Goal: Information Seeking & Learning: Learn about a topic

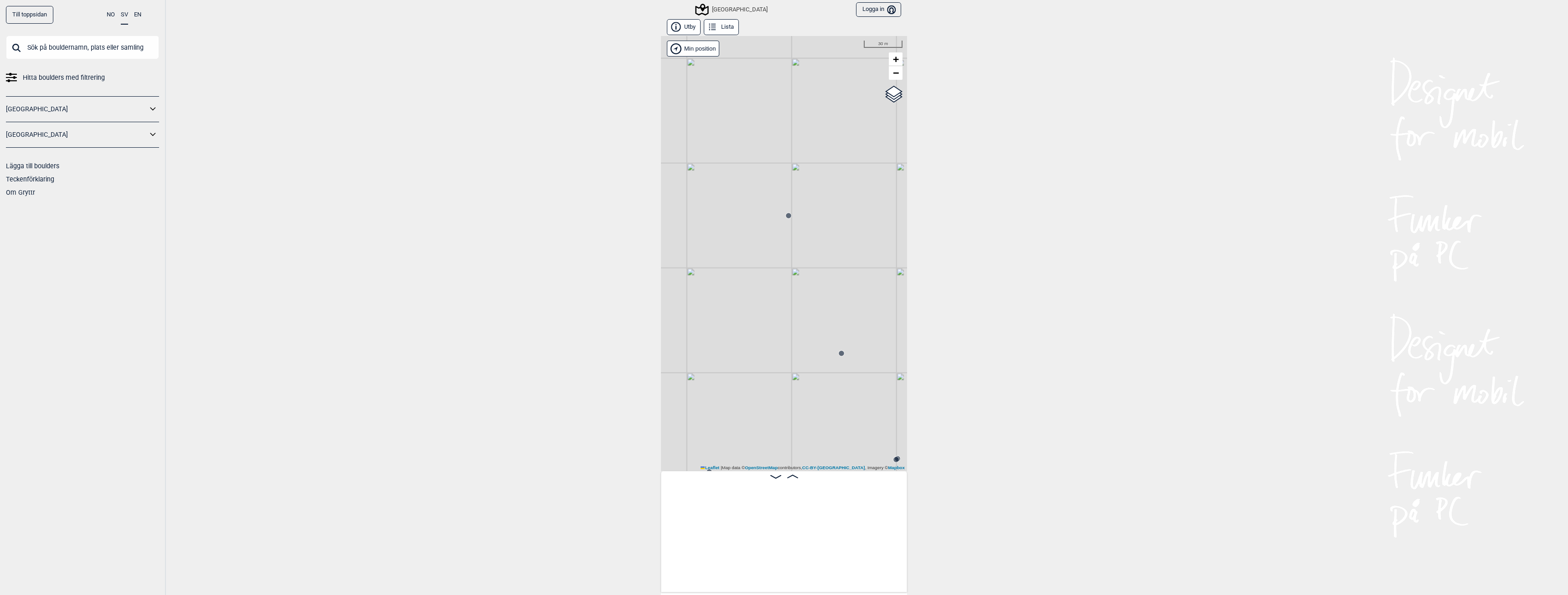
scroll to position [0, 13859]
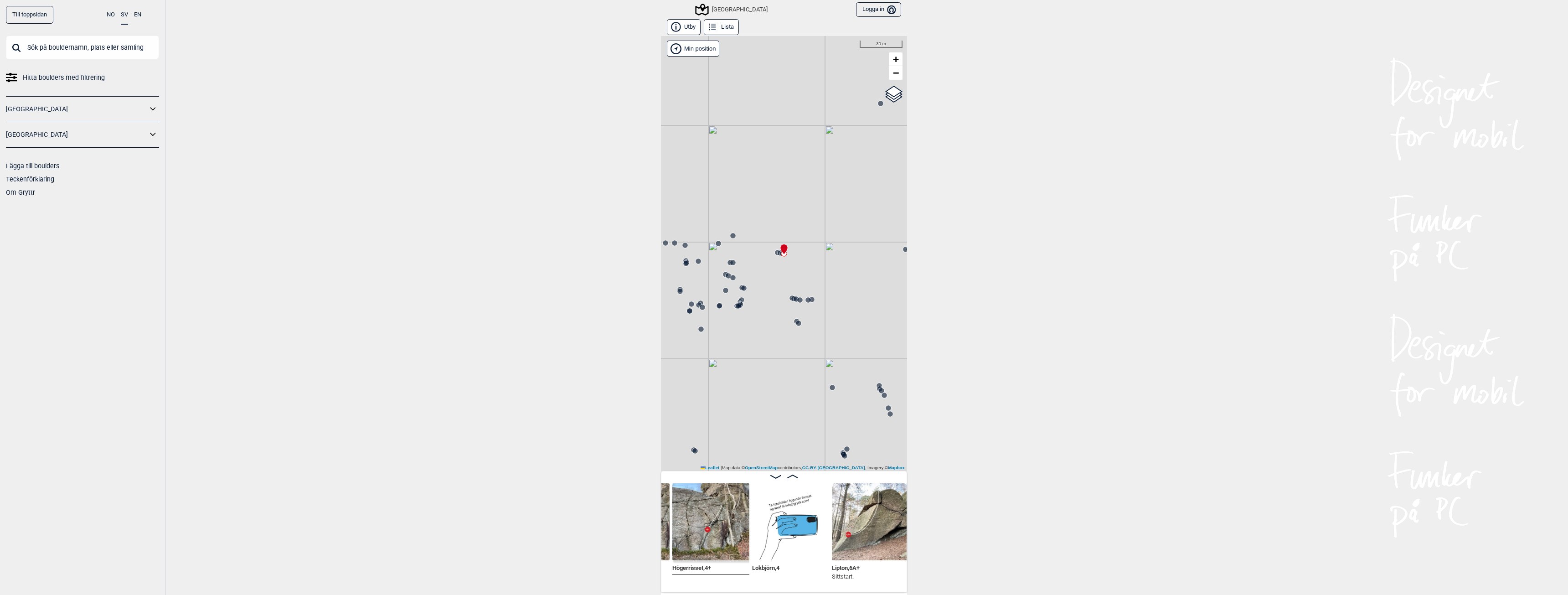
click at [737, 10] on div "[GEOGRAPHIC_DATA]" at bounding box center [732, 10] width 71 height 11
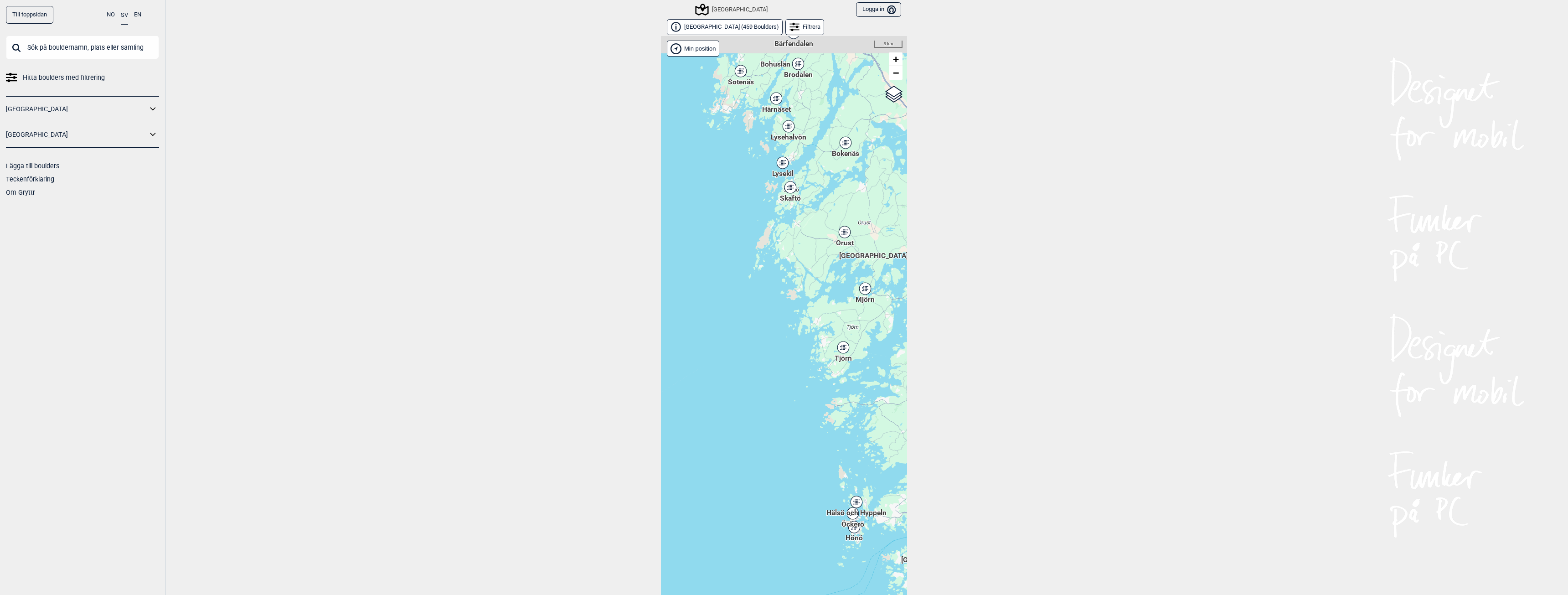
scroll to position [14, 0]
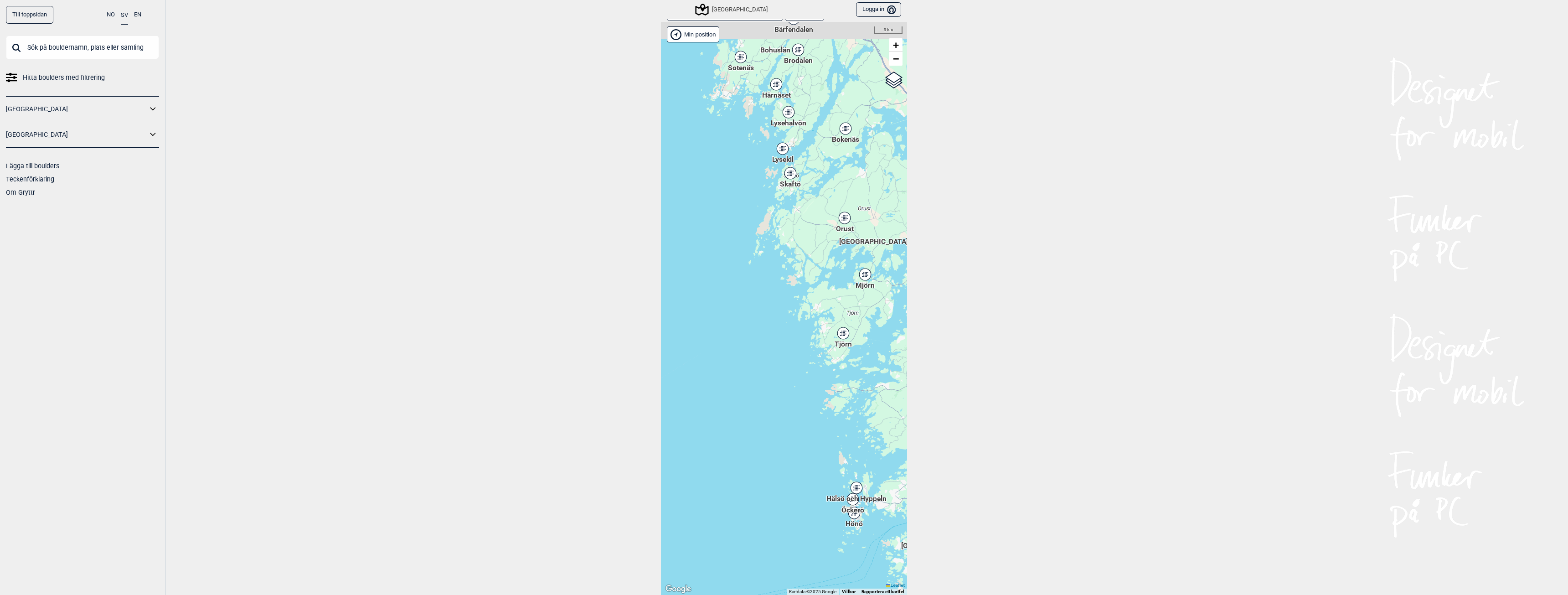
drag, startPoint x: 803, startPoint y: 122, endPoint x: 825, endPoint y: 217, distance: 97.5
click at [825, 217] on div "Hallingdal Stange [GEOGRAPHIC_DATA] syd [GEOGRAPHIC_DATA] og omegn [GEOGRAPHIC_…" at bounding box center [784, 308] width 246 height 573
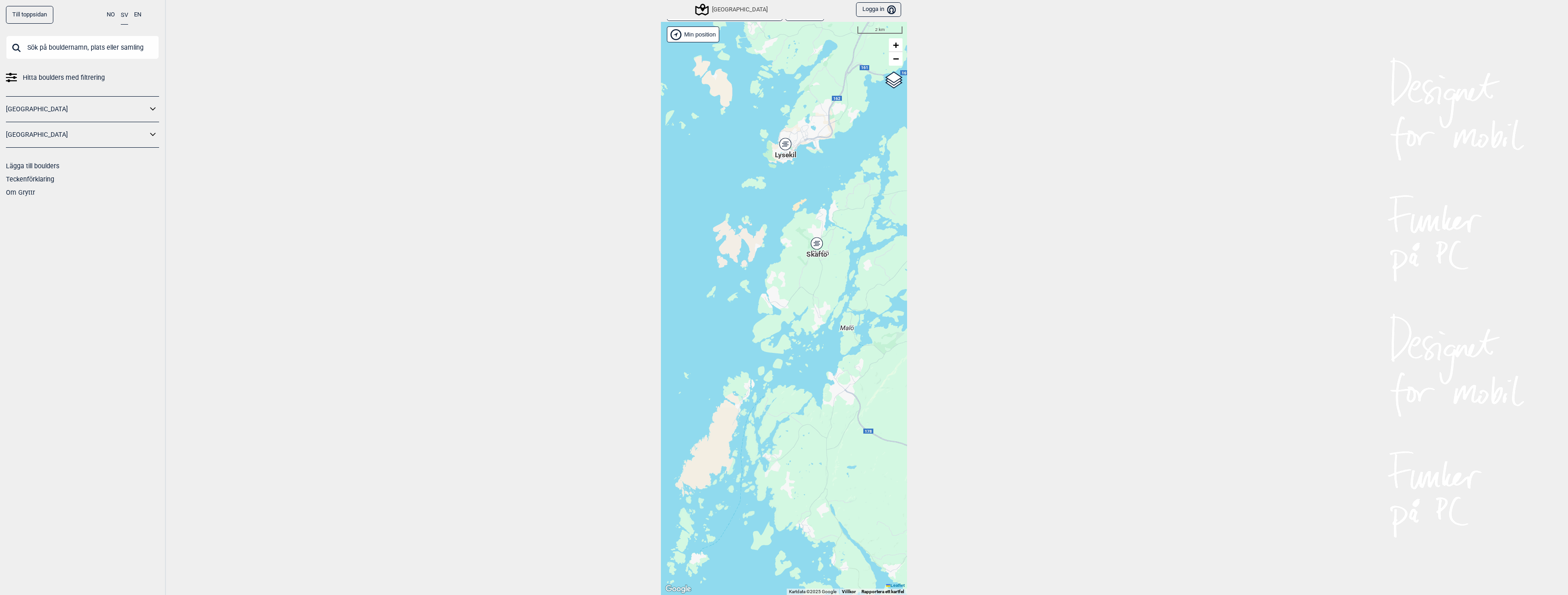
click at [783, 138] on icon at bounding box center [785, 144] width 13 height 13
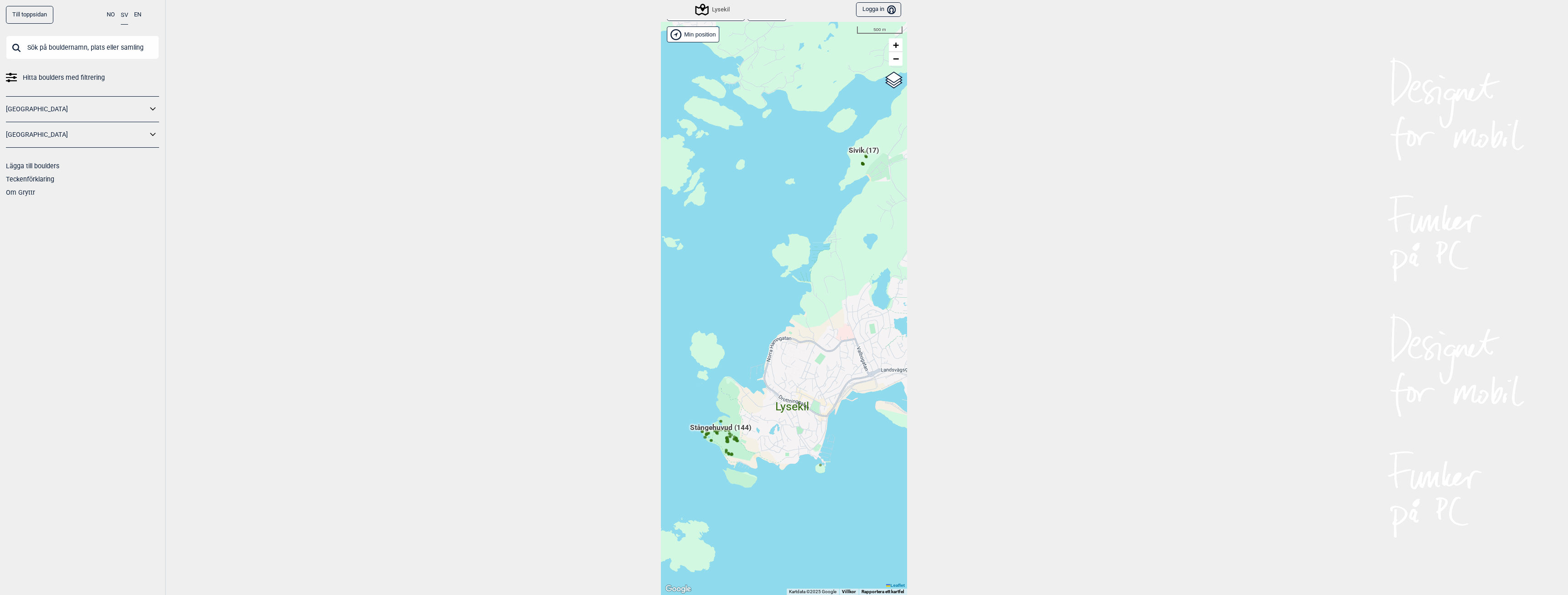
click at [743, 429] on span "Stångehuvud (144)" at bounding box center [721, 431] width 61 height 17
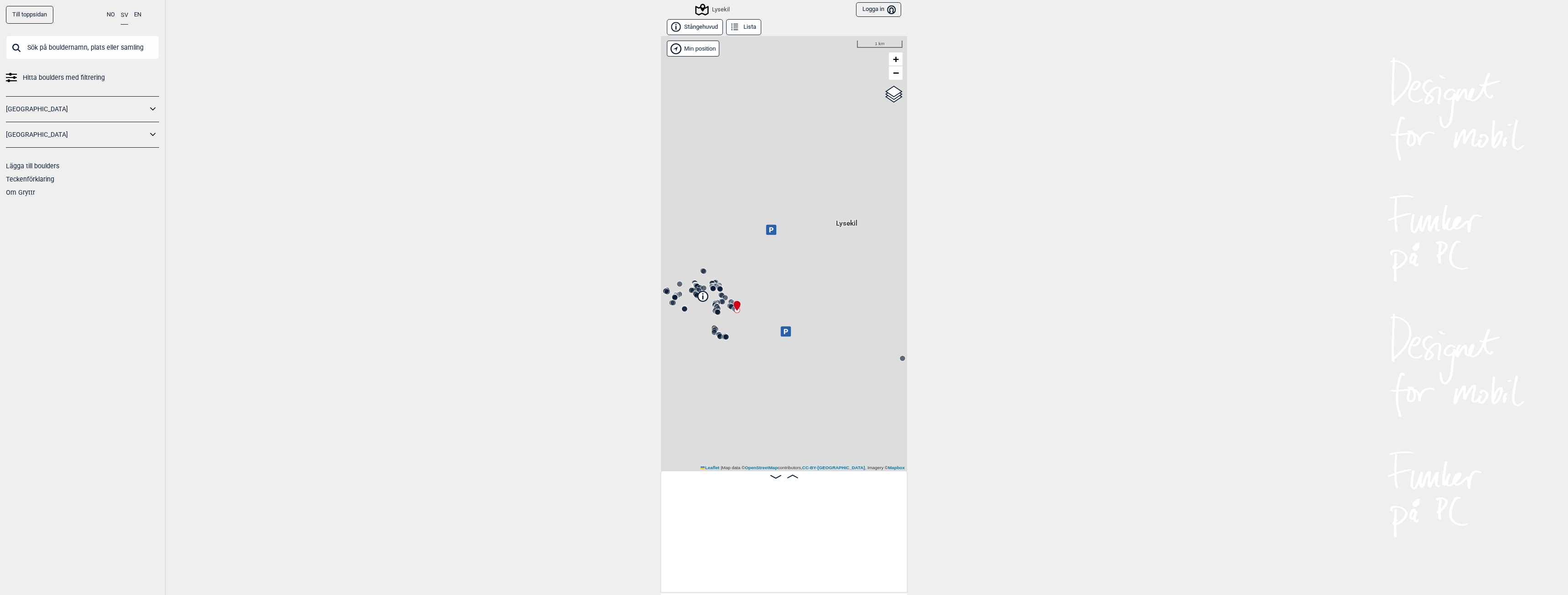
scroll to position [0, 72]
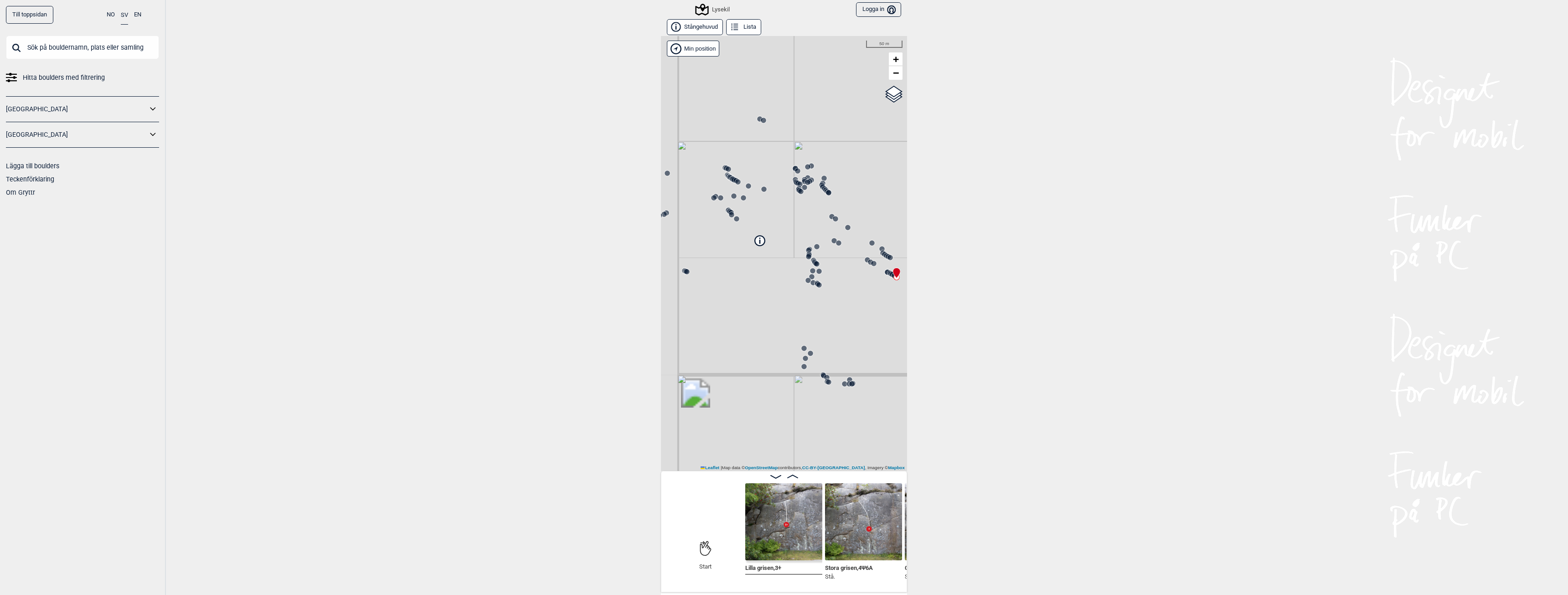
drag, startPoint x: 712, startPoint y: 337, endPoint x: 799, endPoint y: 314, distance: 90.0
click at [799, 314] on div "Lysekil" at bounding box center [784, 253] width 246 height 435
drag, startPoint x: 847, startPoint y: 347, endPoint x: 781, endPoint y: 248, distance: 119.0
click at [781, 248] on div "Lysekil" at bounding box center [784, 253] width 246 height 435
click at [765, 327] on circle at bounding box center [768, 328] width 5 height 5
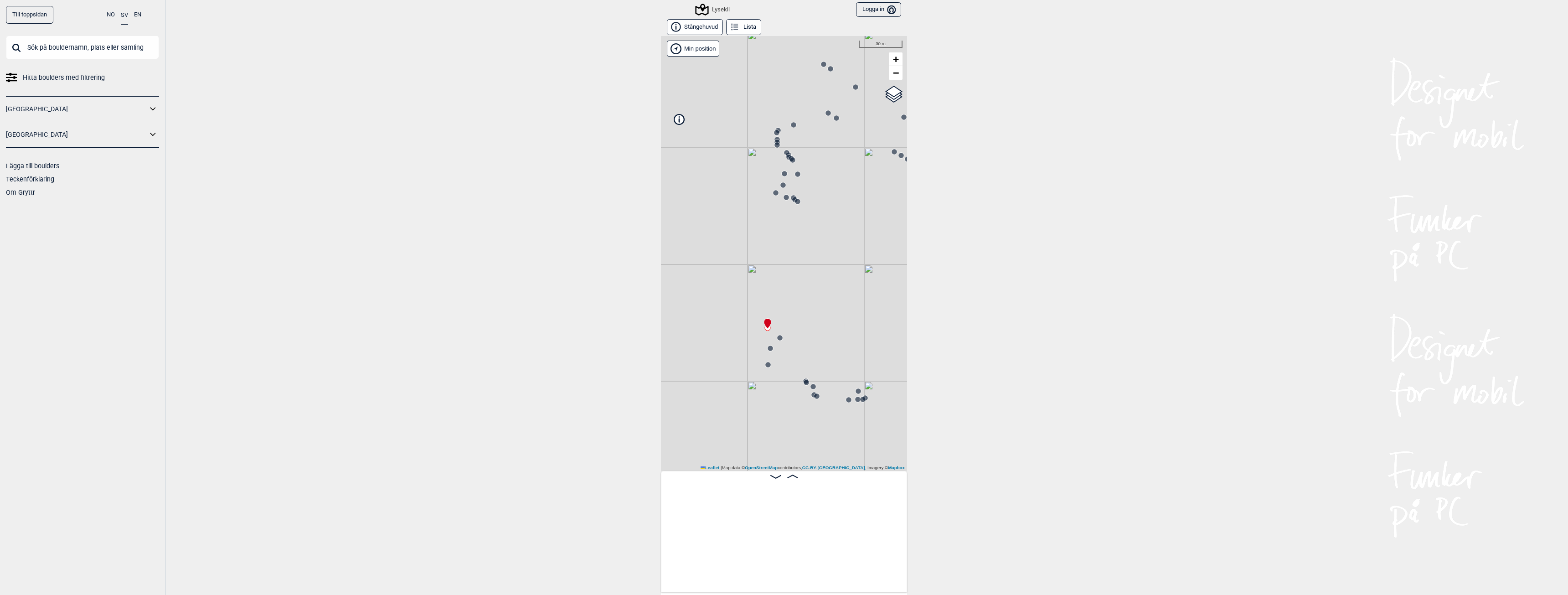
scroll to position [0, 10022]
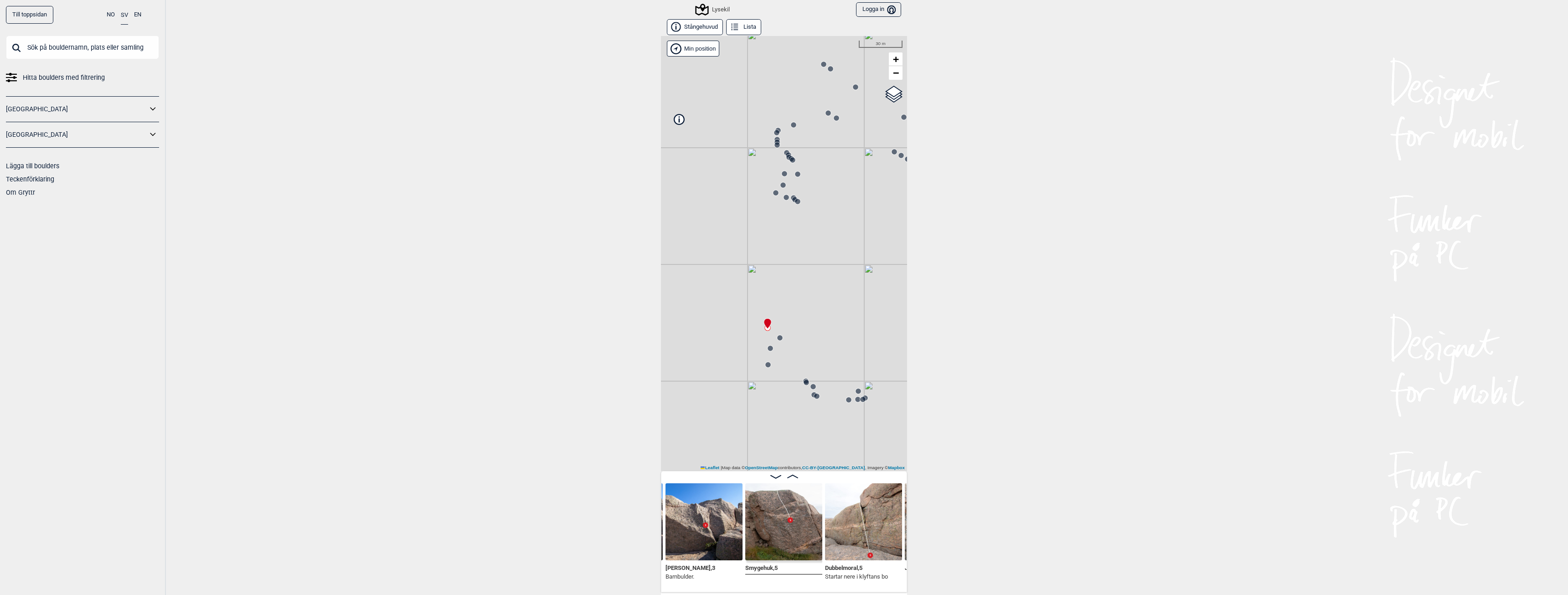
click at [777, 338] on circle at bounding box center [780, 337] width 5 height 5
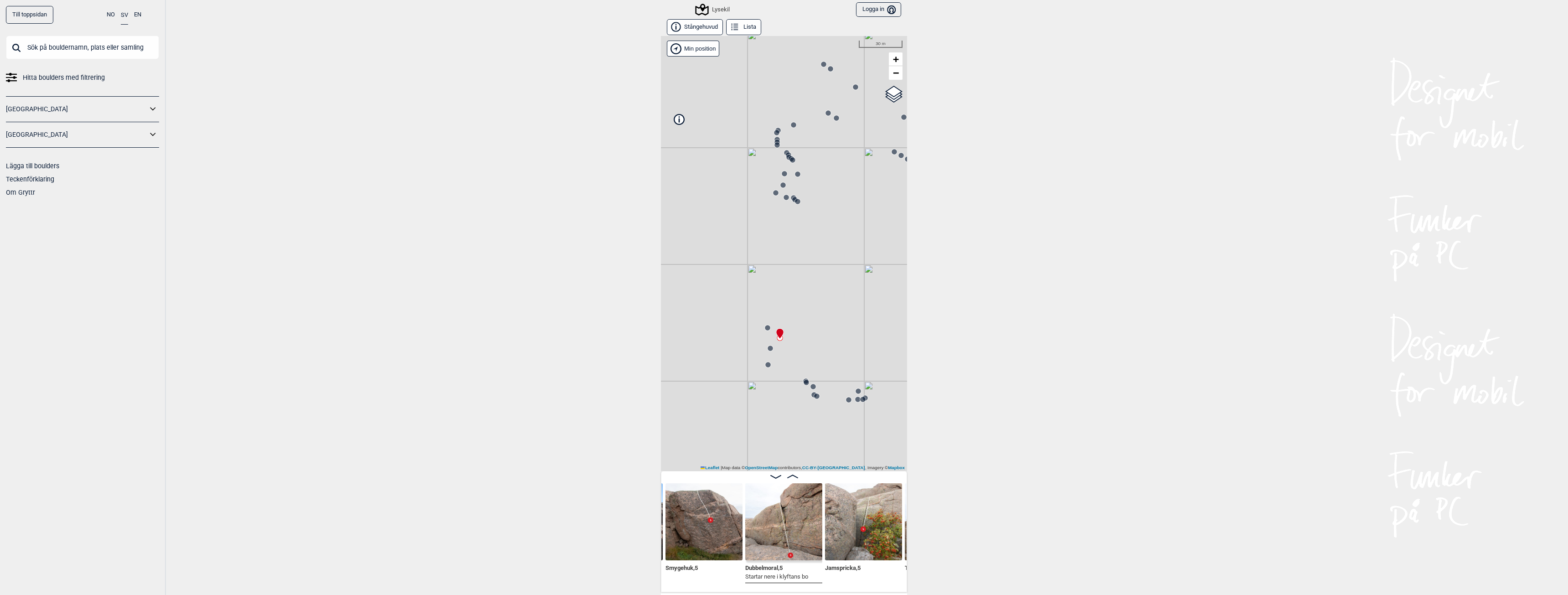
click at [768, 348] on circle at bounding box center [770, 348] width 5 height 5
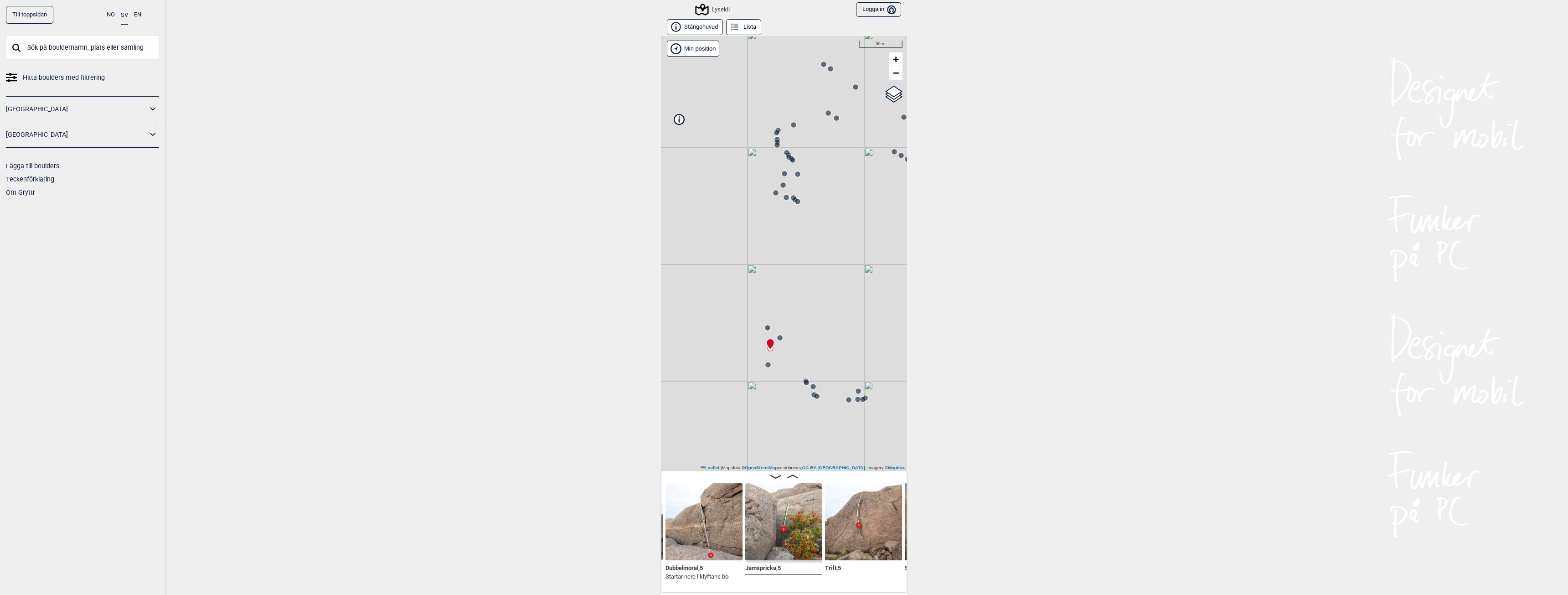
click at [765, 364] on circle at bounding box center [768, 365] width 5 height 5
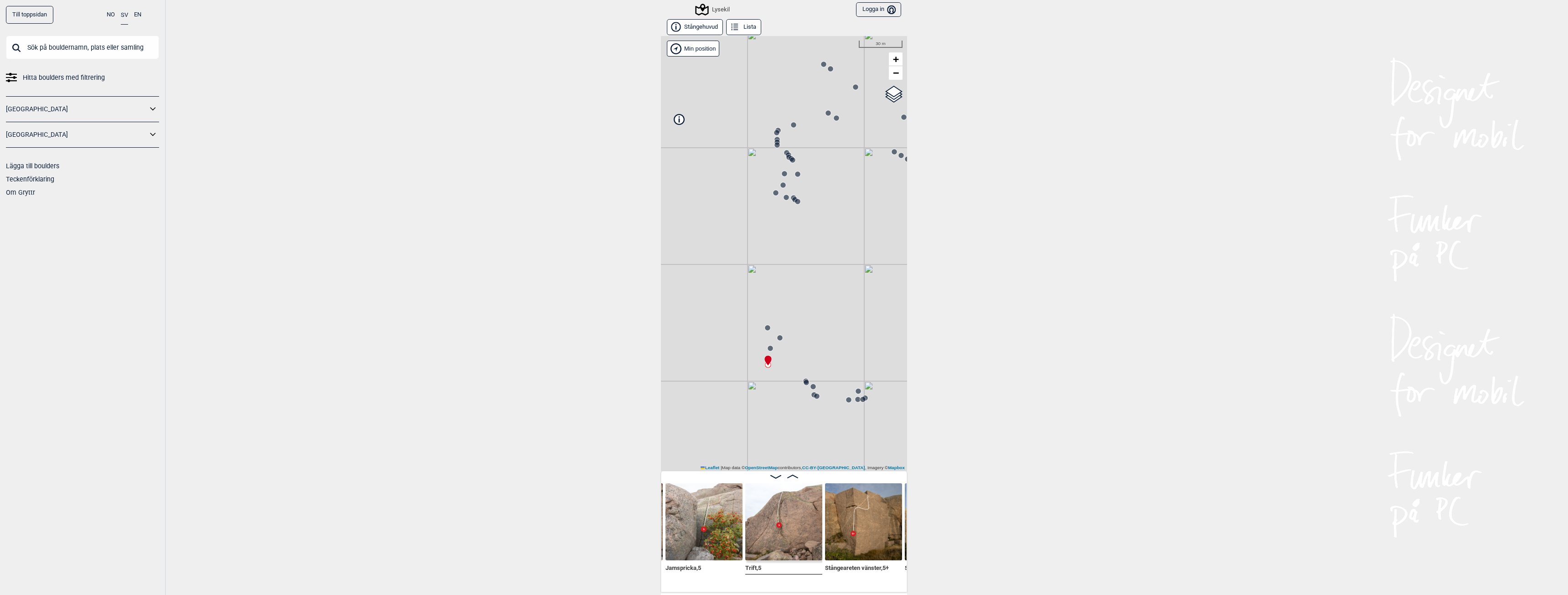
click at [805, 381] on circle at bounding box center [806, 382] width 5 height 5
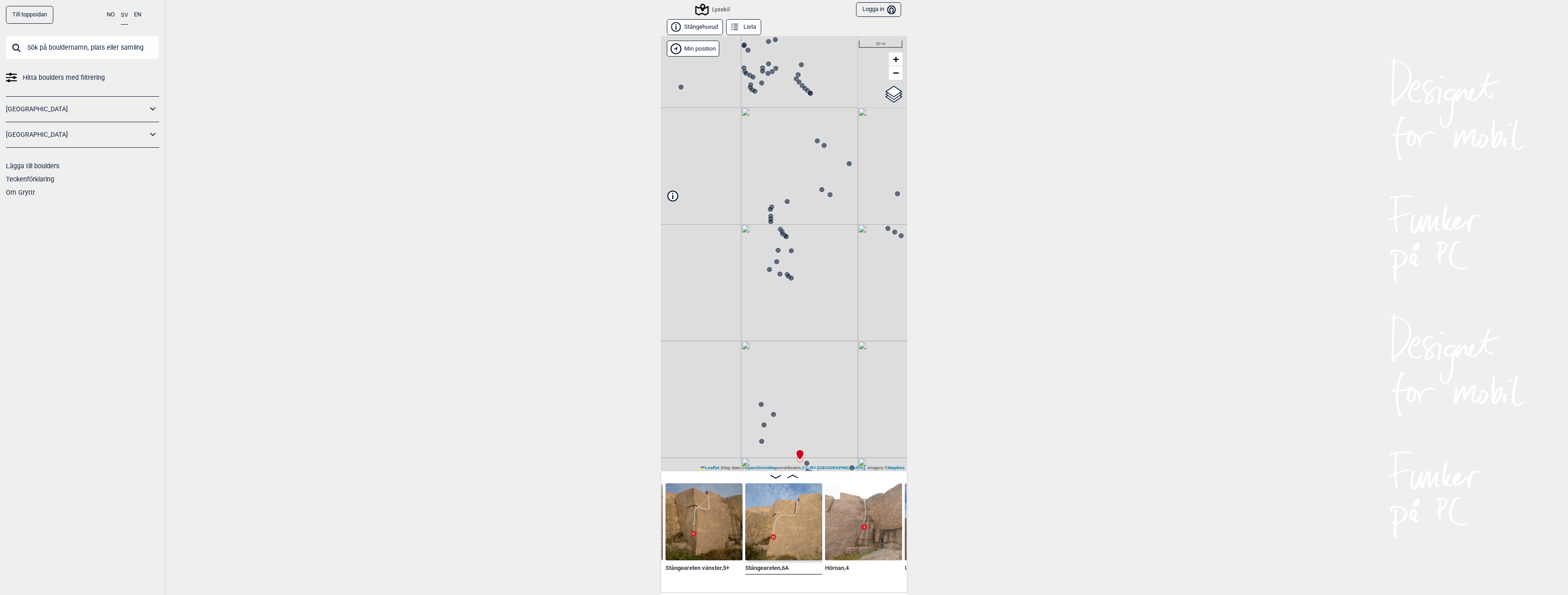
drag, startPoint x: 806, startPoint y: 259, endPoint x: 799, endPoint y: 336, distance: 77.3
click at [799, 336] on div "Lysekil" at bounding box center [784, 253] width 246 height 435
click at [788, 279] on circle at bounding box center [791, 278] width 5 height 5
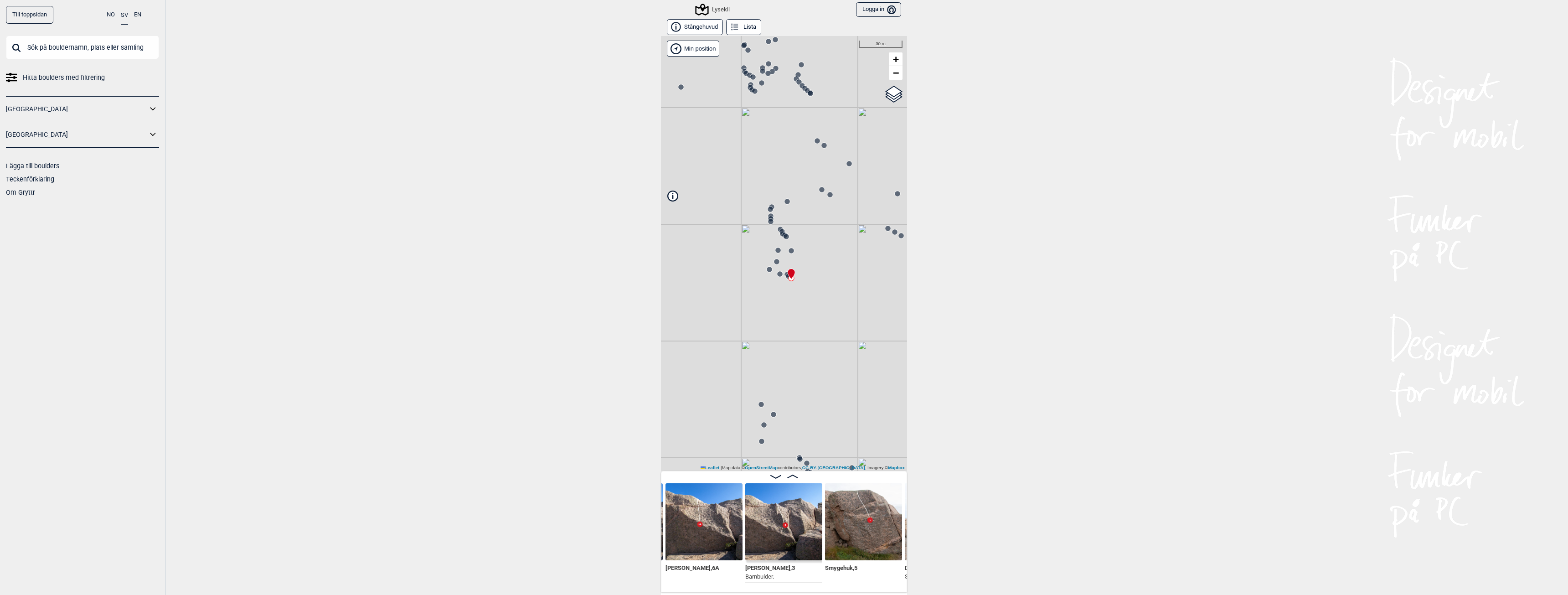
click at [767, 272] on circle at bounding box center [769, 269] width 5 height 5
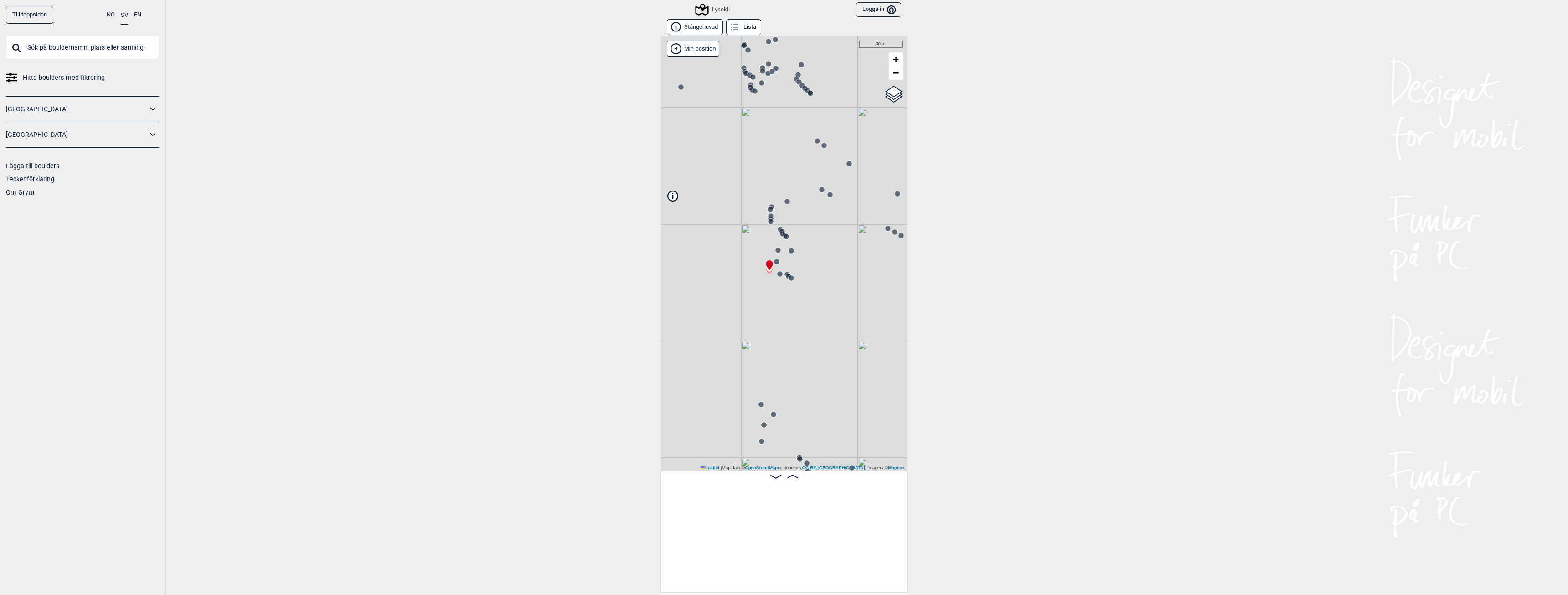
scroll to position [0, 9560]
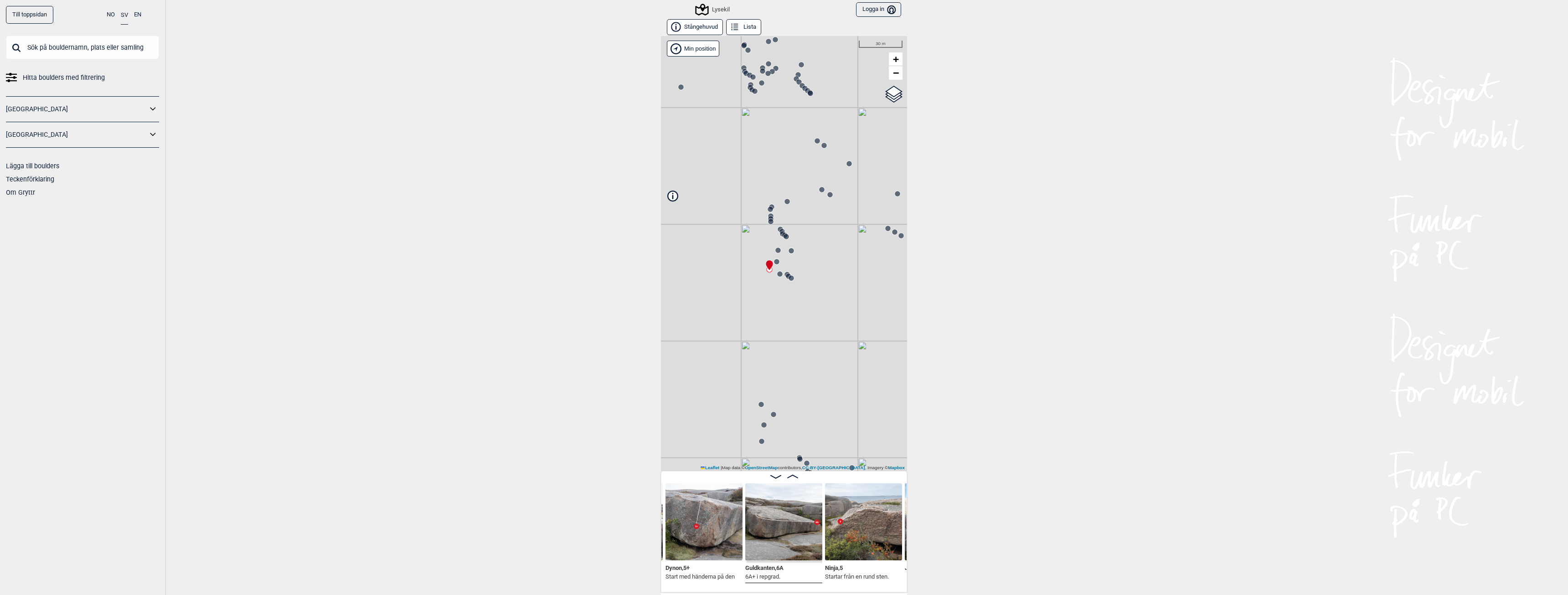
click at [774, 521] on img at bounding box center [783, 522] width 77 height 77
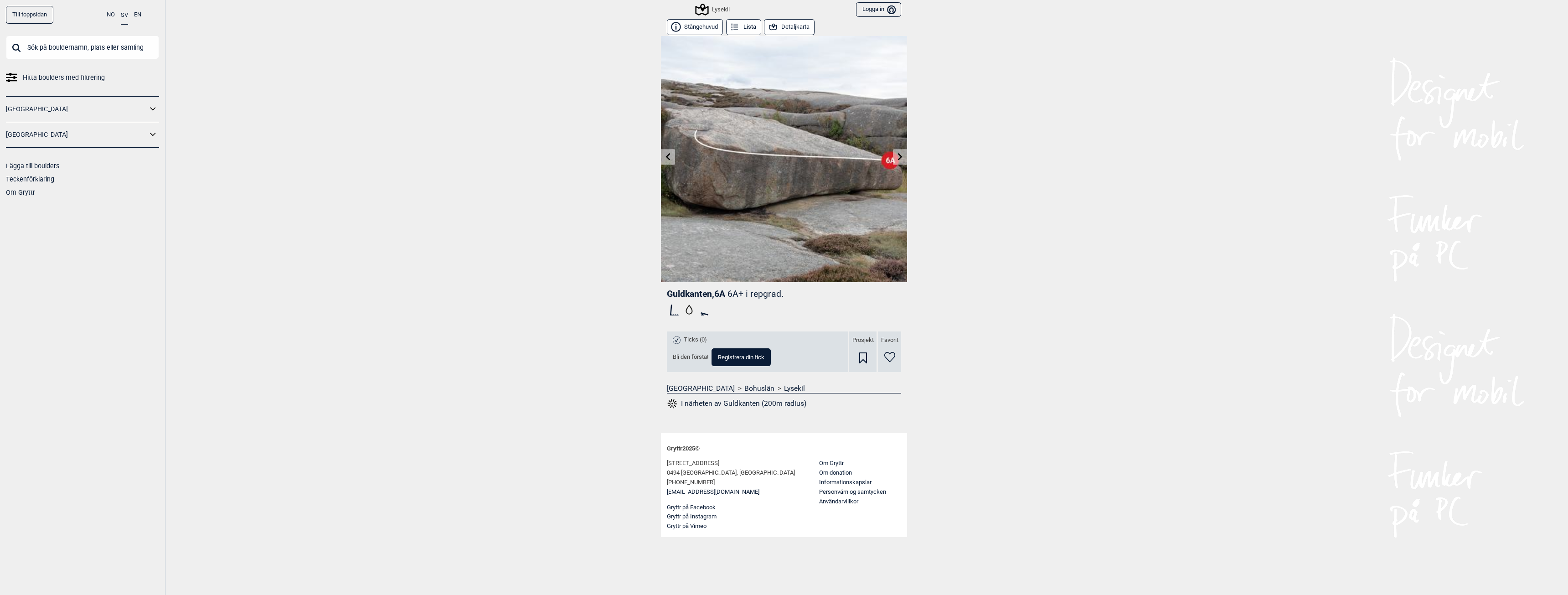
click at [153, 133] on icon at bounding box center [153, 135] width 12 height 13
click at [267, 197] on div "Till toppsidan NO SV EN Hitta boulders med filtrering [GEOGRAPHIC_DATA] [GEOGRA…" at bounding box center [784, 297] width 1568 height 595
click at [152, 137] on icon at bounding box center [153, 135] width 12 height 13
click at [395, 193] on div "Till toppsidan NO SV EN Hitta boulders med filtrering [GEOGRAPHIC_DATA] [GEOGRA…" at bounding box center [784, 297] width 1568 height 595
click at [426, 230] on div "Till toppsidan NO SV EN Hitta boulders med filtrering [GEOGRAPHIC_DATA] [GEOGRA…" at bounding box center [784, 297] width 1568 height 595
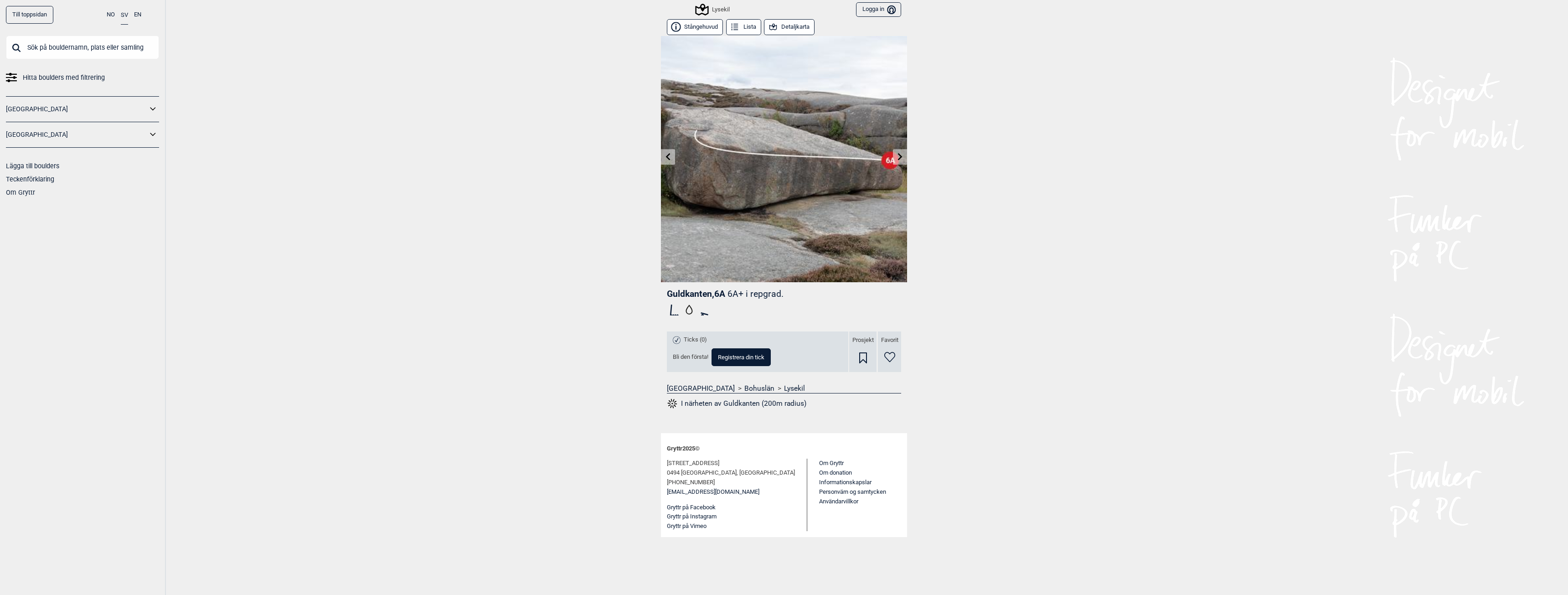
click at [469, 124] on div "Till toppsidan NO SV EN Hitta boulders med filtrering [GEOGRAPHIC_DATA] [GEOGRA…" at bounding box center [784, 297] width 1568 height 595
drag, startPoint x: 732, startPoint y: 294, endPoint x: 751, endPoint y: 294, distance: 19.0
click at [751, 294] on p "6A+ i repgrad." at bounding box center [755, 294] width 56 height 10
click at [752, 294] on p "6A+ i repgrad." at bounding box center [755, 294] width 56 height 10
click at [761, 297] on p "6A+ i repgrad." at bounding box center [755, 294] width 56 height 10
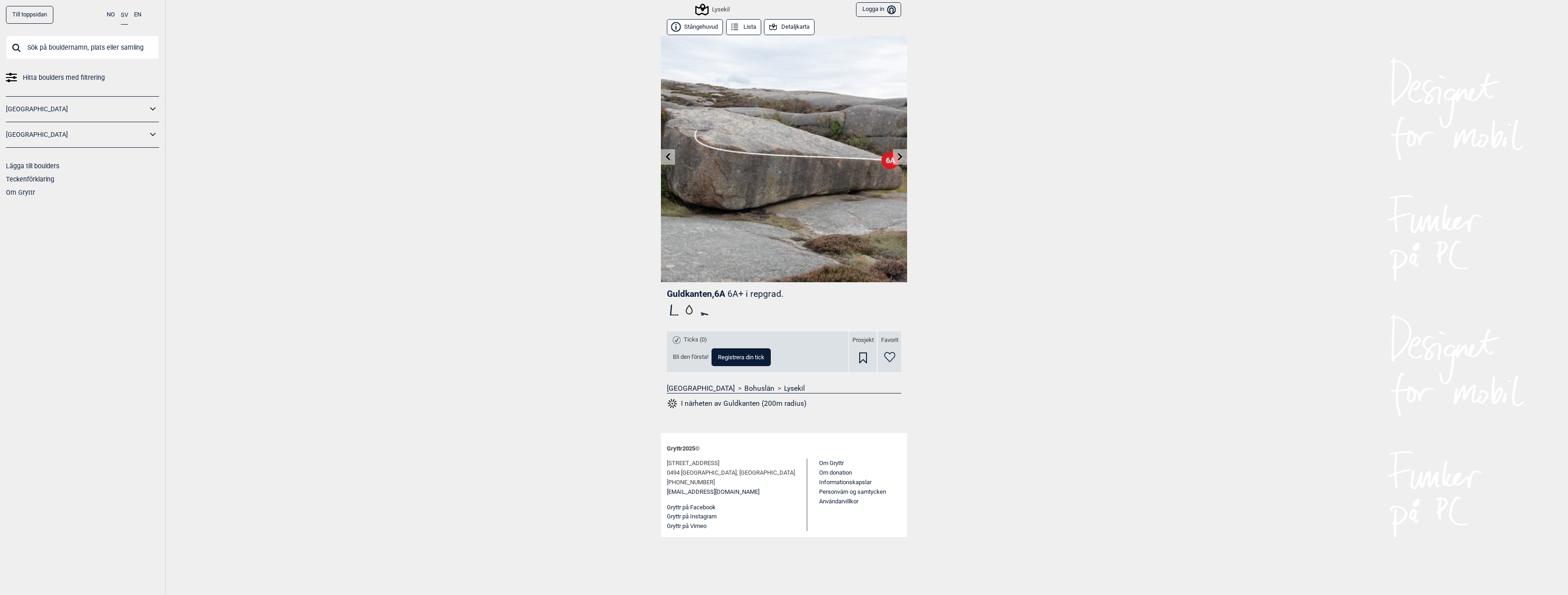
click at [506, 320] on div "Till toppsidan NO SV EN Hitta boulders med filtrering [GEOGRAPHIC_DATA] [GEOGRA…" at bounding box center [784, 297] width 1568 height 595
click at [710, 25] on button "Stångehuvud" at bounding box center [695, 27] width 56 height 16
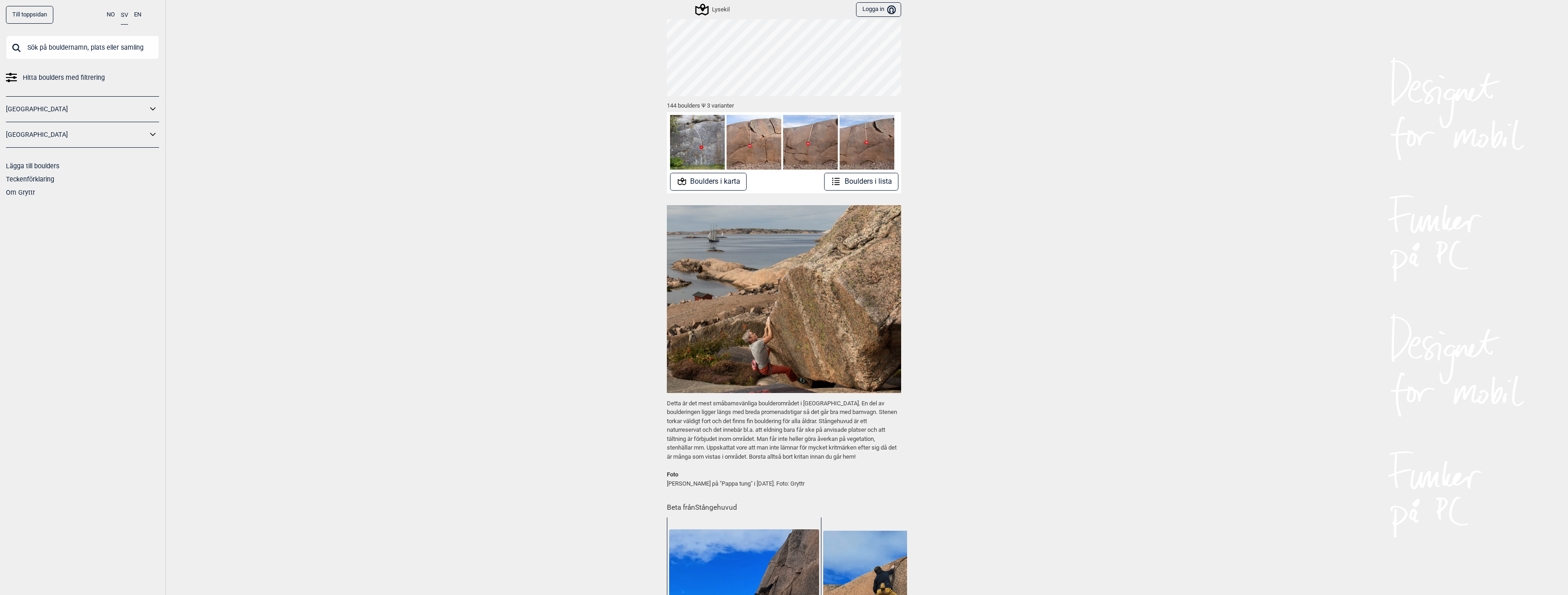
scroll to position [91, 0]
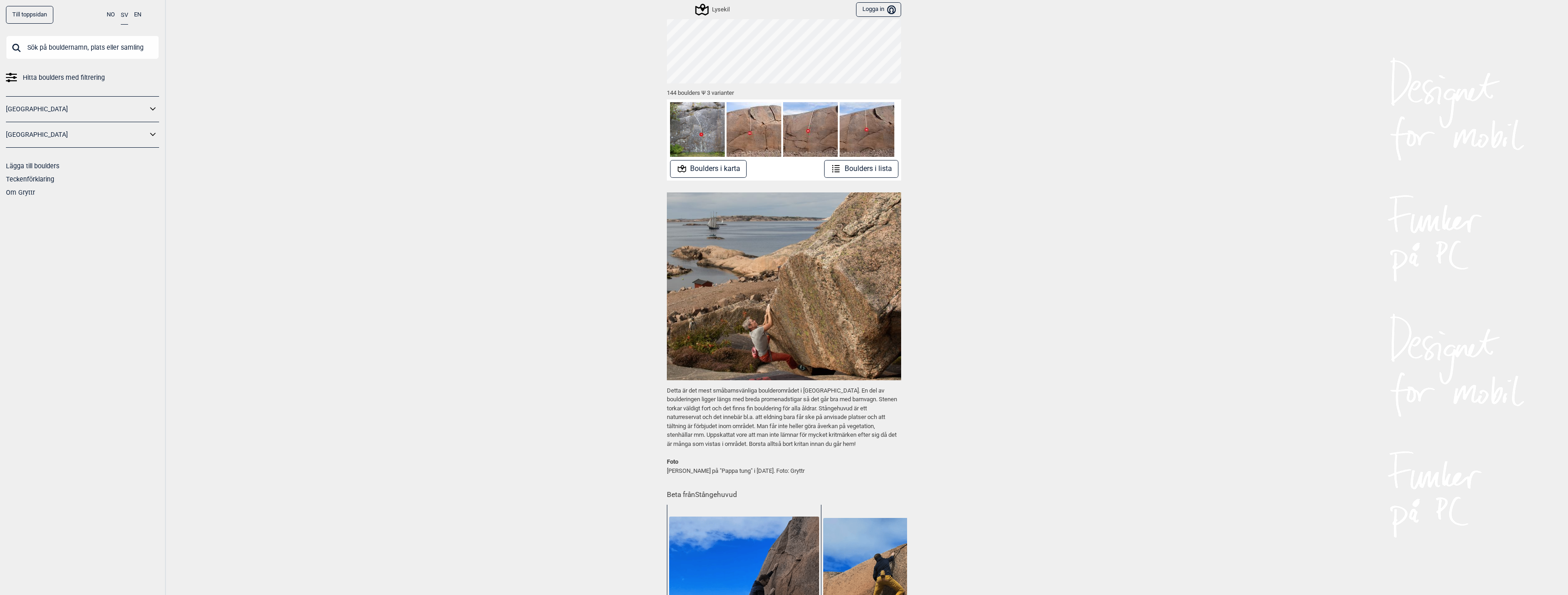
click at [804, 141] on img at bounding box center [811, 130] width 55 height 55
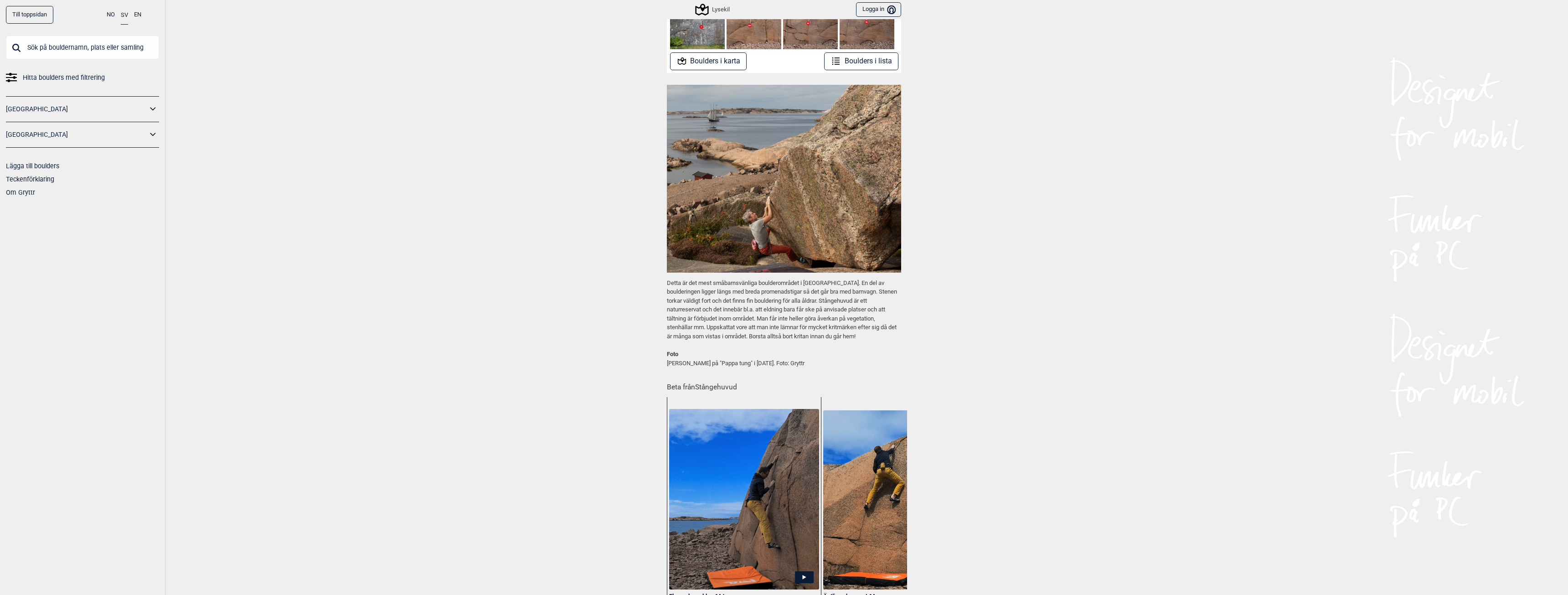
scroll to position [0, 0]
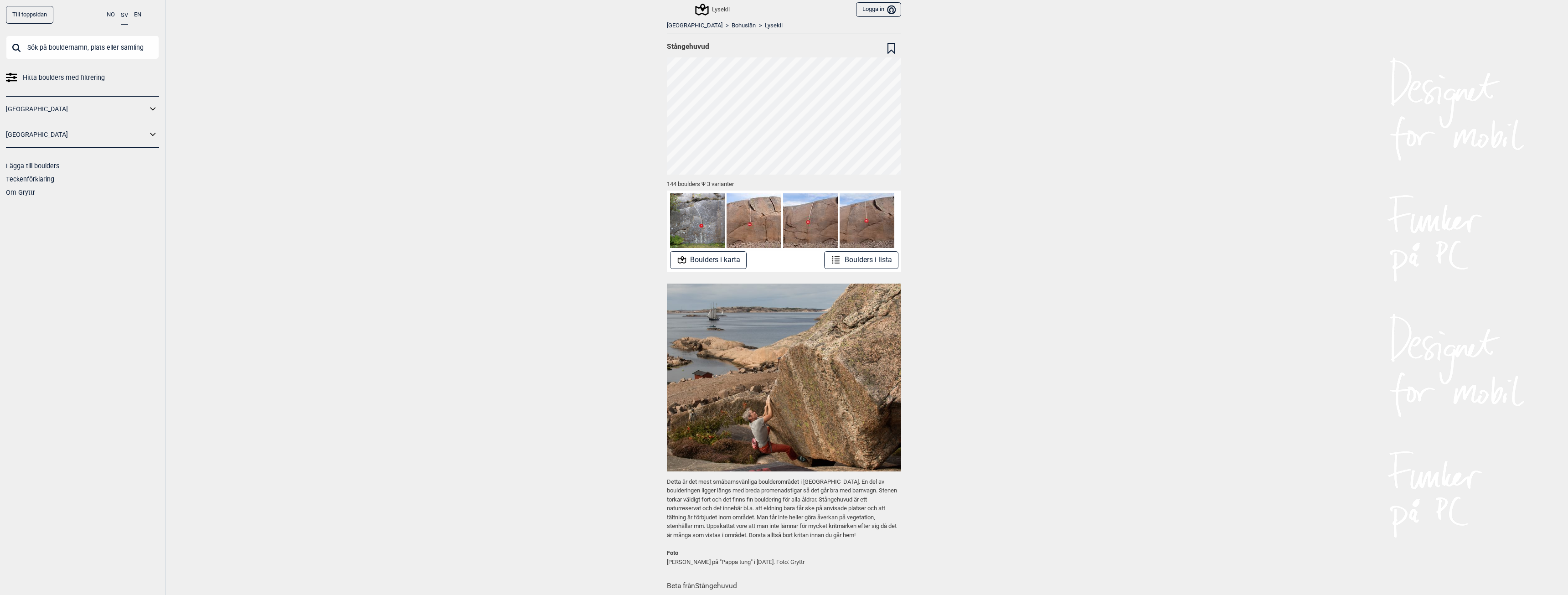
click at [848, 264] on button "Boulders i lista" at bounding box center [861, 260] width 74 height 18
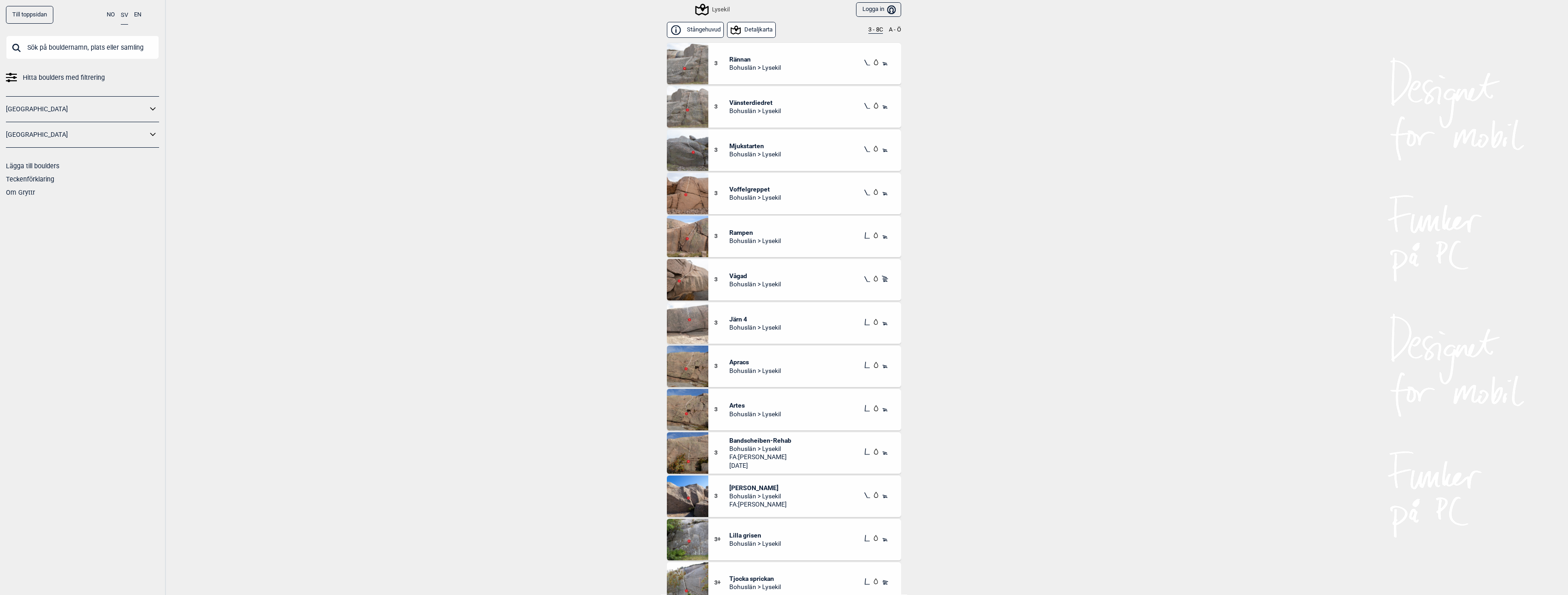
click at [739, 538] on span "Lilla grisen" at bounding box center [755, 535] width 52 height 8
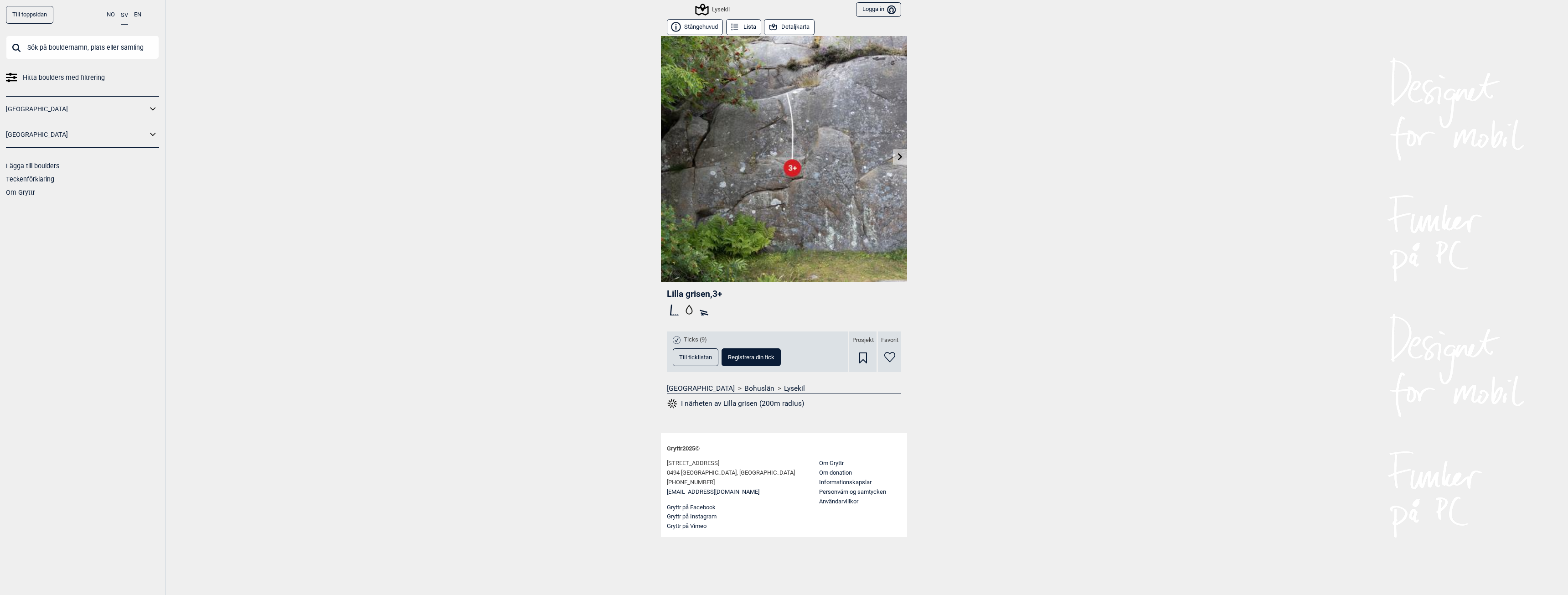
click at [898, 157] on icon at bounding box center [900, 157] width 7 height 7
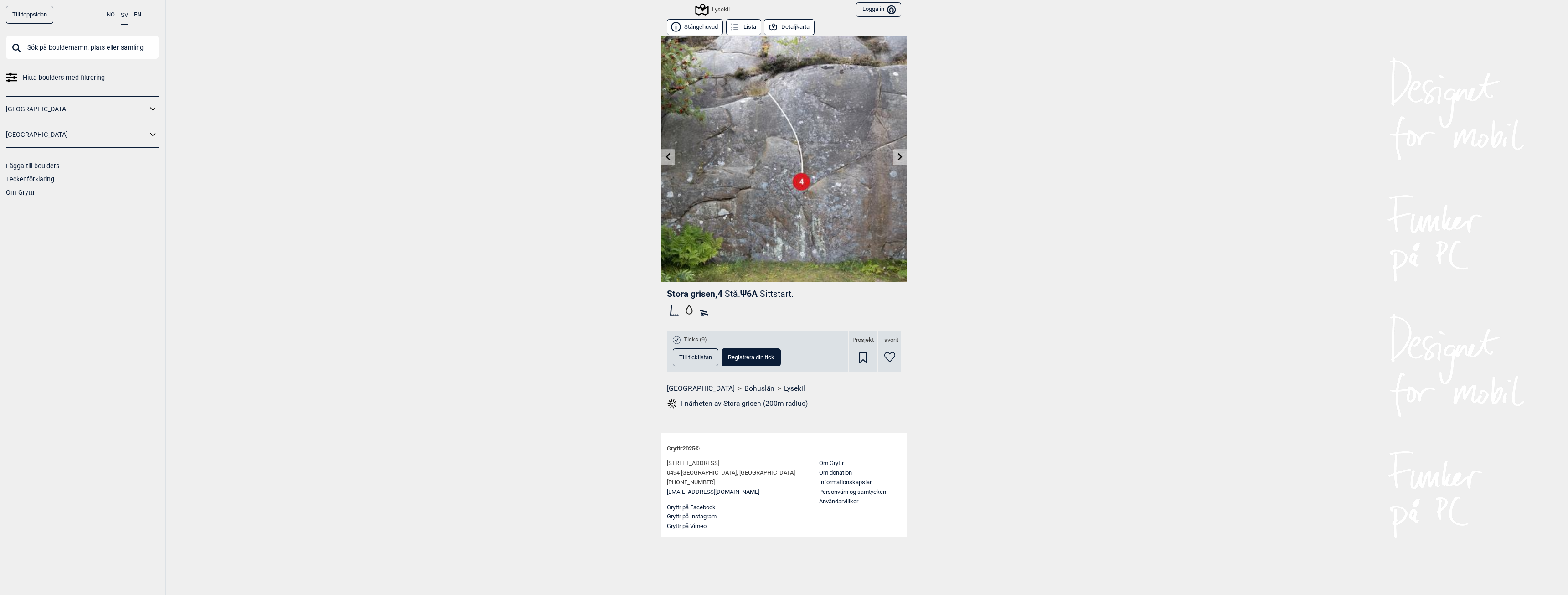
click at [668, 155] on icon at bounding box center [668, 157] width 4 height 7
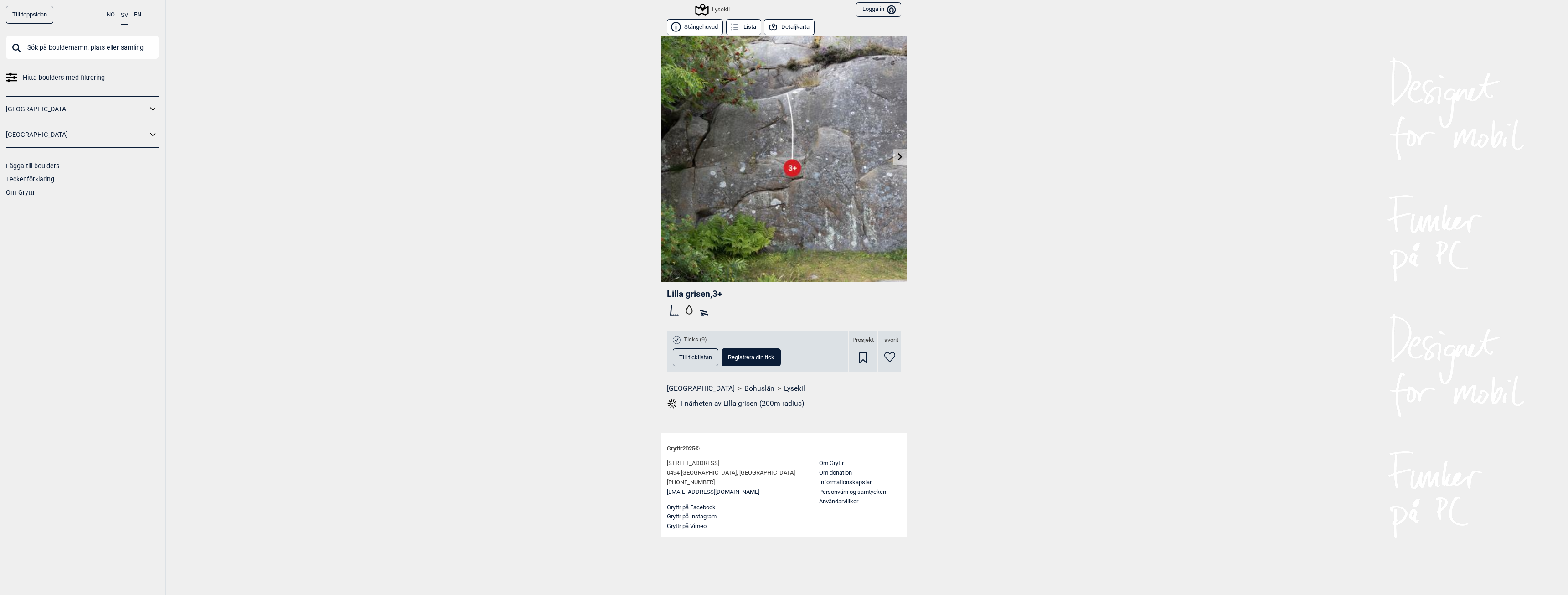
click at [1015, 100] on div "Till toppsidan NO SV EN Hitta boulders med filtrering [GEOGRAPHIC_DATA] [GEOGRA…" at bounding box center [784, 297] width 1568 height 595
click at [719, 8] on div "Lysekil" at bounding box center [713, 10] width 33 height 11
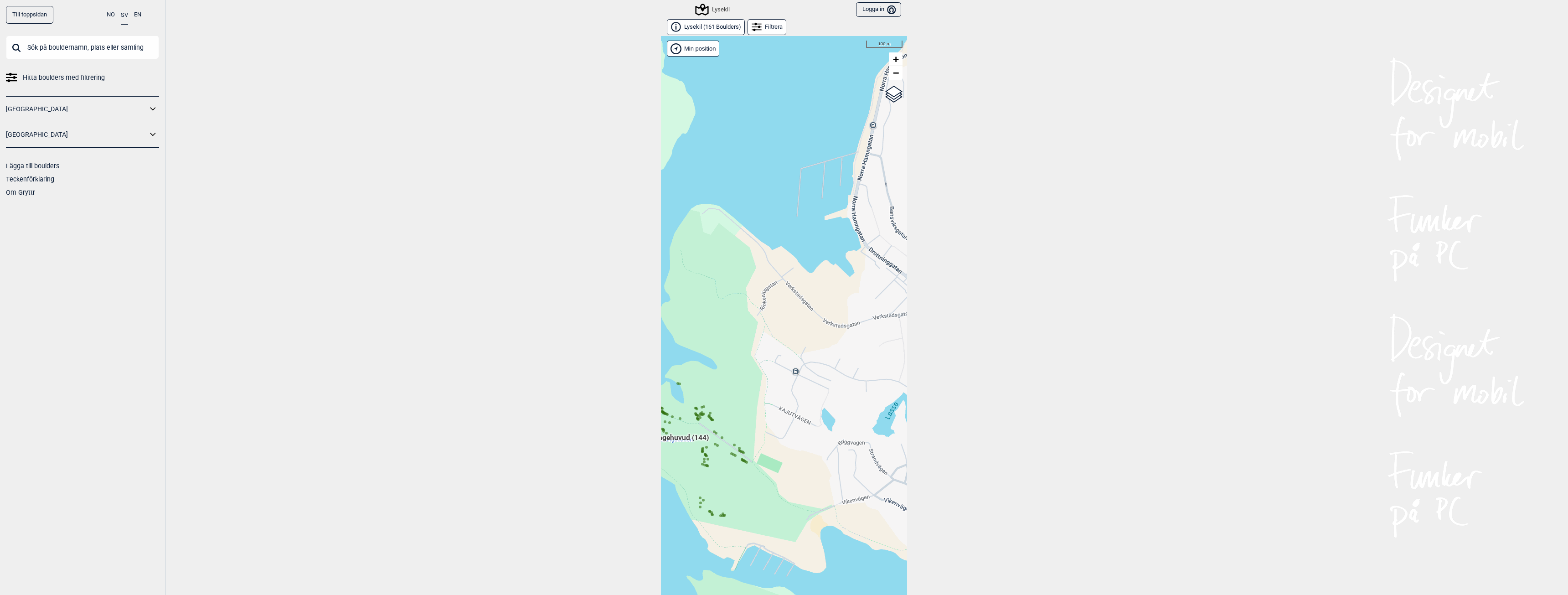
scroll to position [14, 0]
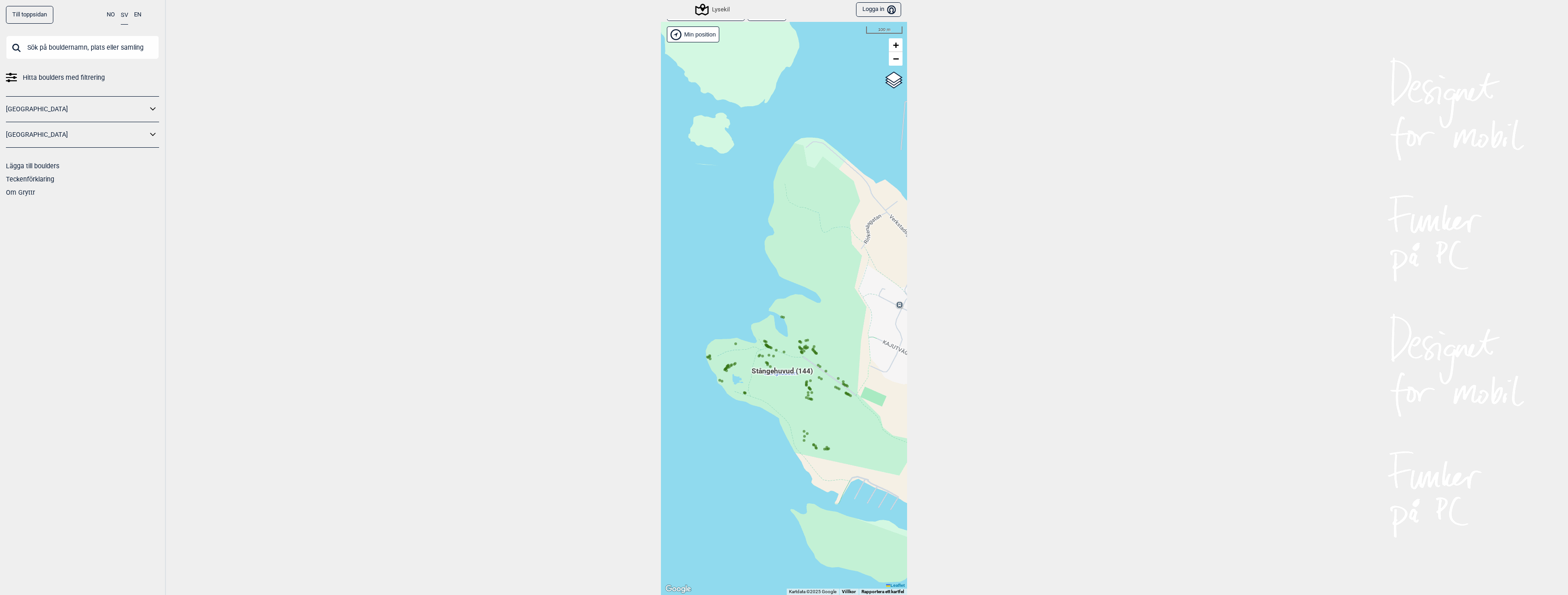
drag, startPoint x: 741, startPoint y: 500, endPoint x: 829, endPoint y: 449, distance: 101.7
click at [830, 449] on div "Hallingdal Gol [PERSON_NAME] Kolomoen [GEOGRAPHIC_DATA] [GEOGRAPHIC_DATA] [GEOG…" at bounding box center [784, 308] width 246 height 573
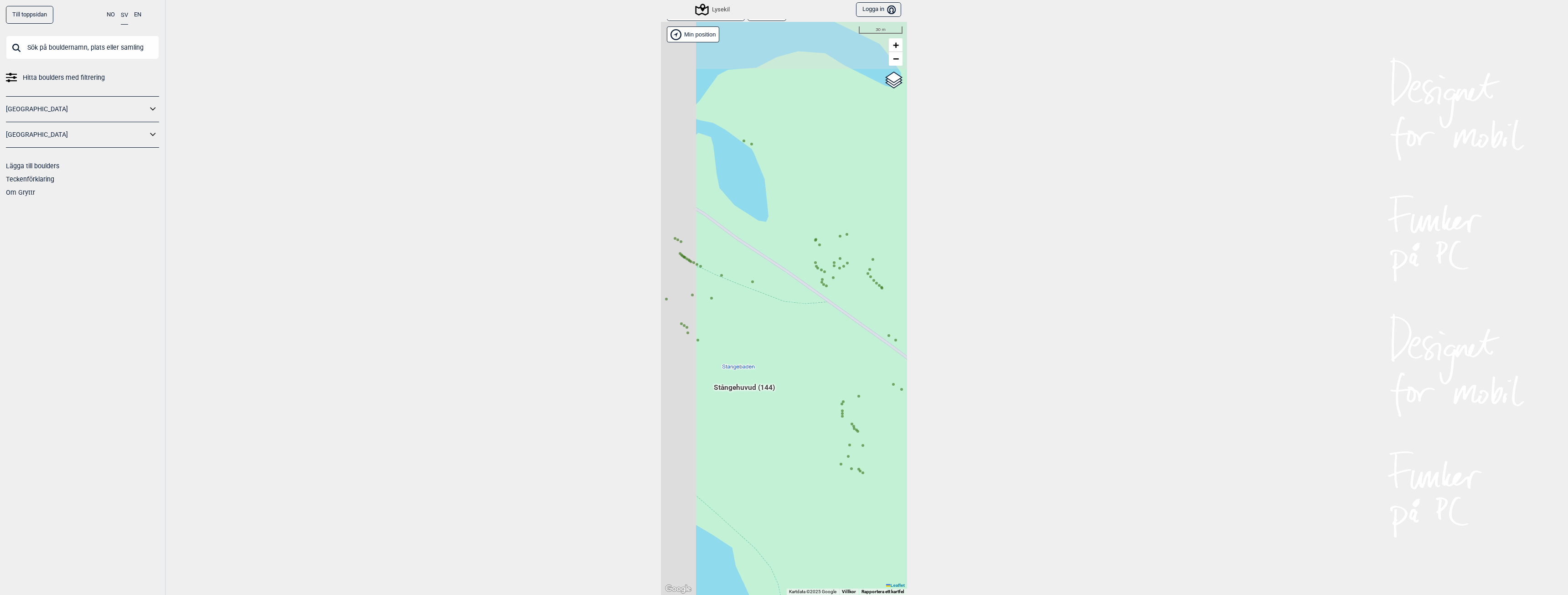
drag, startPoint x: 743, startPoint y: 404, endPoint x: 878, endPoint y: 468, distance: 149.4
click at [876, 466] on div "Hallingdal Gol [PERSON_NAME] Kolomoen [GEOGRAPHIC_DATA] [GEOGRAPHIC_DATA] [GEOG…" at bounding box center [784, 308] width 246 height 573
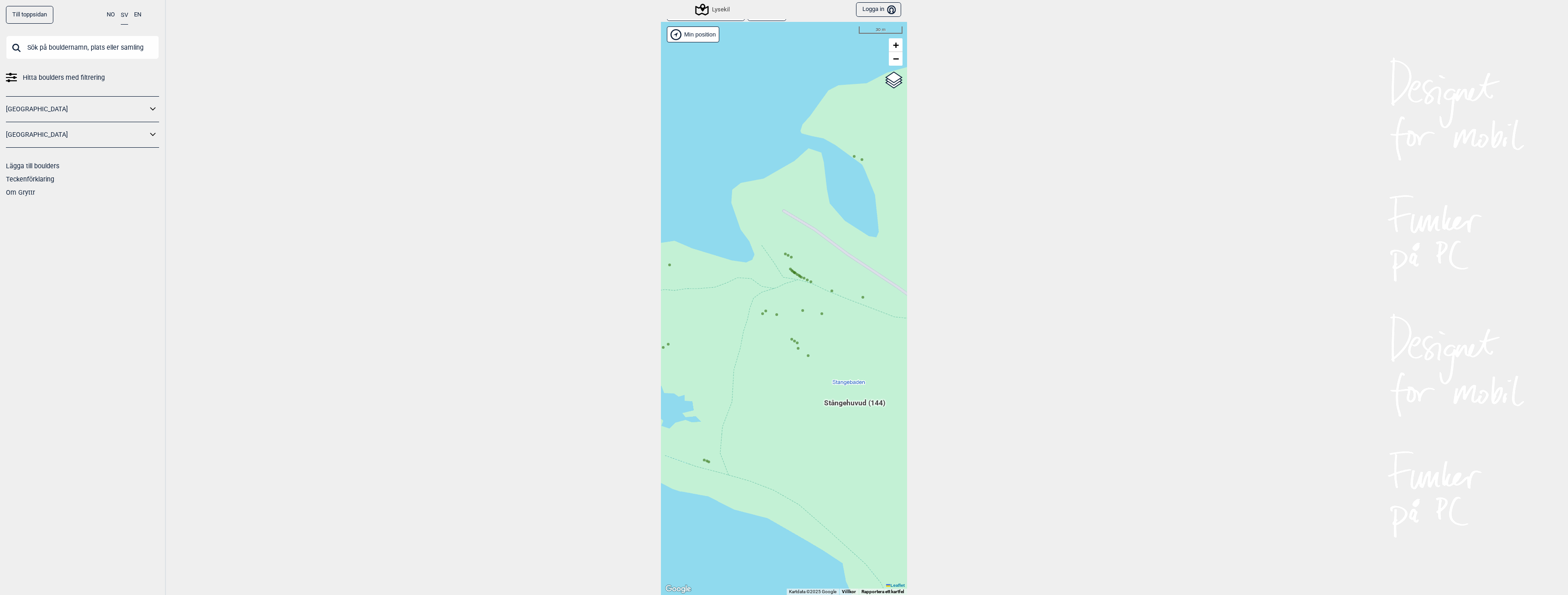
drag, startPoint x: 721, startPoint y: 333, endPoint x: 819, endPoint y: 335, distance: 98.0
click at [819, 335] on div "Hallingdal Gol [PERSON_NAME] Kolomoen [GEOGRAPHIC_DATA] [GEOGRAPHIC_DATA] [GEOG…" at bounding box center [784, 308] width 246 height 573
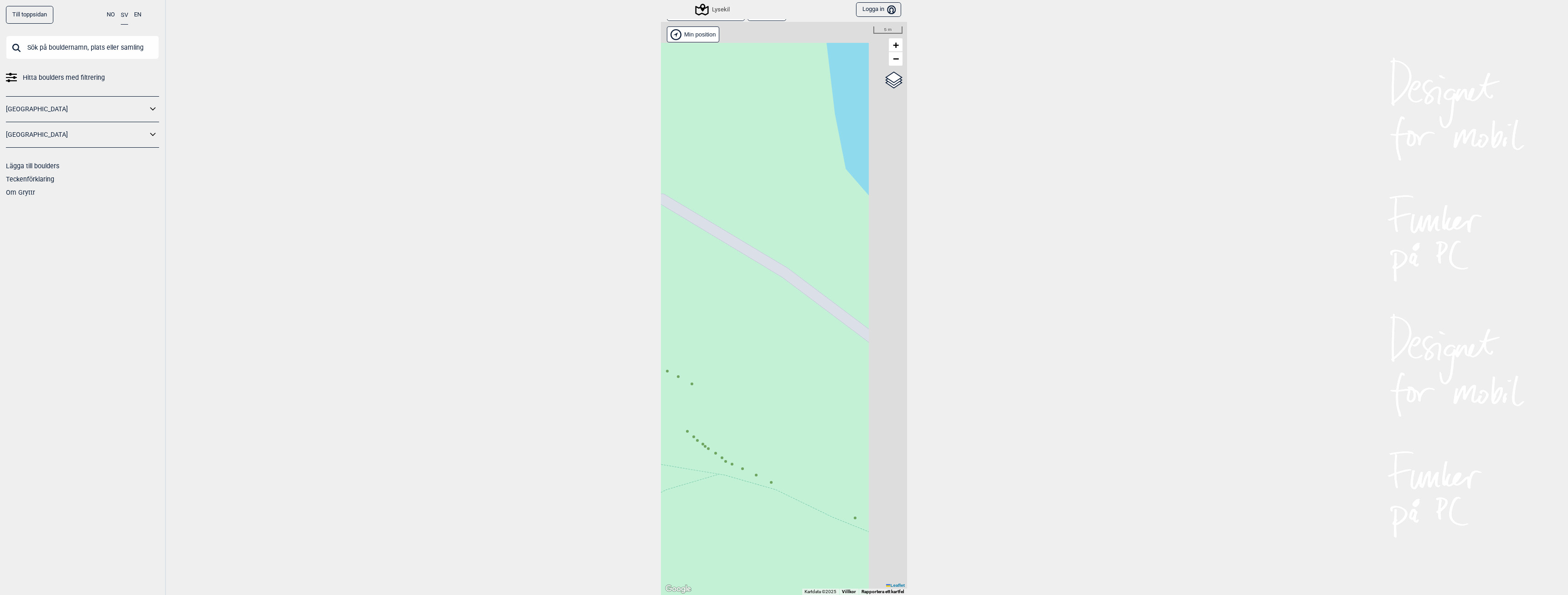
drag, startPoint x: 845, startPoint y: 182, endPoint x: 671, endPoint y: 375, distance: 259.9
click at [675, 368] on div "Hallingdal Gol [PERSON_NAME] Kolomoen [GEOGRAPHIC_DATA] [GEOGRAPHIC_DATA] [GEOG…" at bounding box center [784, 308] width 246 height 573
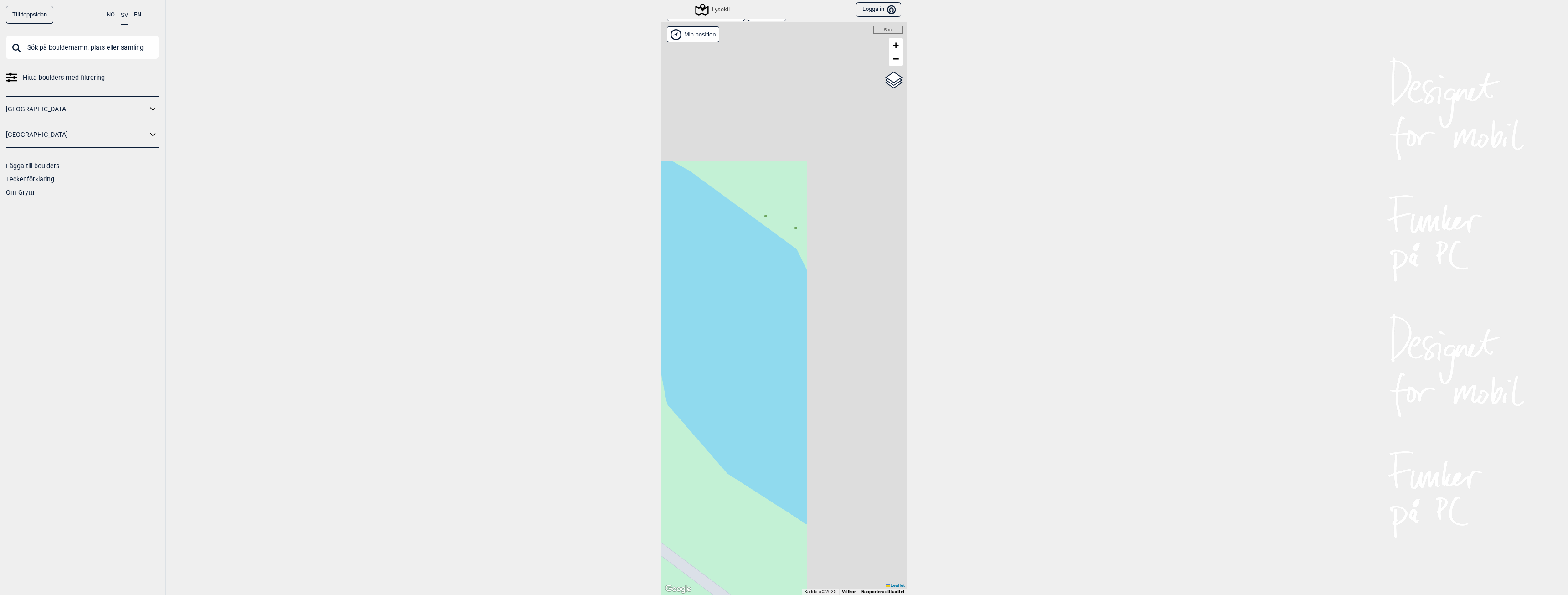
drag, startPoint x: 775, startPoint y: 274, endPoint x: 660, endPoint y: 435, distance: 197.9
click at [661, 435] on div "Hallingdal Gol [PERSON_NAME] Kolomoen [GEOGRAPHIC_DATA] [GEOGRAPHIC_DATA] [GEOG…" at bounding box center [784, 308] width 246 height 573
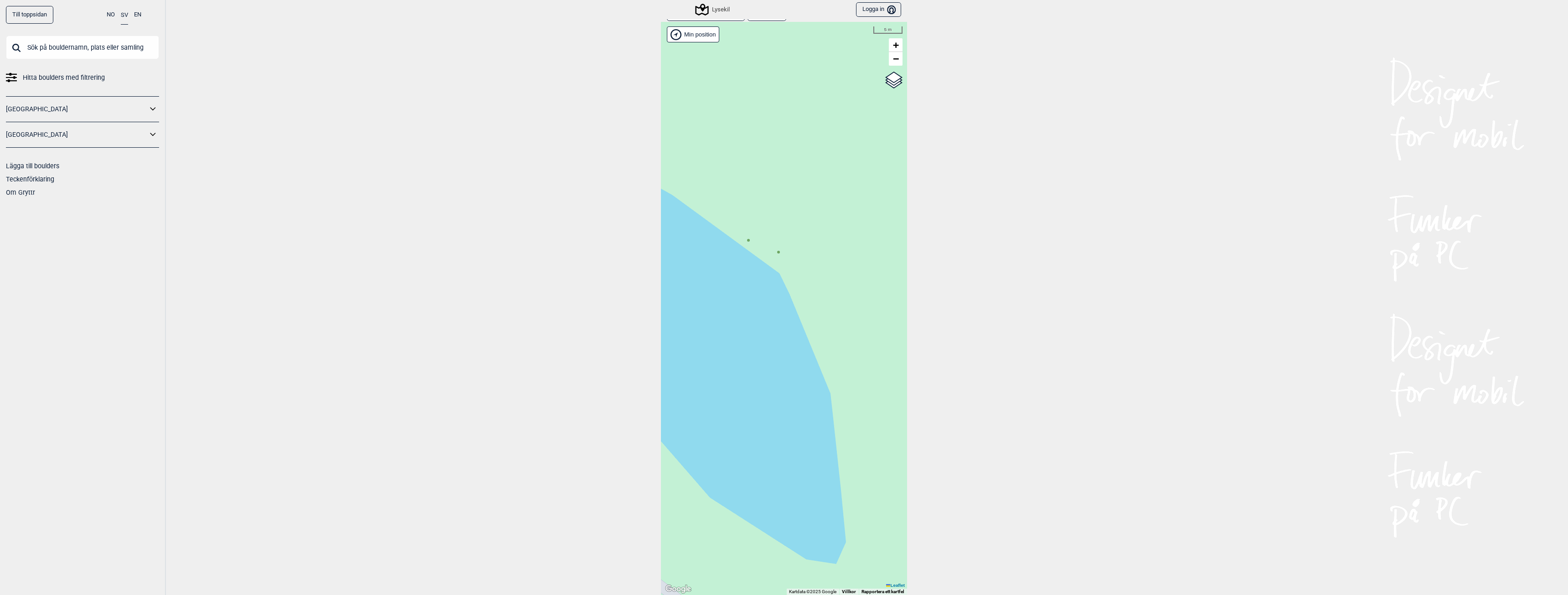
click at [747, 242] on icon at bounding box center [748, 240] width 4 height 4
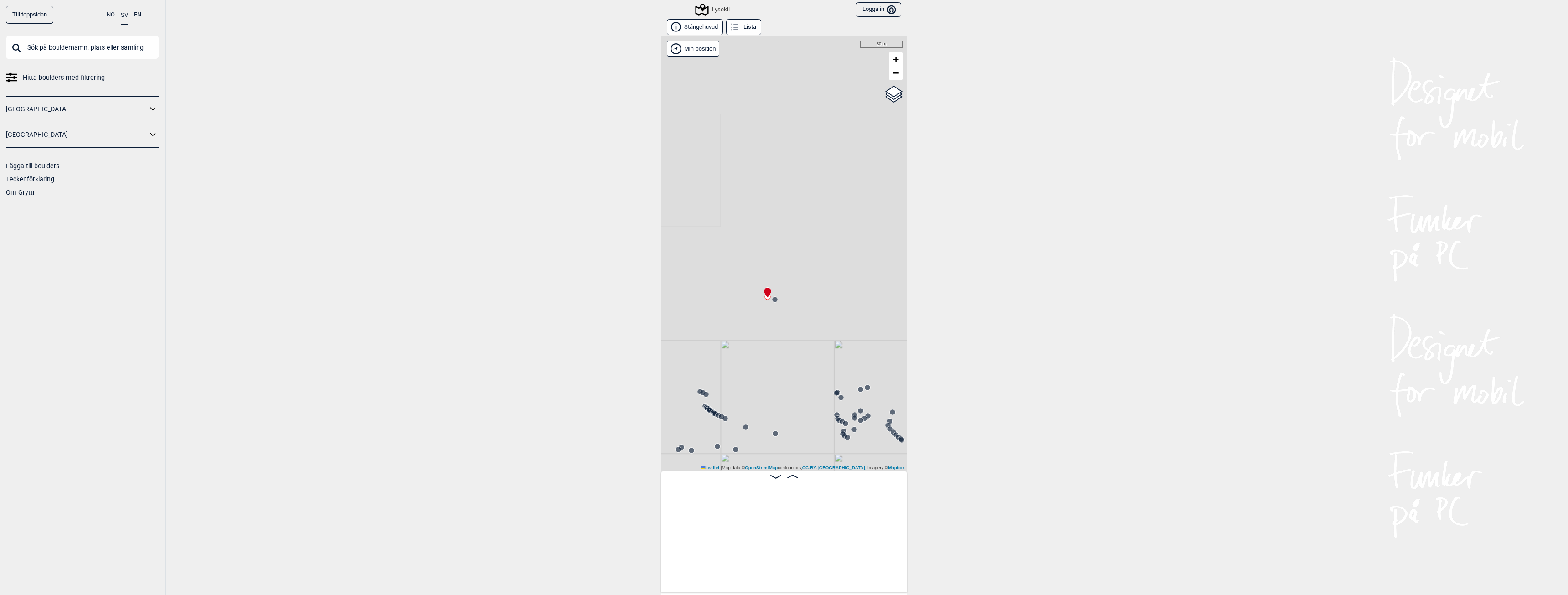
scroll to position [0, 4083]
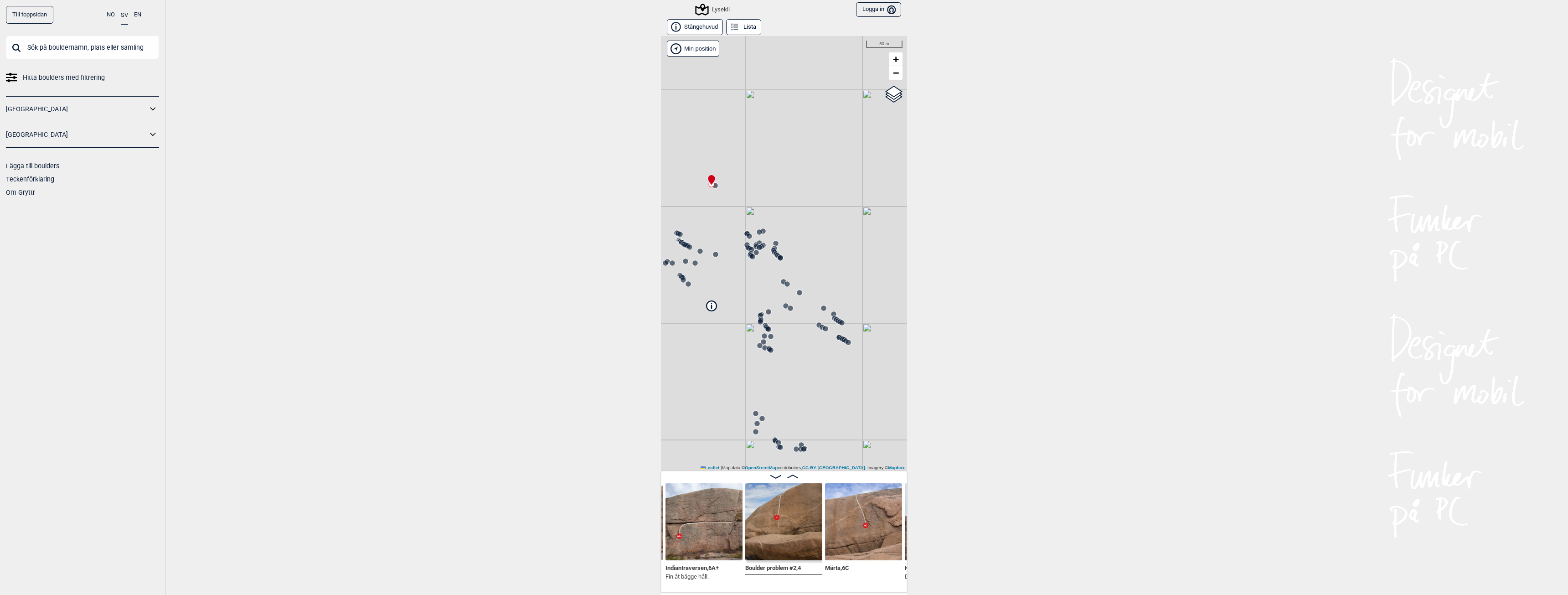
click at [713, 186] on circle at bounding box center [715, 185] width 5 height 5
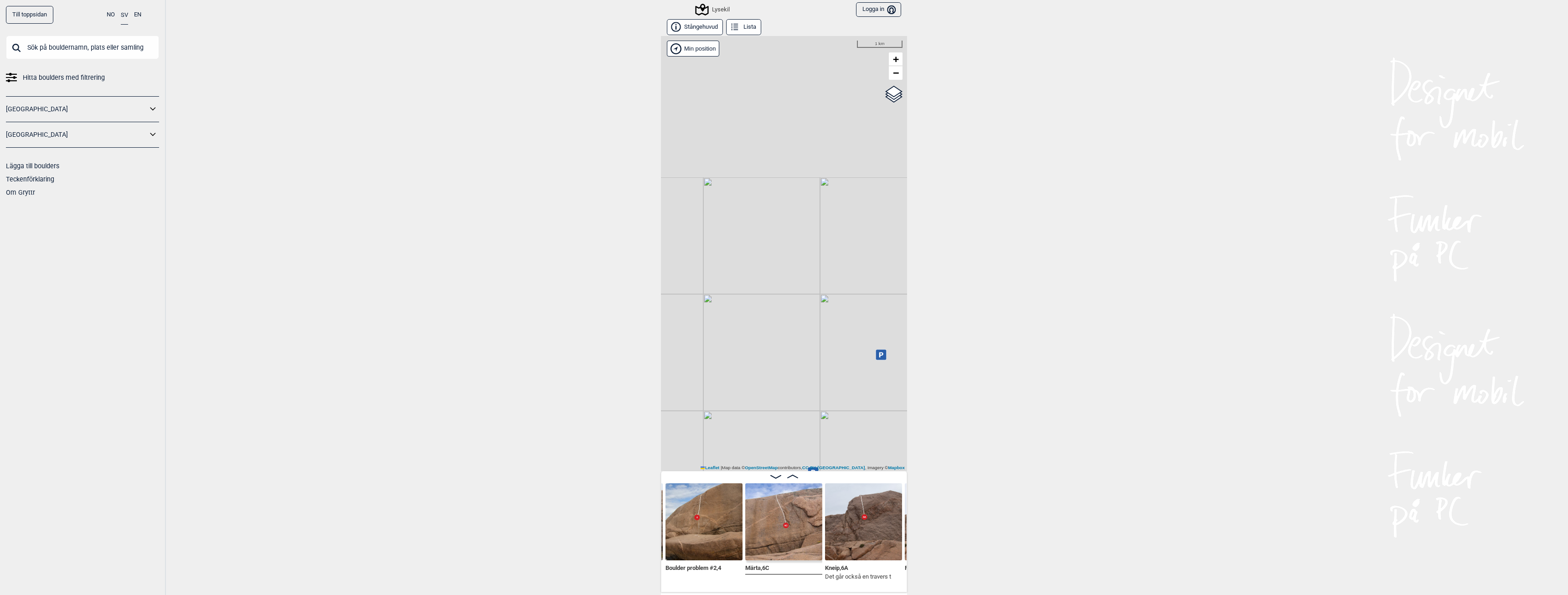
drag, startPoint x: 825, startPoint y: 172, endPoint x: 822, endPoint y: 367, distance: 195.0
click at [822, 367] on div "Lysekil" at bounding box center [784, 253] width 246 height 435
click at [723, 6] on div "Lysekil" at bounding box center [713, 10] width 33 height 11
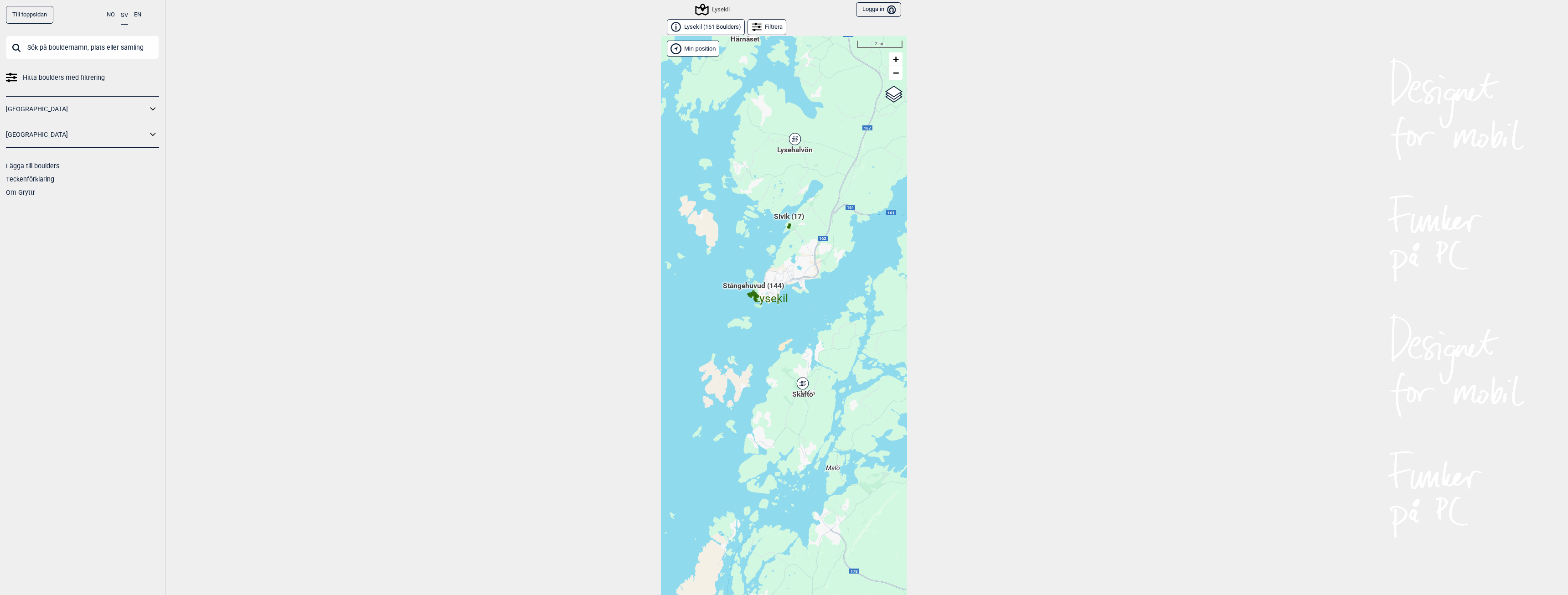
scroll to position [14, 0]
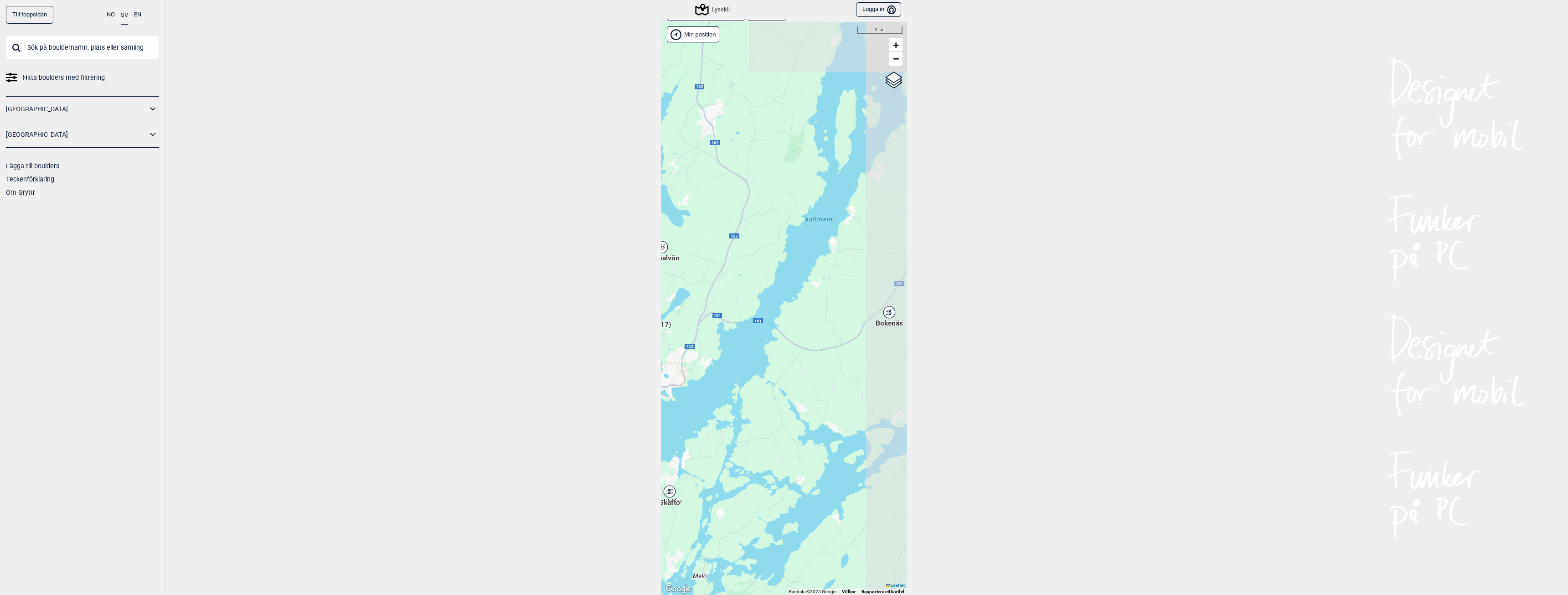
drag, startPoint x: 755, startPoint y: 192, endPoint x: 621, endPoint y: 315, distance: 181.9
click at [621, 315] on div "Till toppsidan NO SV EN Hitta boulders med filtrering [GEOGRAPHIC_DATA] [GEOGRA…" at bounding box center [784, 297] width 1568 height 595
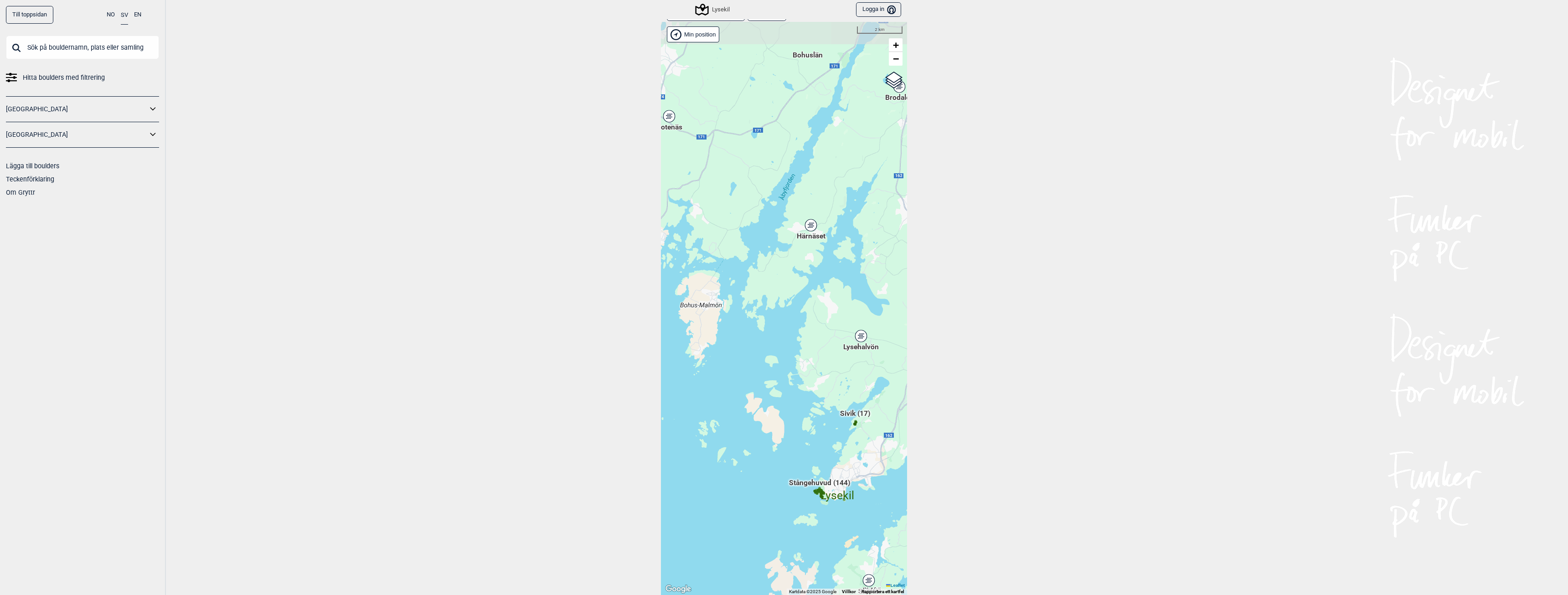
drag, startPoint x: 738, startPoint y: 220, endPoint x: 925, endPoint y: 295, distance: 201.5
click at [929, 301] on div "Till toppsidan NO SV EN Hitta boulders med filtrering [GEOGRAPHIC_DATA] [GEOGRA…" at bounding box center [784, 297] width 1568 height 595
click at [811, 226] on icon at bounding box center [810, 228] width 12 height 12
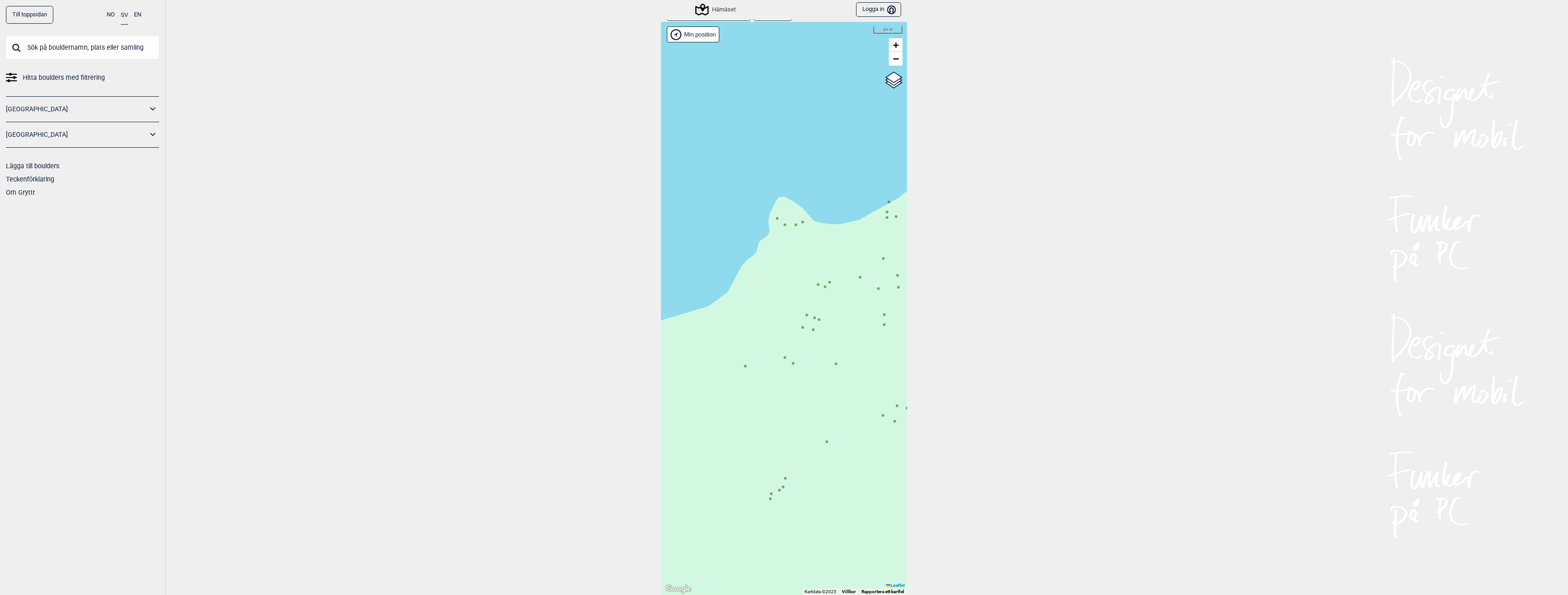
click at [776, 219] on circle at bounding box center [777, 218] width 2 height 2
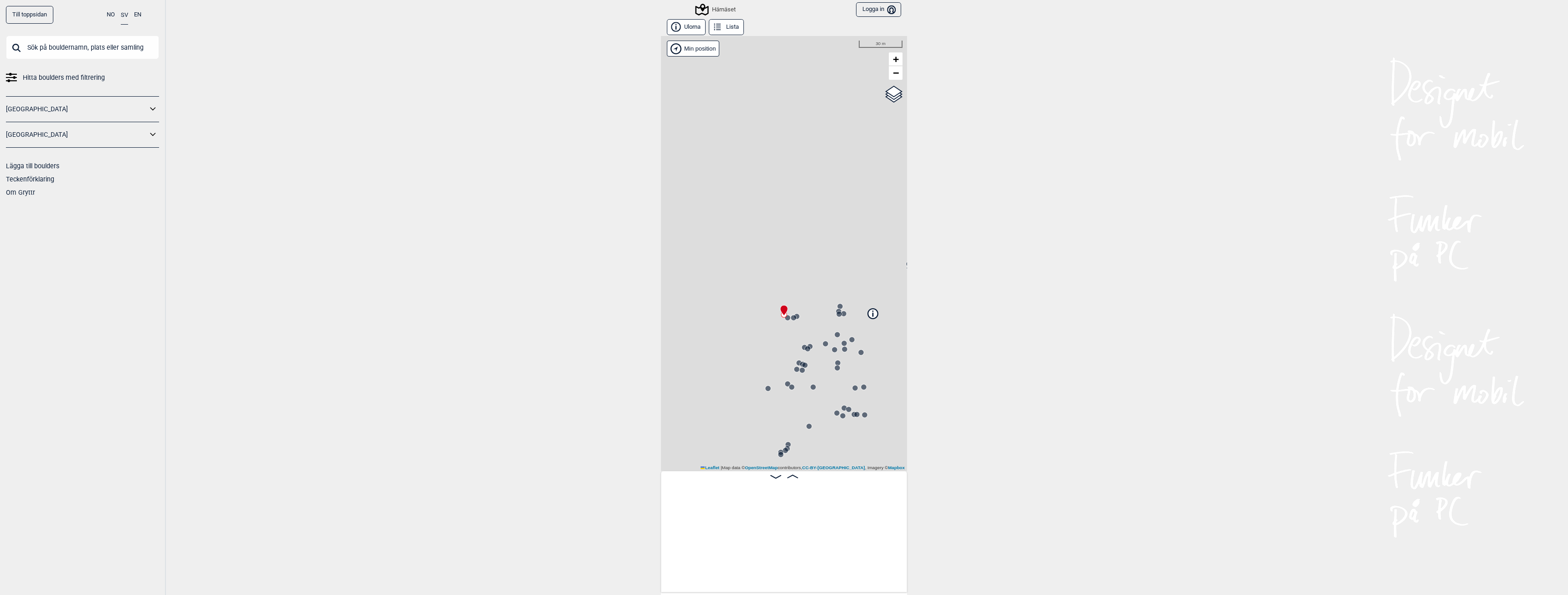
scroll to position [0, 616]
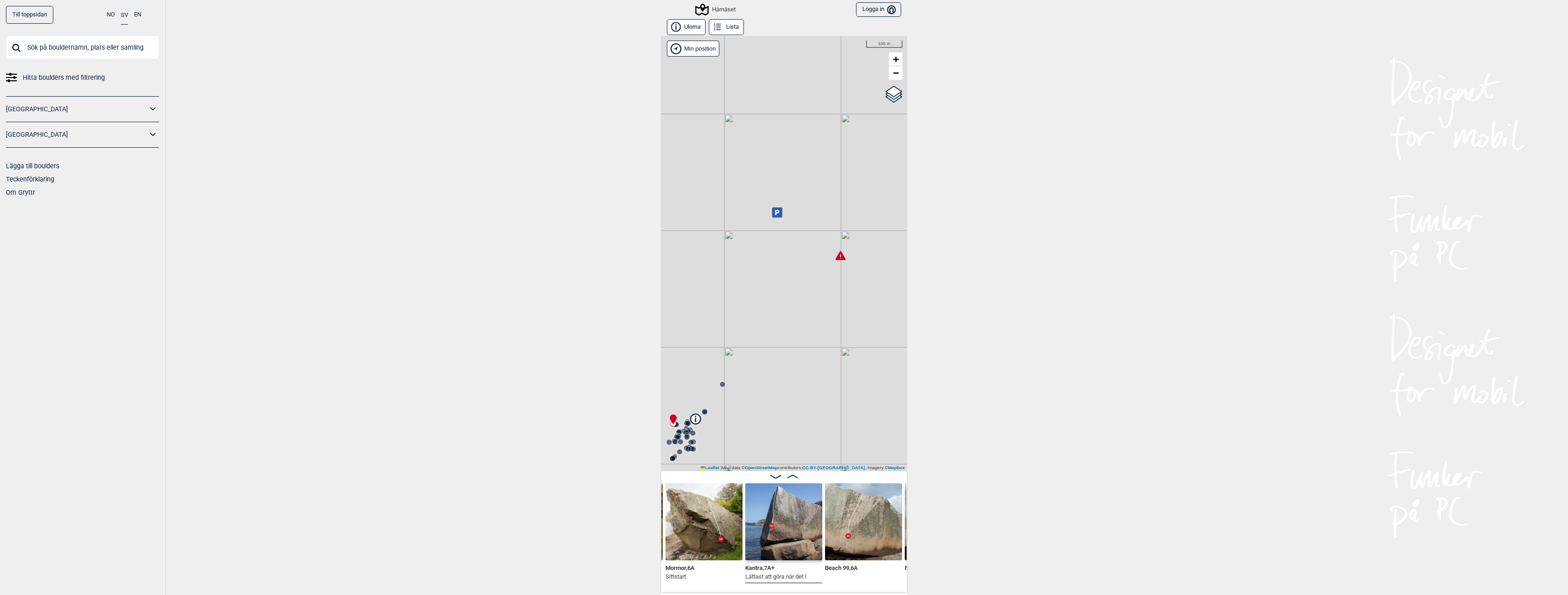
click at [838, 257] on icon at bounding box center [841, 255] width 10 height 9
click at [775, 211] on icon at bounding box center [777, 212] width 4 height 5
drag, startPoint x: 825, startPoint y: 326, endPoint x: 842, endPoint y: 292, distance: 38.0
click at [842, 292] on div "Härnäset Brukerens posisjon [PERSON_NAME] nere vid hamnen i [GEOGRAPHIC_DATA]. …" at bounding box center [784, 253] width 246 height 435
drag, startPoint x: 741, startPoint y: 322, endPoint x: 867, endPoint y: 236, distance: 152.6
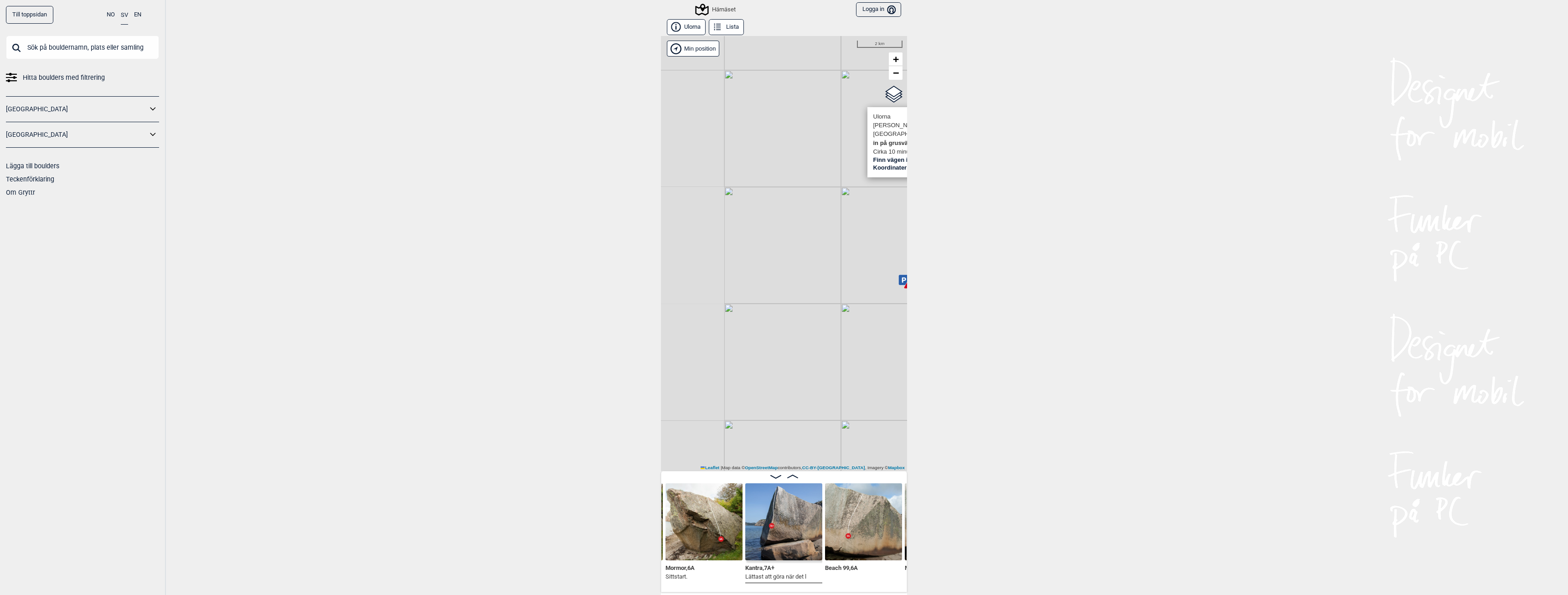
click at [867, 236] on div "Härnäset Brukerens posisjon [PERSON_NAME] nere vid hamnen i [GEOGRAPHIC_DATA]. …" at bounding box center [784, 253] width 246 height 435
drag, startPoint x: 763, startPoint y: 373, endPoint x: 828, endPoint y: 141, distance: 240.9
click at [828, 141] on div "Härnäset Brukerens posisjon [PERSON_NAME] nere vid hamnen i [GEOGRAPHIC_DATA]. …" at bounding box center [784, 253] width 246 height 435
click at [893, 73] on span "−" at bounding box center [896, 72] width 6 height 12
click at [858, 102] on input "Google satellite" at bounding box center [861, 100] width 6 height 6
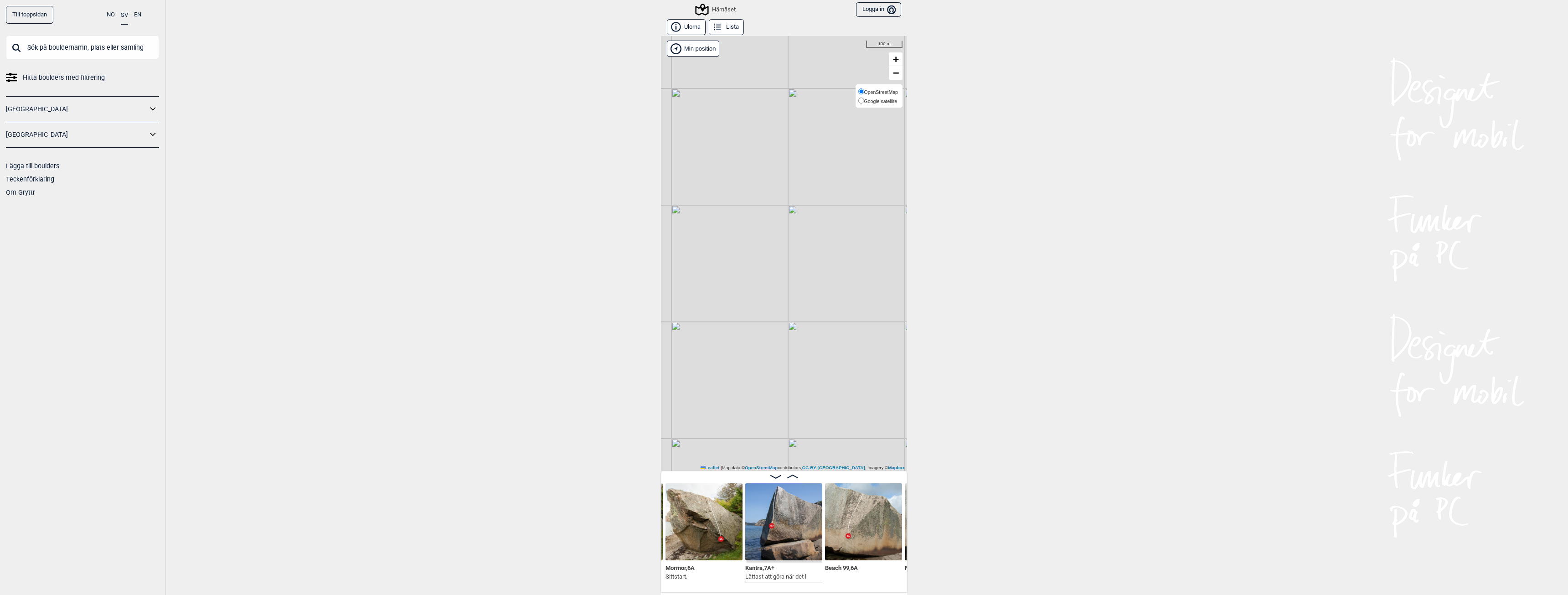
radio input "true"
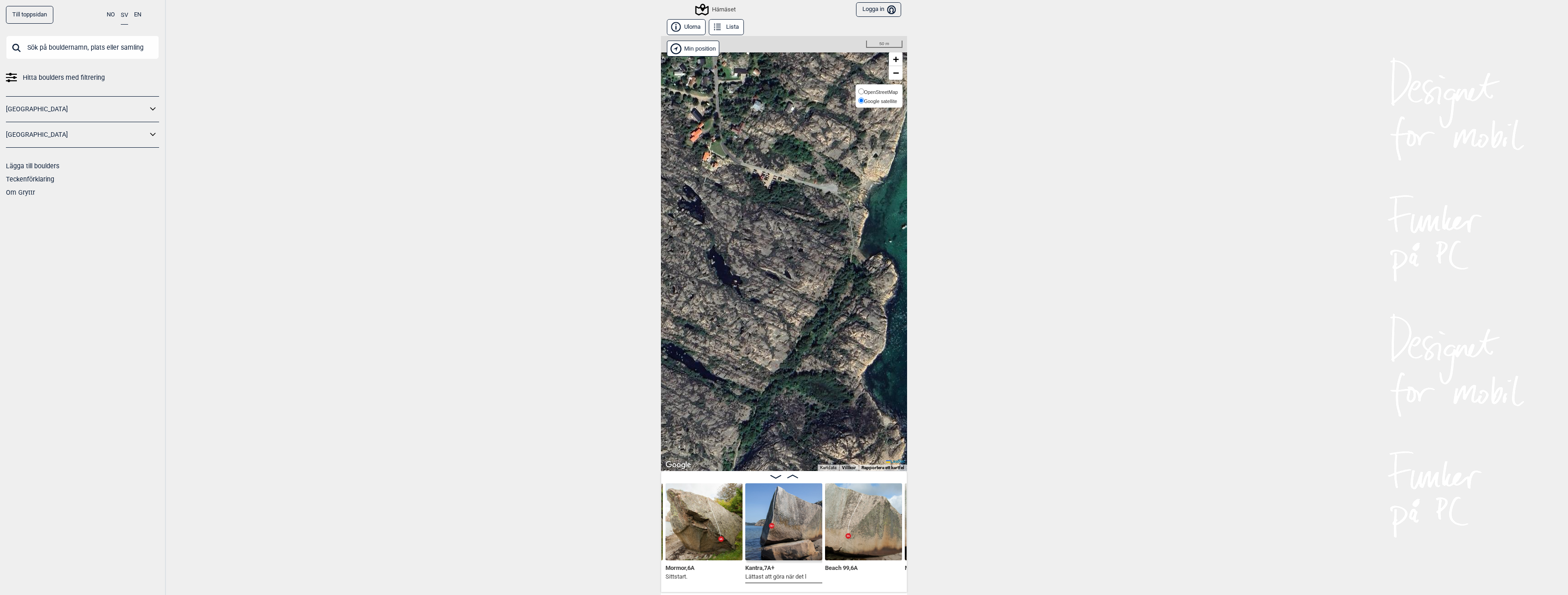
click at [884, 92] on span "OpenStreetMap" at bounding box center [881, 92] width 33 height 5
click at [864, 92] on input "OpenStreetMap" at bounding box center [861, 91] width 6 height 6
radio input "true"
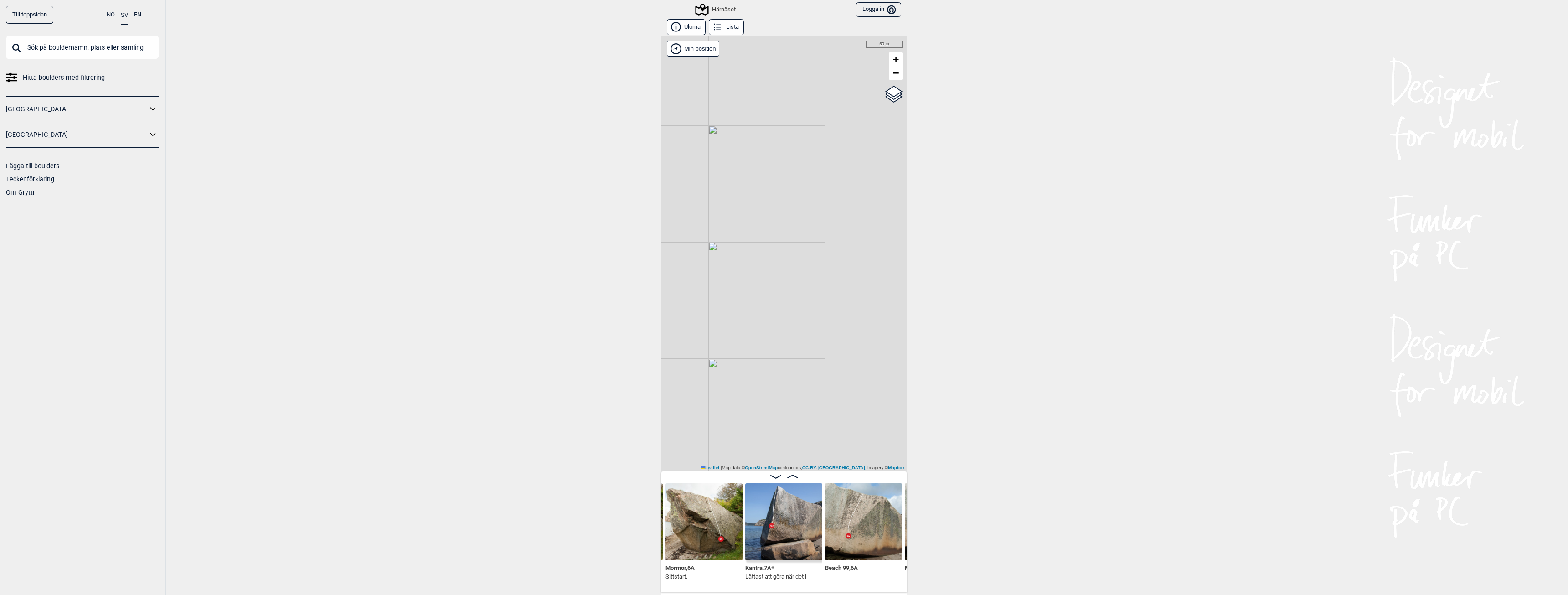
drag, startPoint x: 847, startPoint y: 236, endPoint x: 760, endPoint y: 322, distance: 122.3
click at [760, 322] on div "Härnäset Brukerens posisjon [PERSON_NAME] nere vid hamnen i [GEOGRAPHIC_DATA]. …" at bounding box center [784, 253] width 246 height 435
drag, startPoint x: 802, startPoint y: 160, endPoint x: 823, endPoint y: 279, distance: 120.8
click at [823, 279] on div "Härnäset Brukerens posisjon [PERSON_NAME] nere vid hamnen i [GEOGRAPHIC_DATA]. …" at bounding box center [784, 253] width 246 height 435
drag, startPoint x: 827, startPoint y: 346, endPoint x: 707, endPoint y: 159, distance: 222.2
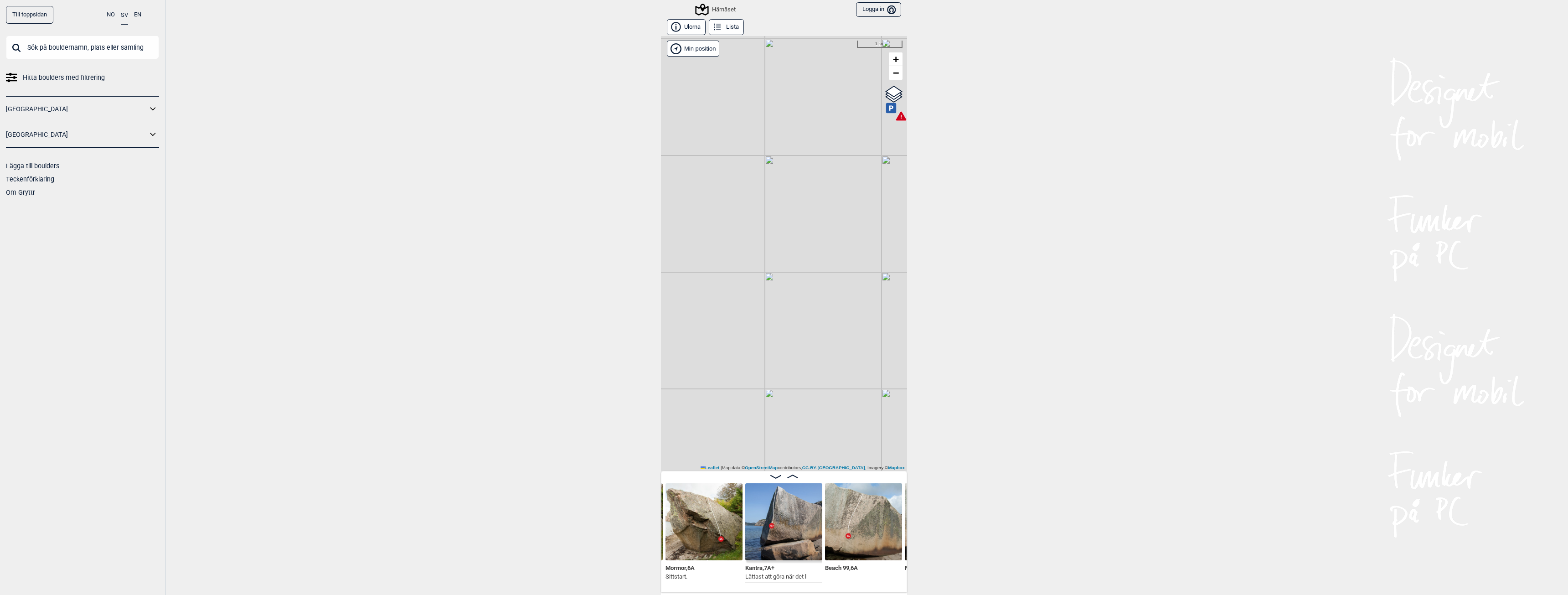
click at [704, 158] on div "Härnäset Brukerens posisjon [PERSON_NAME] nere vid hamnen i [GEOGRAPHIC_DATA]. …" at bounding box center [784, 253] width 246 height 435
drag, startPoint x: 850, startPoint y: 185, endPoint x: 729, endPoint y: 261, distance: 142.9
click at [729, 261] on div "Härnäset Brukerens posisjon [PERSON_NAME] nere vid hamnen i [GEOGRAPHIC_DATA]. …" at bounding box center [784, 253] width 246 height 435
click at [831, 238] on div "Härnäset Brukerens posisjon [PERSON_NAME] nere vid hamnen i [GEOGRAPHIC_DATA]. …" at bounding box center [784, 253] width 246 height 435
click at [716, 8] on div "Härnäset" at bounding box center [716, 10] width 39 height 11
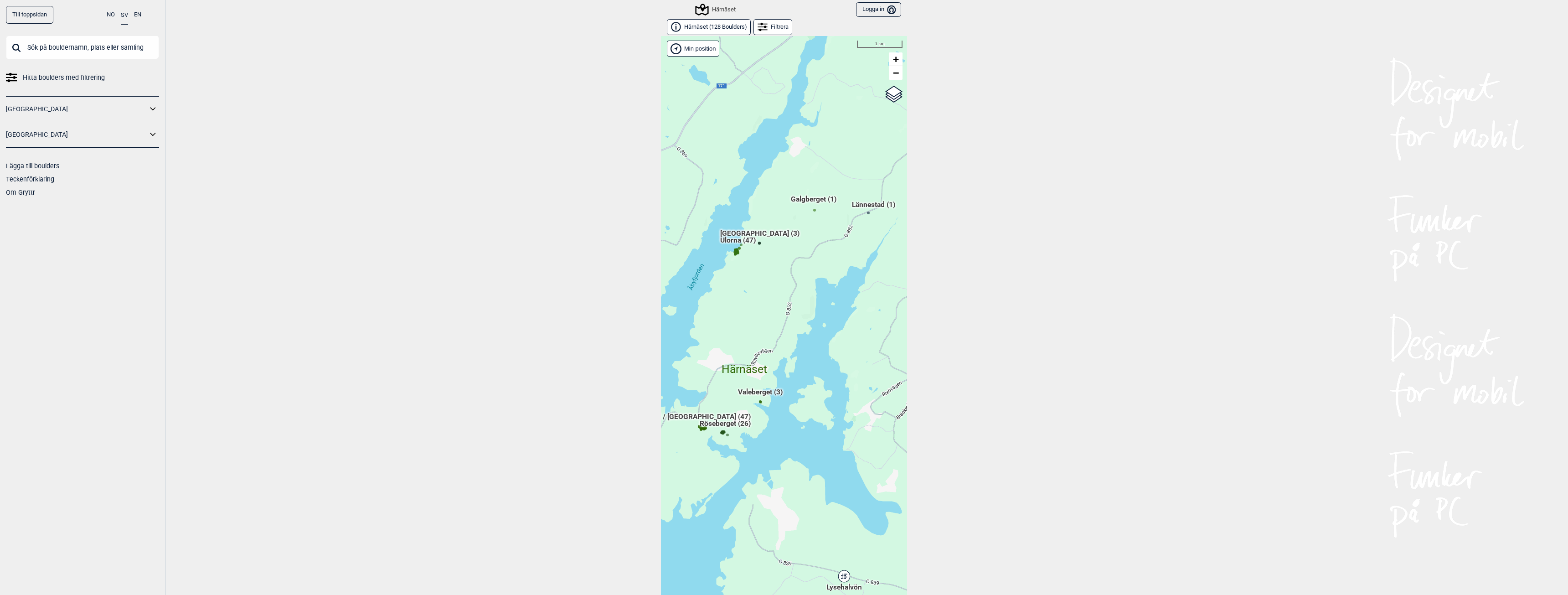
scroll to position [14, 0]
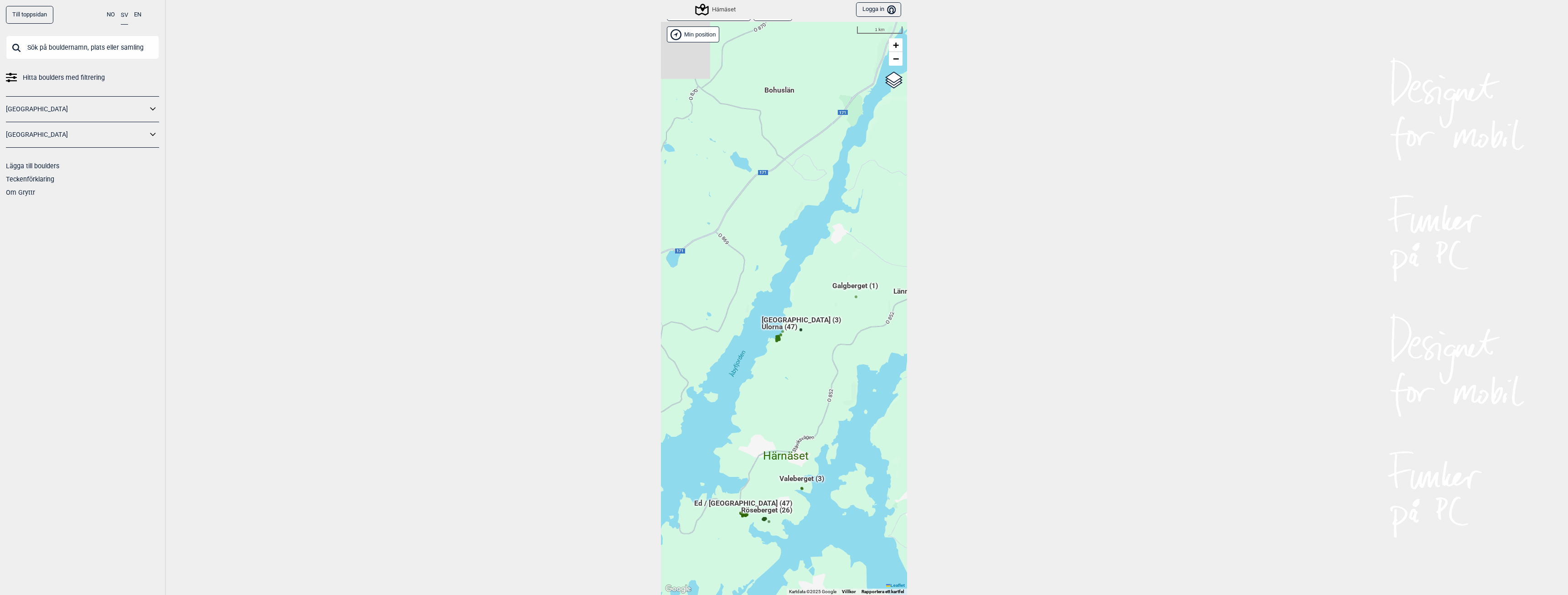
drag, startPoint x: 816, startPoint y: 291, endPoint x: 854, endPoint y: 359, distance: 77.9
click at [856, 361] on div "Hallingdal Gol [PERSON_NAME] Kolomoen [GEOGRAPHIC_DATA] [GEOGRAPHIC_DATA] [GEOG…" at bounding box center [784, 308] width 246 height 573
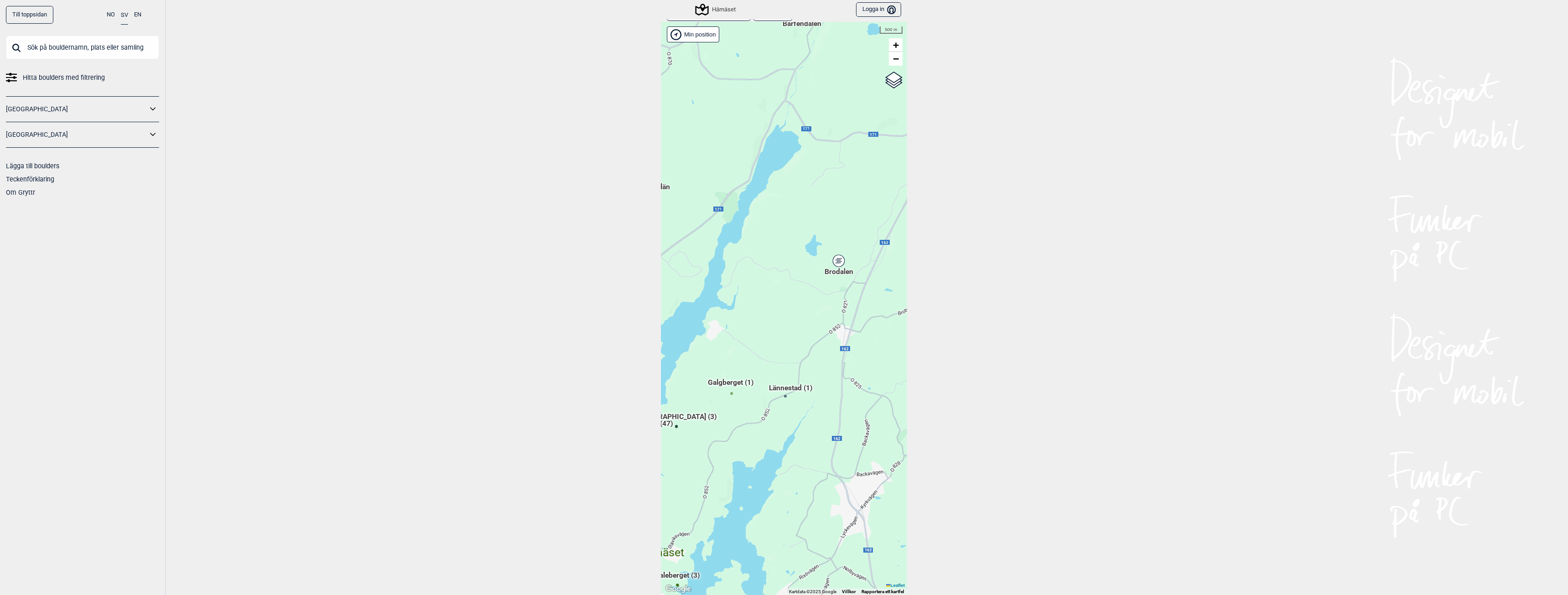
drag, startPoint x: 813, startPoint y: 348, endPoint x: 688, endPoint y: 449, distance: 160.7
click at [688, 449] on div "Hallingdal Gol [PERSON_NAME] Kolomoen [GEOGRAPHIC_DATA] [GEOGRAPHIC_DATA] [GEOG…" at bounding box center [784, 308] width 246 height 573
click at [838, 261] on icon at bounding box center [838, 261] width 12 height 12
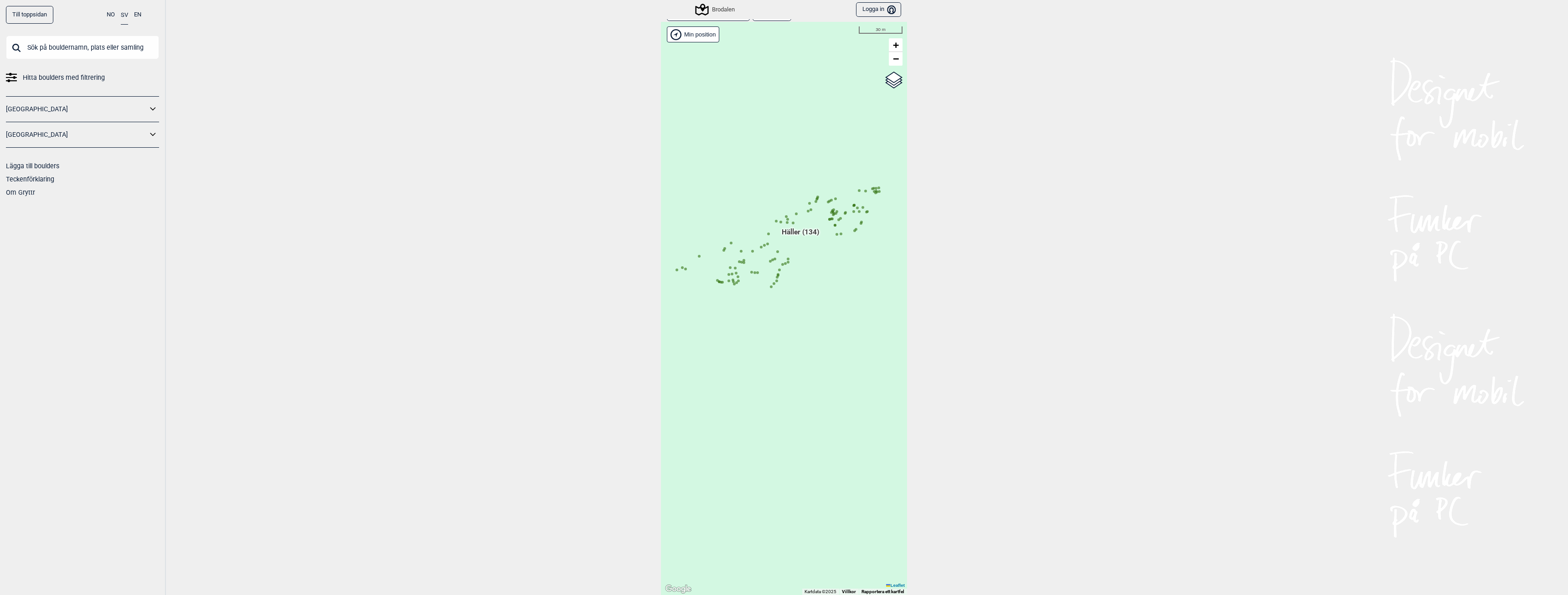
click at [786, 261] on icon at bounding box center [788, 262] width 4 height 4
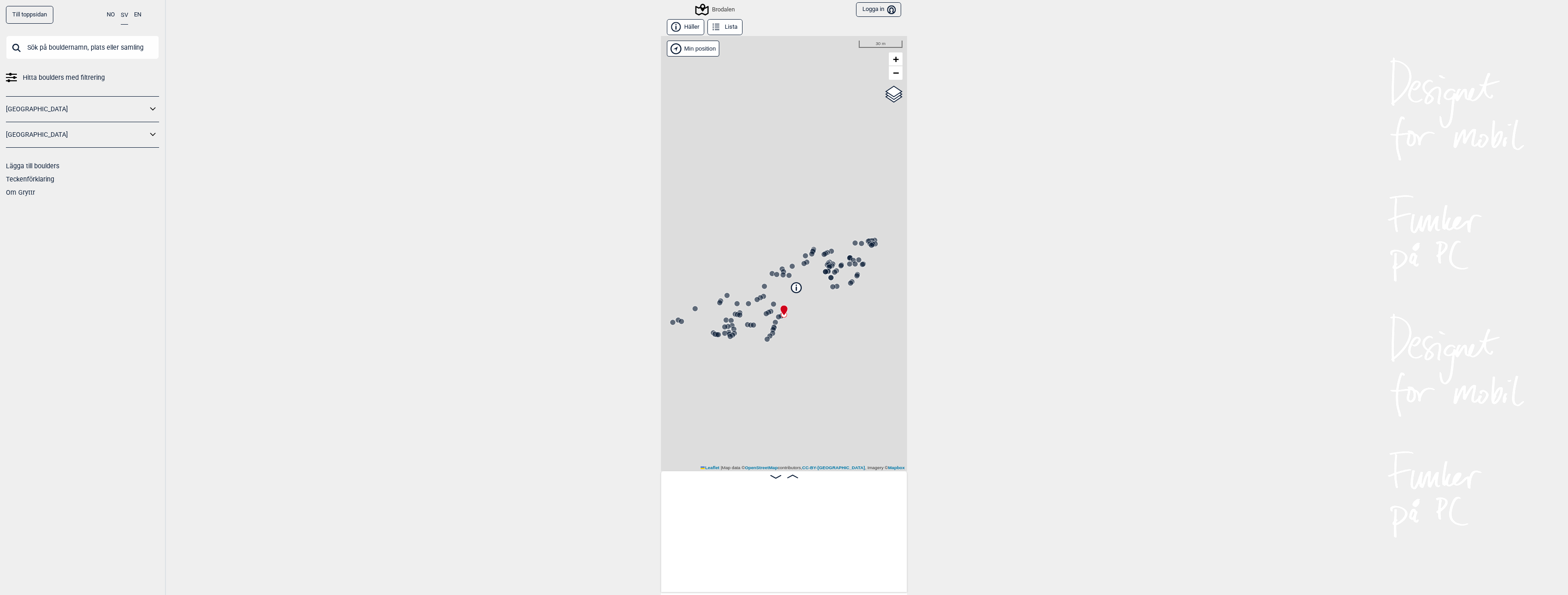
scroll to position [0, 4930]
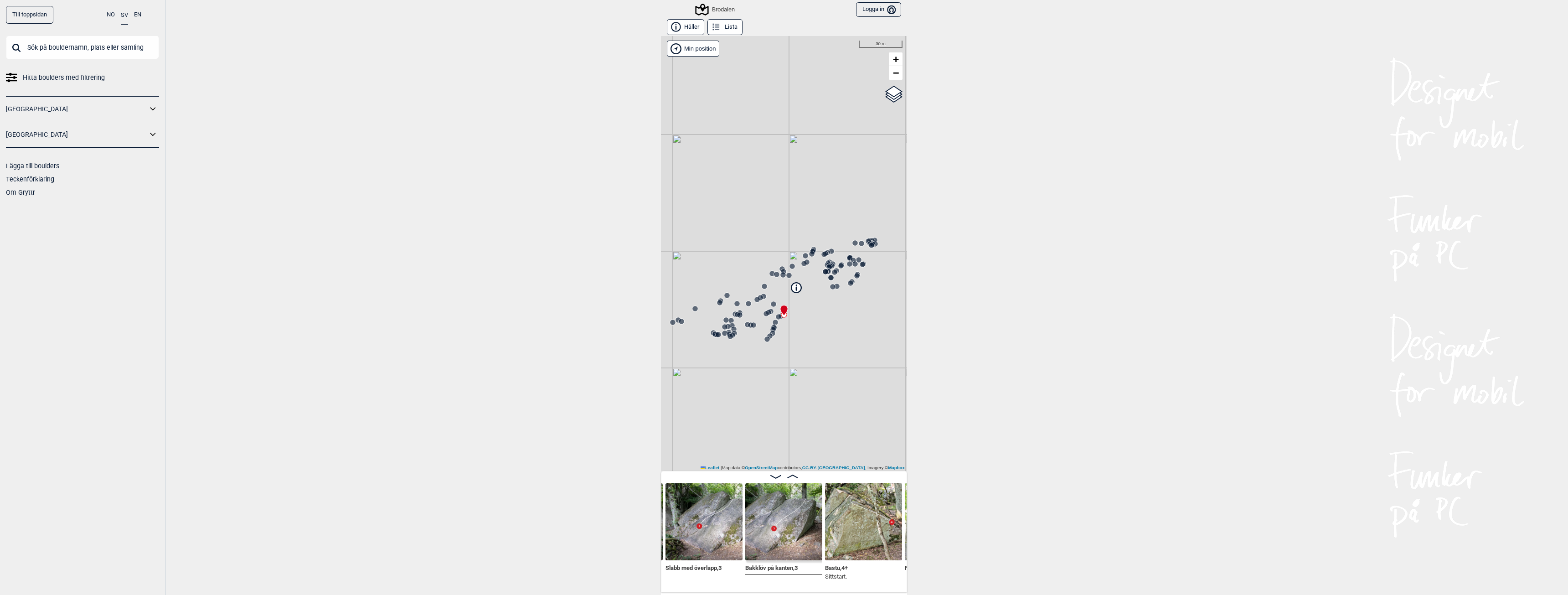
click at [782, 538] on img at bounding box center [783, 522] width 77 height 77
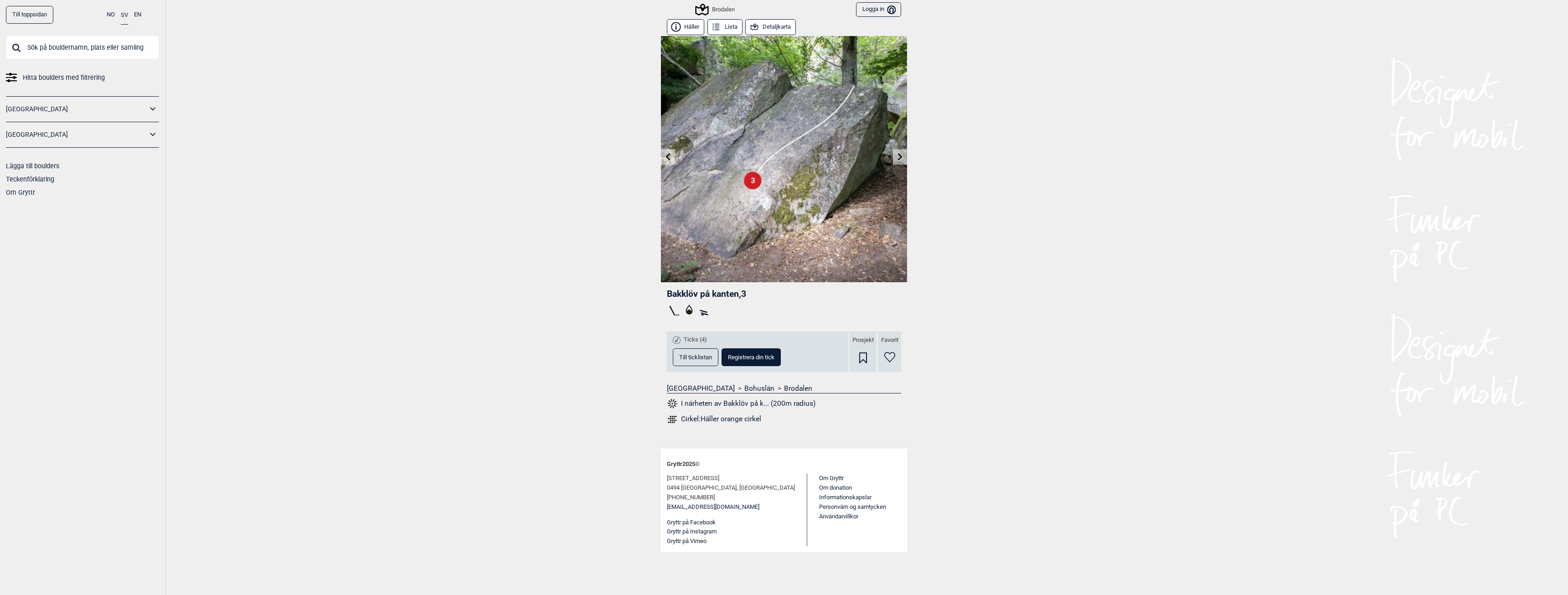
click at [702, 354] on span "Till ticklistan" at bounding box center [696, 357] width 33 height 6
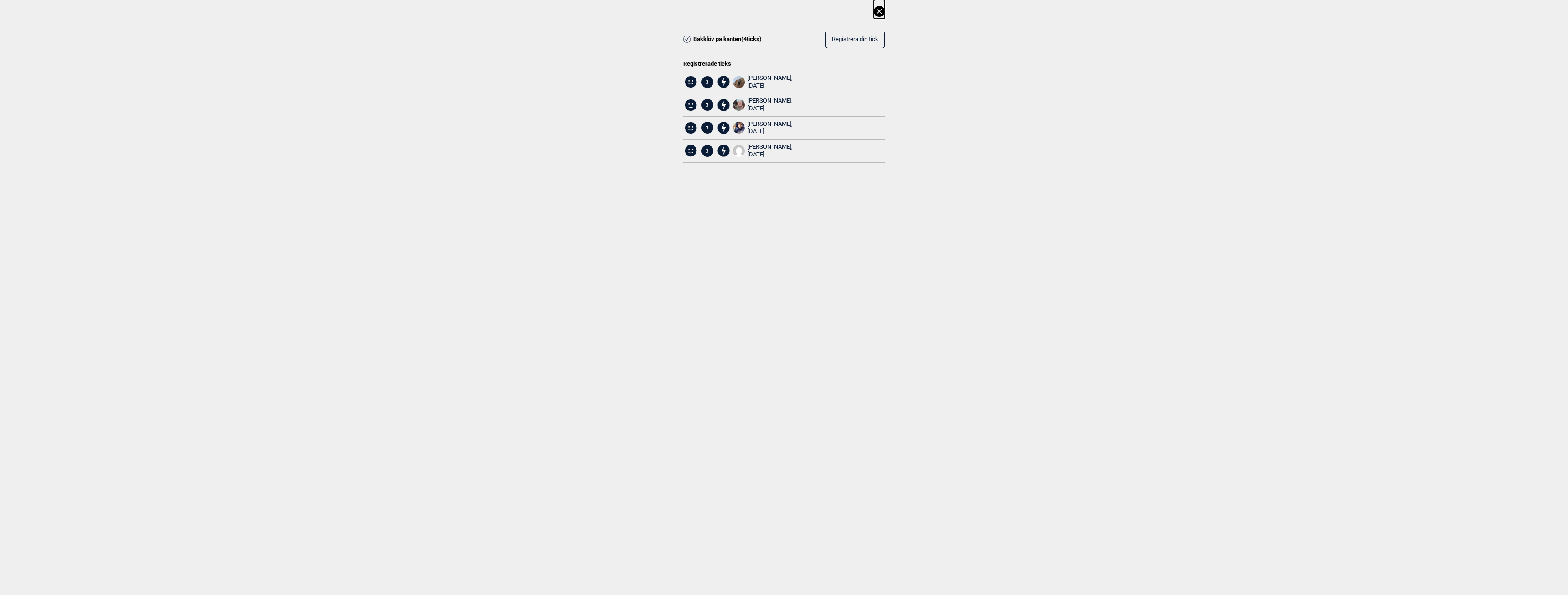
click at [881, 9] on icon at bounding box center [879, 11] width 5 height 5
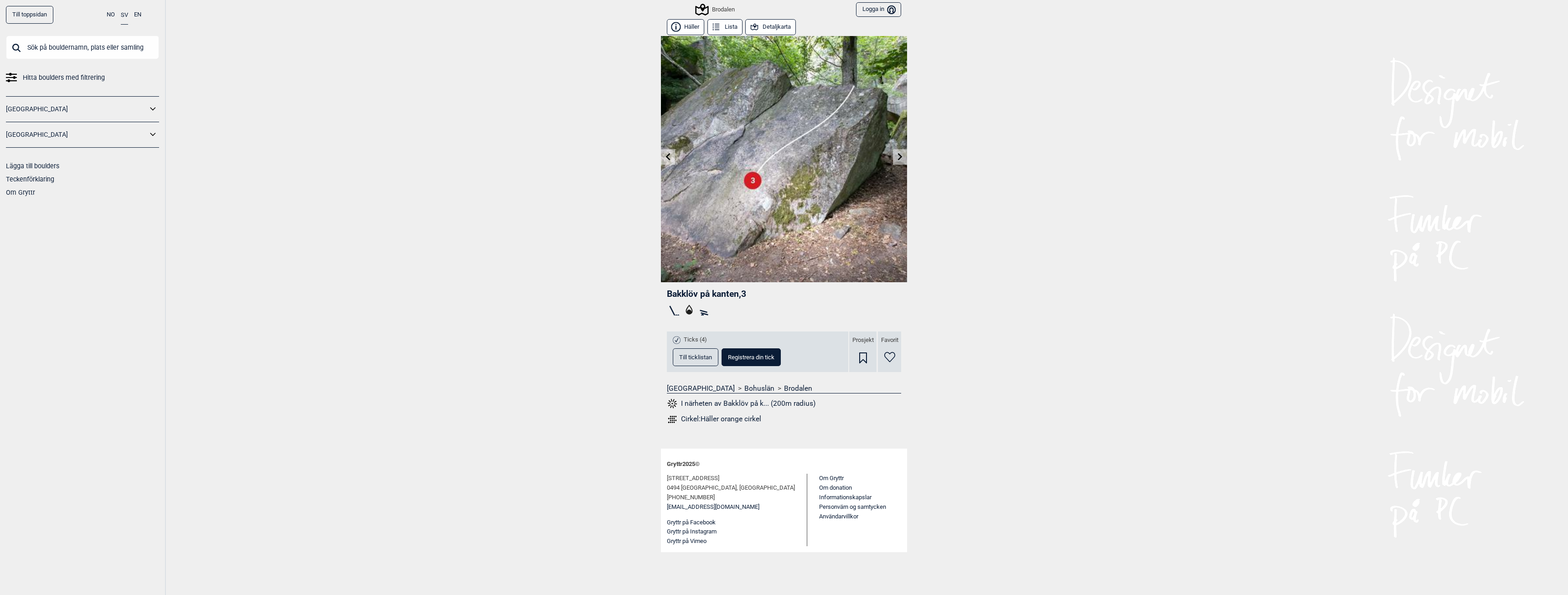
click at [668, 155] on icon at bounding box center [668, 157] width 4 height 7
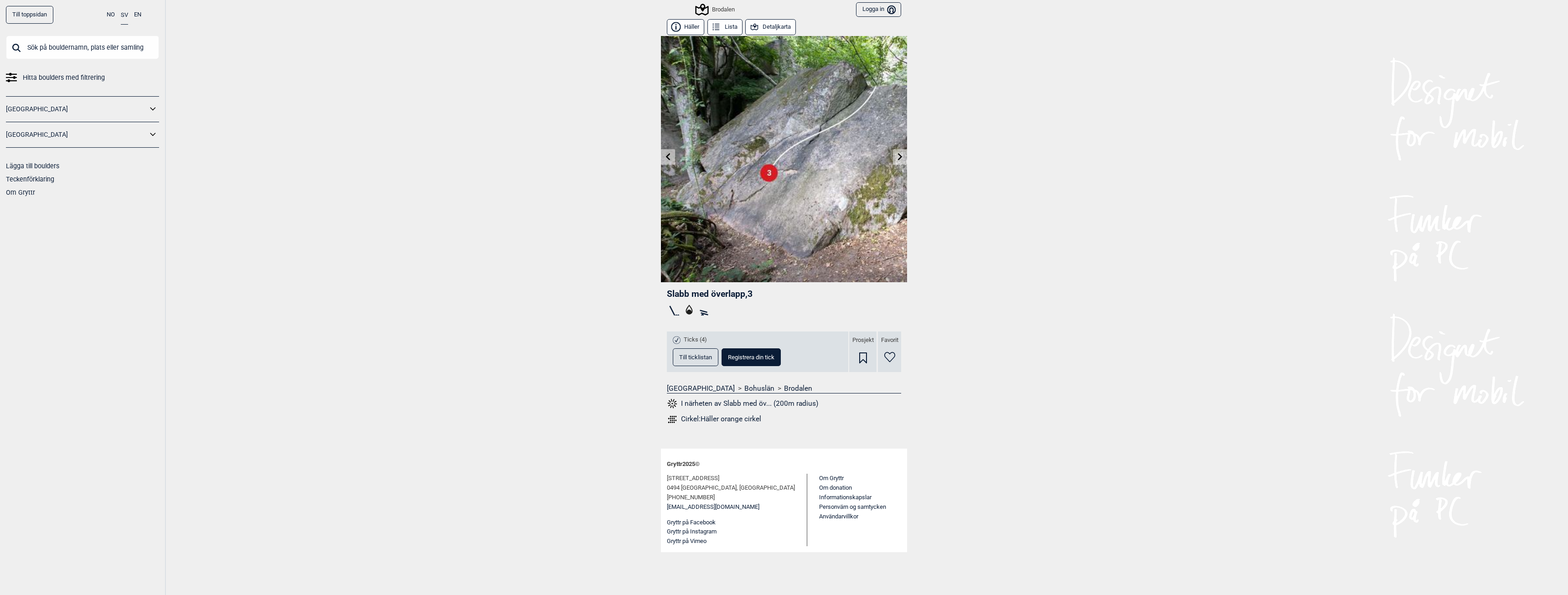
click at [900, 158] on icon at bounding box center [900, 157] width 4 height 7
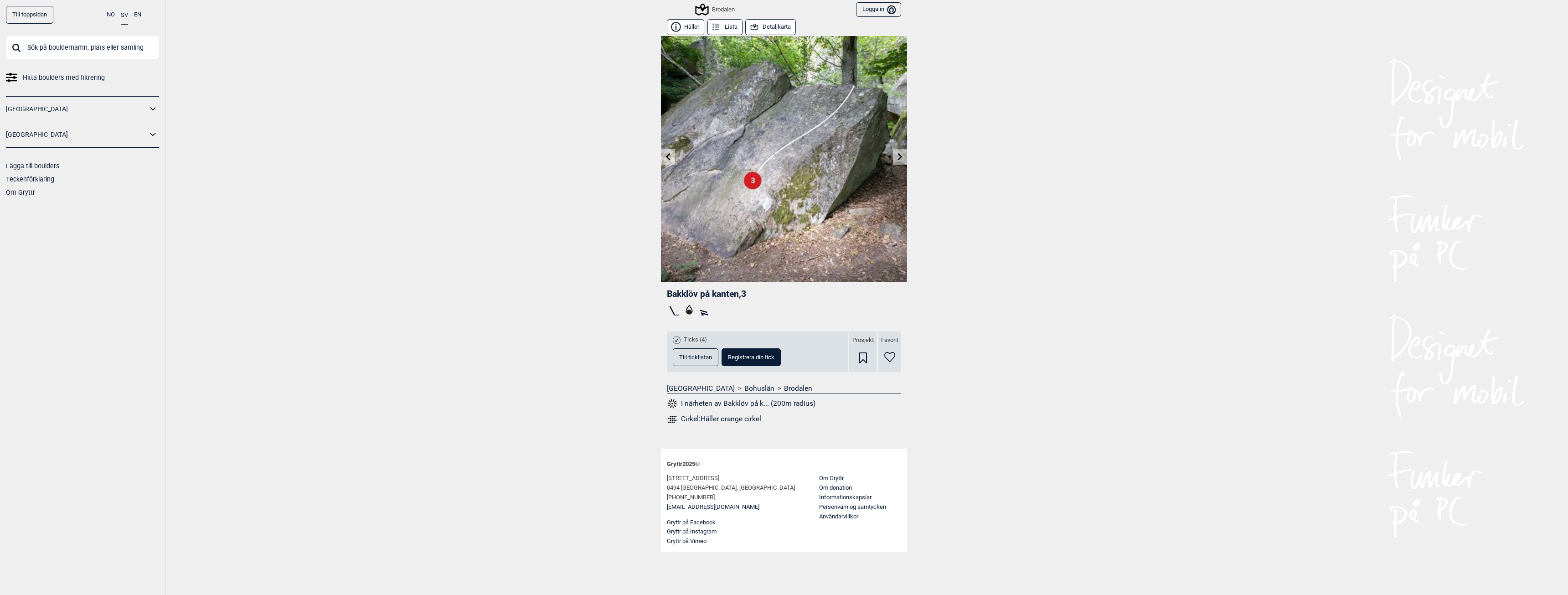
click at [900, 158] on icon at bounding box center [900, 157] width 4 height 7
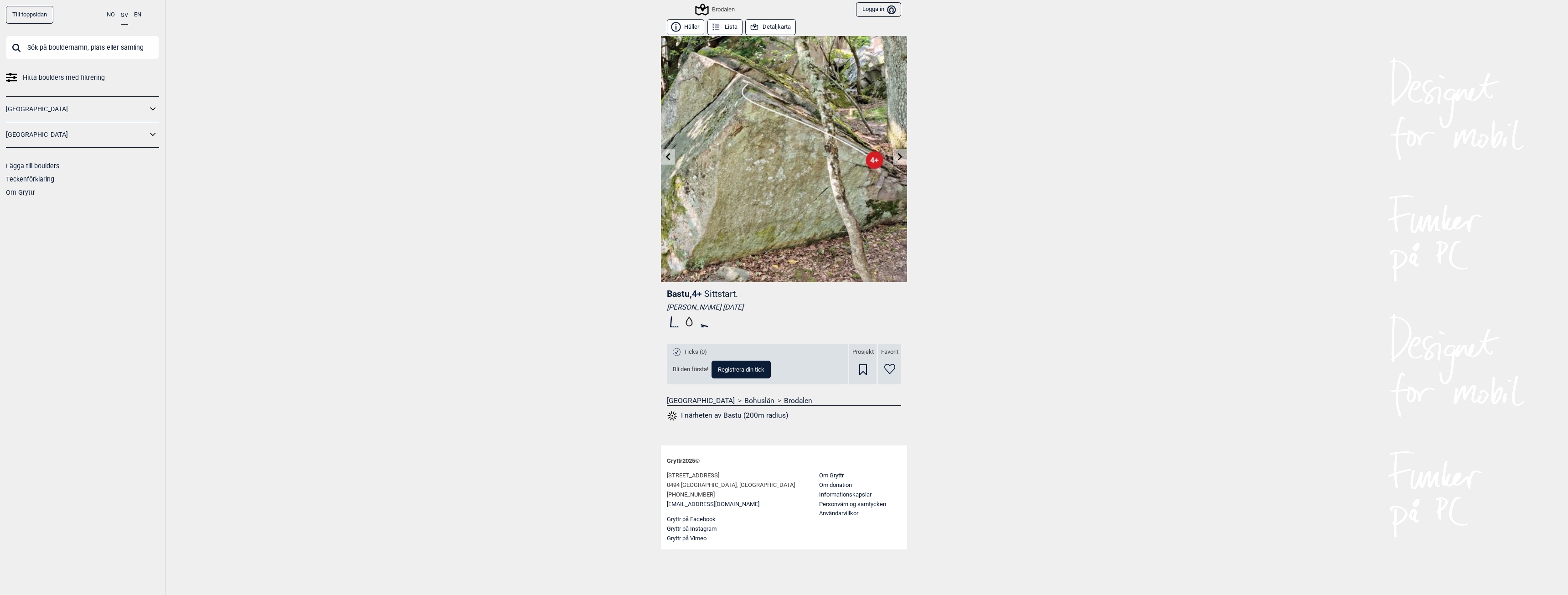
click at [900, 158] on icon at bounding box center [900, 157] width 4 height 7
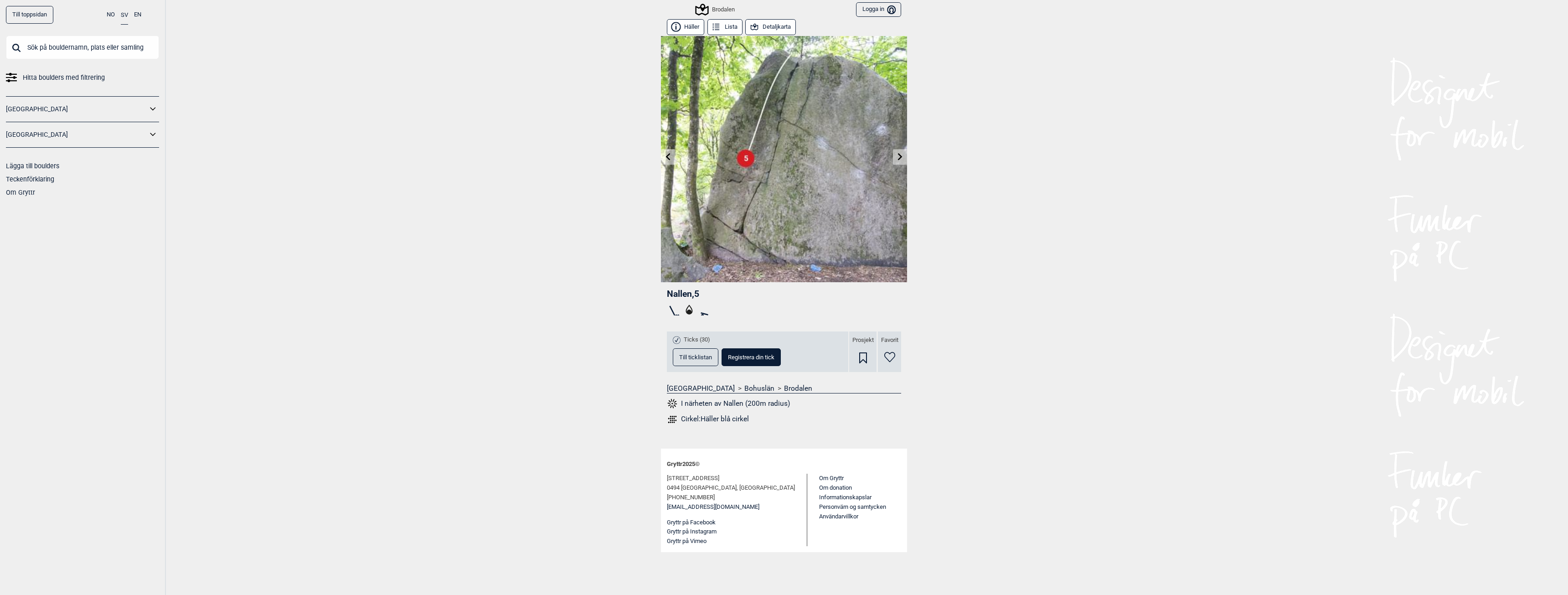
click at [900, 158] on icon at bounding box center [900, 157] width 4 height 7
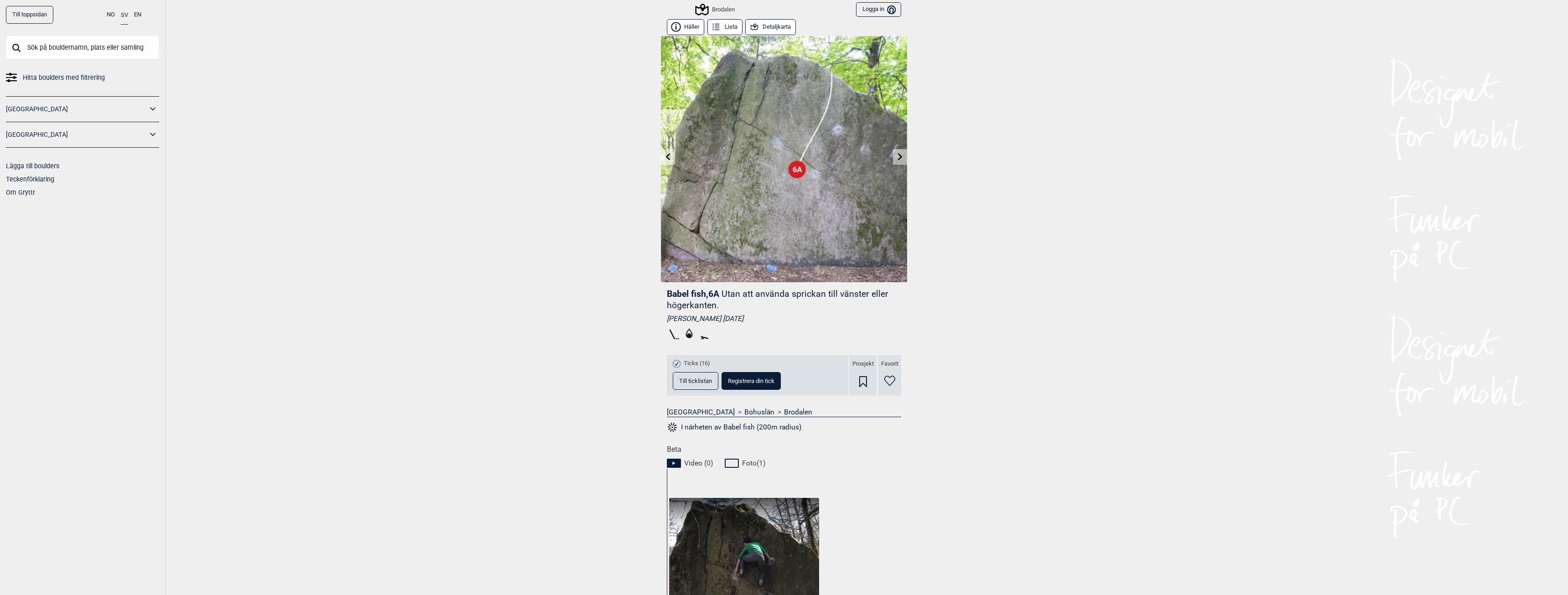
click at [900, 158] on icon at bounding box center [900, 157] width 7 height 7
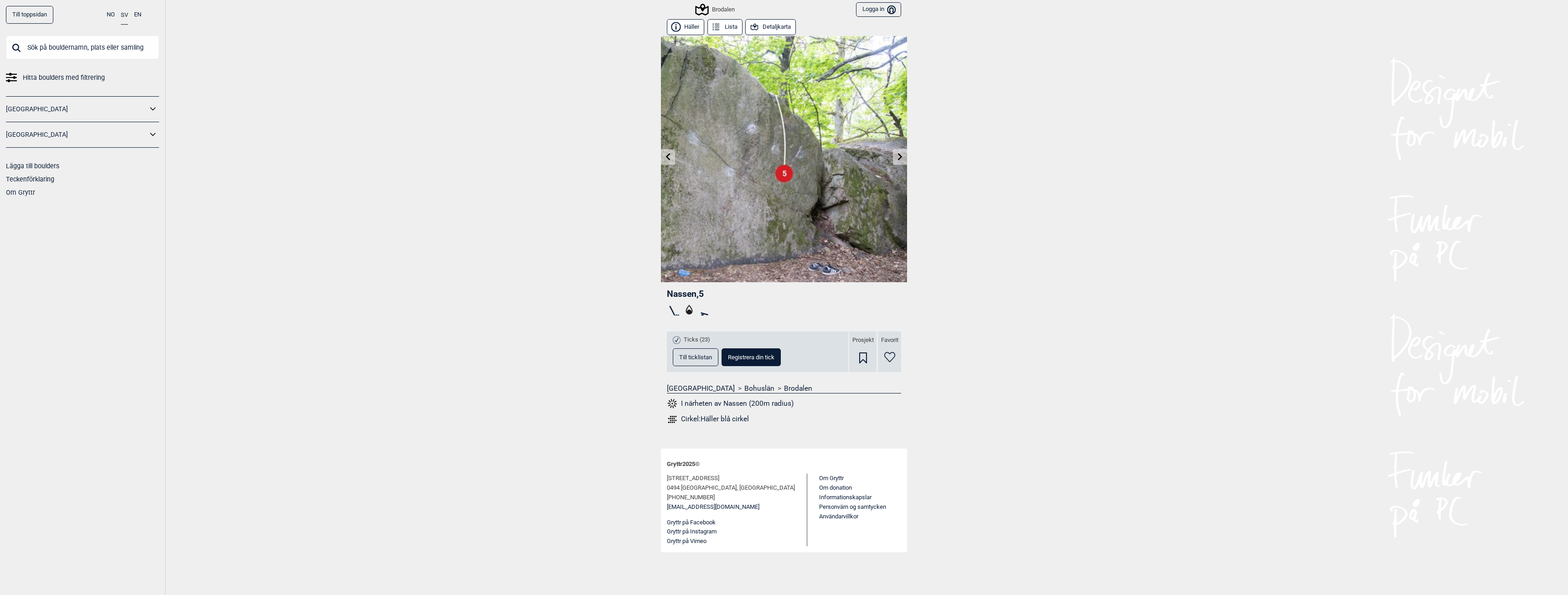
click at [900, 158] on icon at bounding box center [900, 157] width 4 height 7
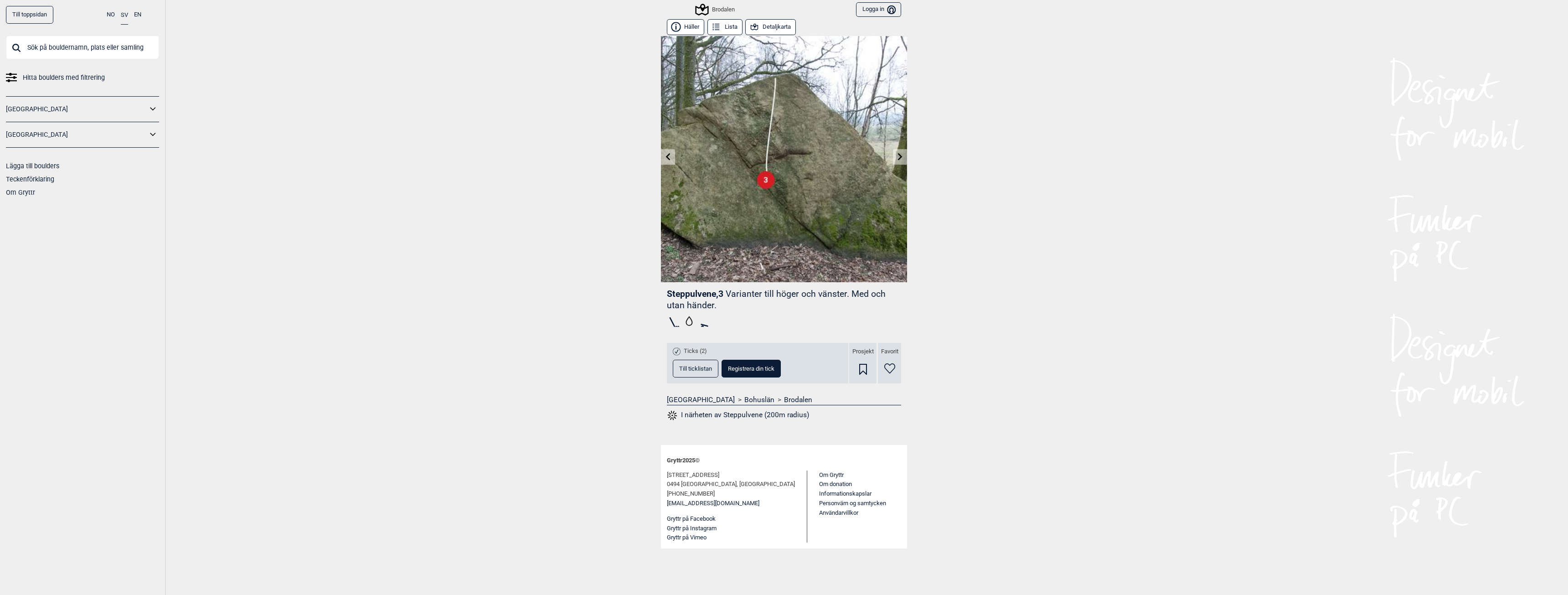
click at [900, 158] on icon at bounding box center [900, 157] width 4 height 7
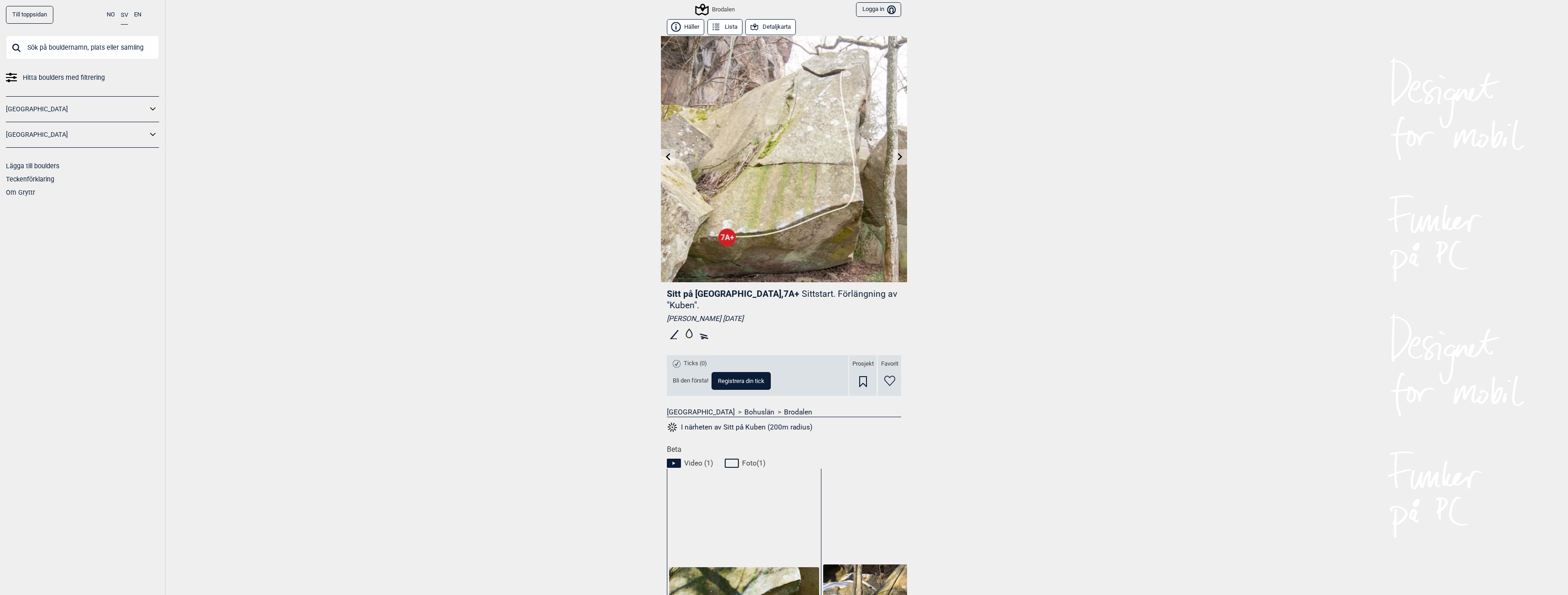
click at [900, 158] on icon at bounding box center [900, 157] width 7 height 7
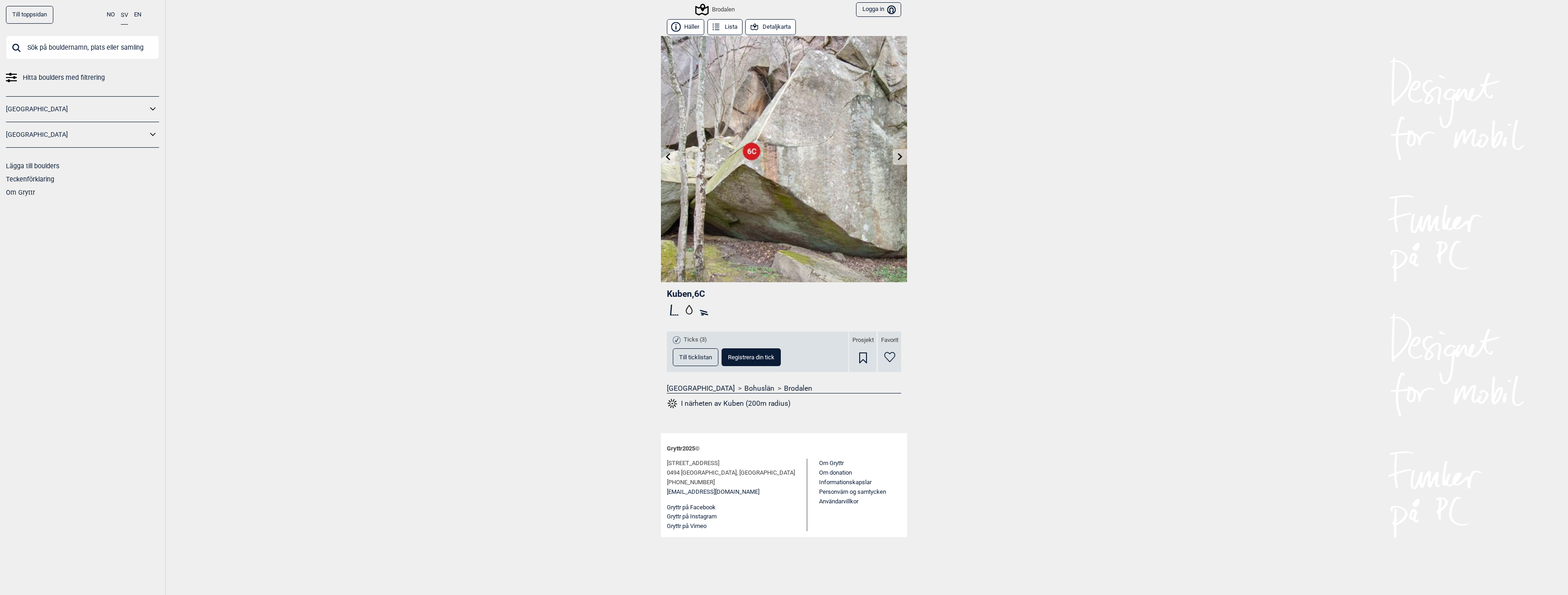
click at [900, 158] on icon at bounding box center [900, 157] width 4 height 7
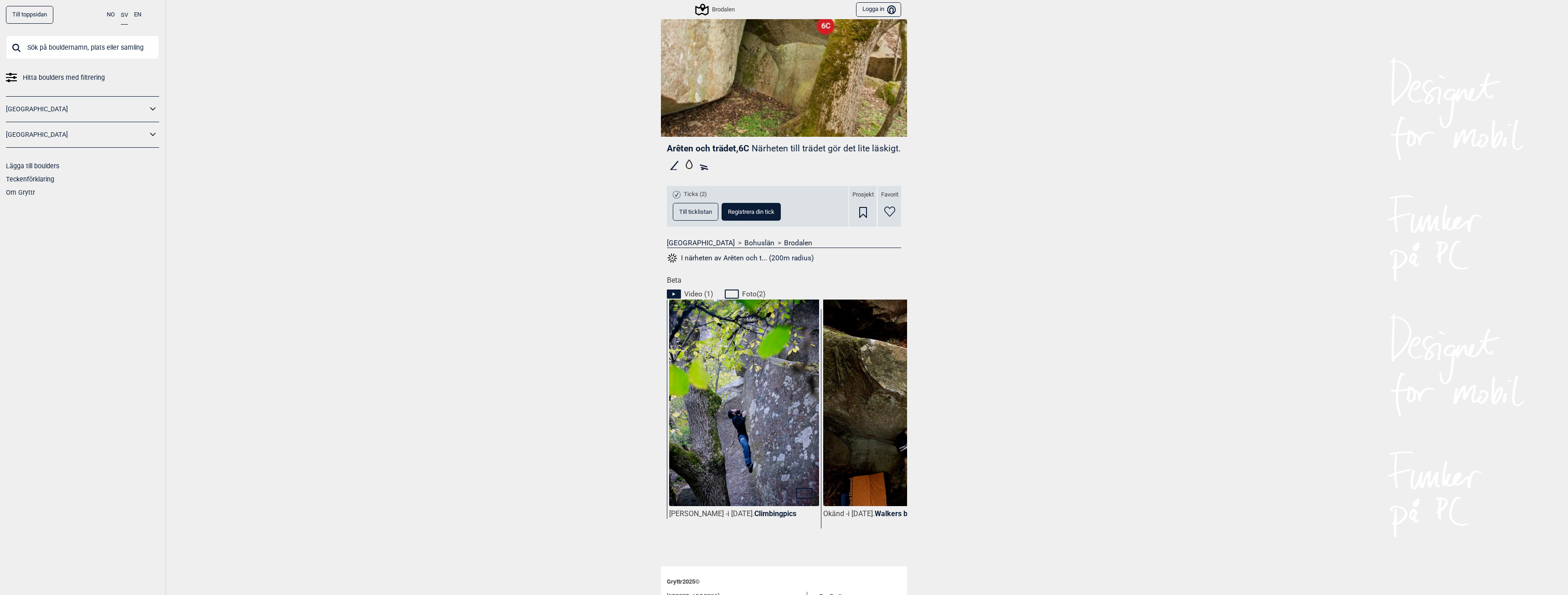
scroll to position [220, 0]
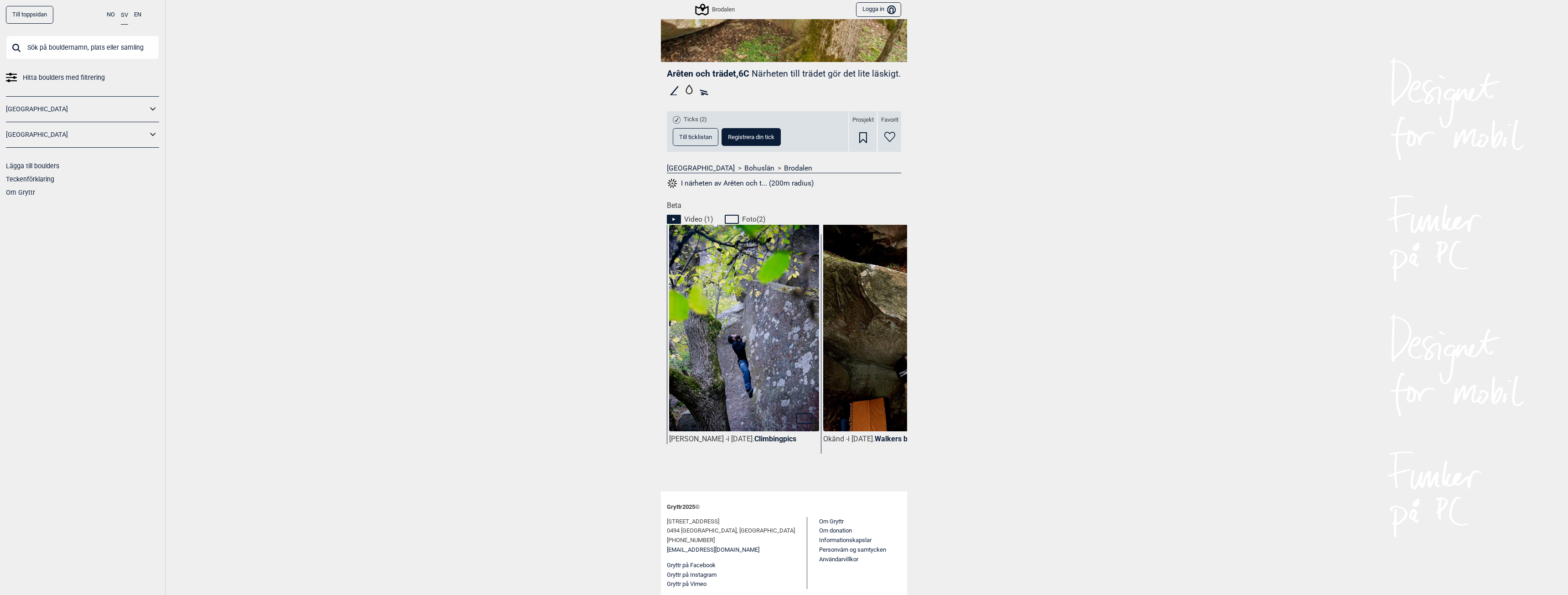
click at [1004, 253] on div "Till toppsidan NO SV EN Hitta boulders med filtrering [GEOGRAPHIC_DATA] [GEOGRA…" at bounding box center [784, 297] width 1568 height 595
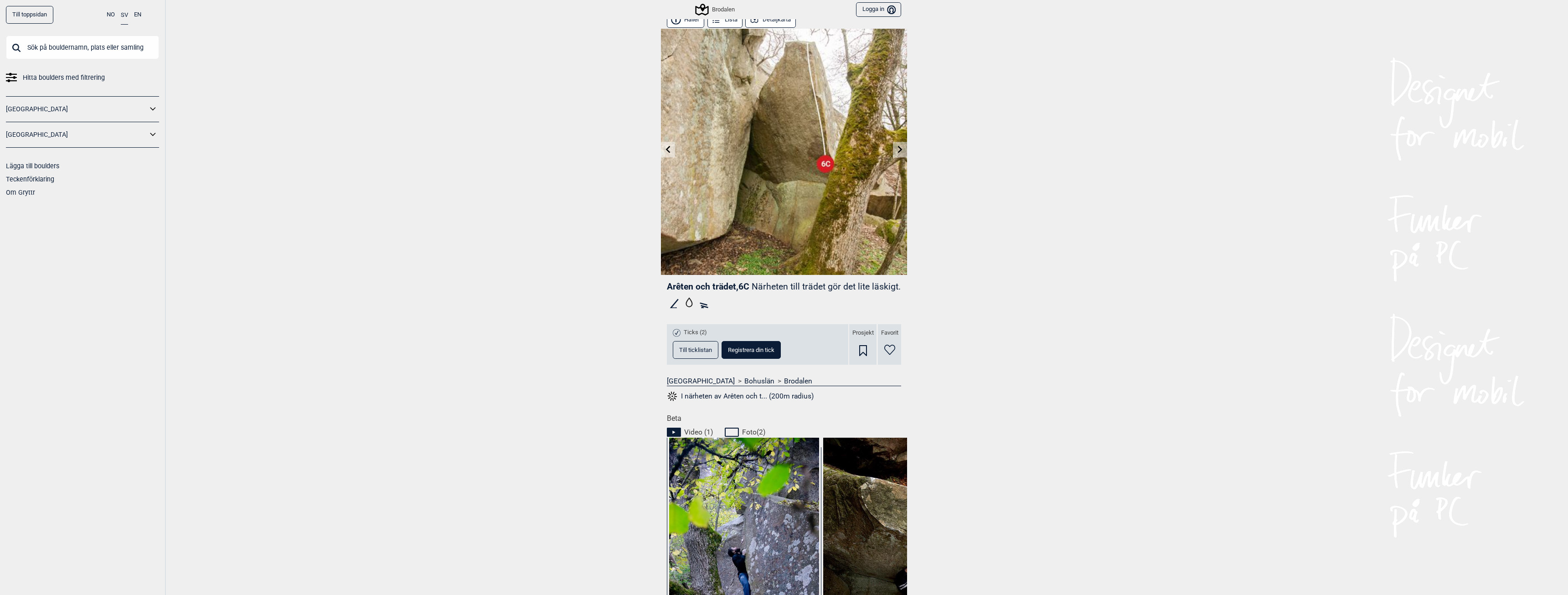
scroll to position [0, 0]
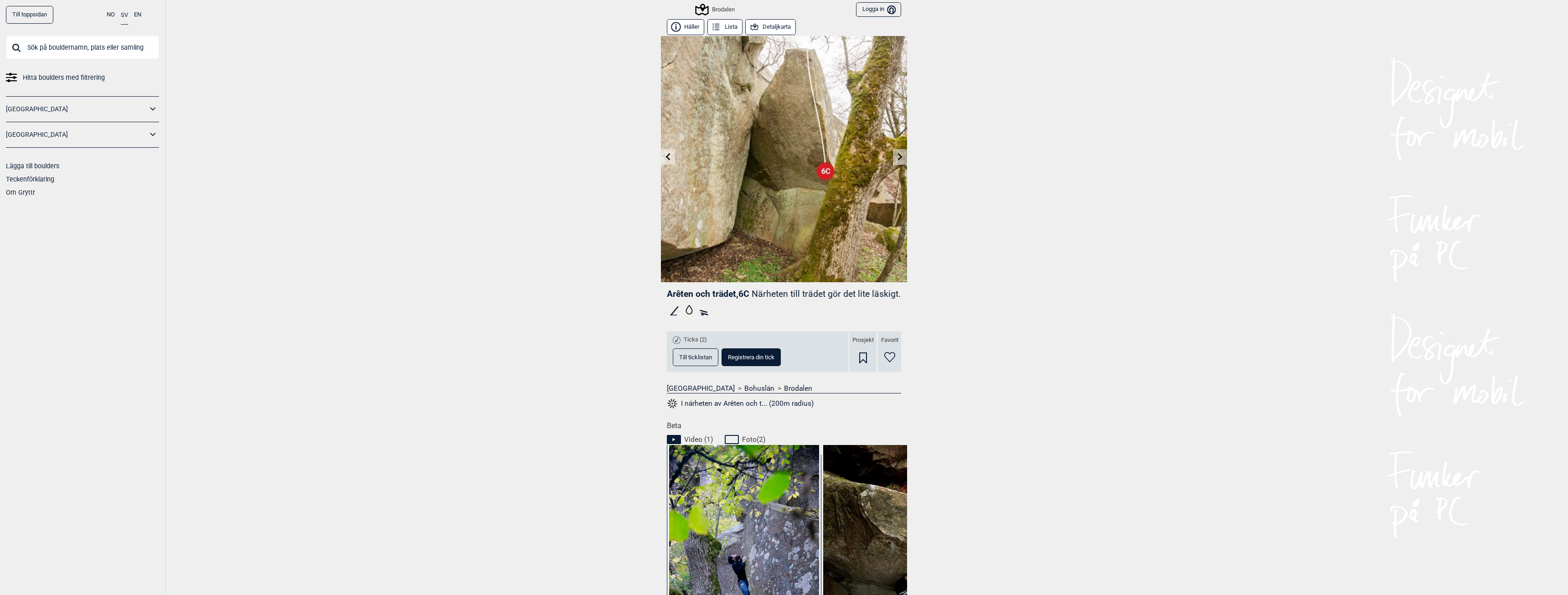
click at [1116, 217] on div "Till toppsidan NO SV EN Hitta boulders med filtrering [GEOGRAPHIC_DATA] [GEOGRA…" at bounding box center [784, 297] width 1568 height 595
click at [898, 155] on icon at bounding box center [900, 157] width 4 height 7
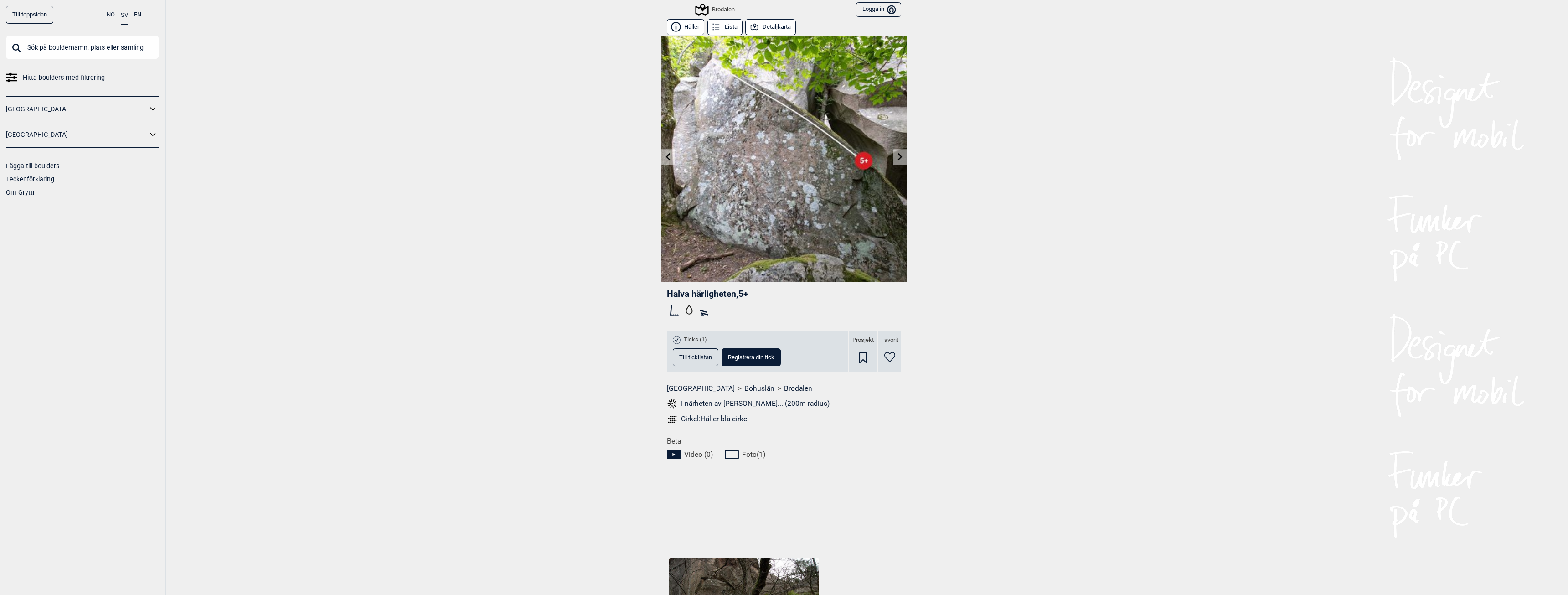
click at [898, 155] on icon at bounding box center [900, 157] width 4 height 7
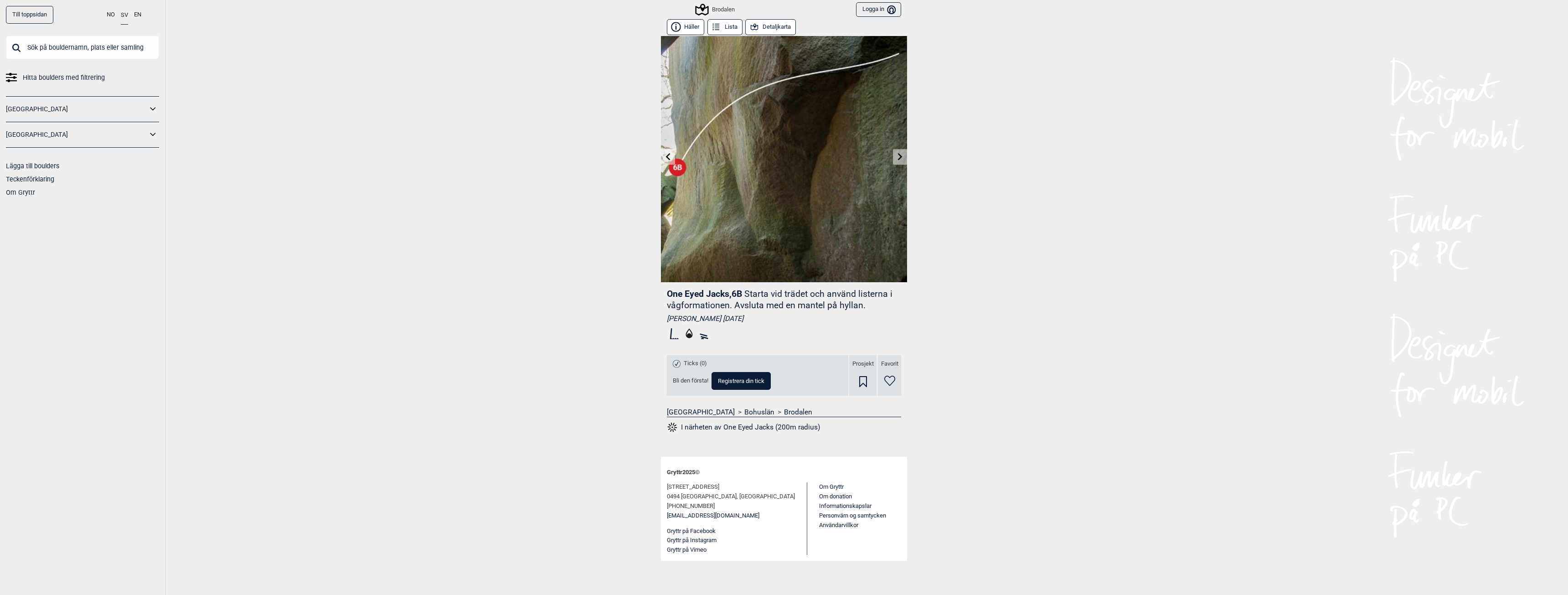
click at [670, 157] on icon at bounding box center [668, 157] width 7 height 7
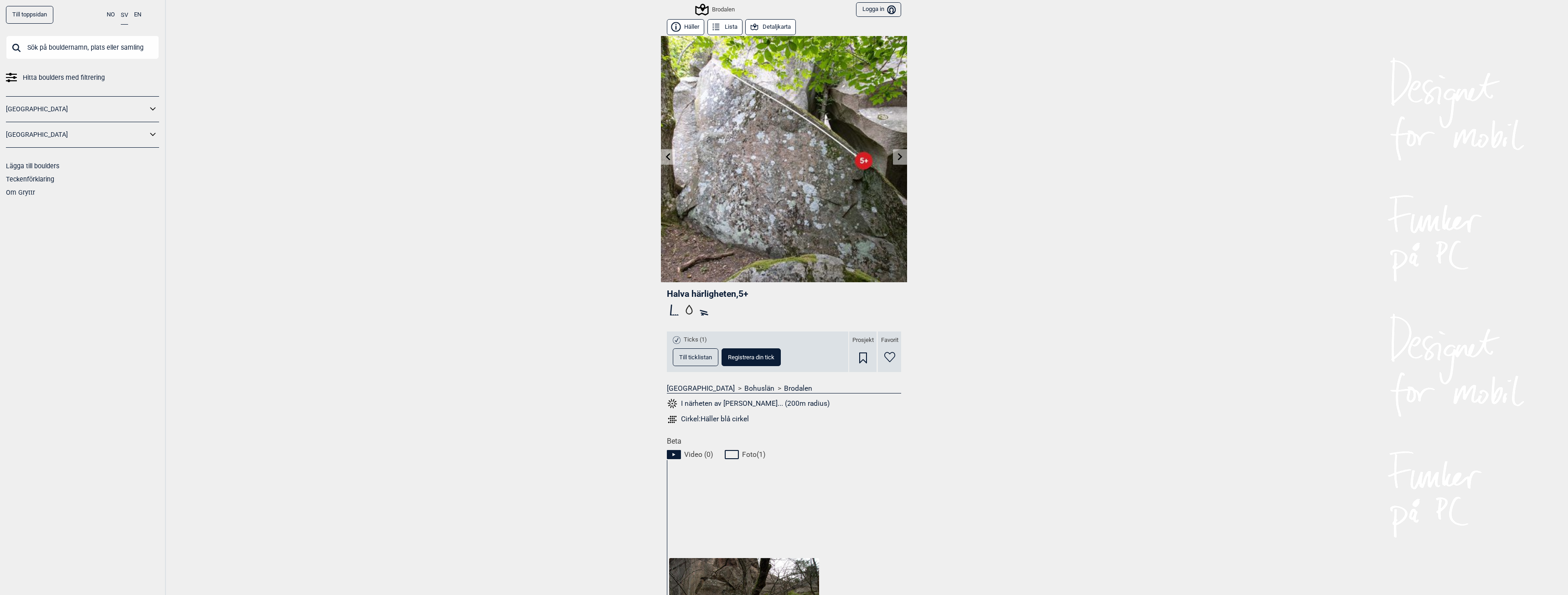
click at [894, 161] on link at bounding box center [900, 157] width 14 height 15
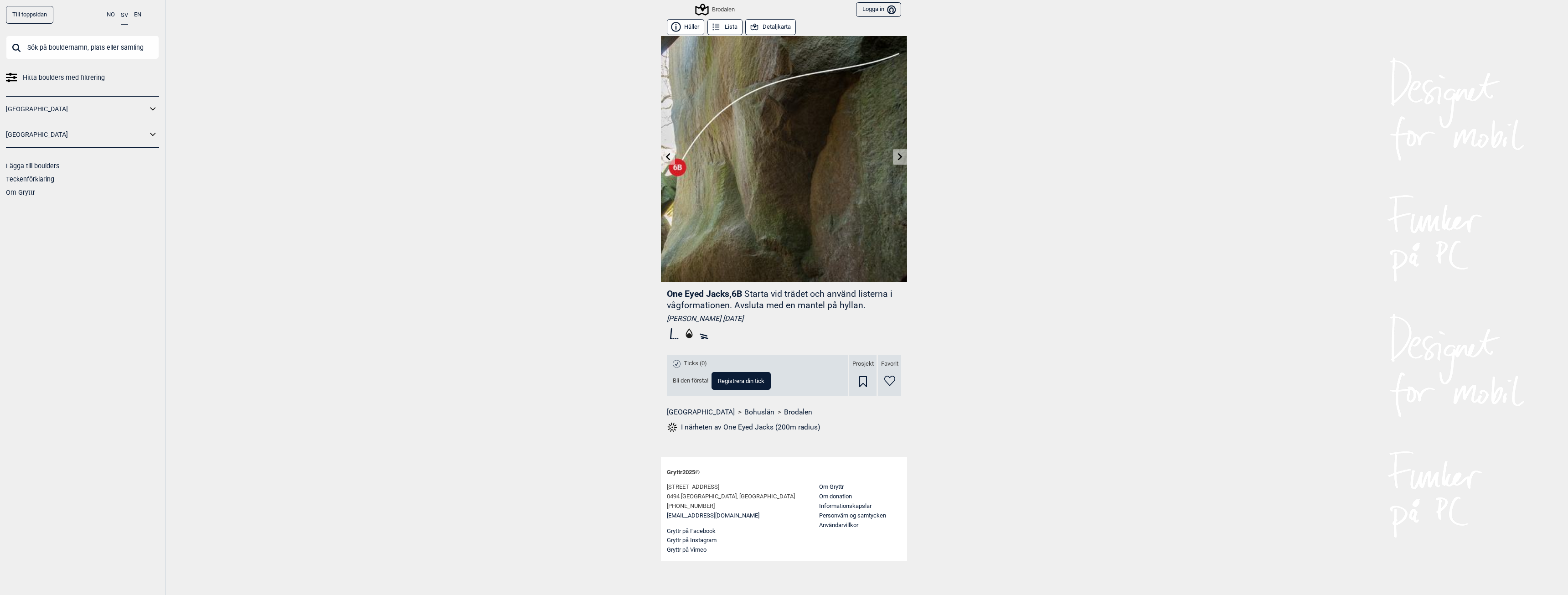
click at [900, 154] on icon at bounding box center [900, 157] width 7 height 7
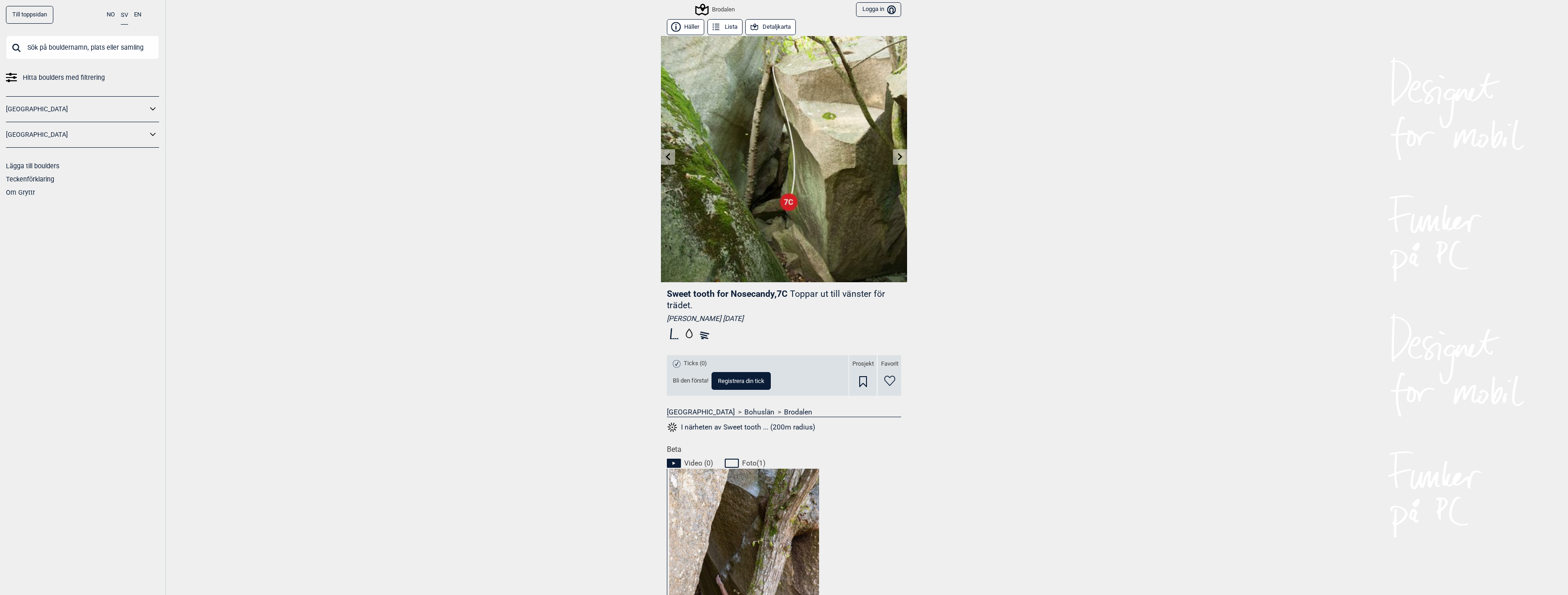
click at [900, 155] on link at bounding box center [900, 157] width 14 height 15
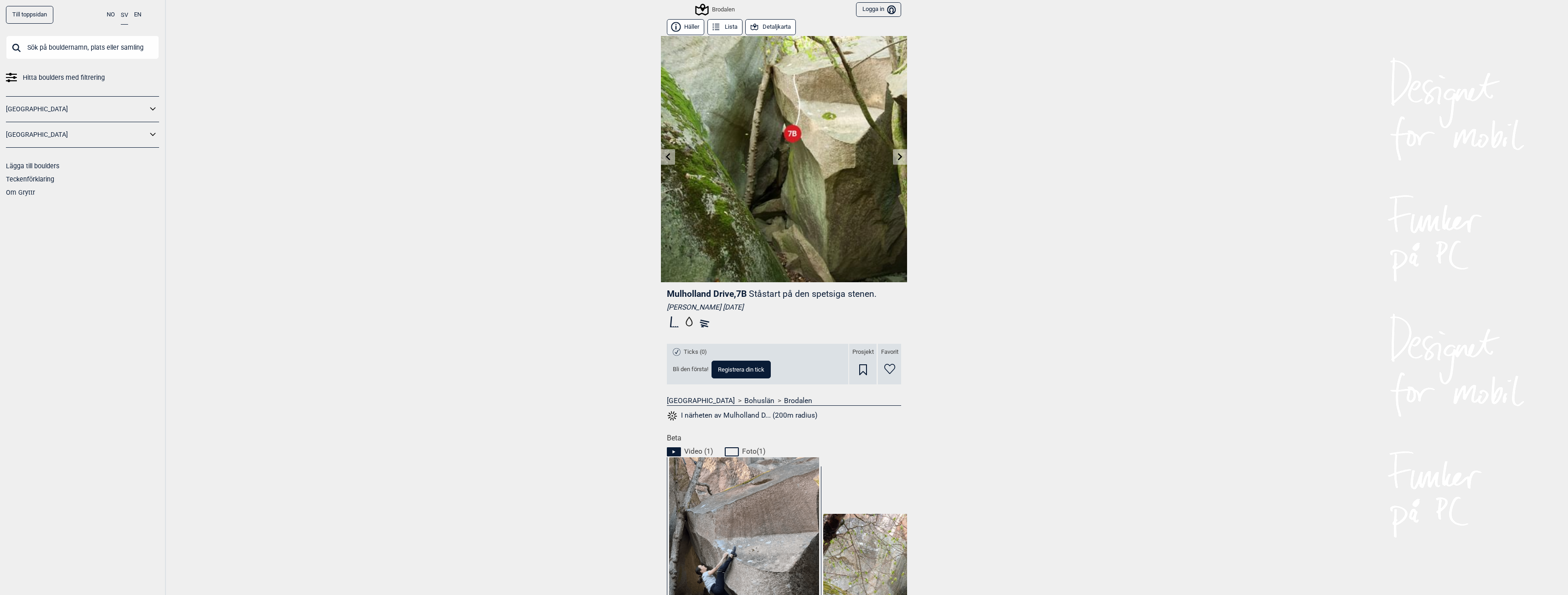
click at [900, 155] on link at bounding box center [900, 157] width 14 height 15
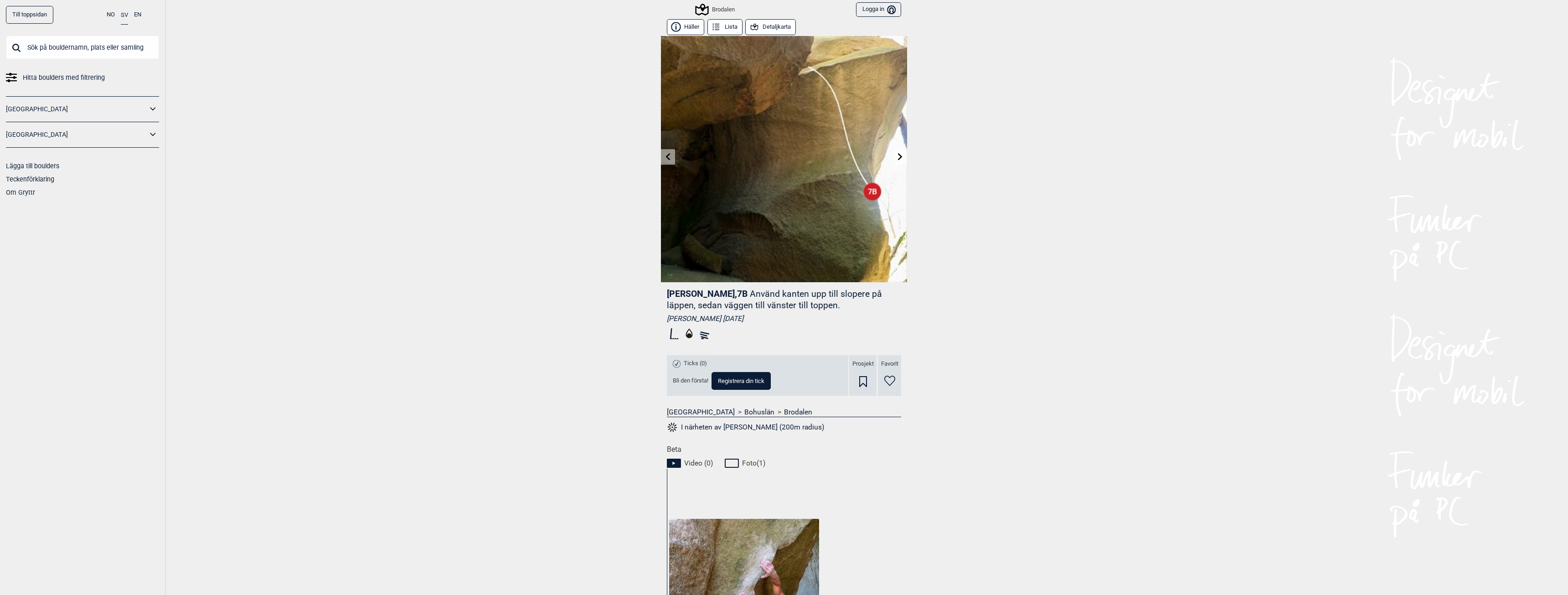
click at [699, 333] on icon at bounding box center [704, 334] width 15 height 15
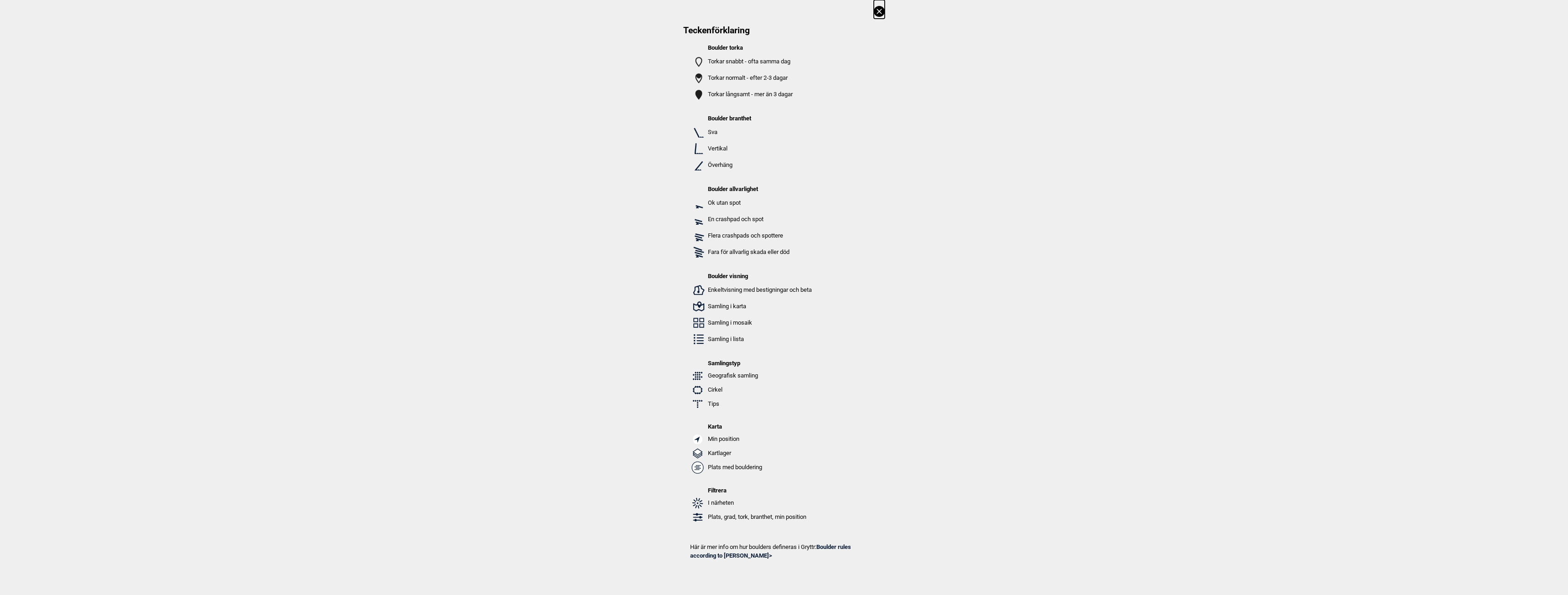
click at [699, 252] on img at bounding box center [699, 252] width 15 height 15
click at [878, 13] on icon at bounding box center [880, 12] width 11 height 11
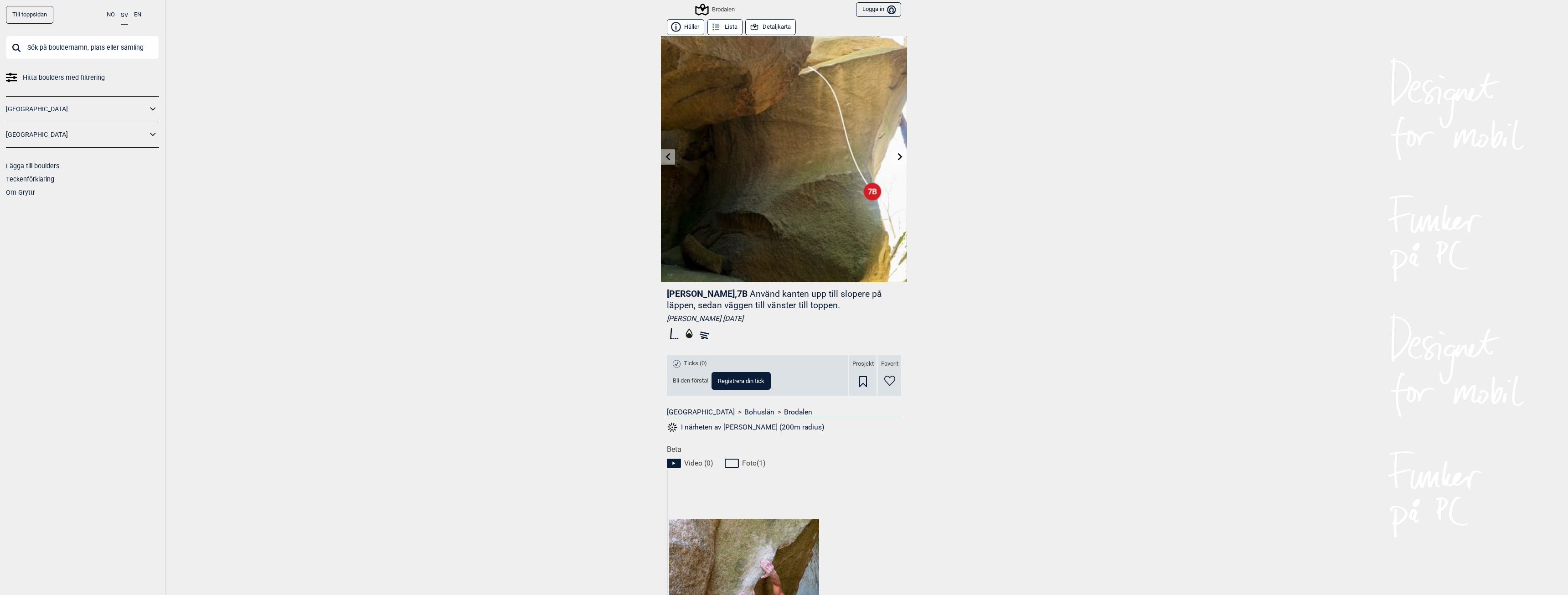
click at [716, 30] on icon at bounding box center [716, 27] width 10 height 10
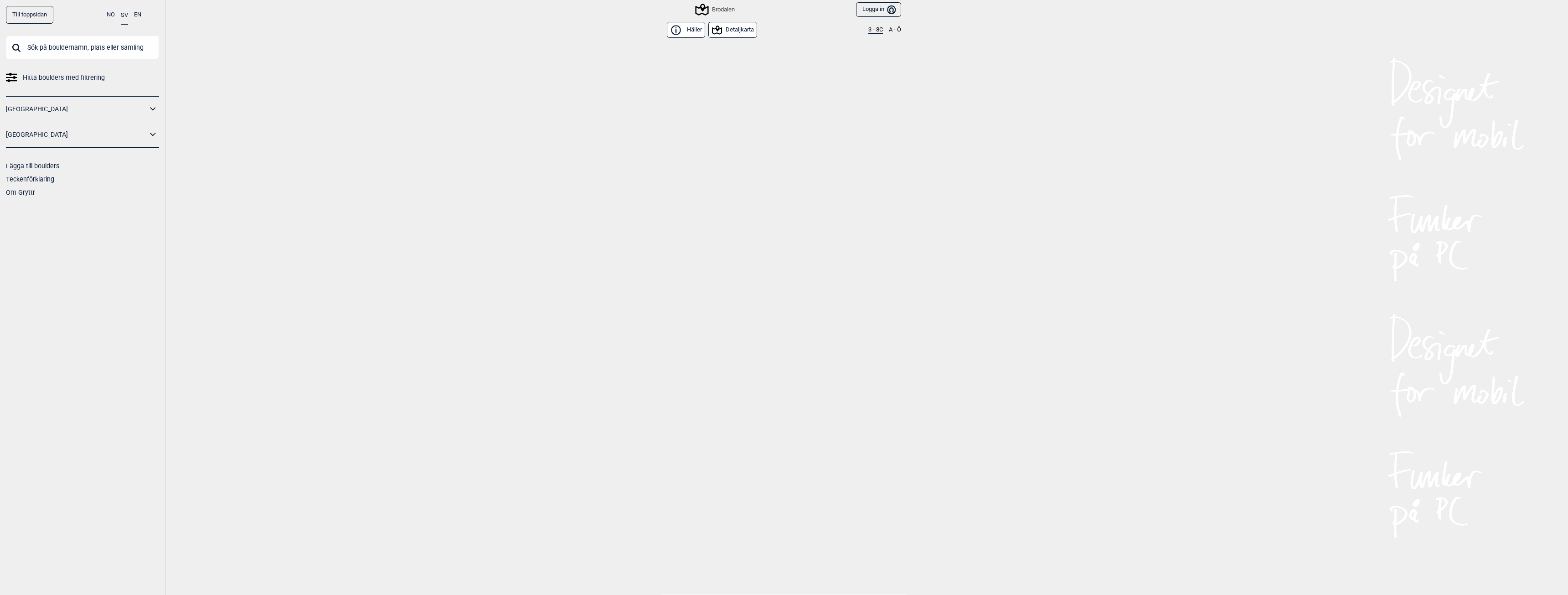
scroll to position [5063, 0]
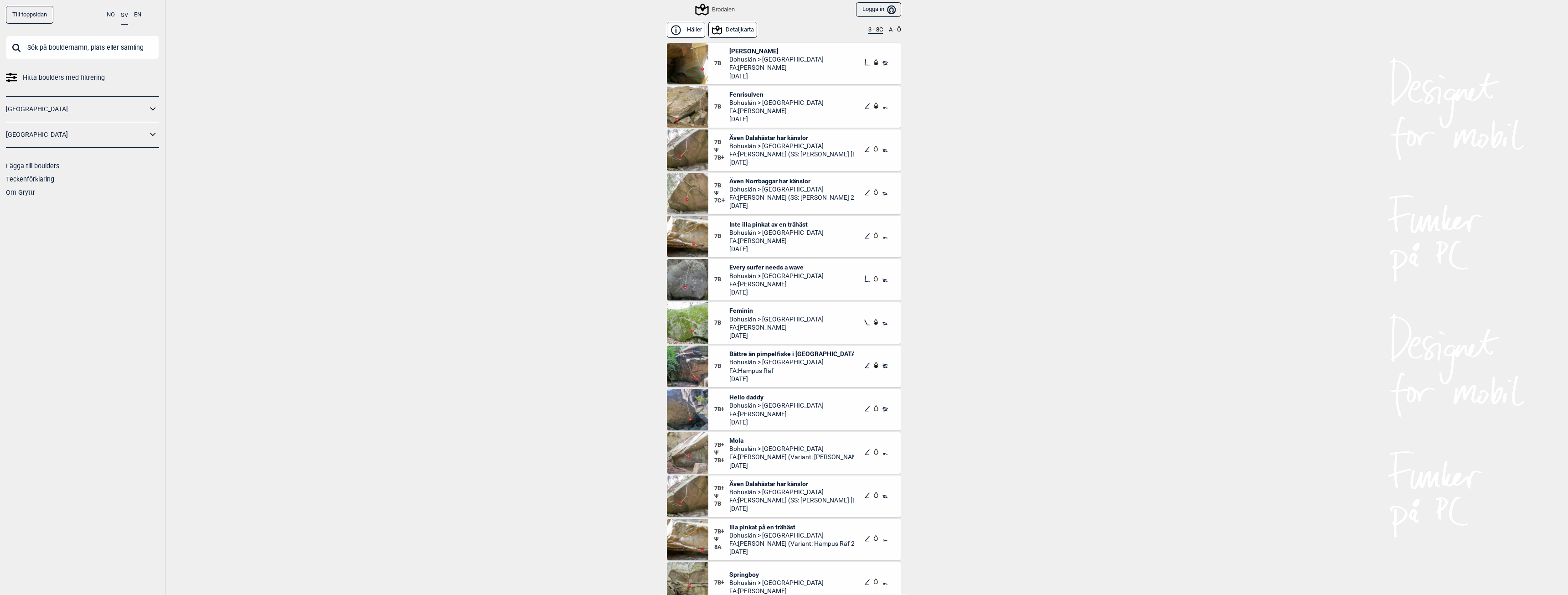
click at [891, 29] on button "A - Ö" at bounding box center [895, 30] width 12 height 7
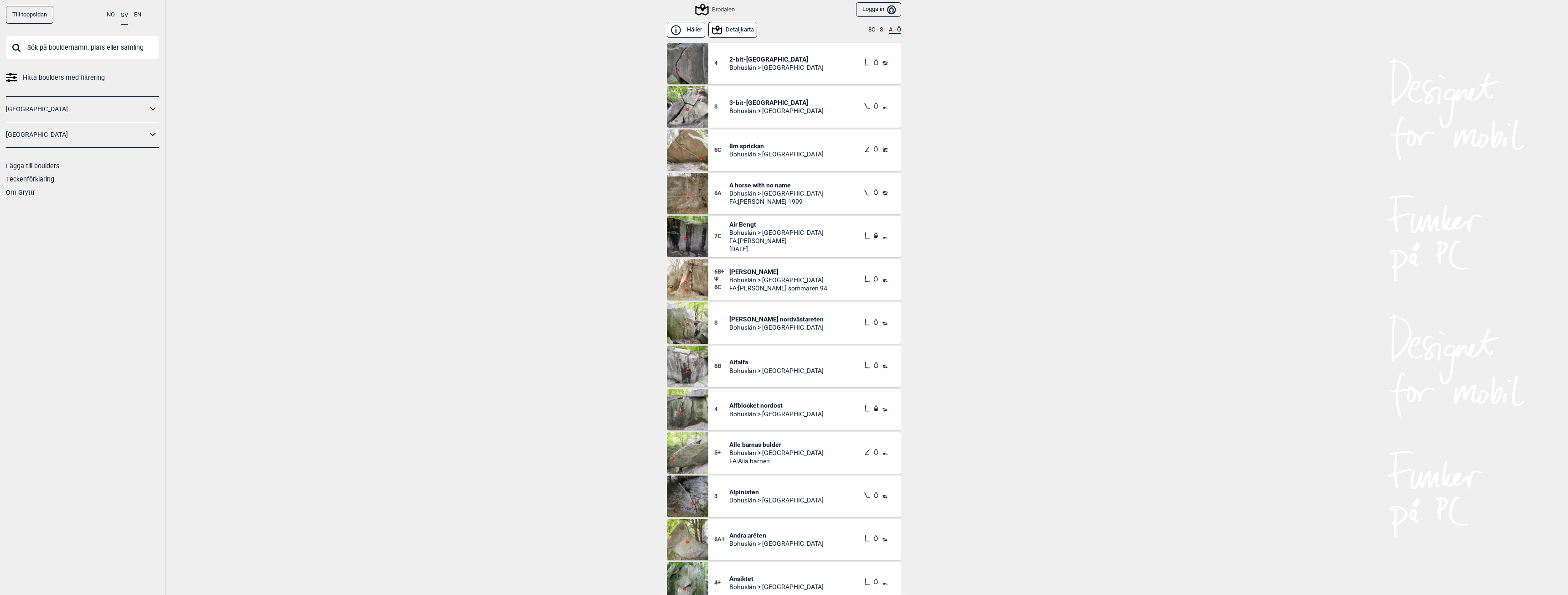
click at [878, 29] on button "8C - 3" at bounding box center [876, 30] width 15 height 7
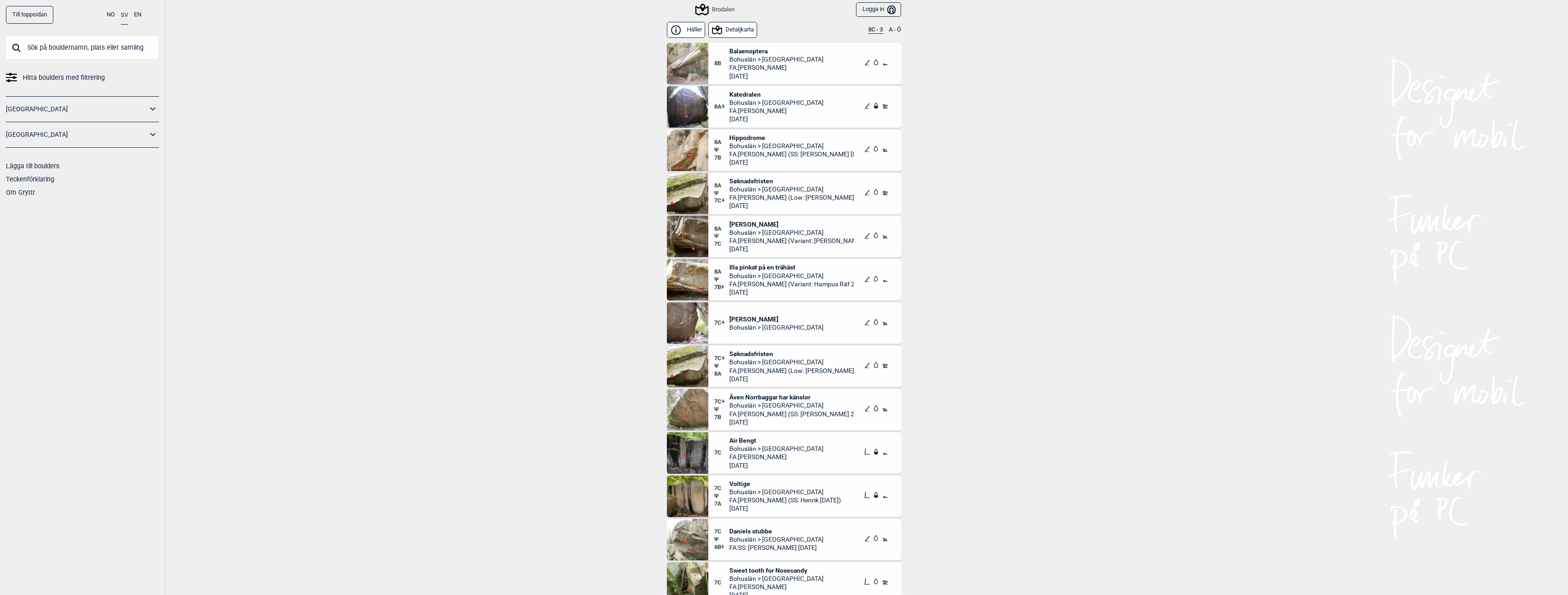
click at [742, 48] on span "Balaenoptera" at bounding box center [776, 51] width 94 height 8
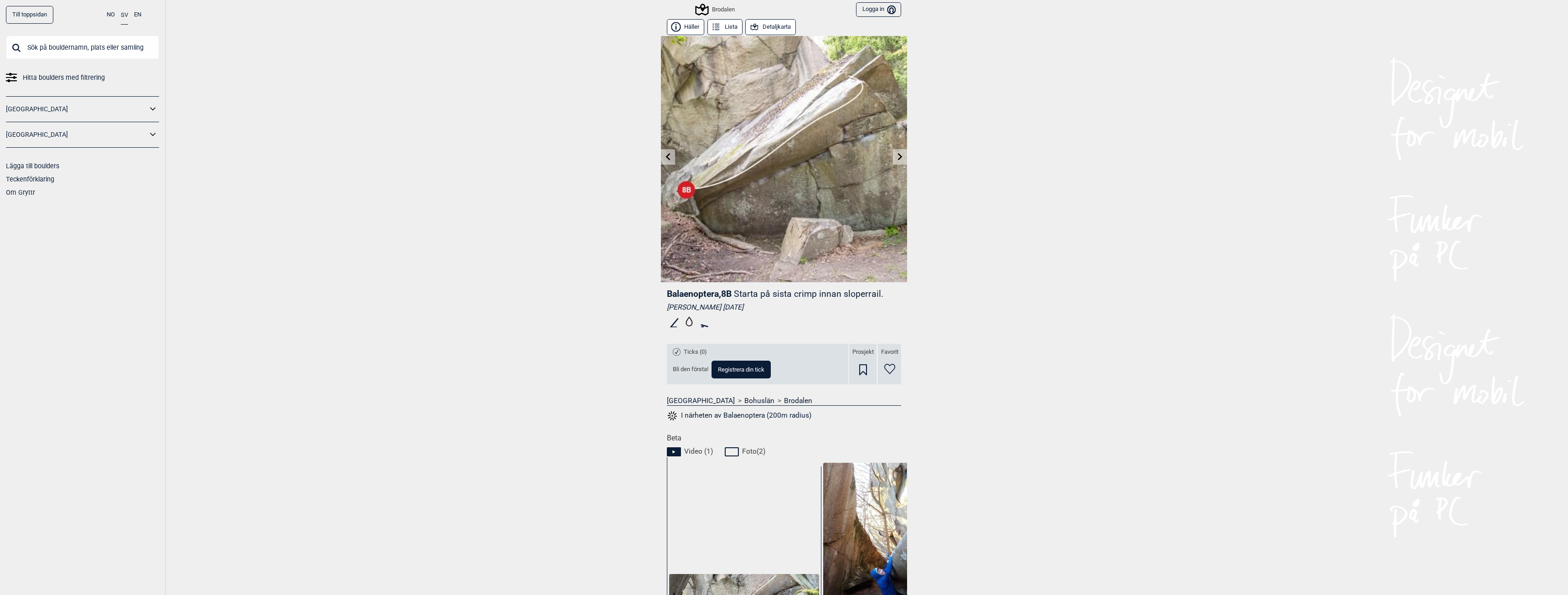
click at [721, 7] on div "Brodalen" at bounding box center [715, 10] width 38 height 11
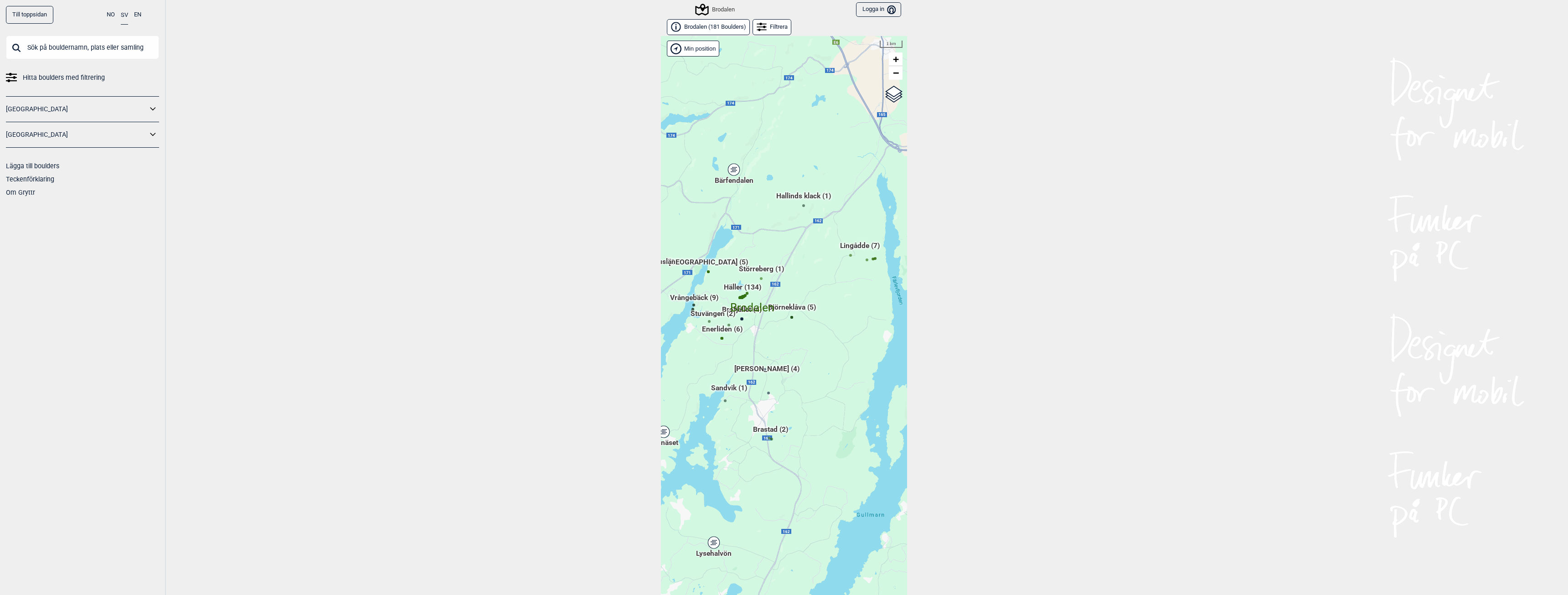
scroll to position [14, 0]
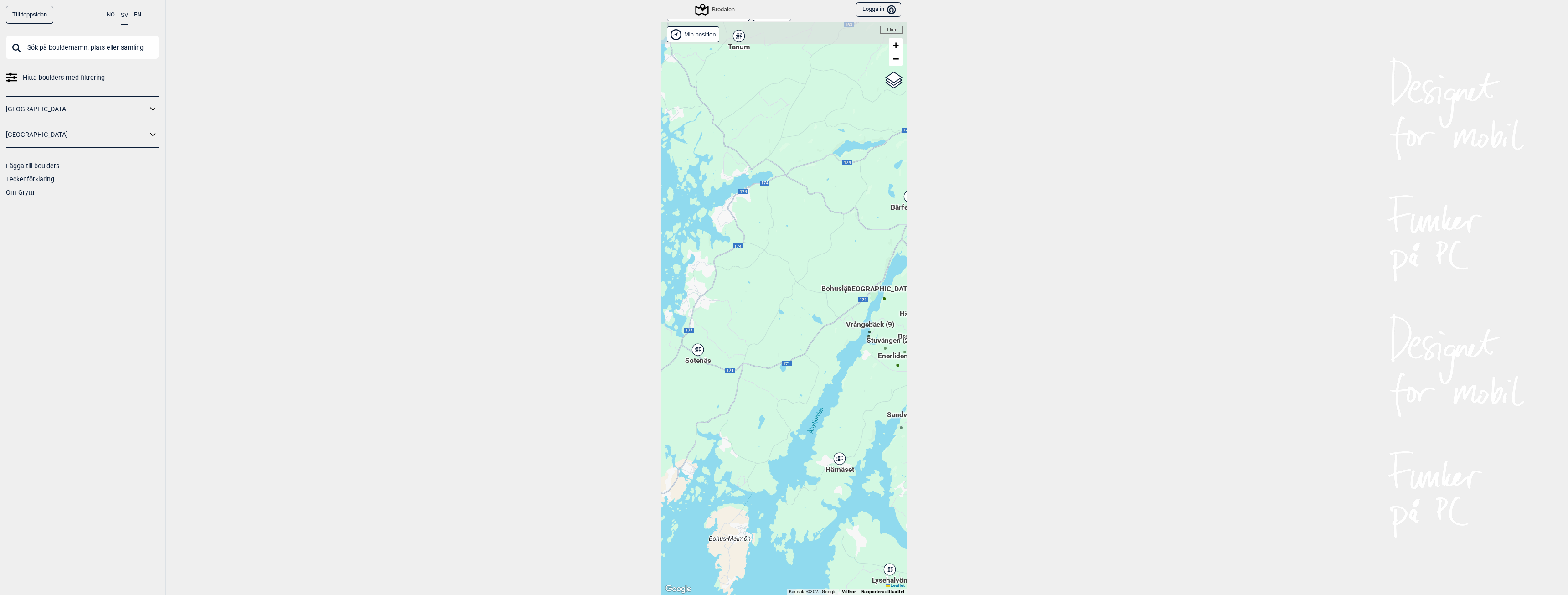
drag, startPoint x: 743, startPoint y: 353, endPoint x: 919, endPoint y: 394, distance: 180.7
click at [919, 394] on div "Till toppsidan NO SV EN Hitta boulders med filtrering [GEOGRAPHIC_DATA] [GEOGRA…" at bounding box center [784, 297] width 1568 height 595
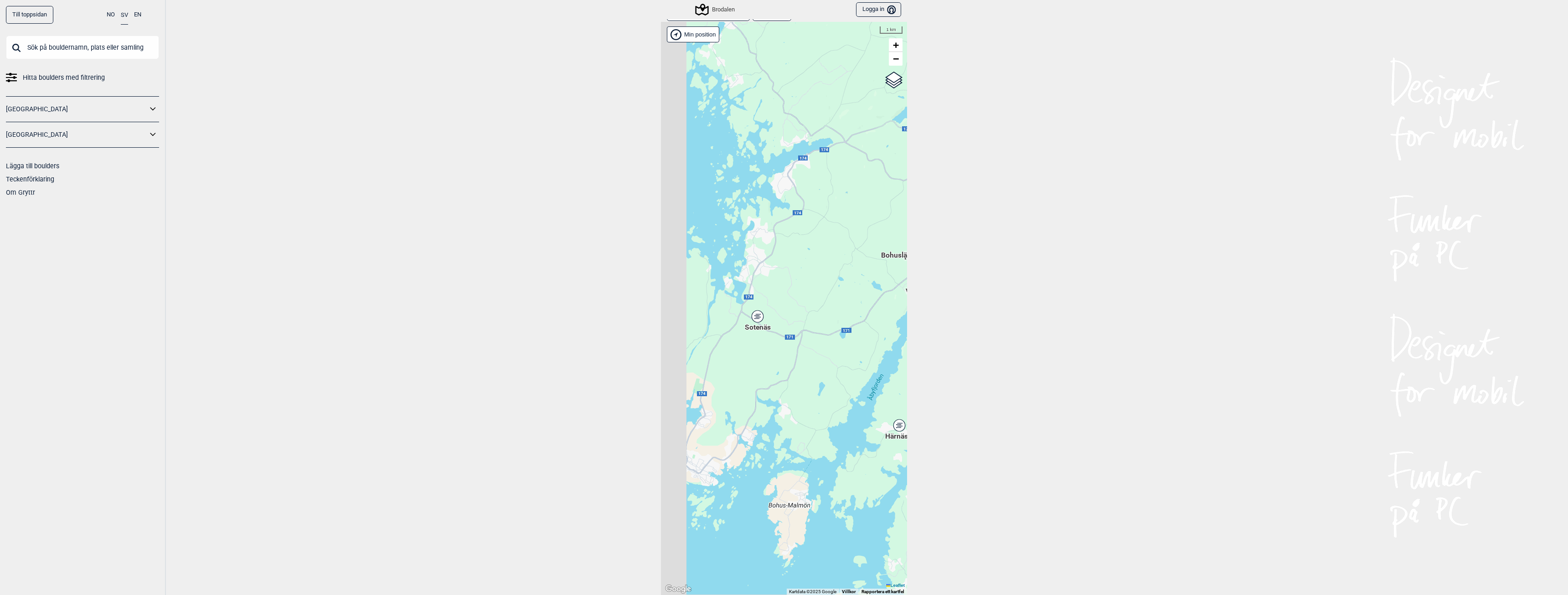
drag, startPoint x: 718, startPoint y: 404, endPoint x: 808, endPoint y: 343, distance: 108.7
click at [808, 346] on div "Hallingdal Gol [PERSON_NAME] Kolomoen [GEOGRAPHIC_DATA] [GEOGRAPHIC_DATA] [GEOG…" at bounding box center [784, 308] width 246 height 573
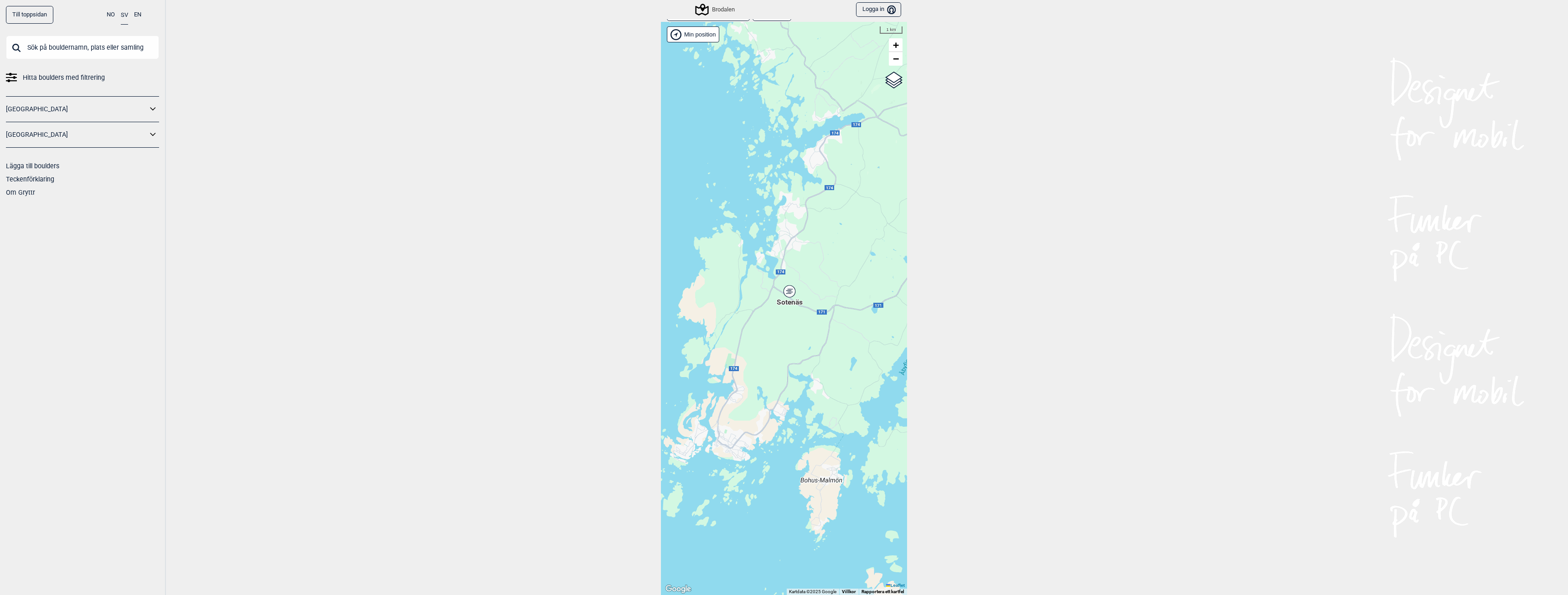
click at [785, 295] on icon at bounding box center [789, 291] width 12 height 12
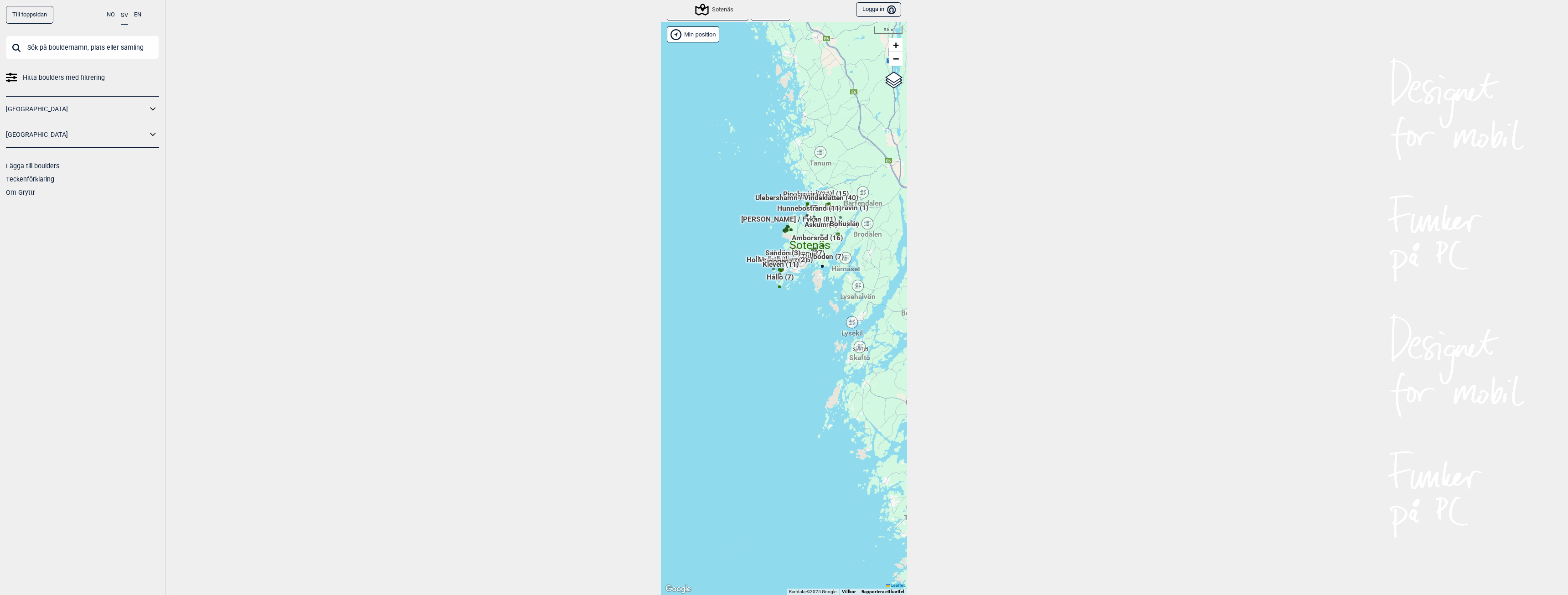
click at [817, 150] on div "Tanum" at bounding box center [820, 152] width 5 height 5
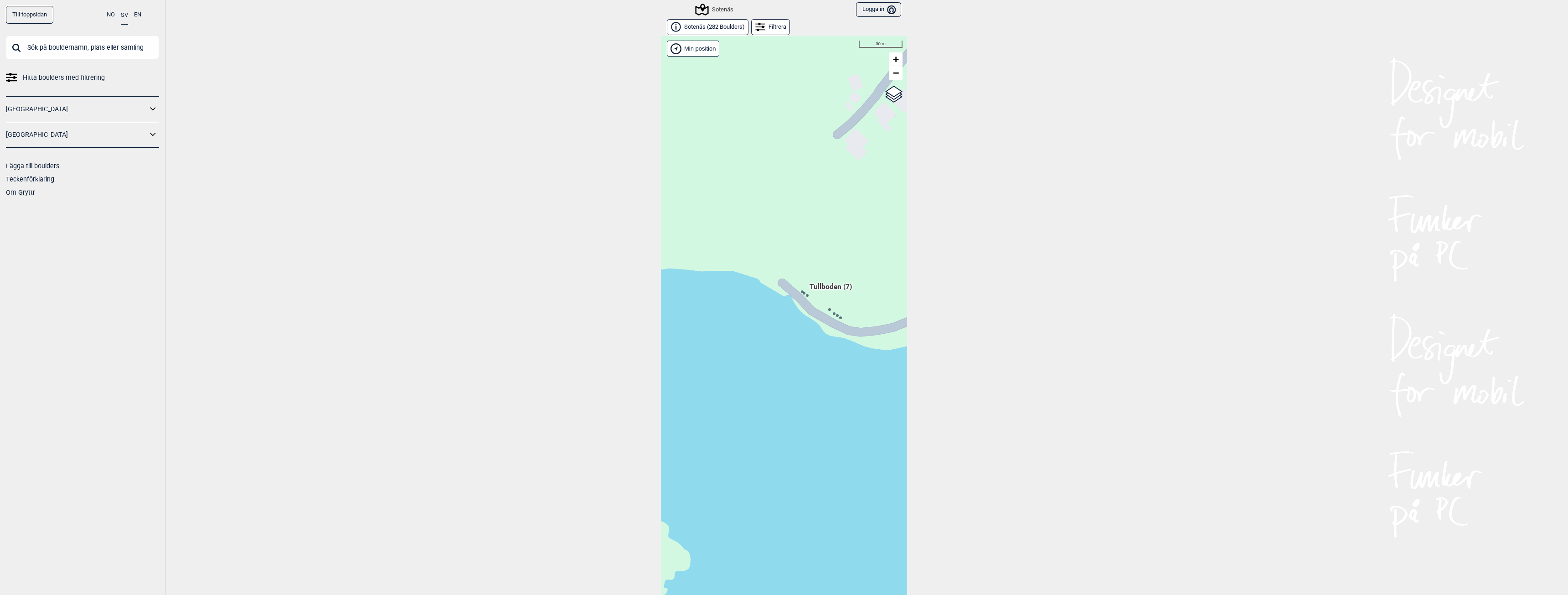
scroll to position [14, 0]
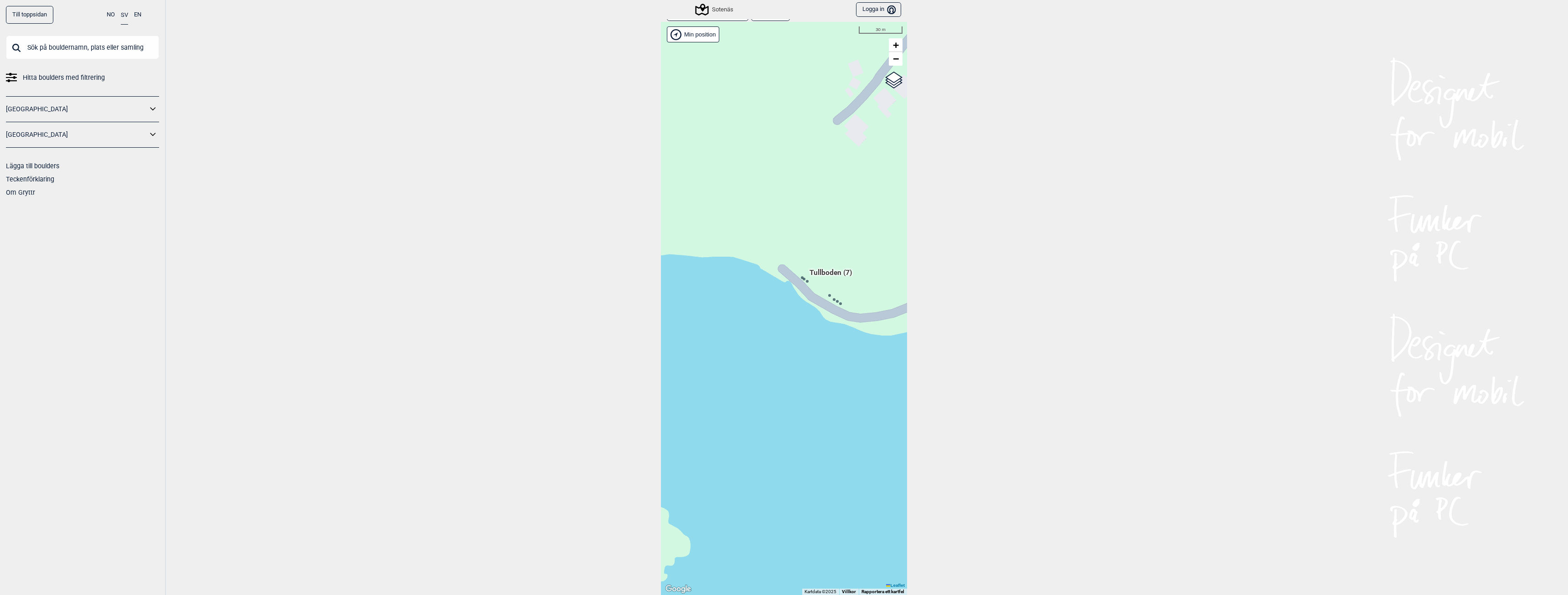
click at [800, 277] on icon at bounding box center [802, 277] width 4 height 4
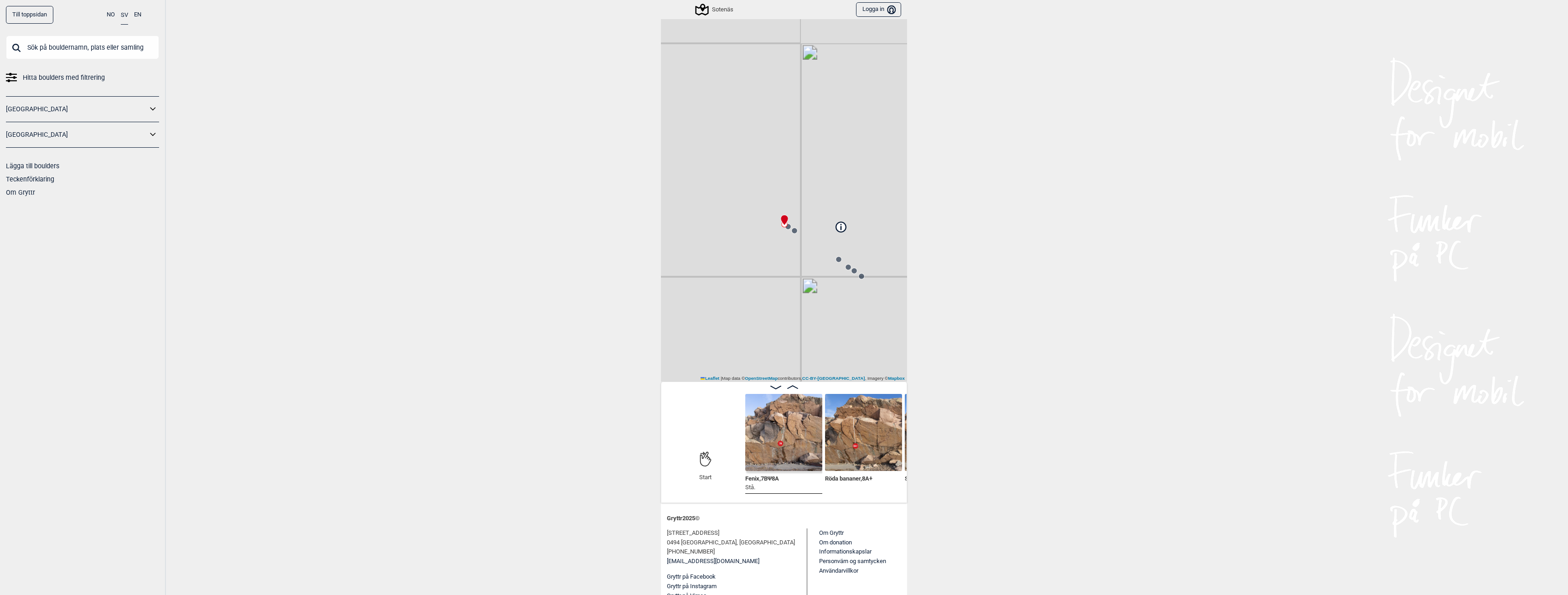
scroll to position [91, 0]
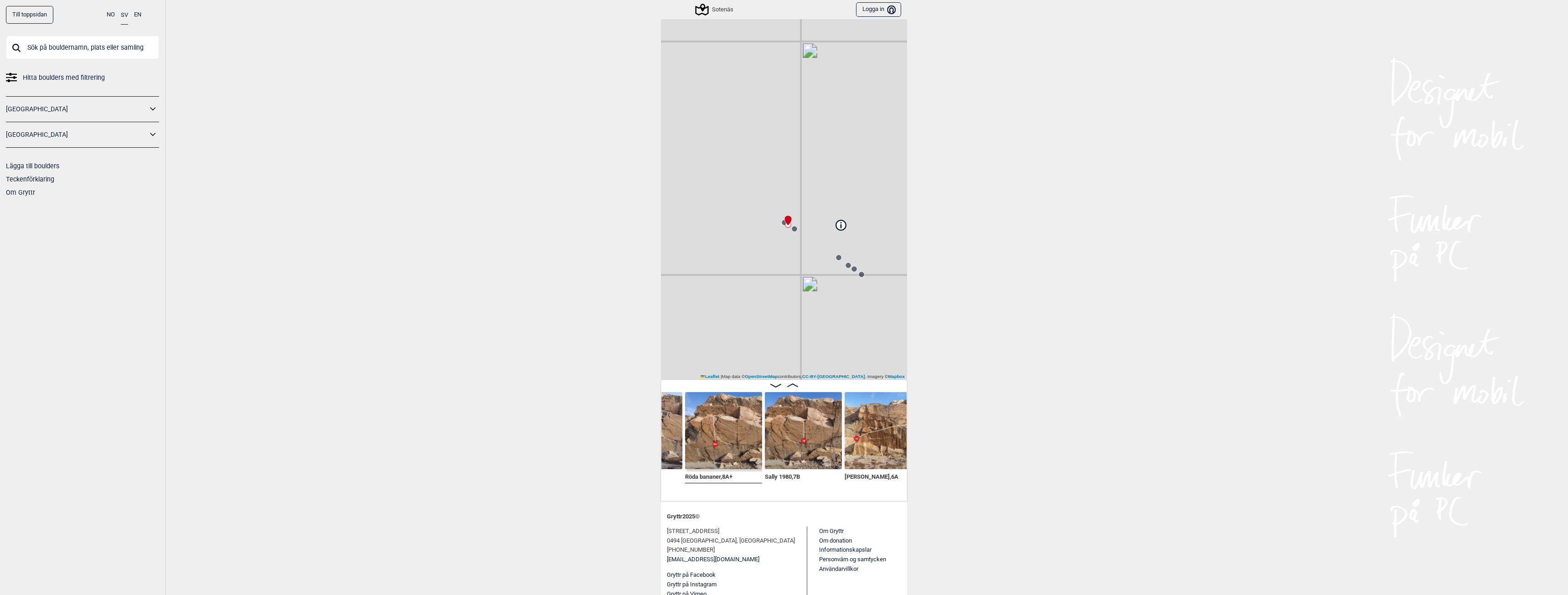
scroll to position [0, 217]
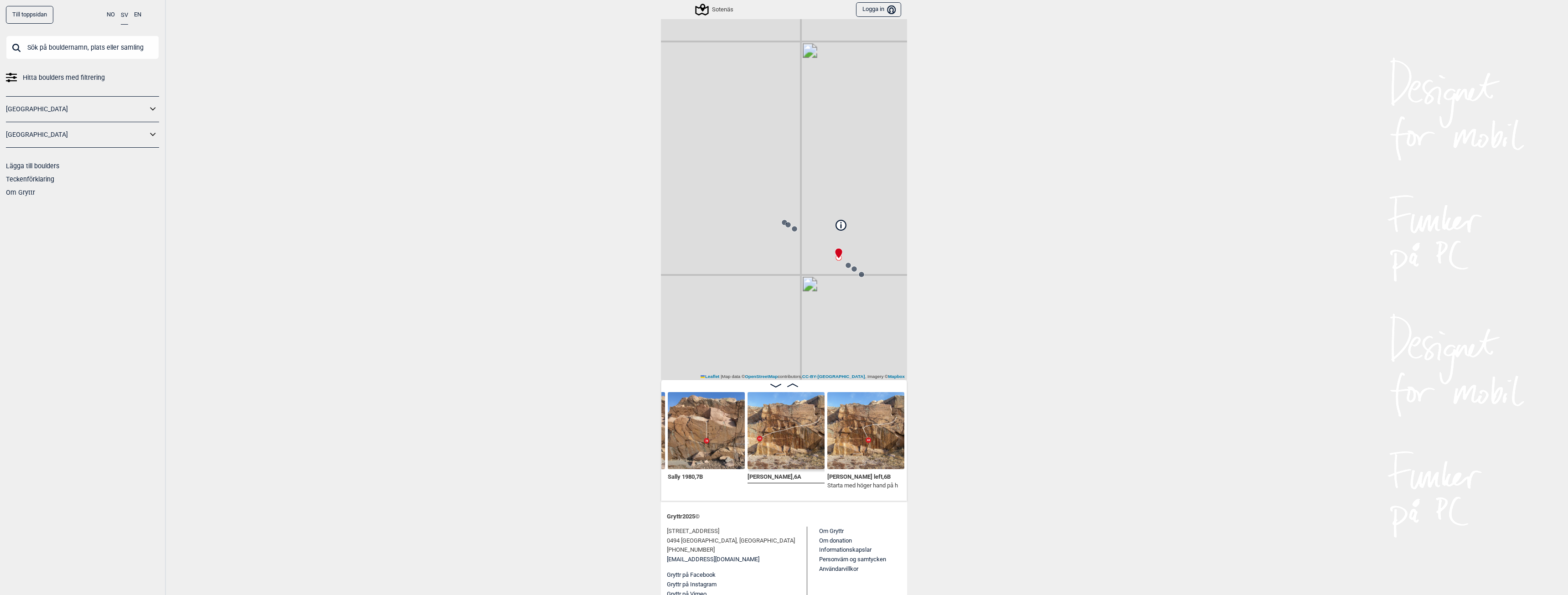
scroll to position [0, 367]
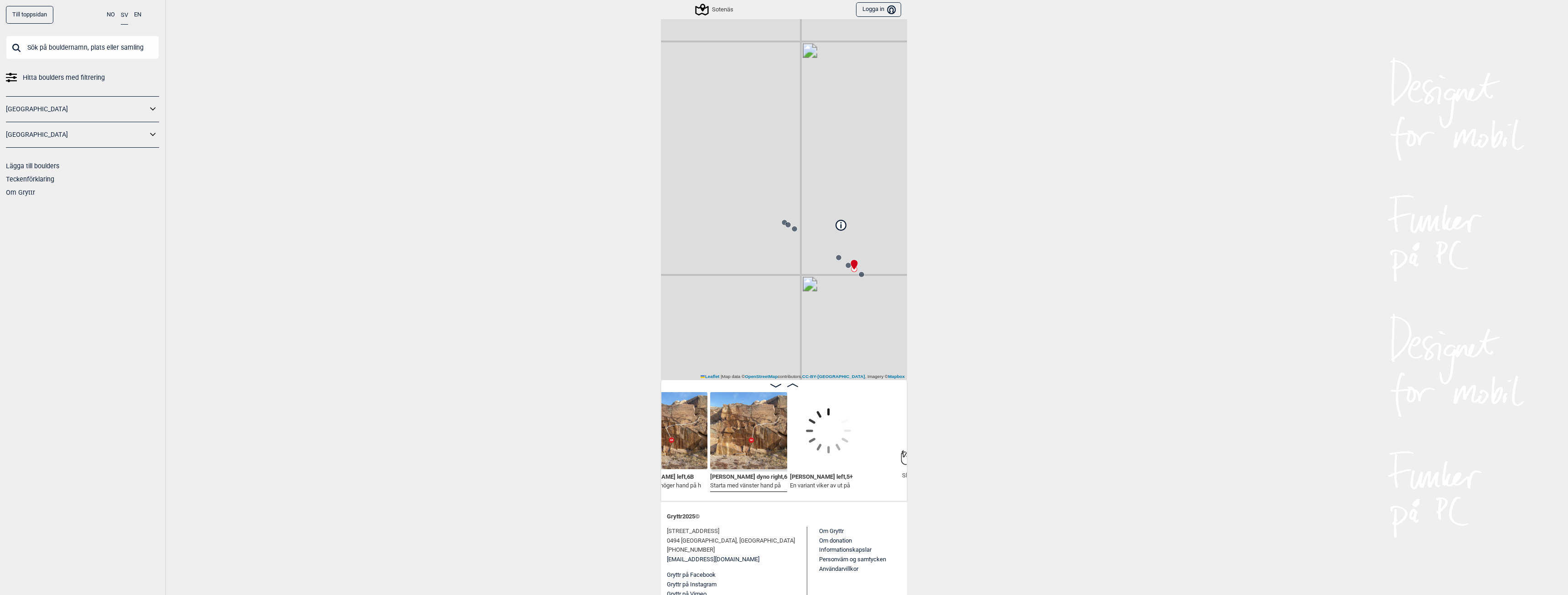
scroll to position [0, 534]
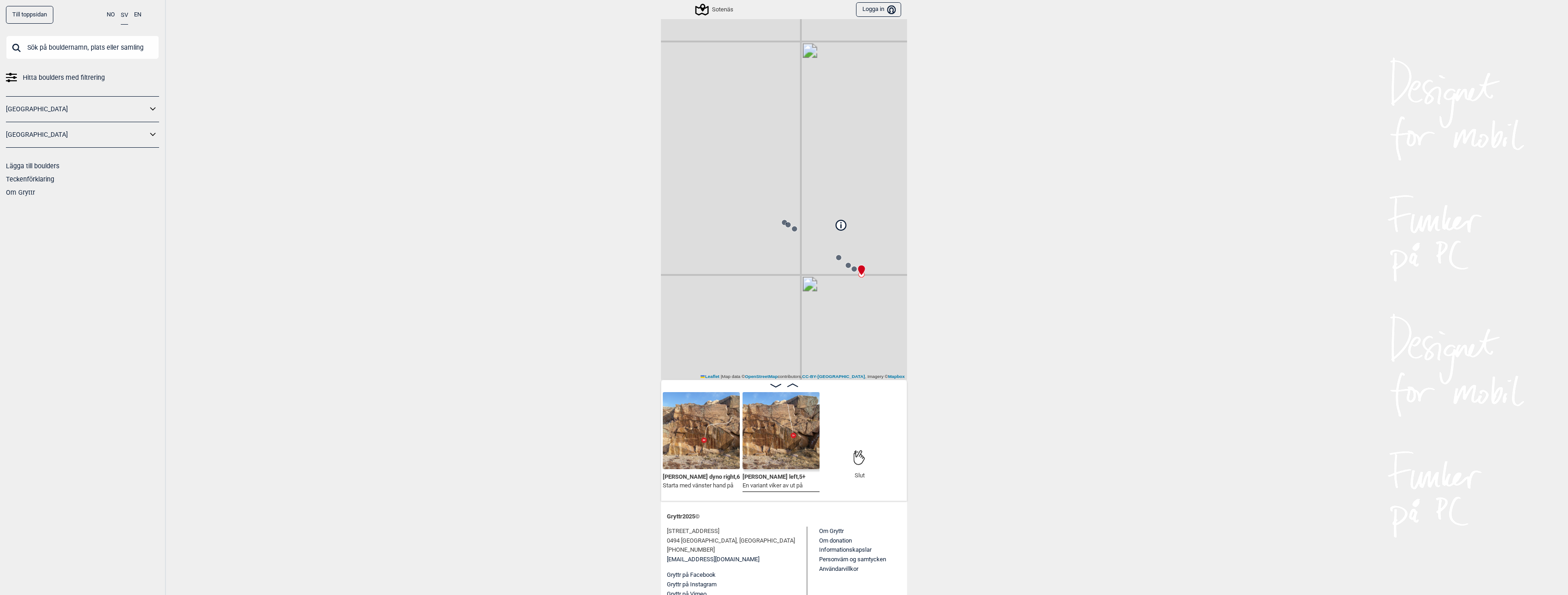
scroll to position [0, 604]
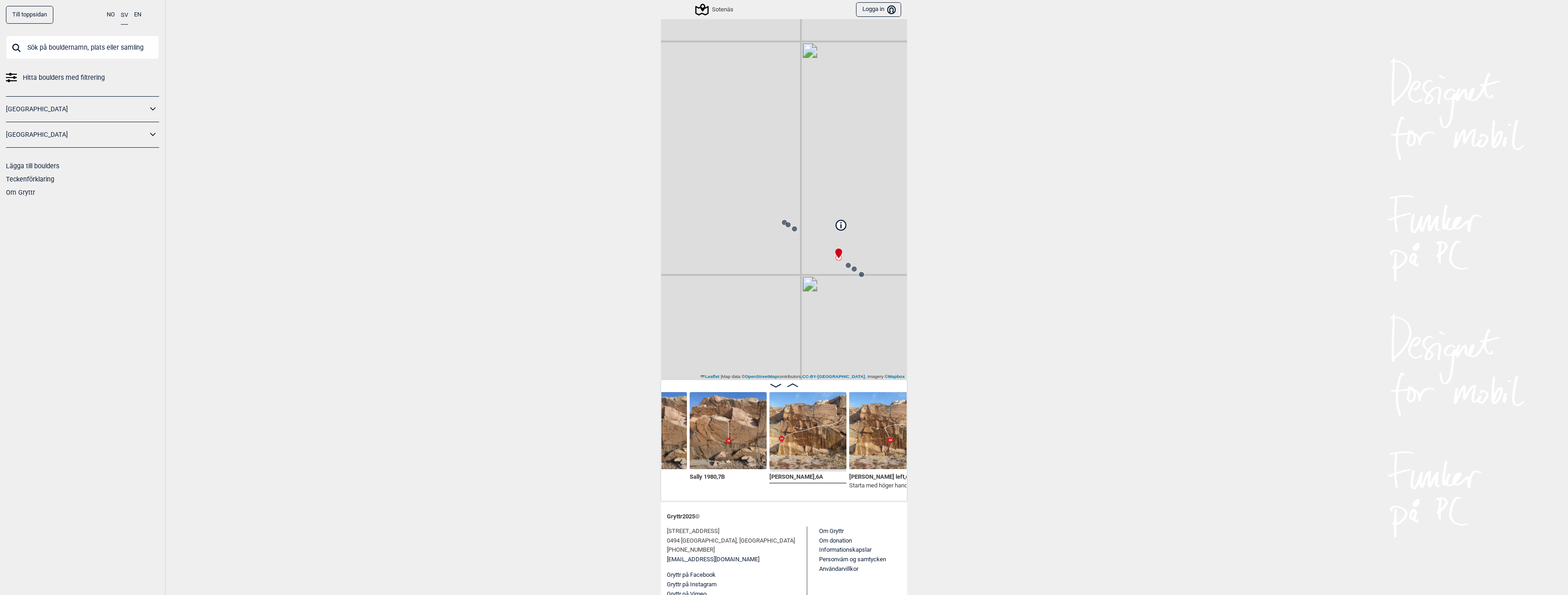
scroll to position [0, 283]
click at [786, 453] on img at bounding box center [811, 431] width 77 height 77
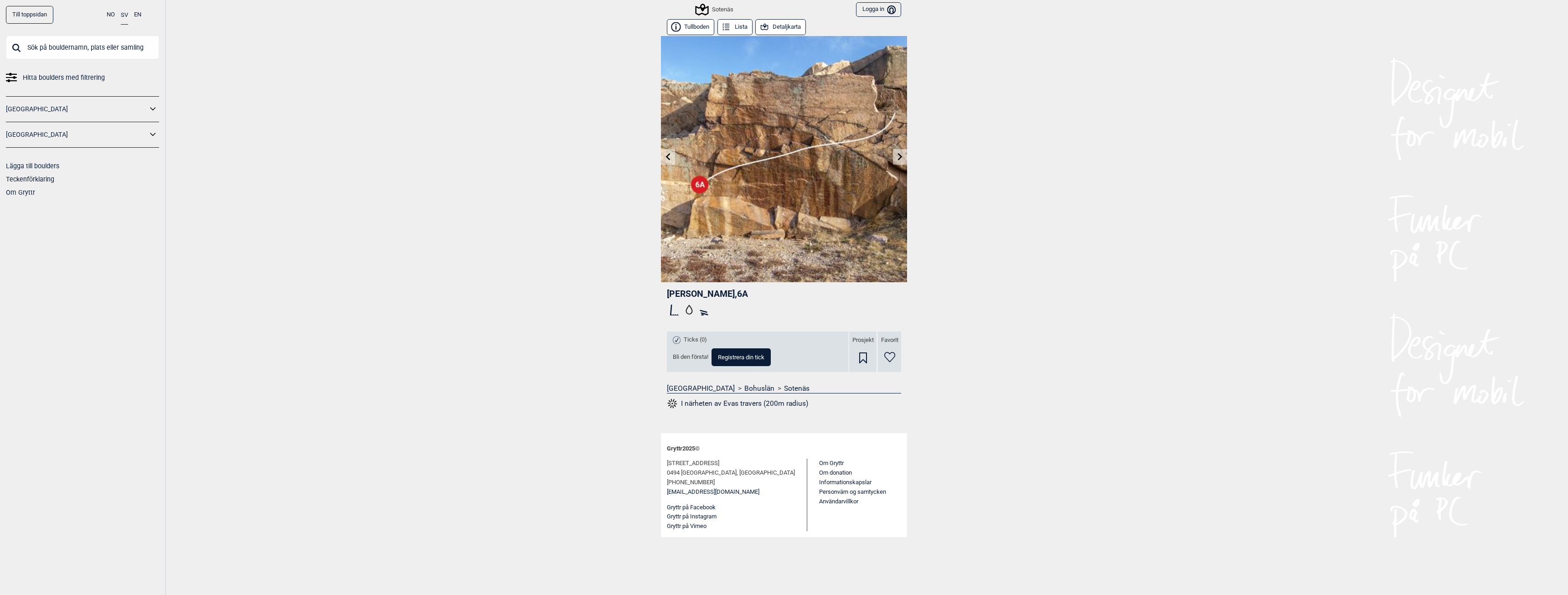
click at [897, 155] on icon at bounding box center [900, 157] width 7 height 7
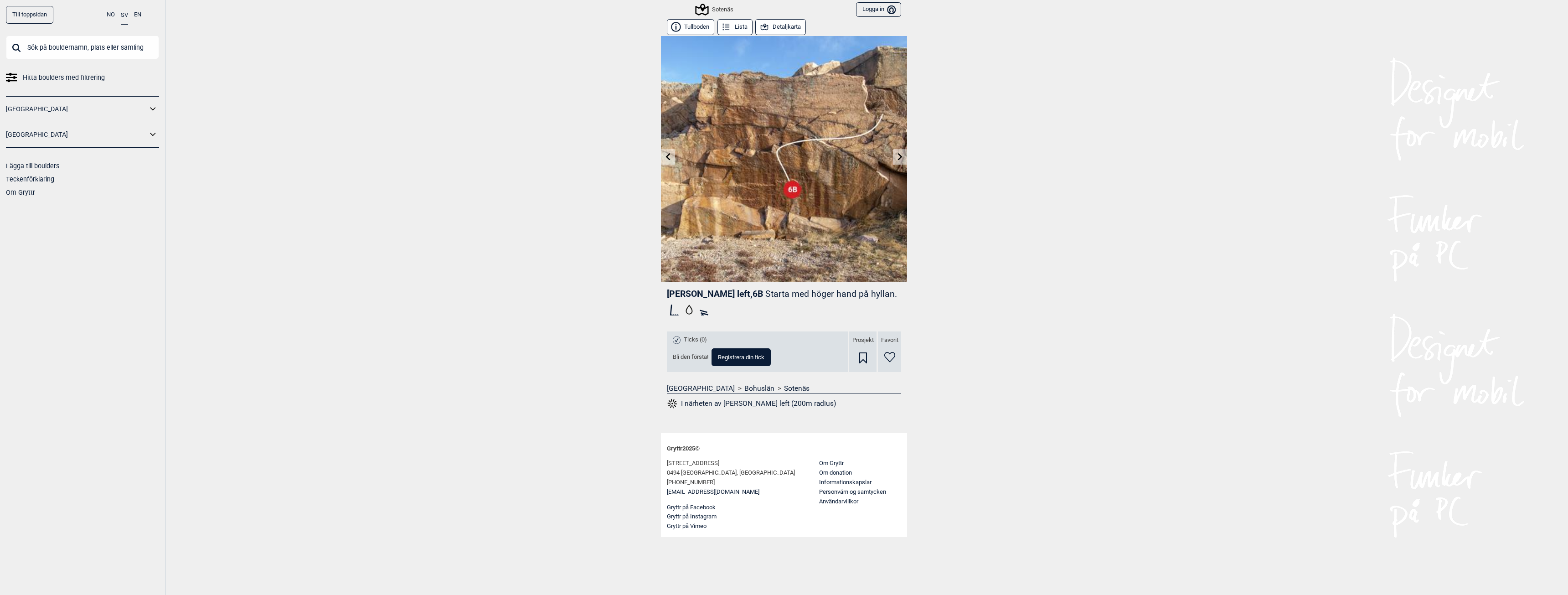
click at [670, 160] on icon at bounding box center [668, 157] width 4 height 7
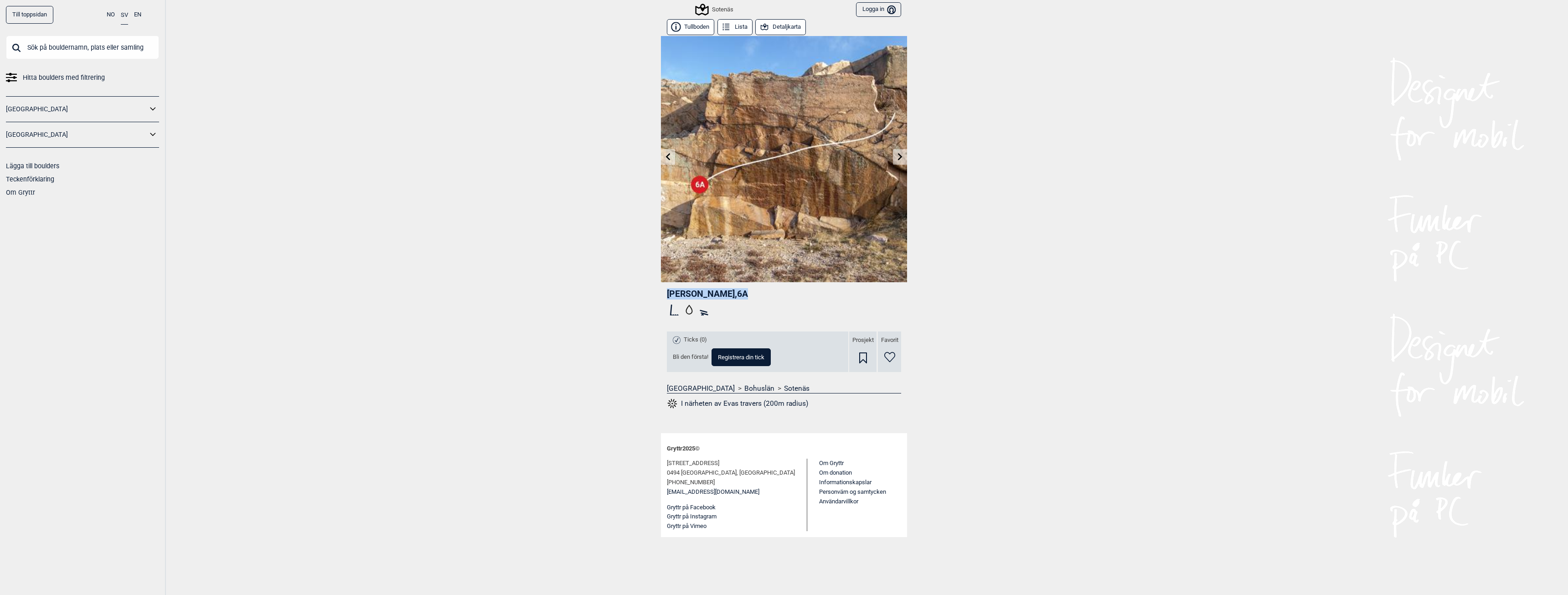
drag, startPoint x: 667, startPoint y: 295, endPoint x: 746, endPoint y: 297, distance: 79.0
click at [745, 297] on div "Evas travers , 6A Ticks (0) Bli den första! Registrera din tick Prosjekt Favori…" at bounding box center [784, 352] width 246 height 139
click at [764, 305] on div at bounding box center [784, 311] width 234 height 17
click at [898, 158] on icon at bounding box center [900, 157] width 7 height 7
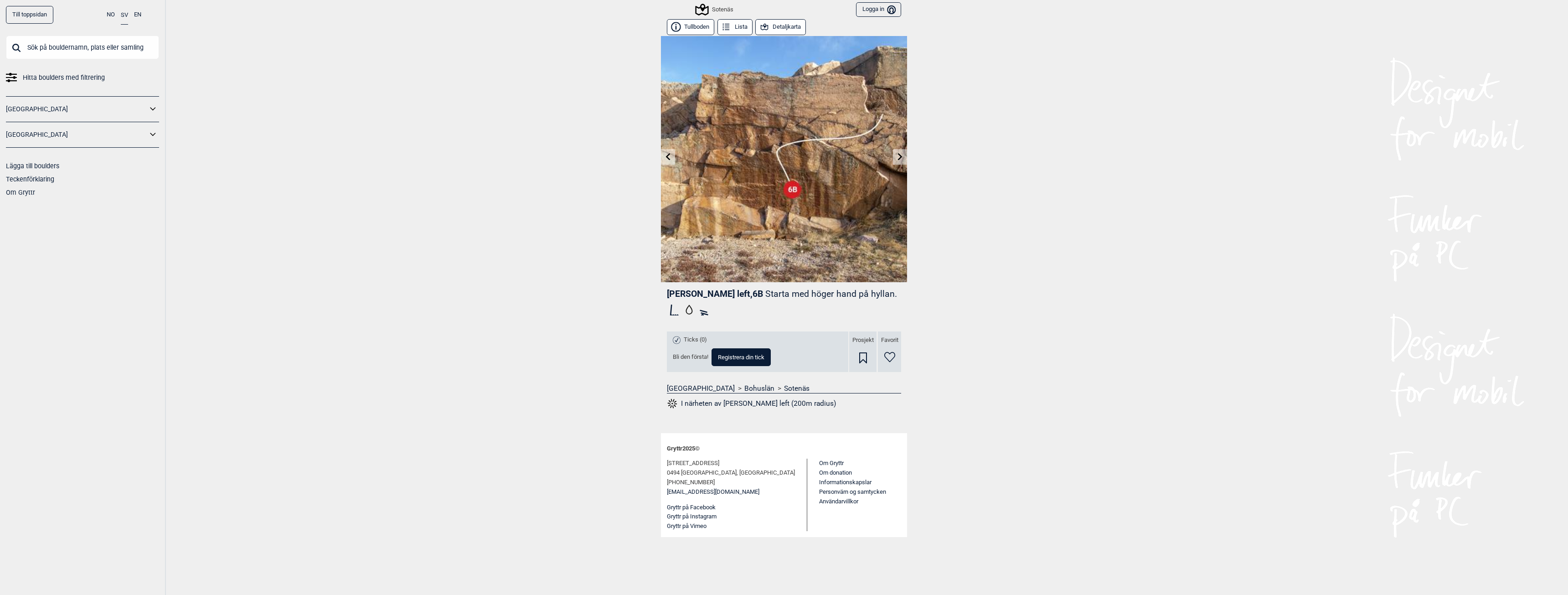
click at [898, 153] on icon at bounding box center [900, 157] width 7 height 7
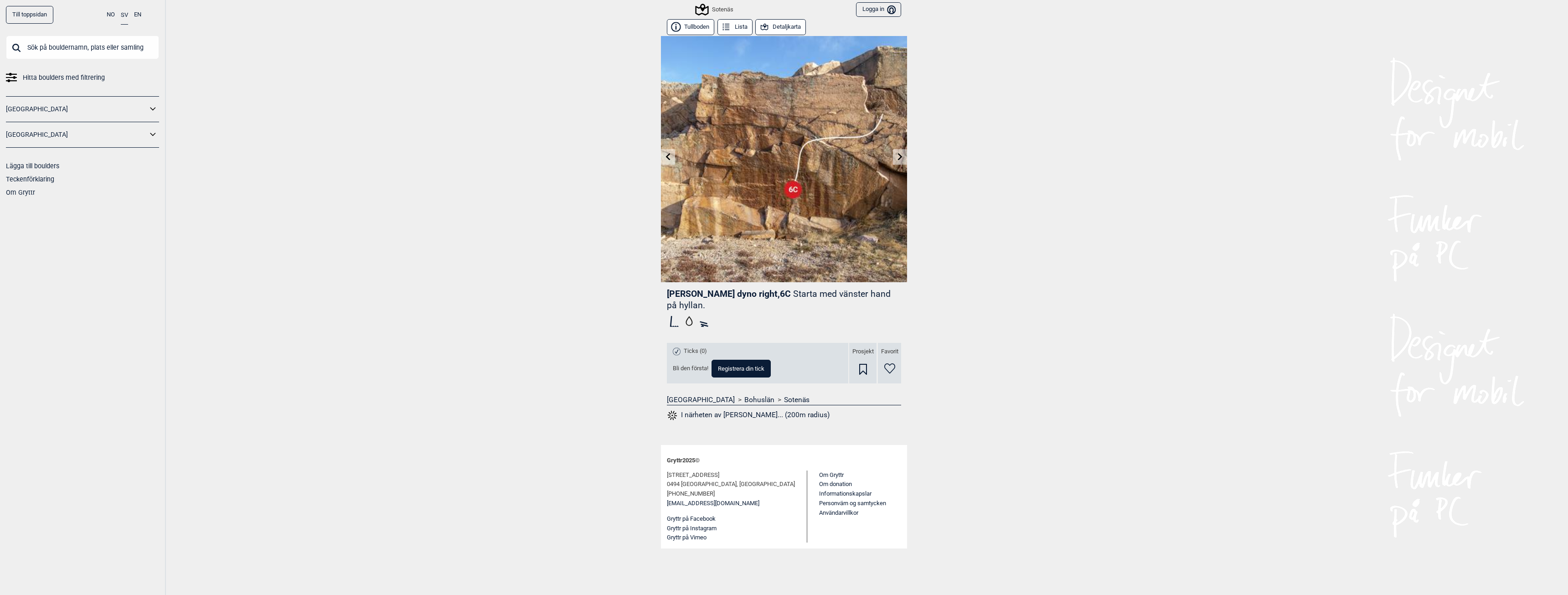
click at [897, 159] on icon at bounding box center [900, 157] width 7 height 7
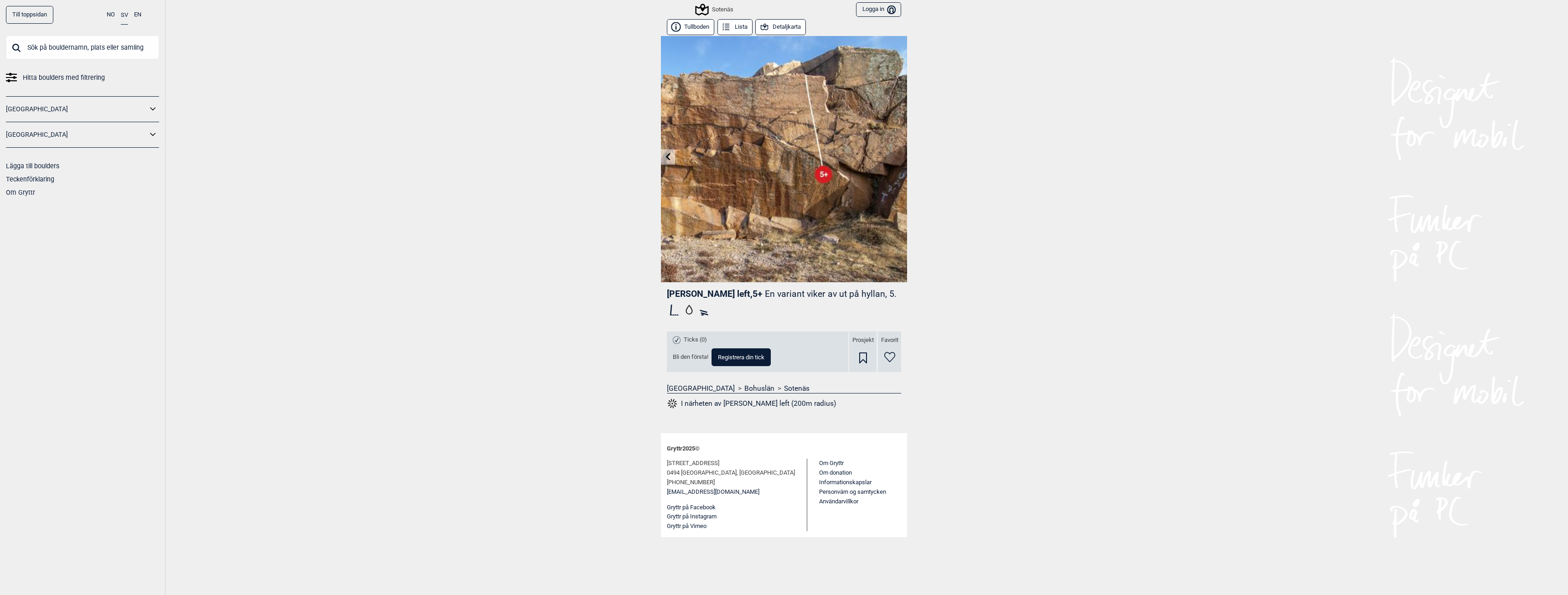
click at [665, 157] on icon at bounding box center [668, 157] width 7 height 7
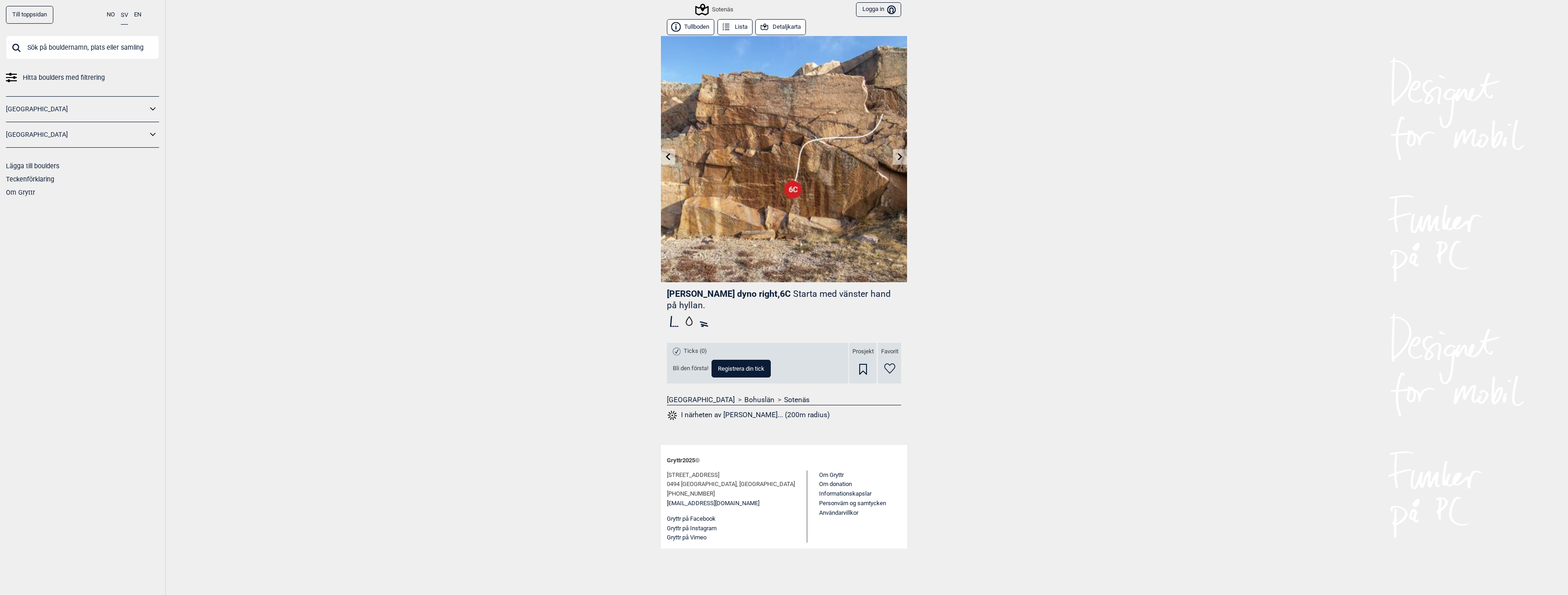
click at [668, 158] on icon at bounding box center [668, 157] width 4 height 7
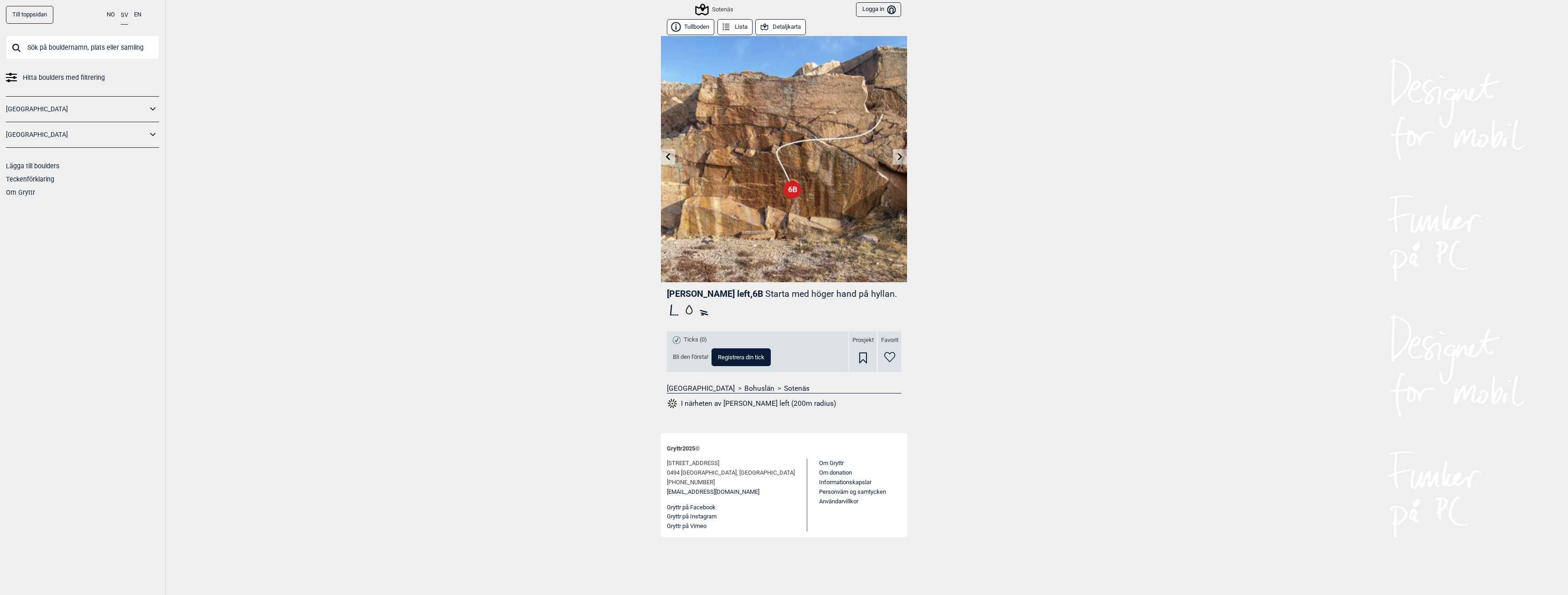
click at [668, 158] on icon at bounding box center [668, 157] width 4 height 7
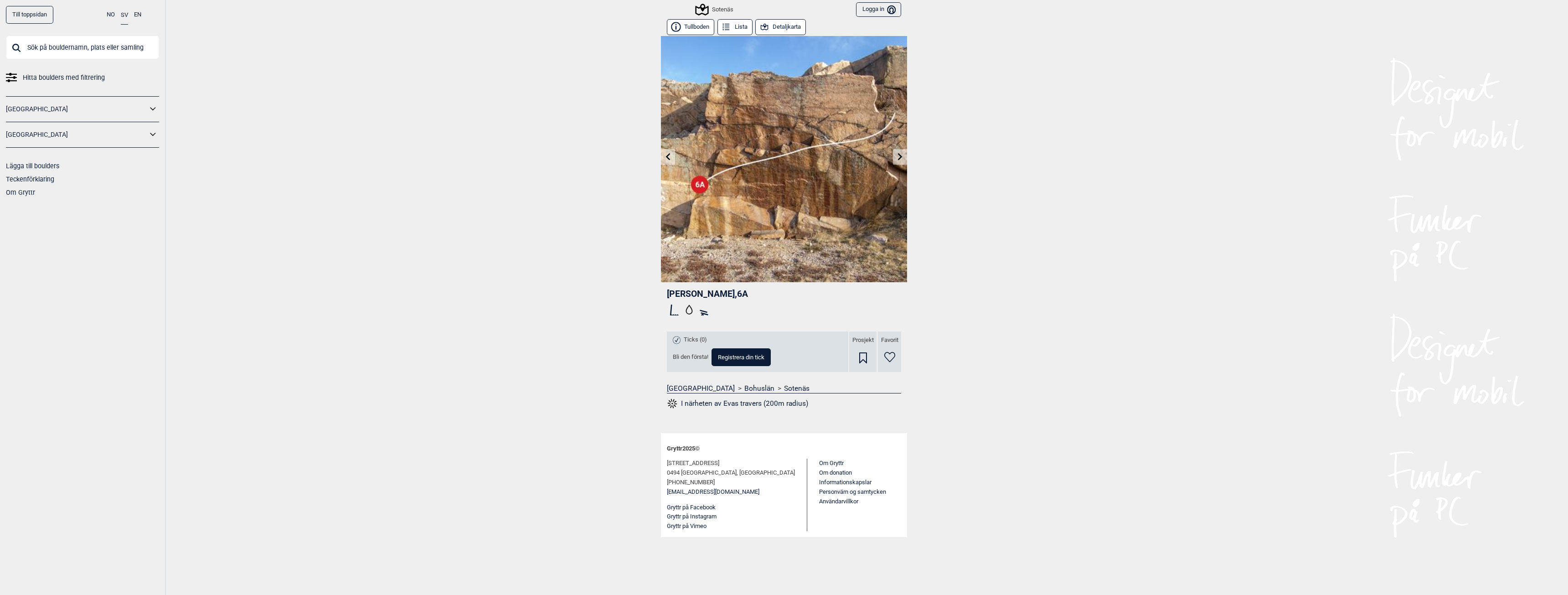
click at [897, 158] on icon at bounding box center [900, 157] width 7 height 7
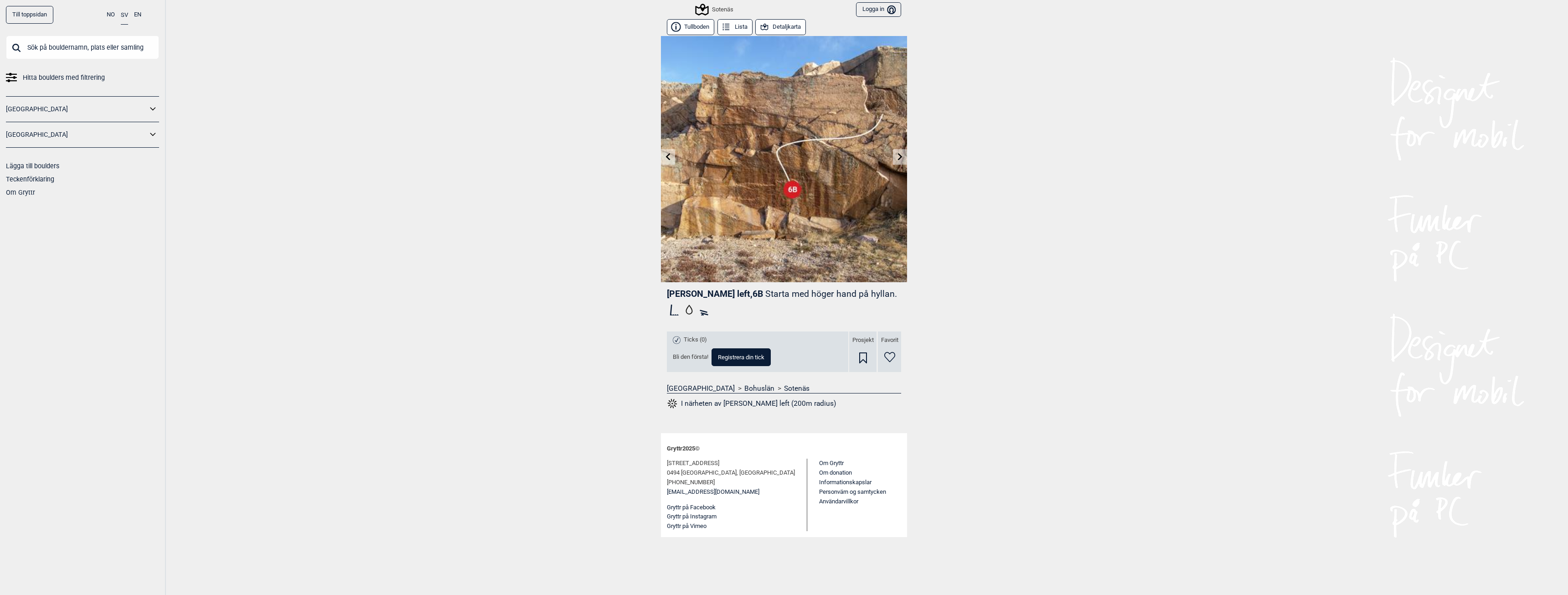
click at [898, 158] on icon at bounding box center [900, 157] width 7 height 7
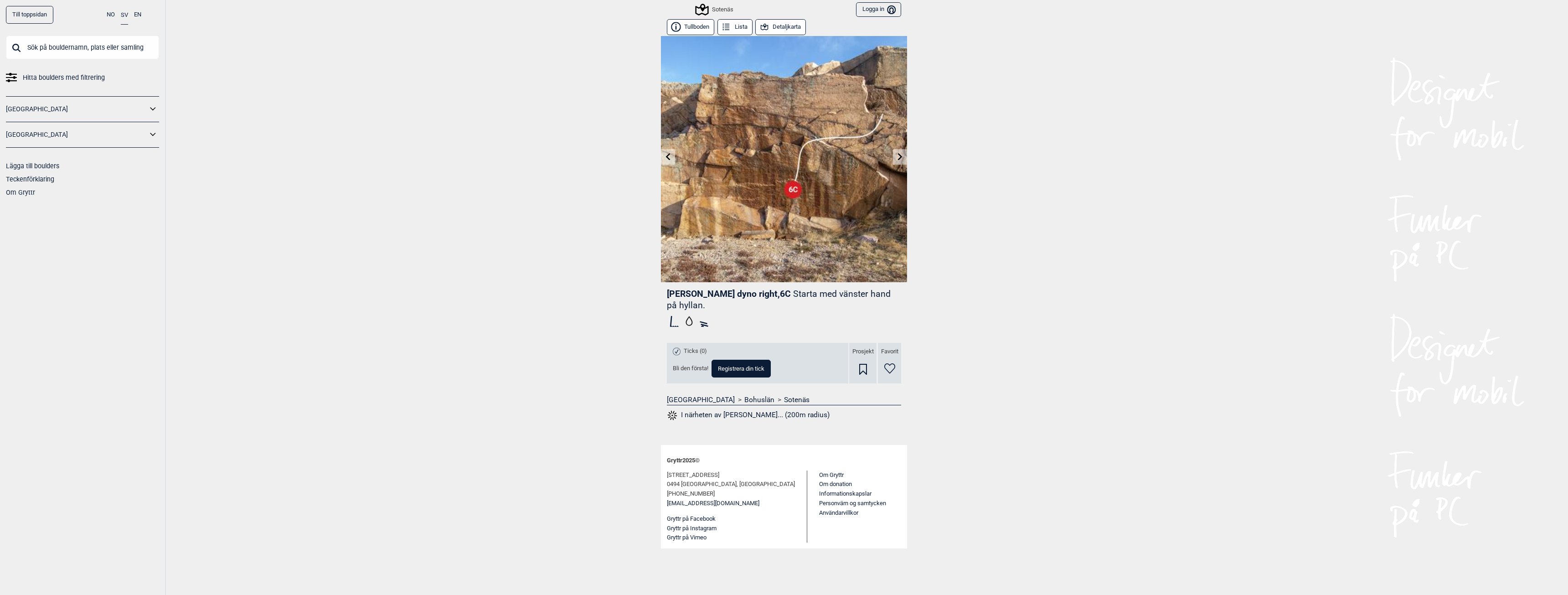
click at [663, 160] on link at bounding box center [668, 157] width 14 height 15
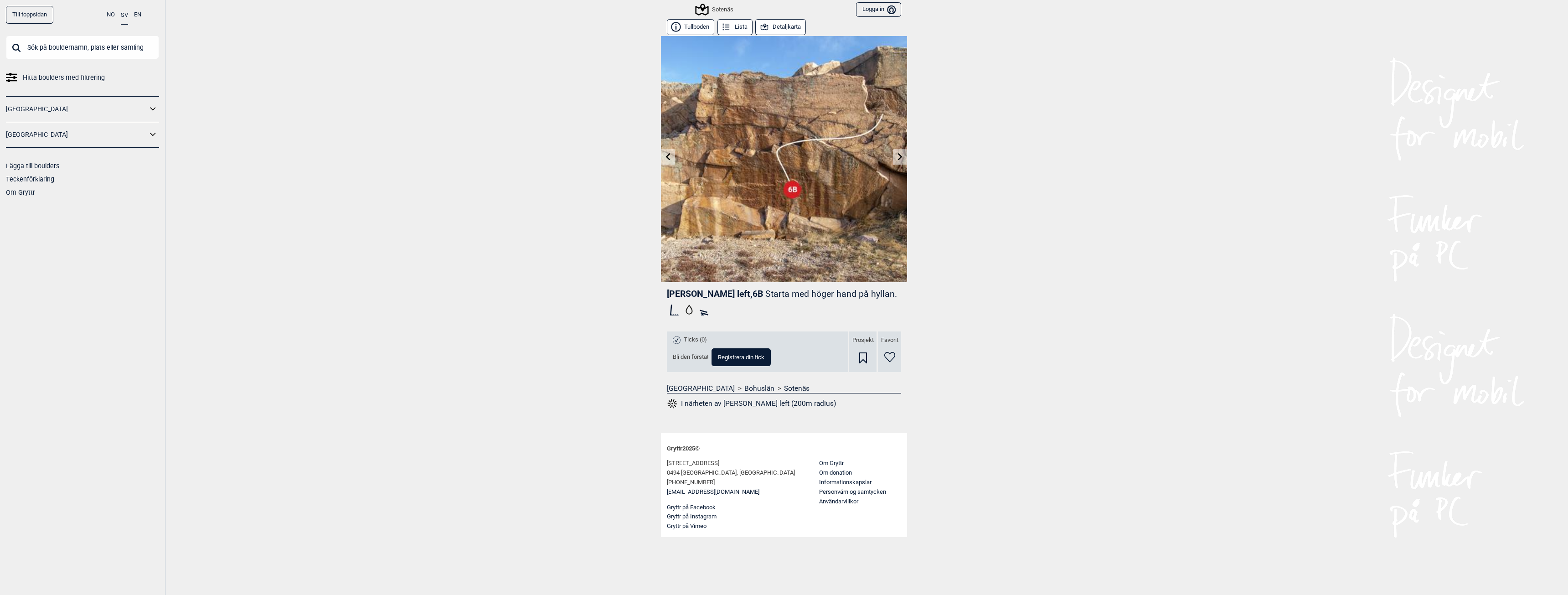
click at [904, 157] on link at bounding box center [900, 157] width 14 height 15
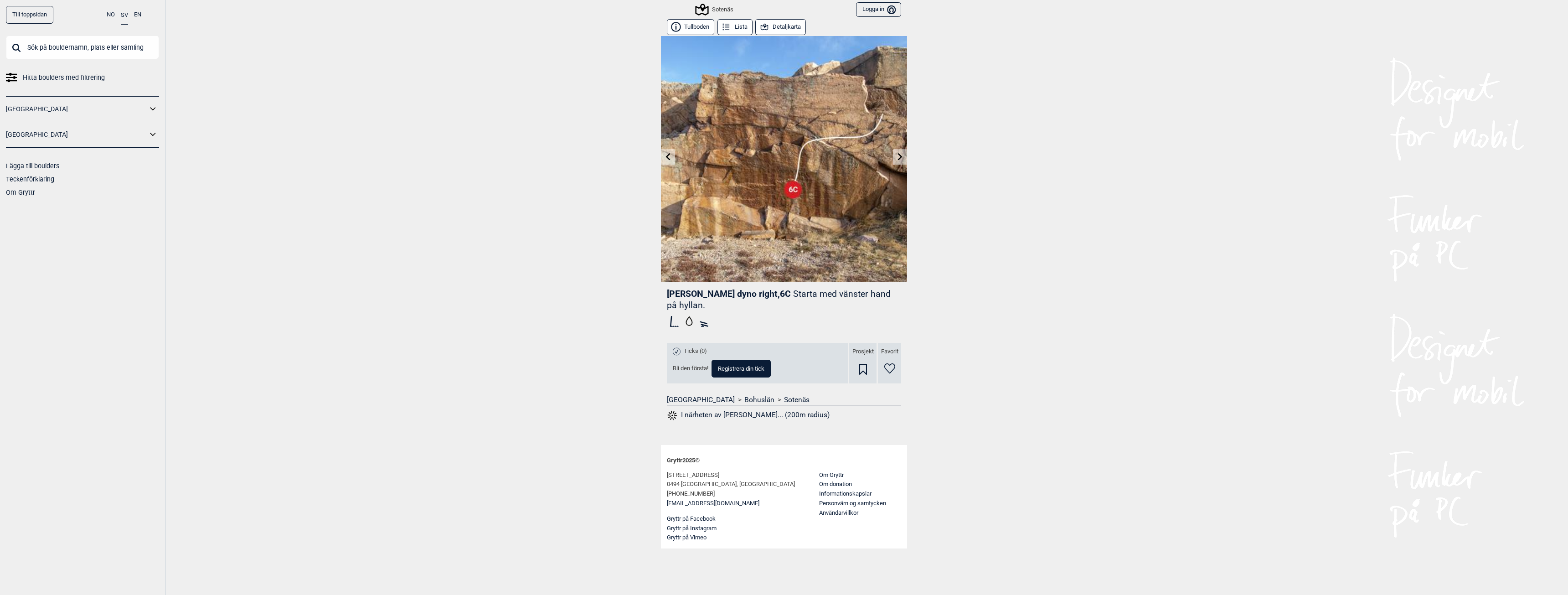
click at [899, 157] on icon at bounding box center [900, 157] width 7 height 7
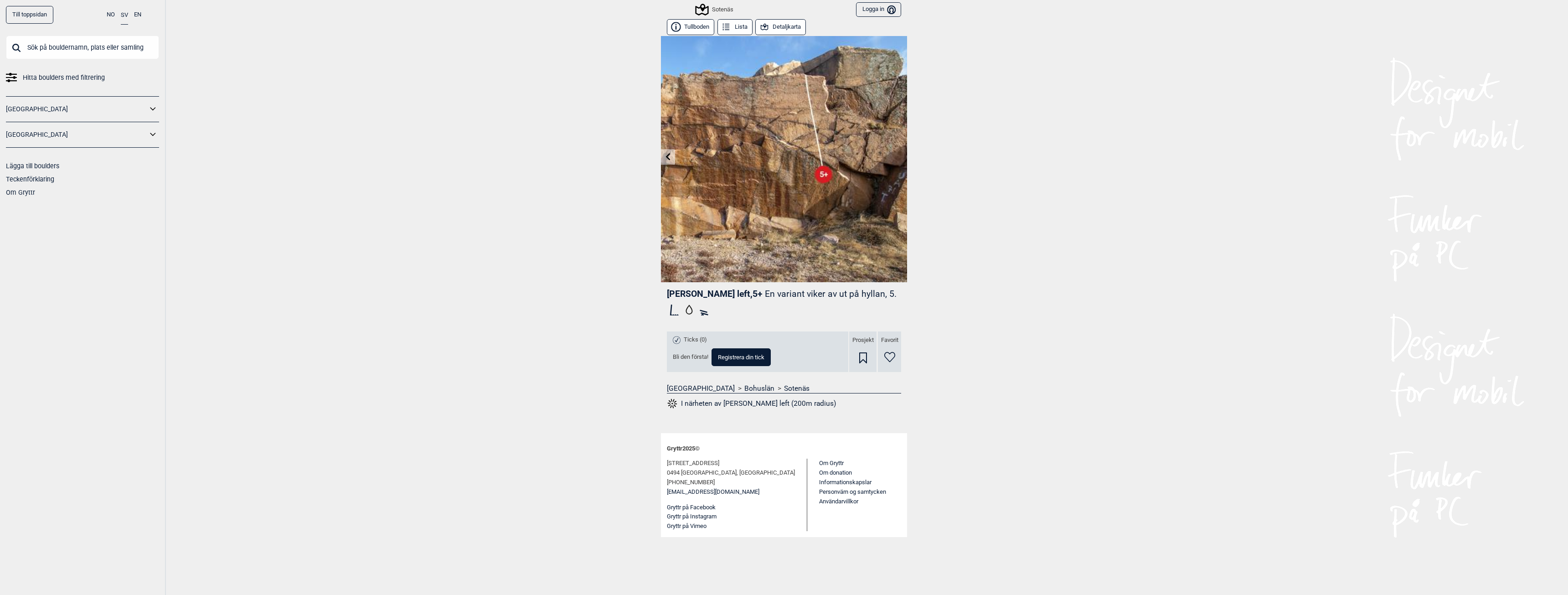
click at [718, 1] on div "Sotenäs Logga in Bruker" at bounding box center [784, 9] width 246 height 19
click at [721, 8] on div "Sotenäs" at bounding box center [715, 10] width 37 height 11
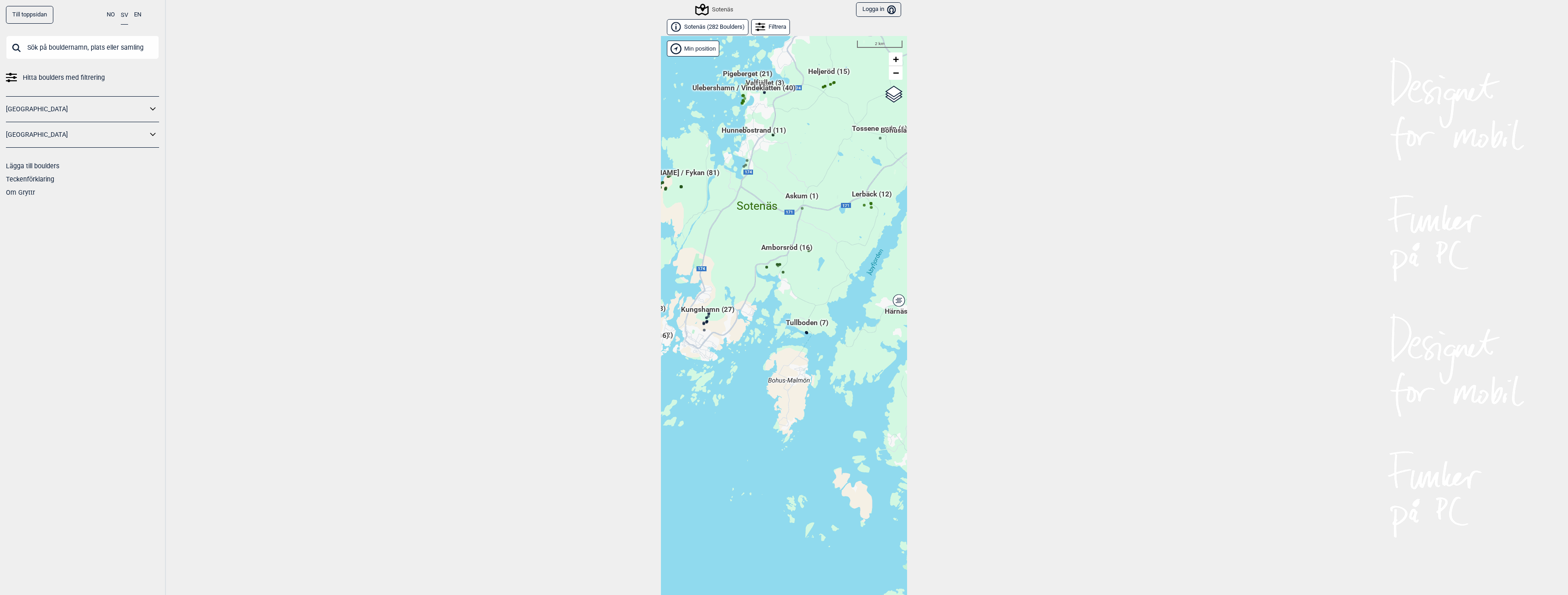
scroll to position [14, 0]
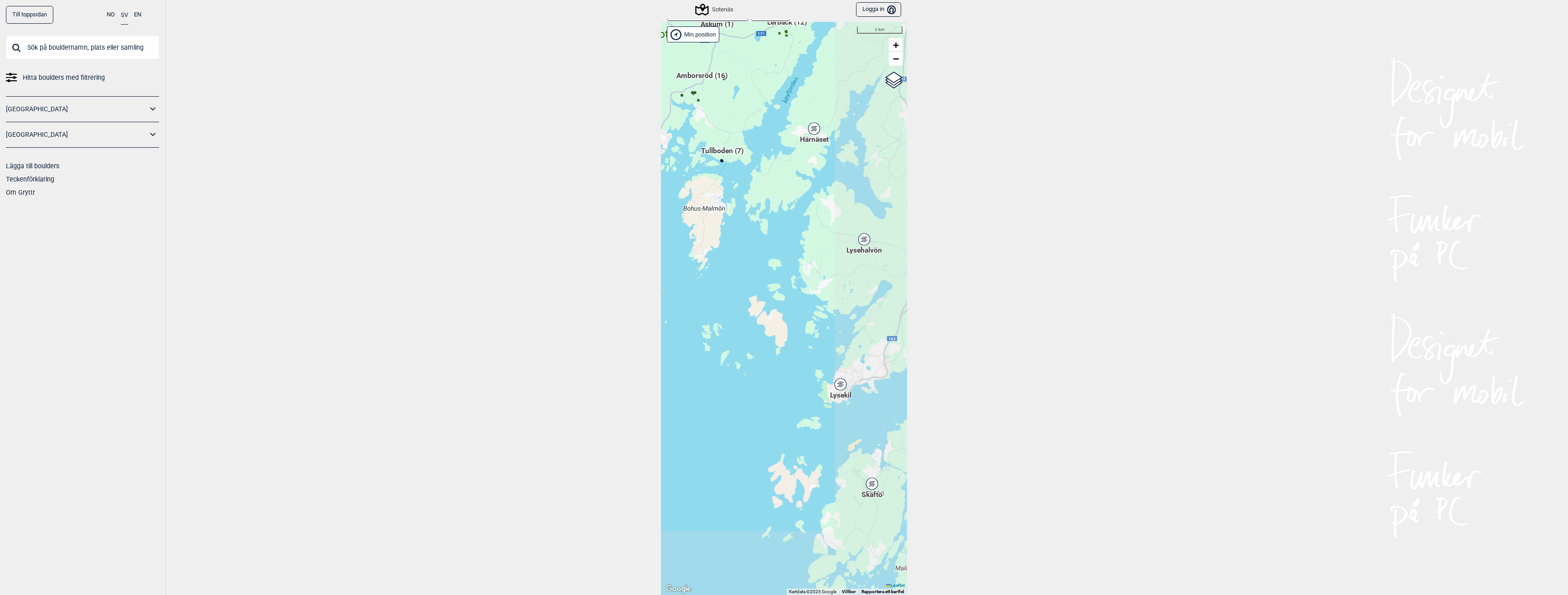
drag, startPoint x: 797, startPoint y: 426, endPoint x: 735, endPoint y: 308, distance: 133.3
click at [735, 308] on div "Hallingdal Gol [PERSON_NAME] Kolomoen [GEOGRAPHIC_DATA] [GEOGRAPHIC_DATA] [GEOG…" at bounding box center [784, 308] width 246 height 573
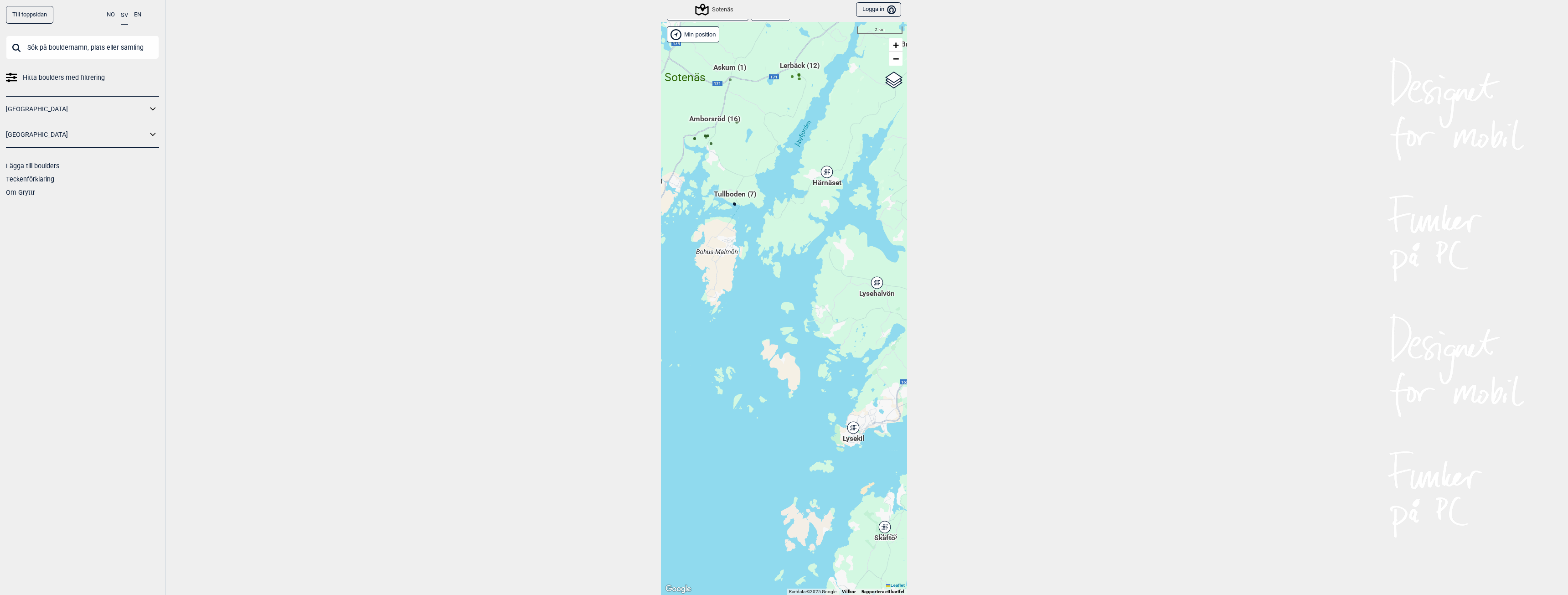
click at [871, 284] on icon at bounding box center [877, 283] width 12 height 12
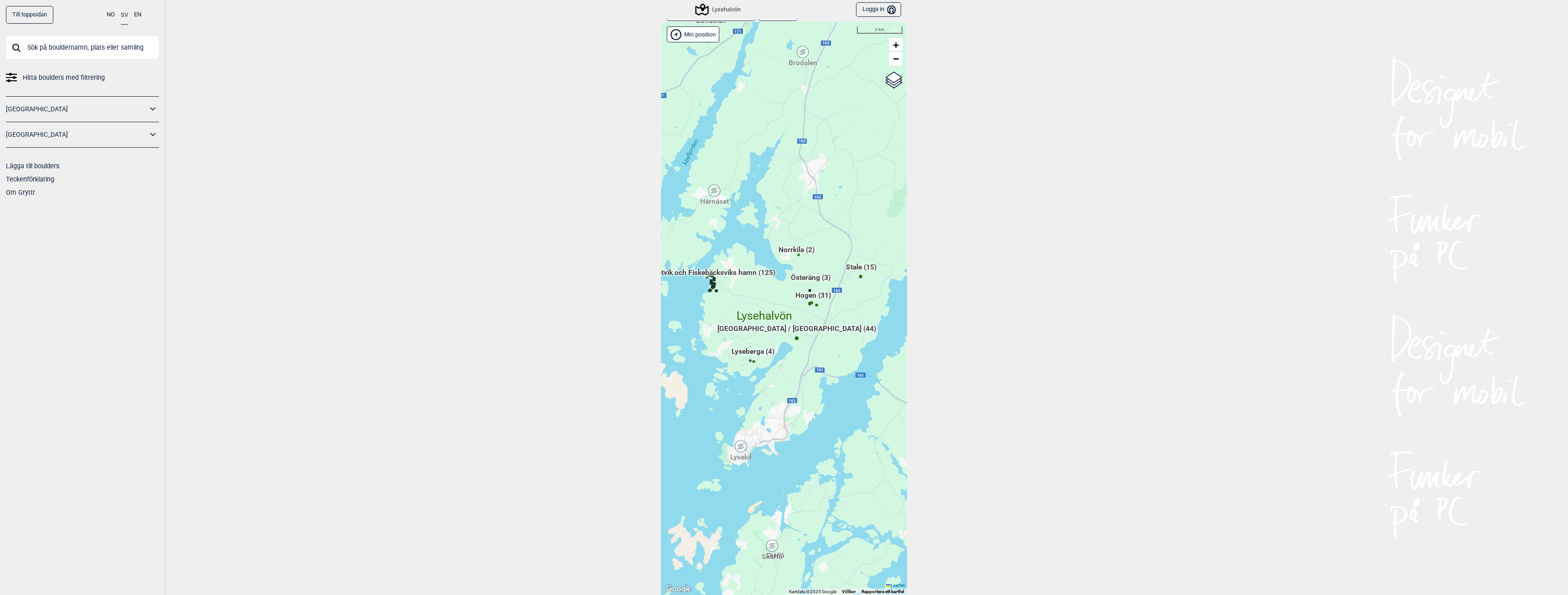
click at [729, 272] on span "Metvik och Fiskebäcksviks hamn (125)" at bounding box center [713, 276] width 124 height 17
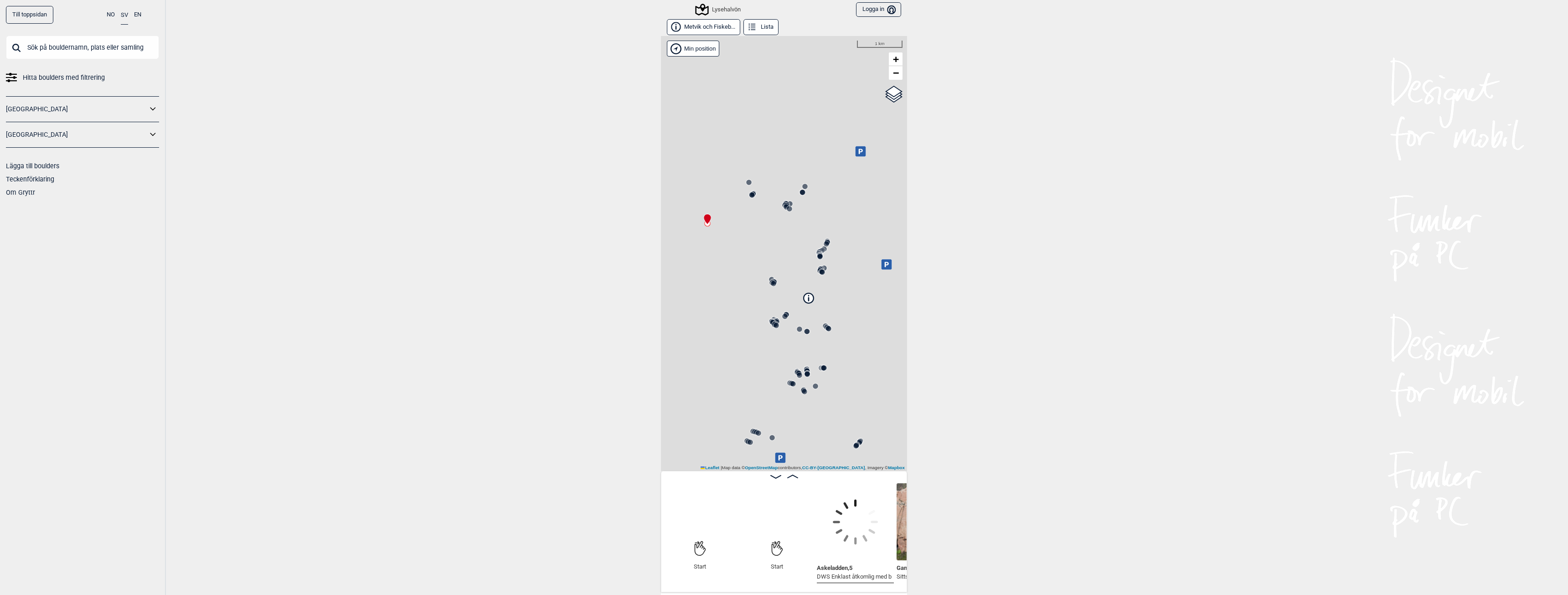
scroll to position [0, 72]
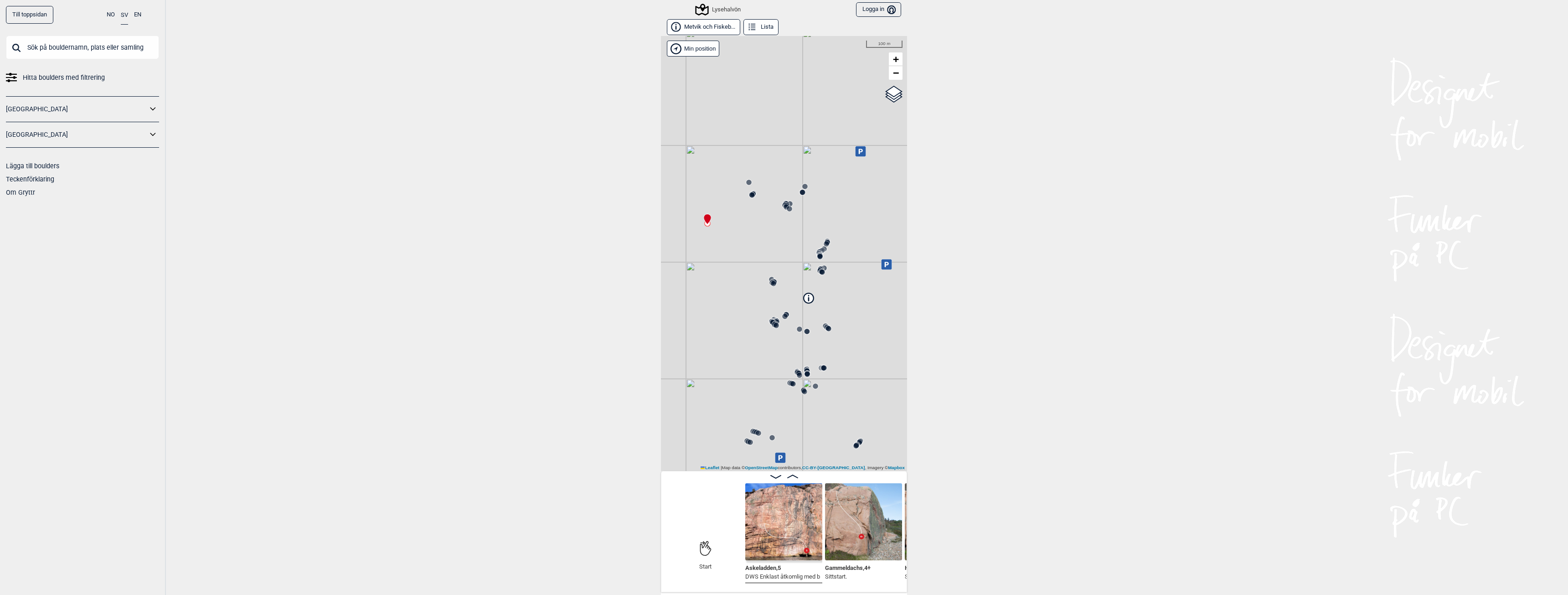
click at [769, 515] on img at bounding box center [783, 522] width 77 height 77
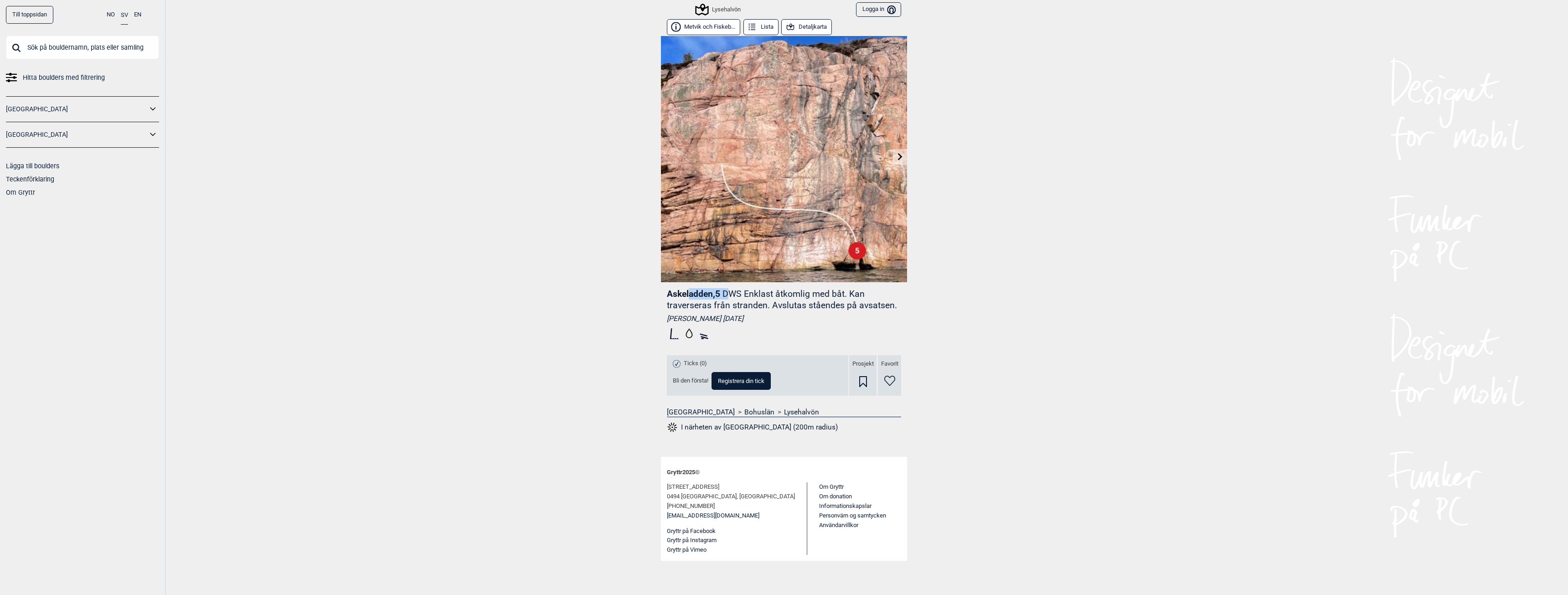
drag, startPoint x: 690, startPoint y: 292, endPoint x: 736, endPoint y: 293, distance: 46.0
click at [736, 293] on header "Askeladden , 5 DWS Enklast åtkomlig med båt. Kan traverseras från stranden. Avs…" at bounding box center [784, 299] width 234 height 23
click at [741, 294] on p "DWS Enklast åtkomlig med båt. Kan traverseras från stranden. Avslutas ståendes …" at bounding box center [782, 300] width 230 height 22
click at [728, 5] on div "Lysehalvön" at bounding box center [718, 10] width 44 height 11
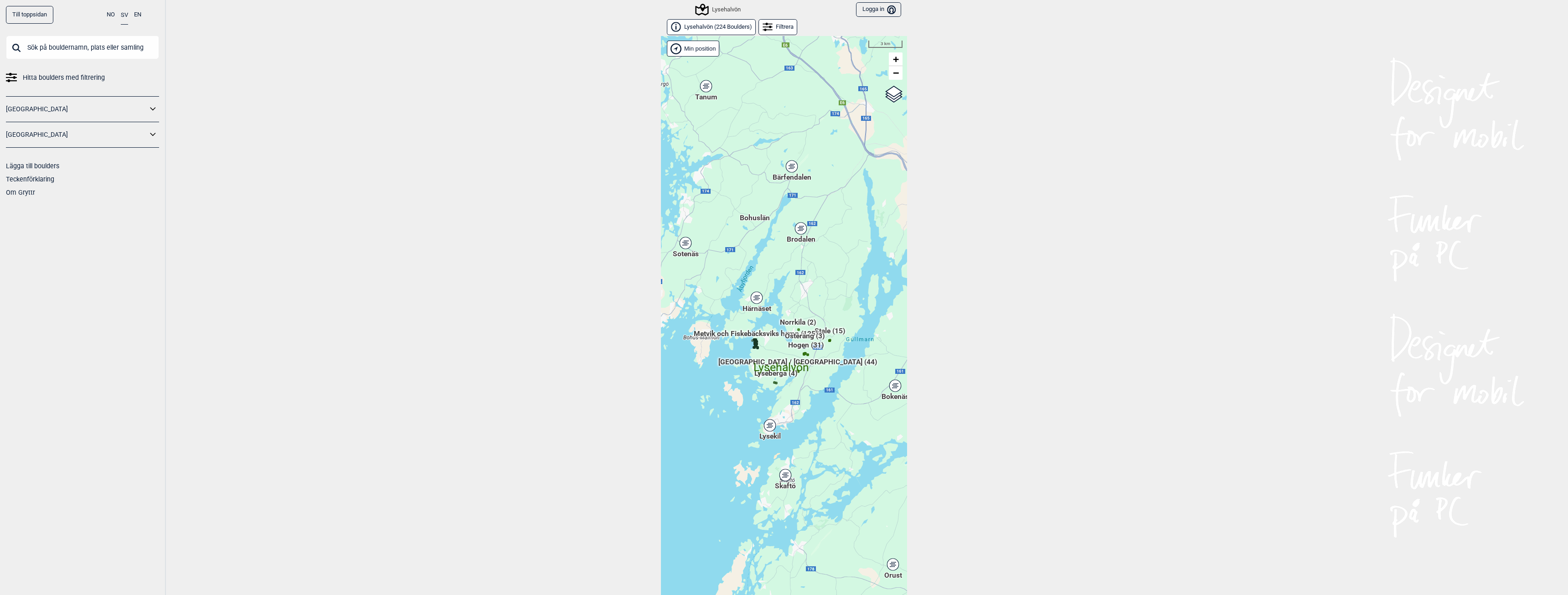
scroll to position [14, 0]
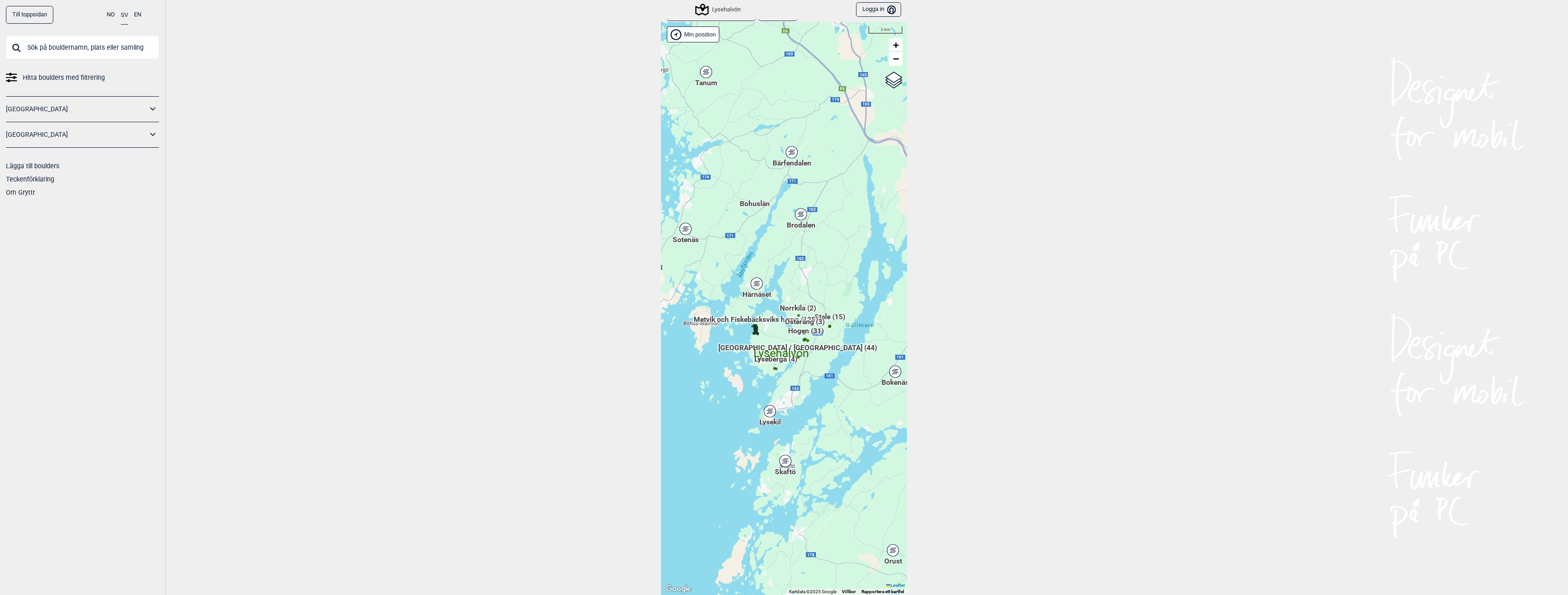
click at [767, 414] on div "Lysekil" at bounding box center [769, 411] width 5 height 5
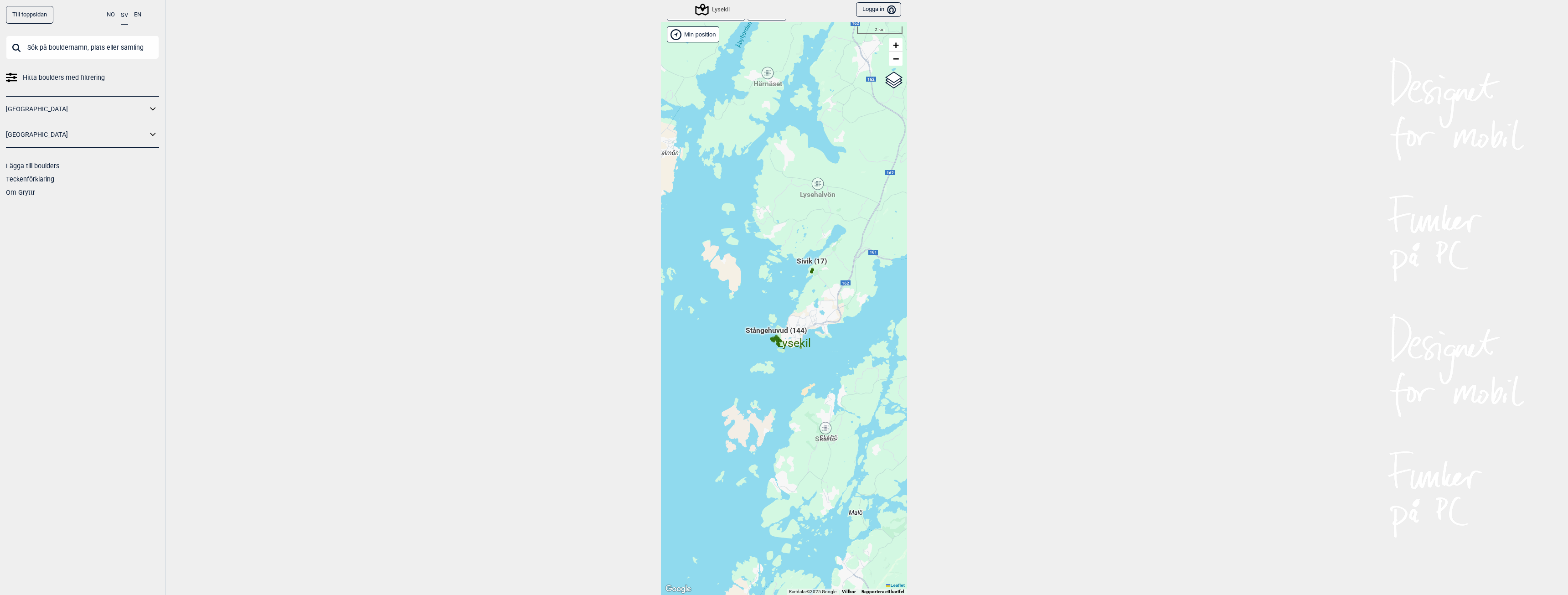
drag, startPoint x: 831, startPoint y: 157, endPoint x: 785, endPoint y: 232, distance: 88.0
click at [785, 232] on div "Hallingdal Gol [PERSON_NAME] Kolomoen [GEOGRAPHIC_DATA] [GEOGRAPHIC_DATA] [GEOG…" at bounding box center [784, 308] width 246 height 573
click at [814, 185] on div "Lysehalvön" at bounding box center [817, 183] width 5 height 5
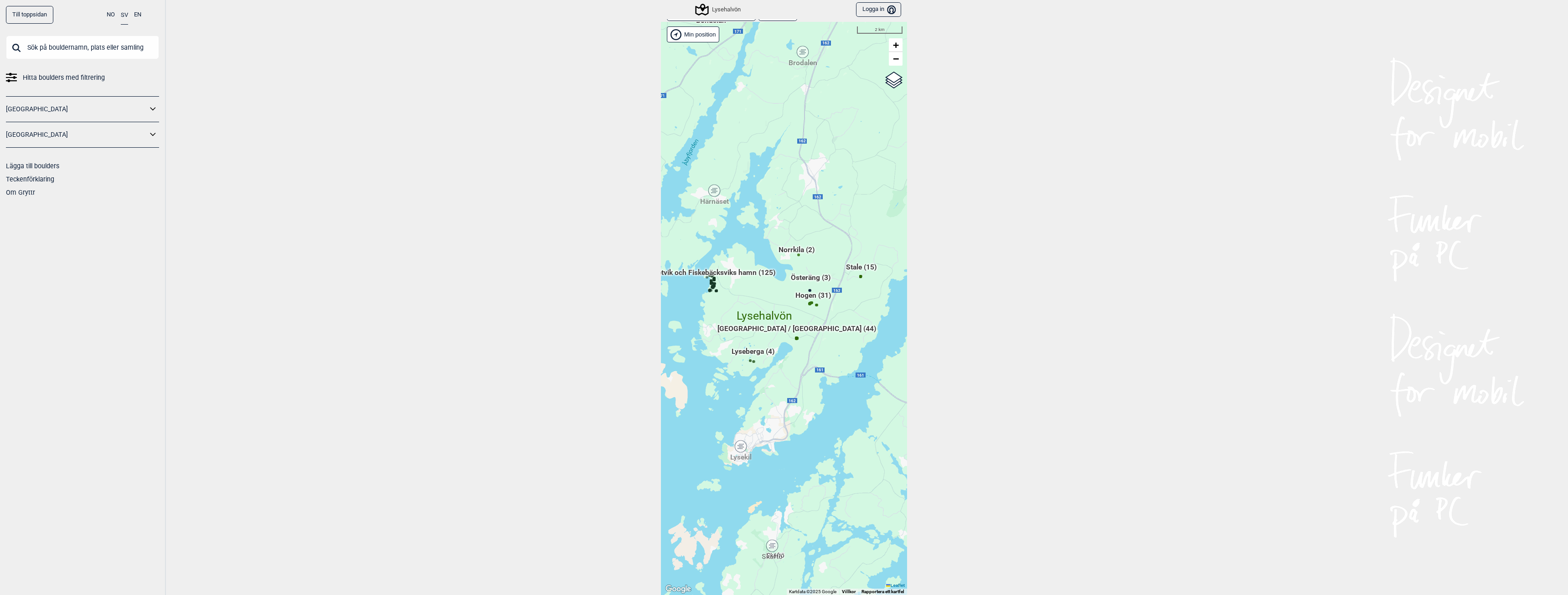
click at [723, 274] on span "Metvik och Fiskebäcksviks hamn (125)" at bounding box center [713, 276] width 124 height 17
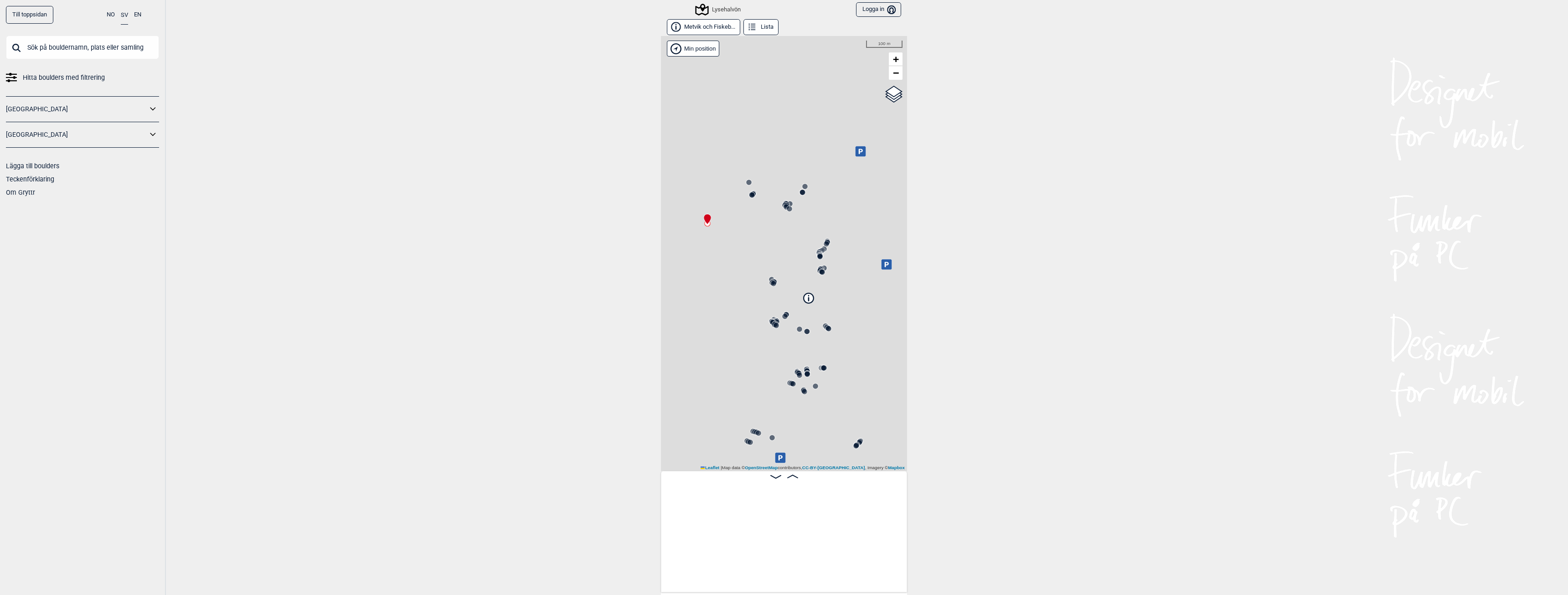
scroll to position [0, 72]
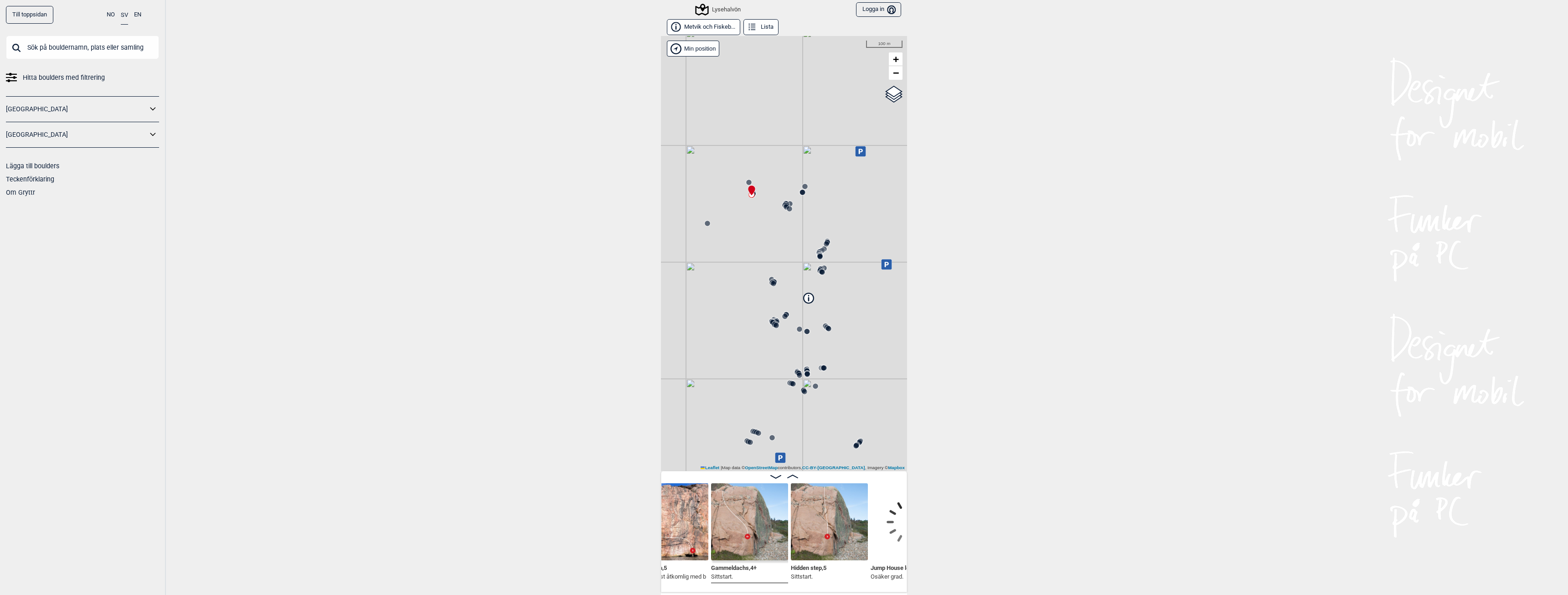
scroll to position [0, 199]
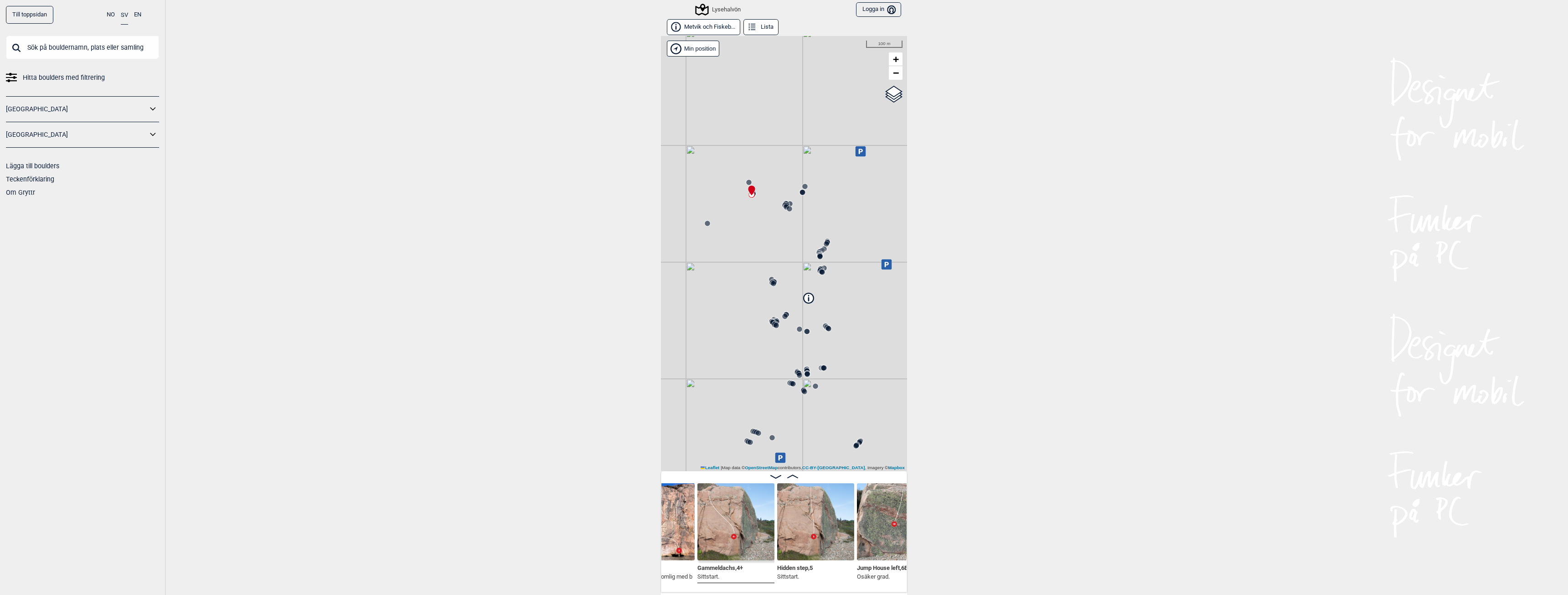
click at [813, 539] on img at bounding box center [816, 522] width 77 height 77
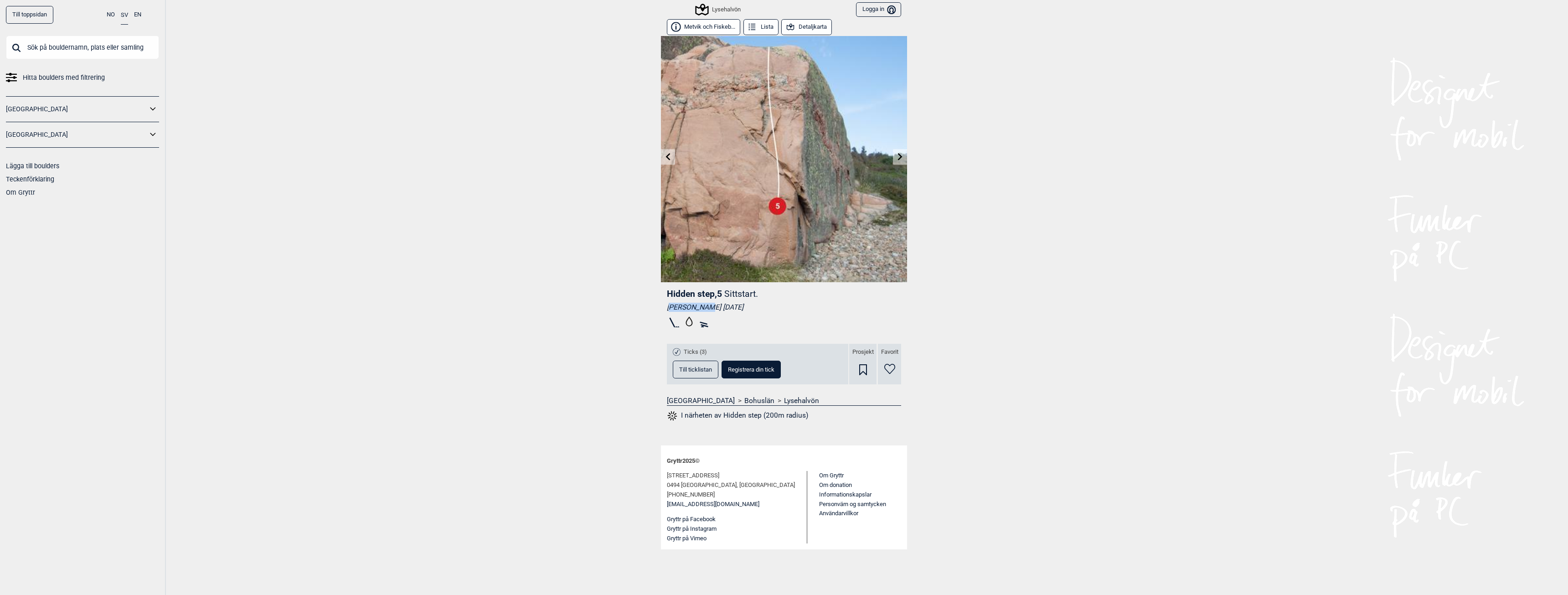
drag, startPoint x: 670, startPoint y: 306, endPoint x: 719, endPoint y: 305, distance: 49.0
click at [719, 305] on div "Nils Henneken 2022.07.09" at bounding box center [784, 307] width 234 height 9
click at [773, 305] on div "Nils Henneken 2022.07.09" at bounding box center [784, 307] width 234 height 9
click at [1074, 139] on div "Till toppsidan NO SV EN Hitta boulders med filtrering Norge Sverige Lägga till …" at bounding box center [784, 297] width 1568 height 595
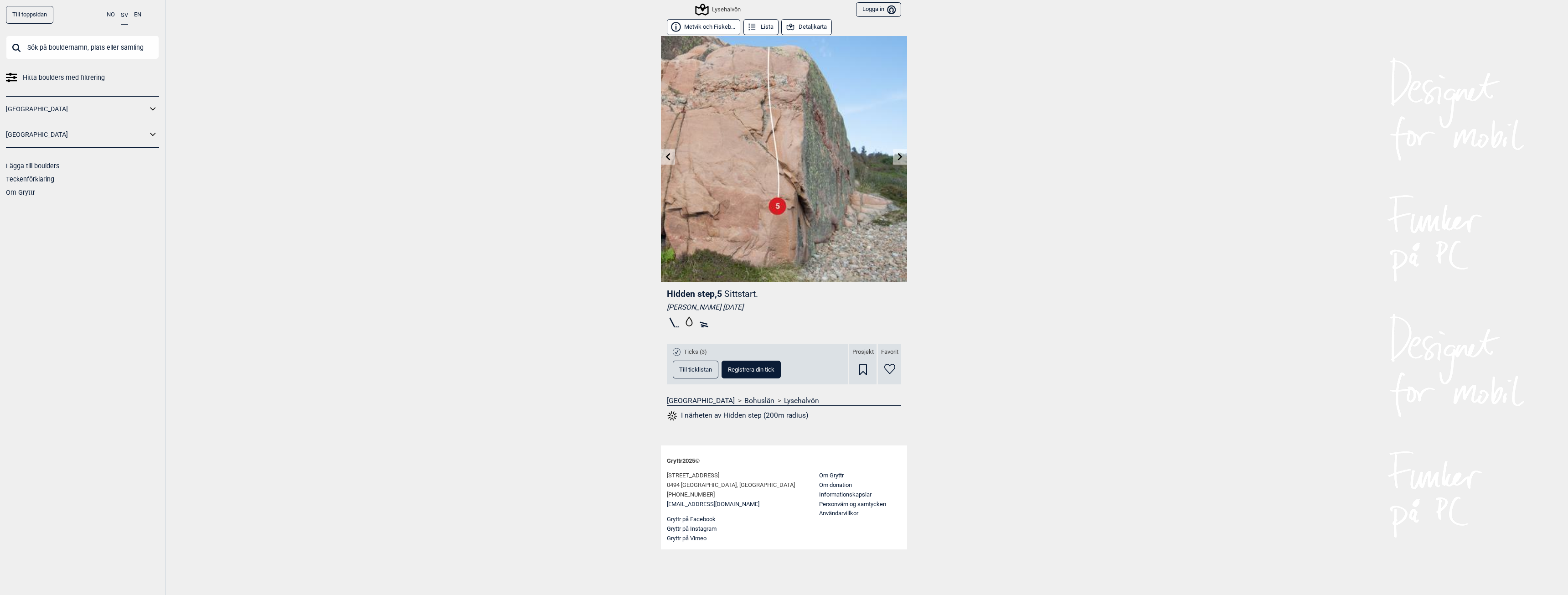
click at [404, 322] on div "Till toppsidan NO SV EN Hitta boulders med filtrering Norge Sverige Lägga till …" at bounding box center [784, 297] width 1568 height 595
click at [667, 153] on icon at bounding box center [668, 157] width 7 height 7
drag, startPoint x: 713, startPoint y: 323, endPoint x: 632, endPoint y: 326, distance: 81.1
click at [632, 326] on div "Till toppsidan NO SV EN Hitta boulders med filtrering Norge Sverige Lägga till …" at bounding box center [784, 297] width 1568 height 595
click at [732, 8] on div "Lysehalvön" at bounding box center [718, 10] width 44 height 11
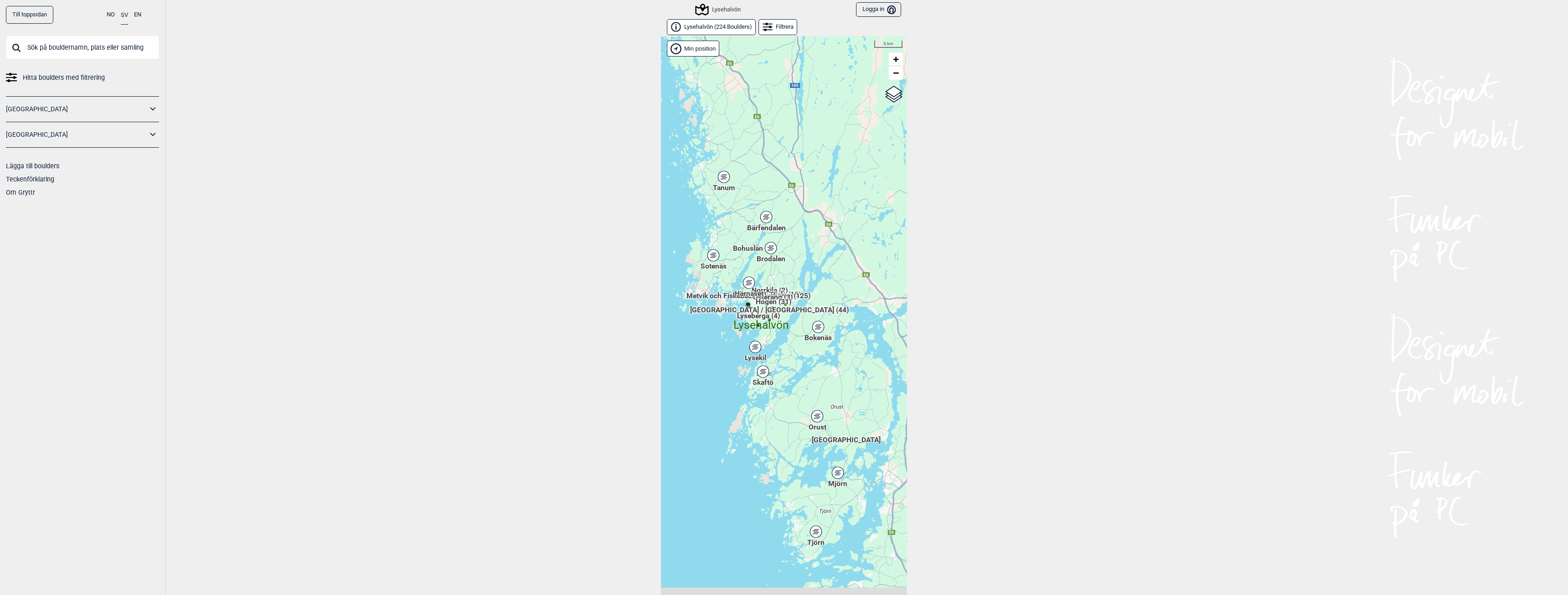
scroll to position [14, 0]
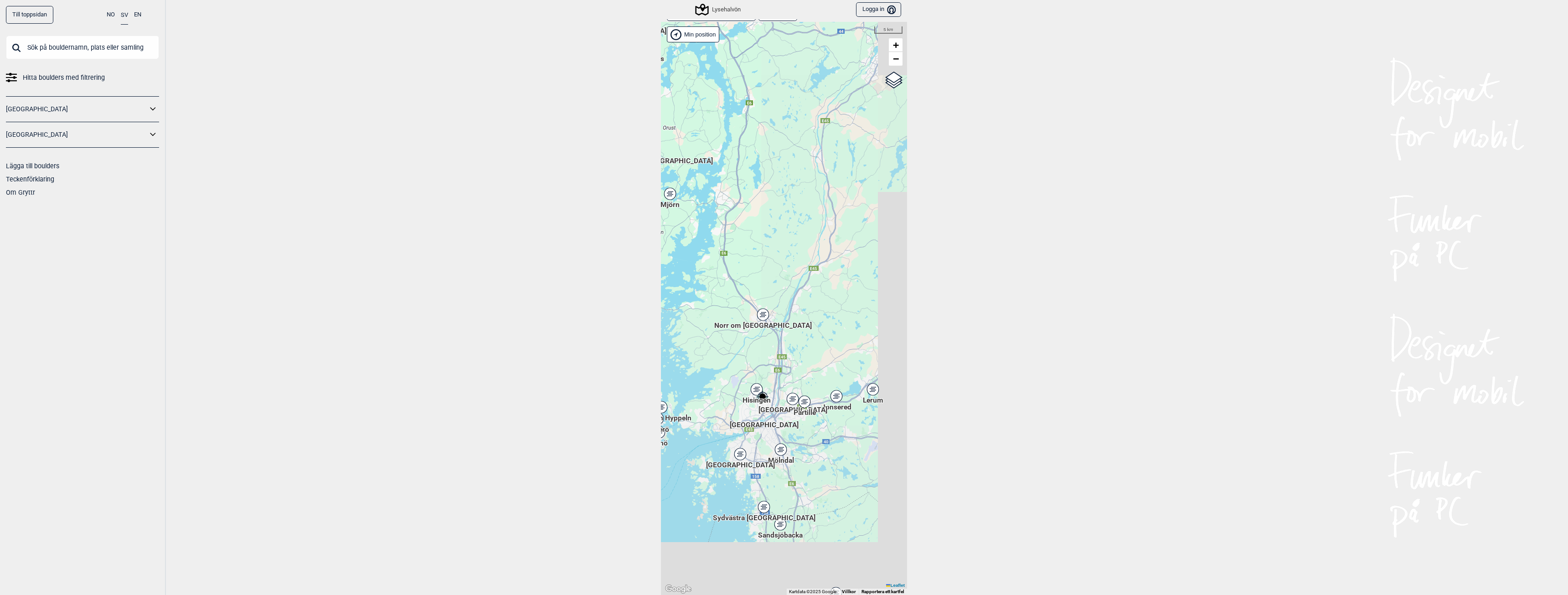
drag, startPoint x: 852, startPoint y: 484, endPoint x: 635, endPoint y: 191, distance: 364.6
click at [635, 191] on div "Till toppsidan NO SV EN Hitta boulders med filtrering Norge Sverige Lägga till …" at bounding box center [784, 297] width 1568 height 595
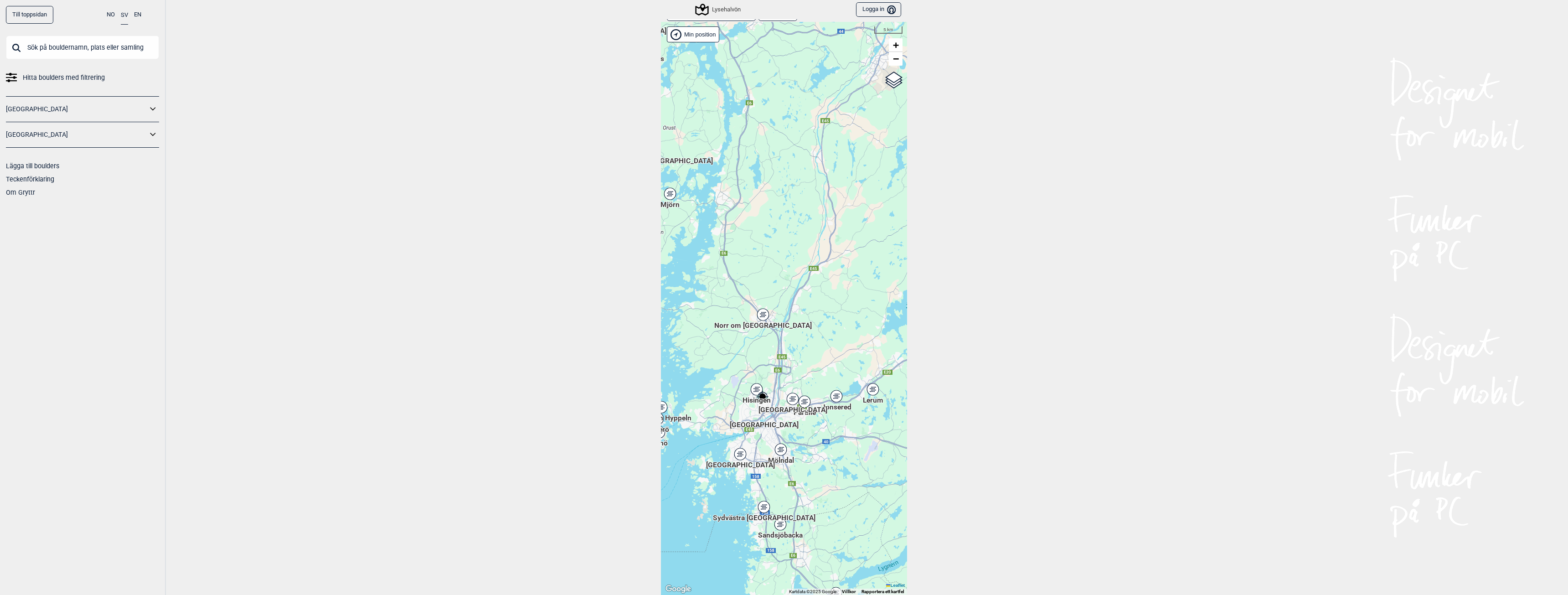
click at [791, 398] on div "[GEOGRAPHIC_DATA]" at bounding box center [793, 399] width 5 height 5
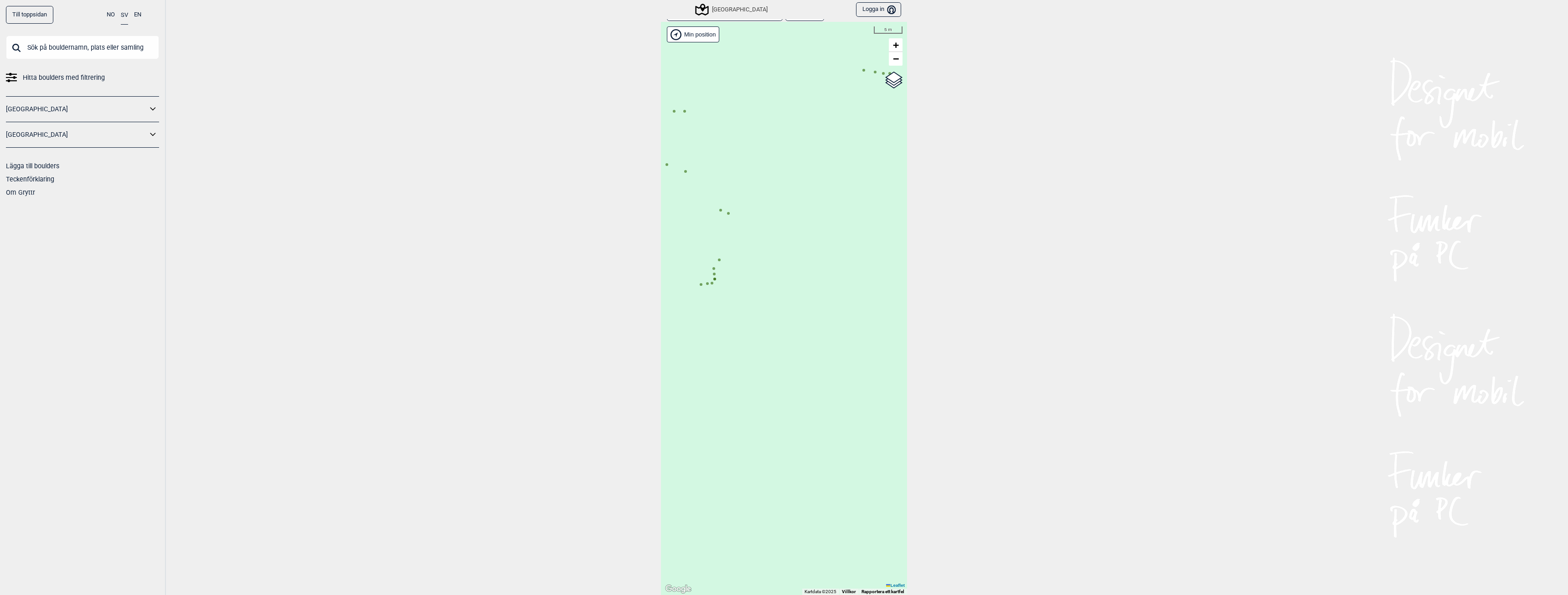
click at [712, 281] on icon at bounding box center [714, 279] width 4 height 4
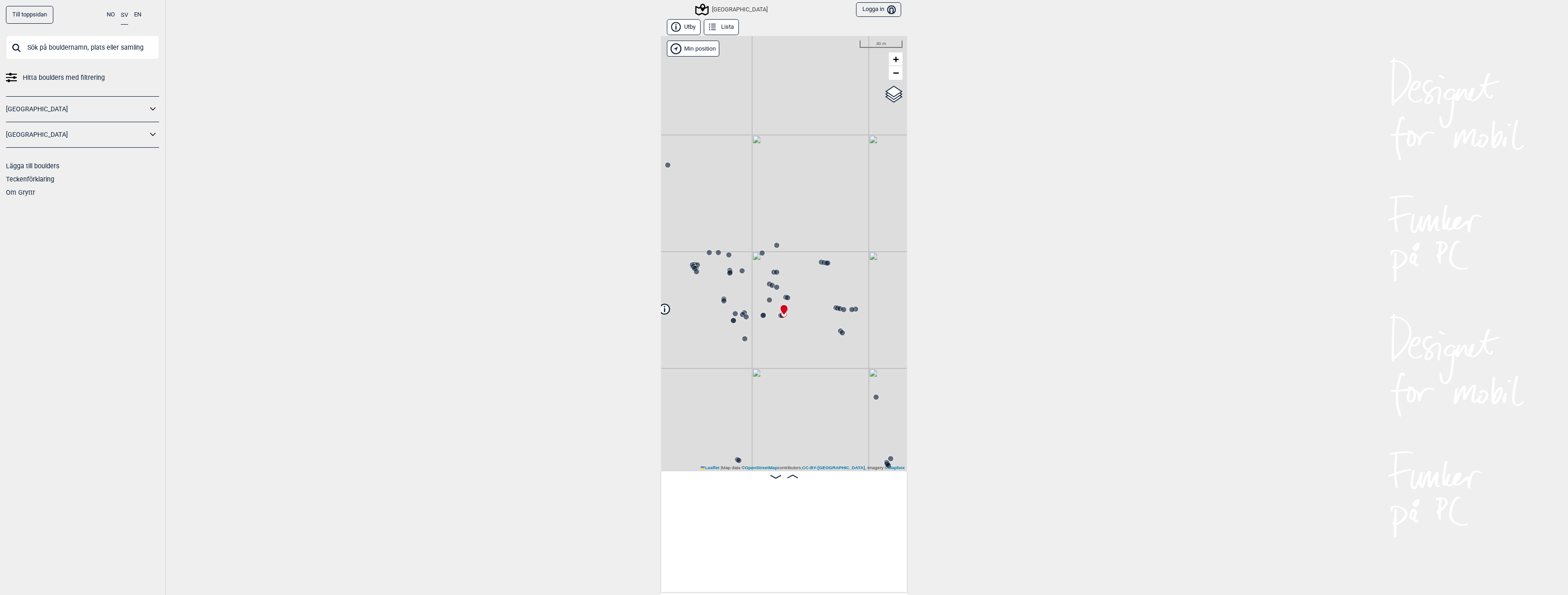
scroll to position [0, 10708]
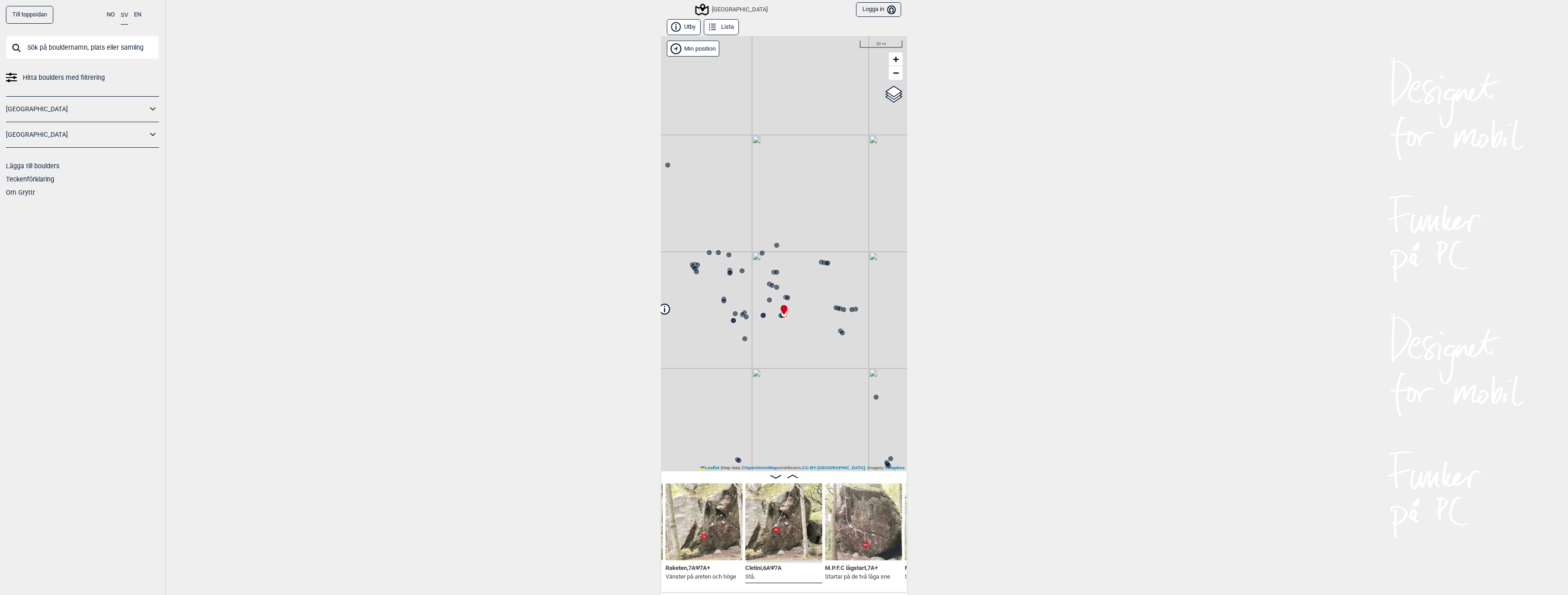
click at [772, 546] on img at bounding box center [783, 522] width 77 height 77
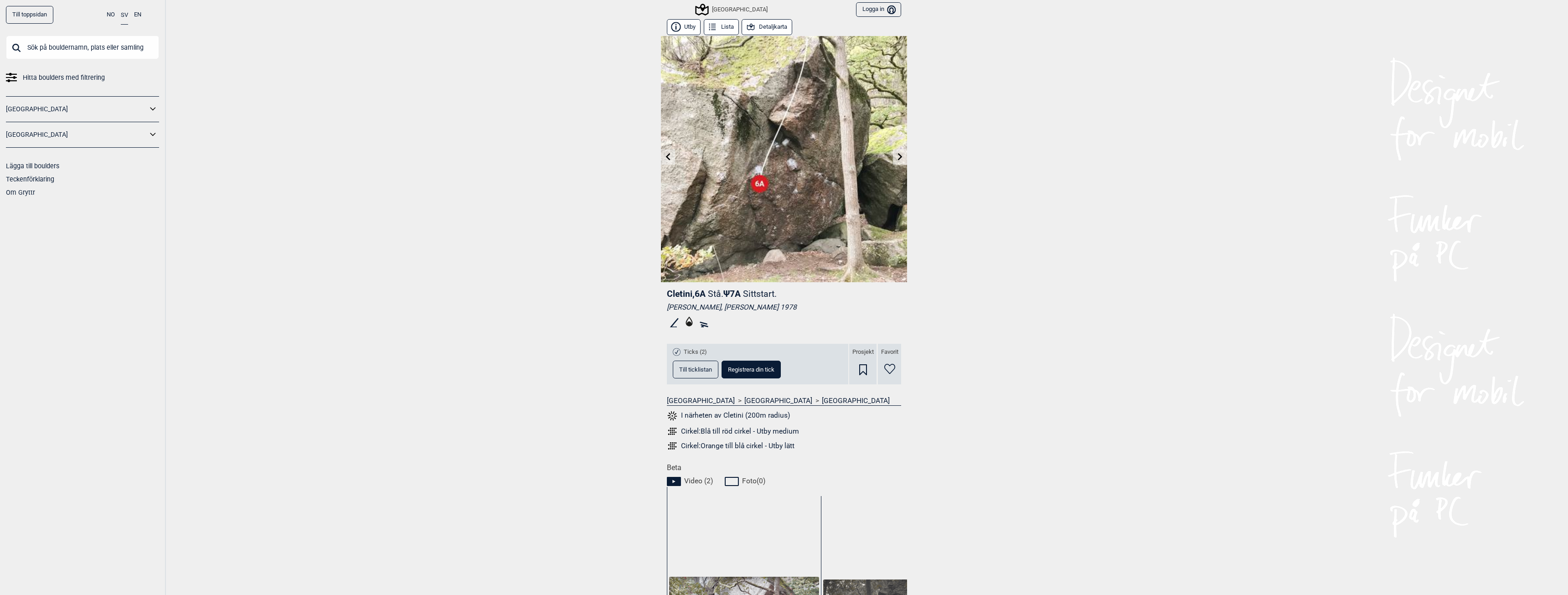
click at [898, 156] on icon at bounding box center [900, 157] width 4 height 7
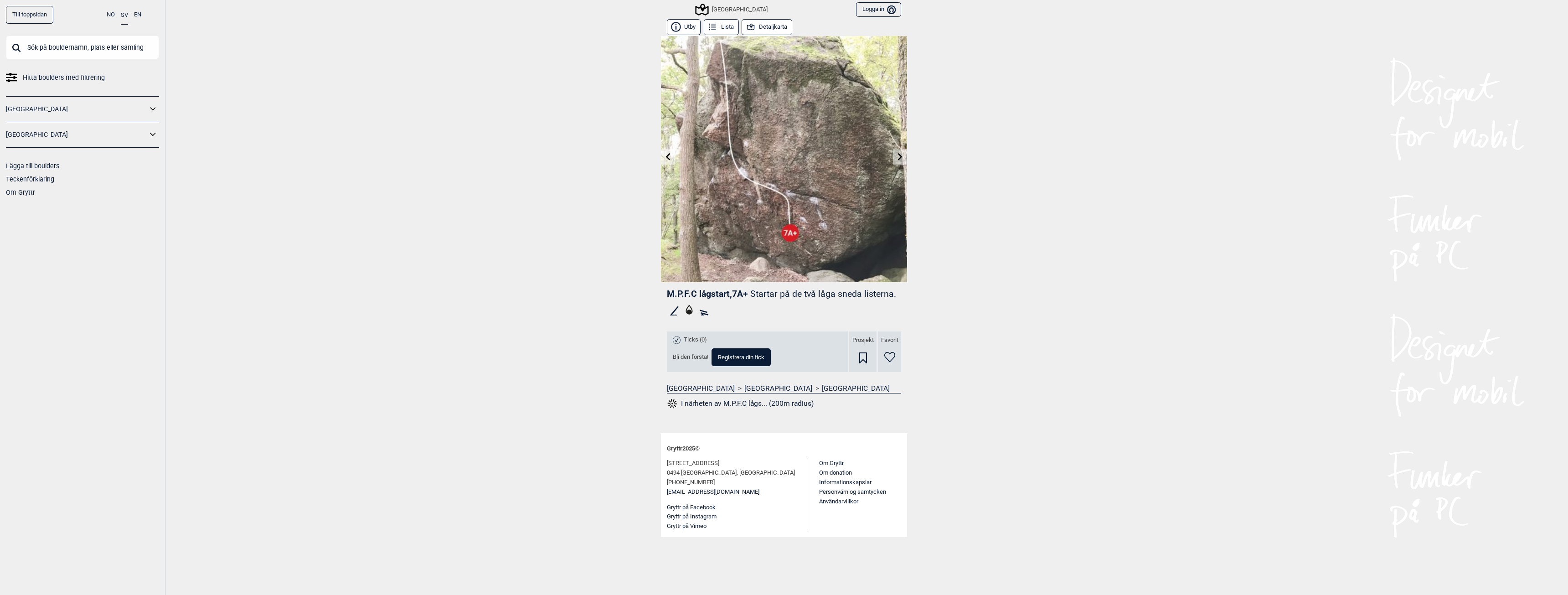
click at [897, 157] on icon at bounding box center [900, 157] width 7 height 7
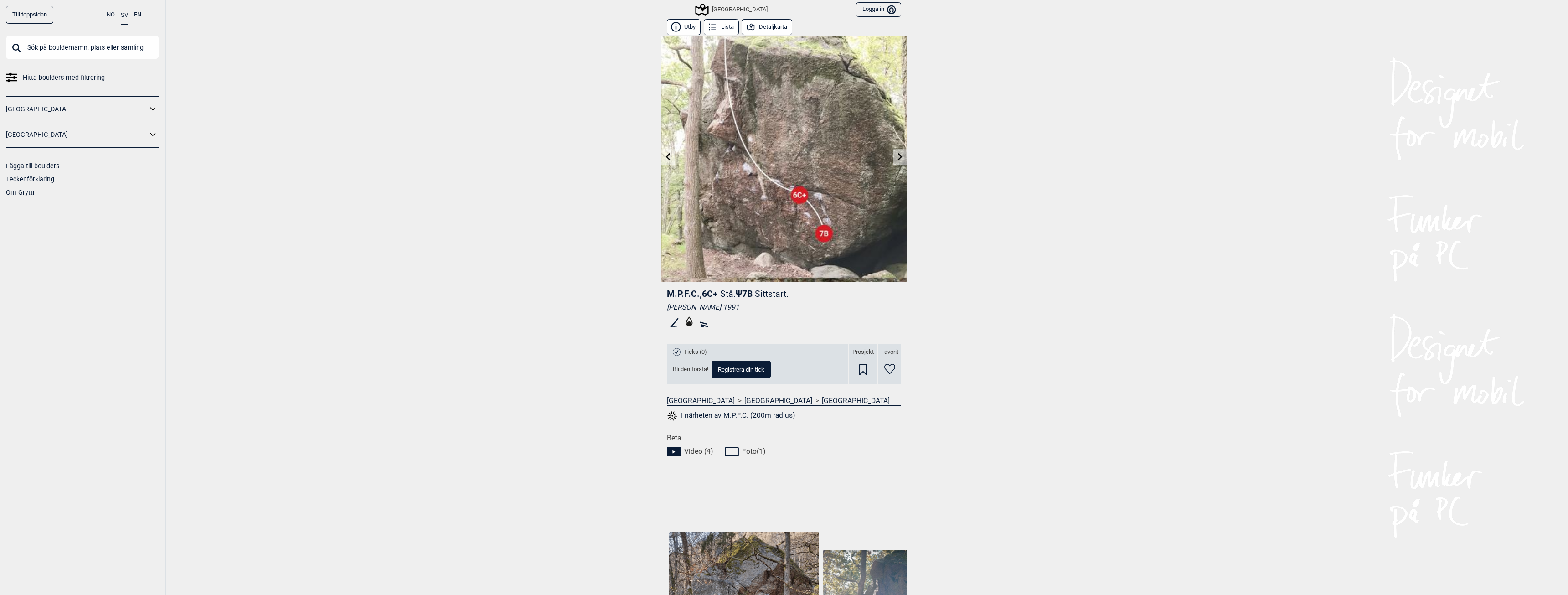
click at [897, 157] on icon at bounding box center [900, 157] width 7 height 7
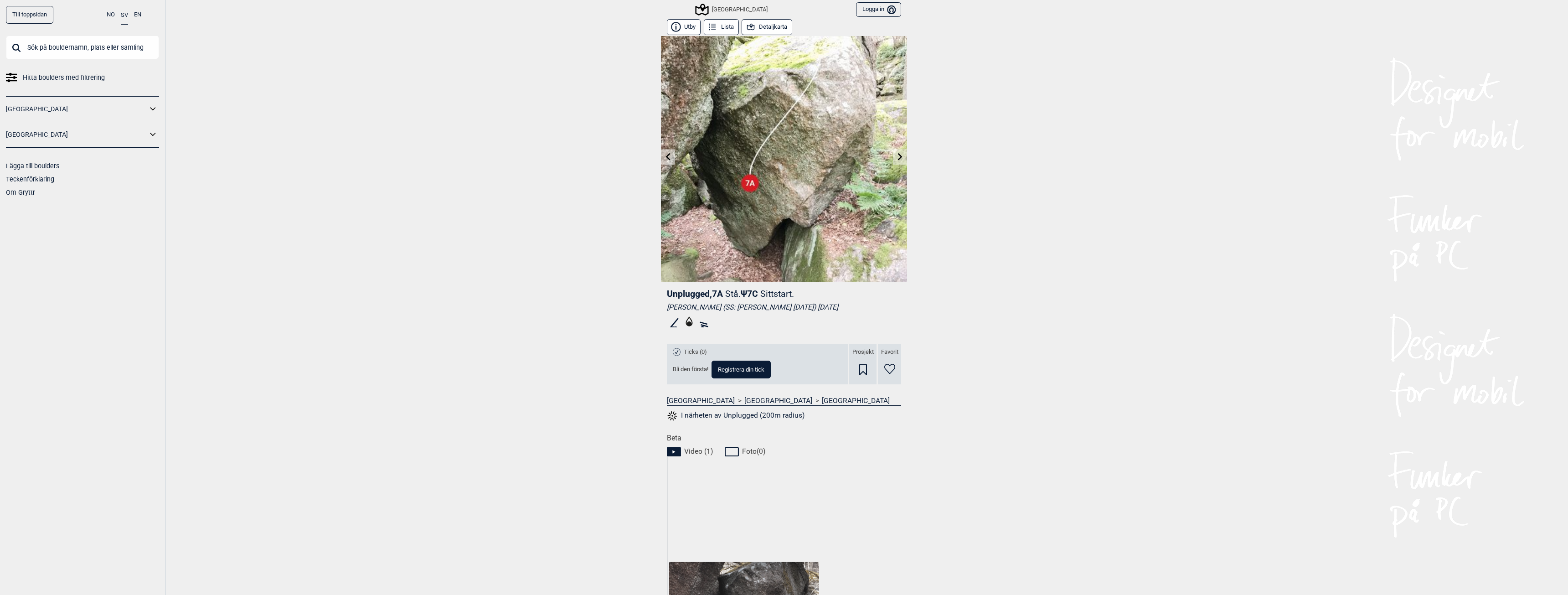
click at [897, 157] on icon at bounding box center [900, 157] width 7 height 7
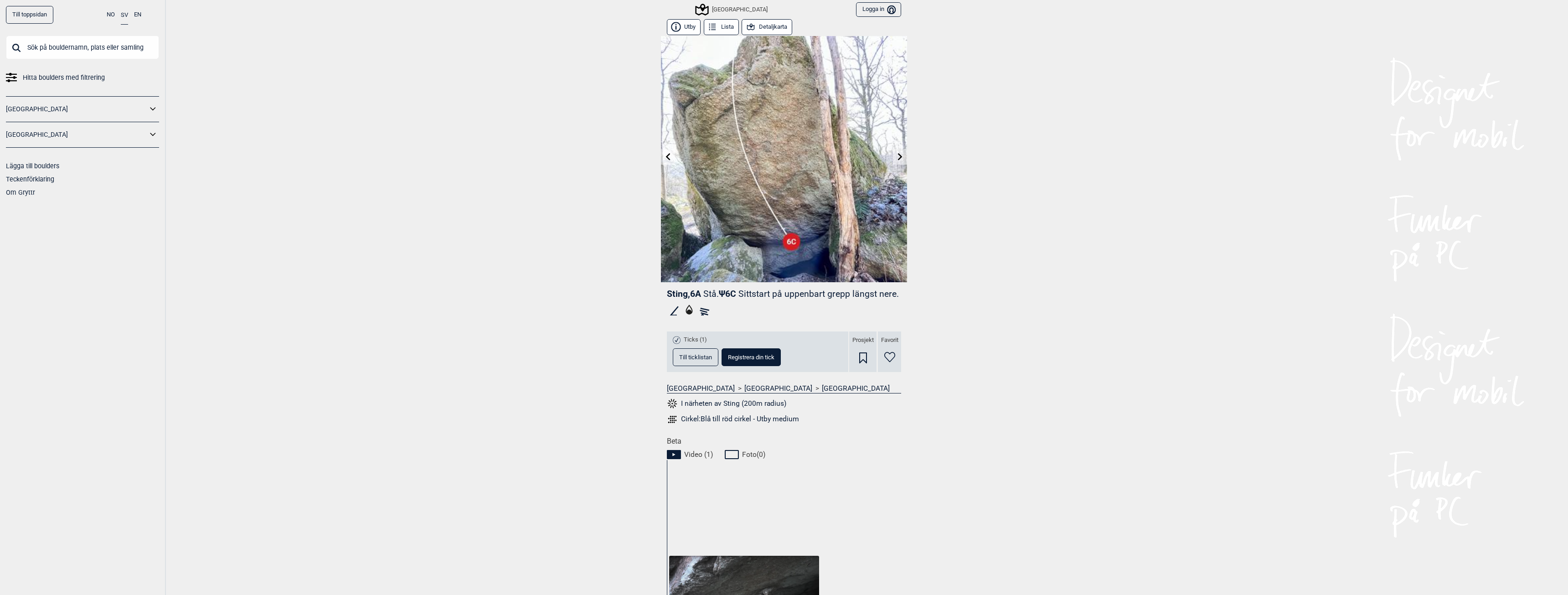
click at [766, 32] on button "Detaljkarta" at bounding box center [766, 27] width 51 height 16
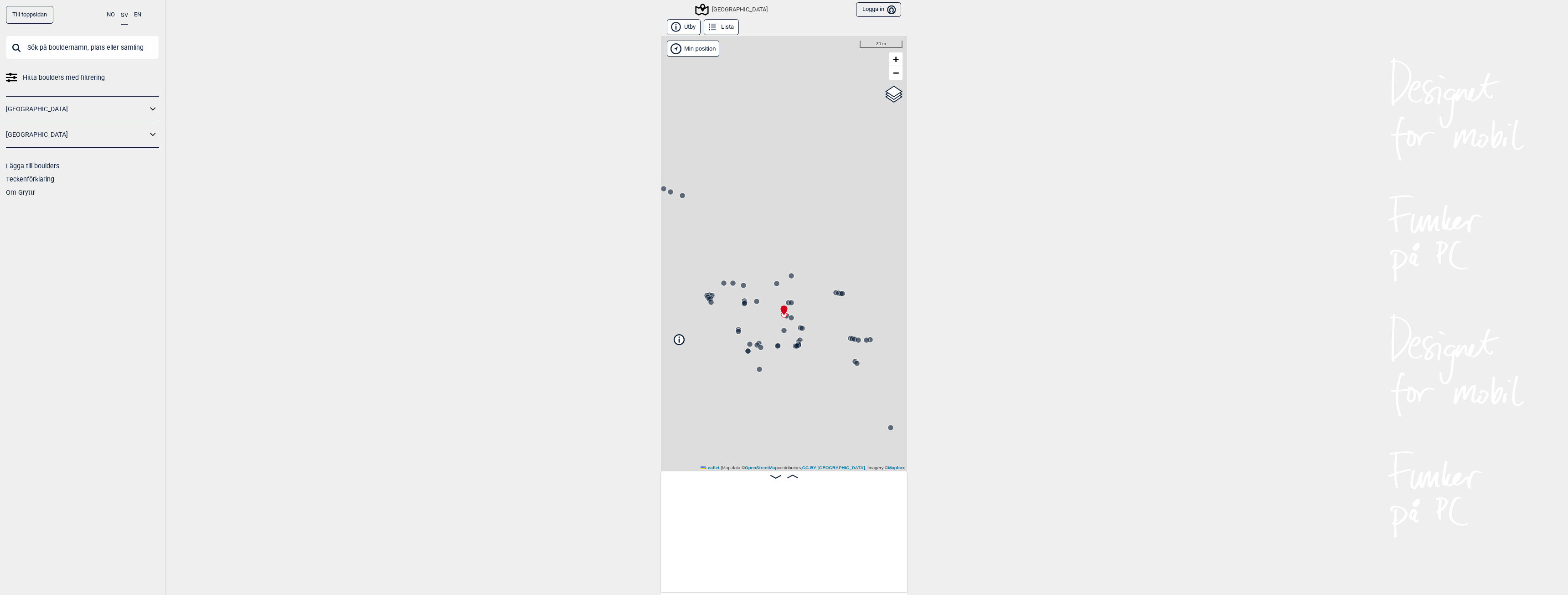
scroll to position [0, 11016]
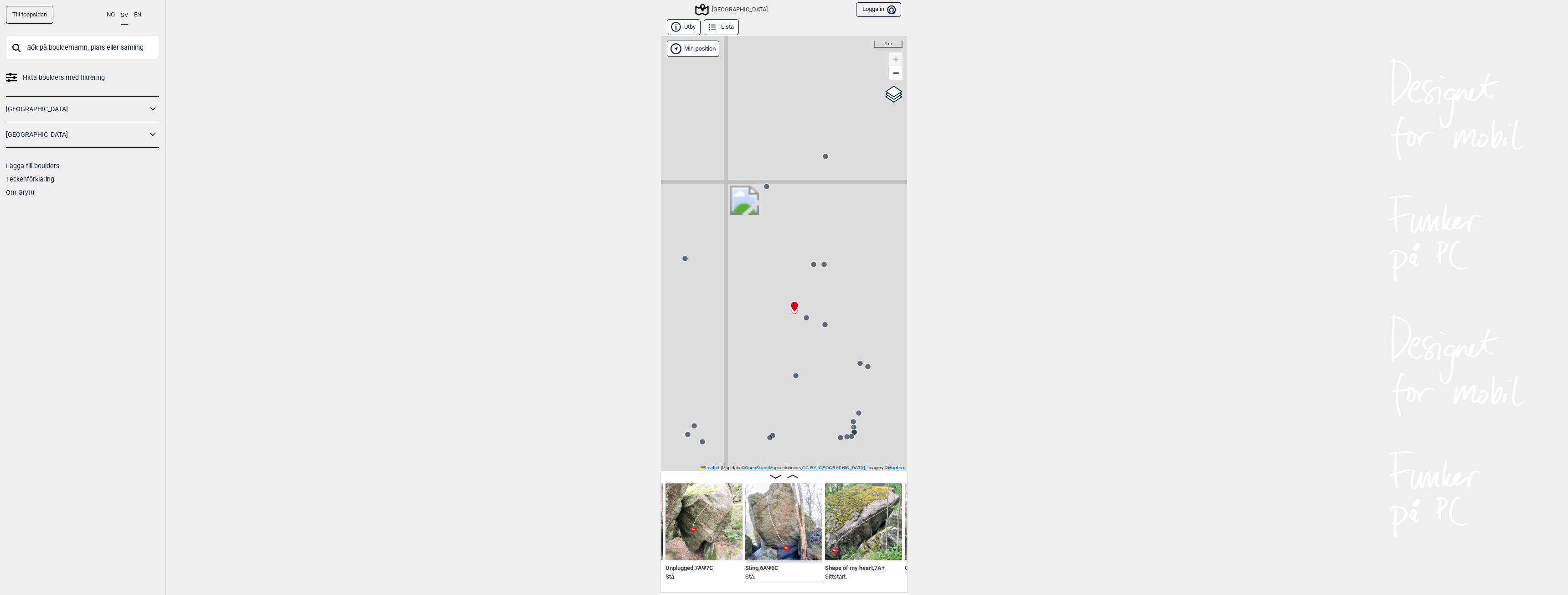
drag, startPoint x: 845, startPoint y: 370, endPoint x: 642, endPoint y: 326, distance: 207.7
click at [642, 326] on div "Till toppsidan NO SV EN Hitta boulders med filtrering Norge Sverige Lägga till …" at bounding box center [784, 297] width 1568 height 595
drag, startPoint x: 741, startPoint y: 314, endPoint x: 919, endPoint y: 318, distance: 178.0
click at [919, 318] on div "Till toppsidan NO SV EN Hitta boulders med filtrering Norge Sverige Lägga till …" at bounding box center [784, 297] width 1568 height 595
drag, startPoint x: 779, startPoint y: 381, endPoint x: 799, endPoint y: 367, distance: 24.4
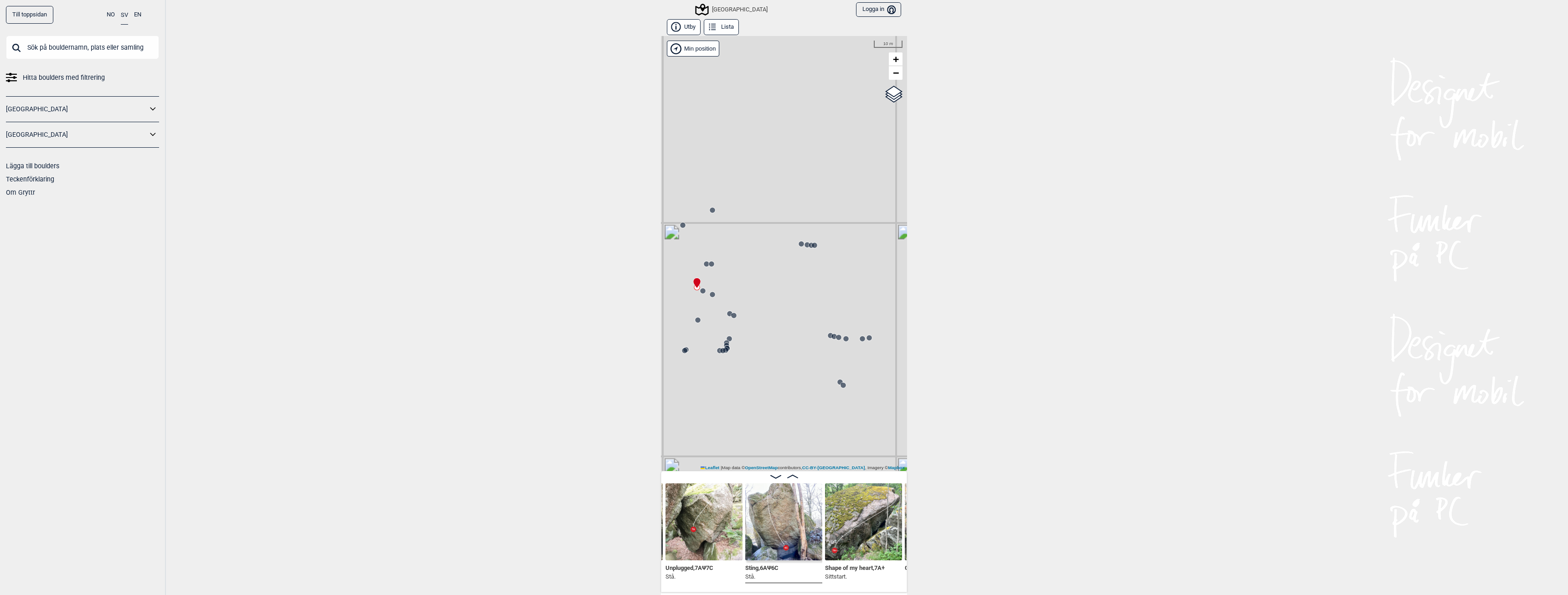
click at [799, 367] on div "[GEOGRAPHIC_DATA]" at bounding box center [784, 253] width 246 height 435
click at [798, 242] on circle at bounding box center [800, 243] width 5 height 5
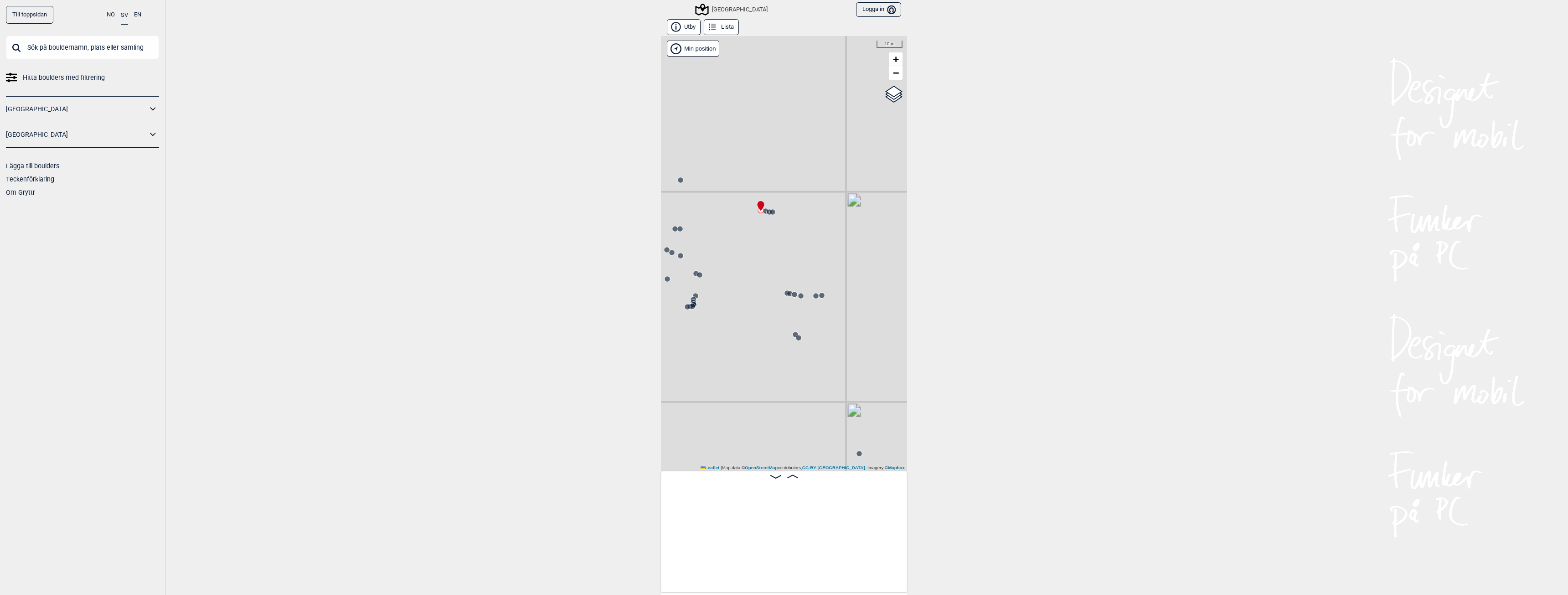
scroll to position [0, 13571]
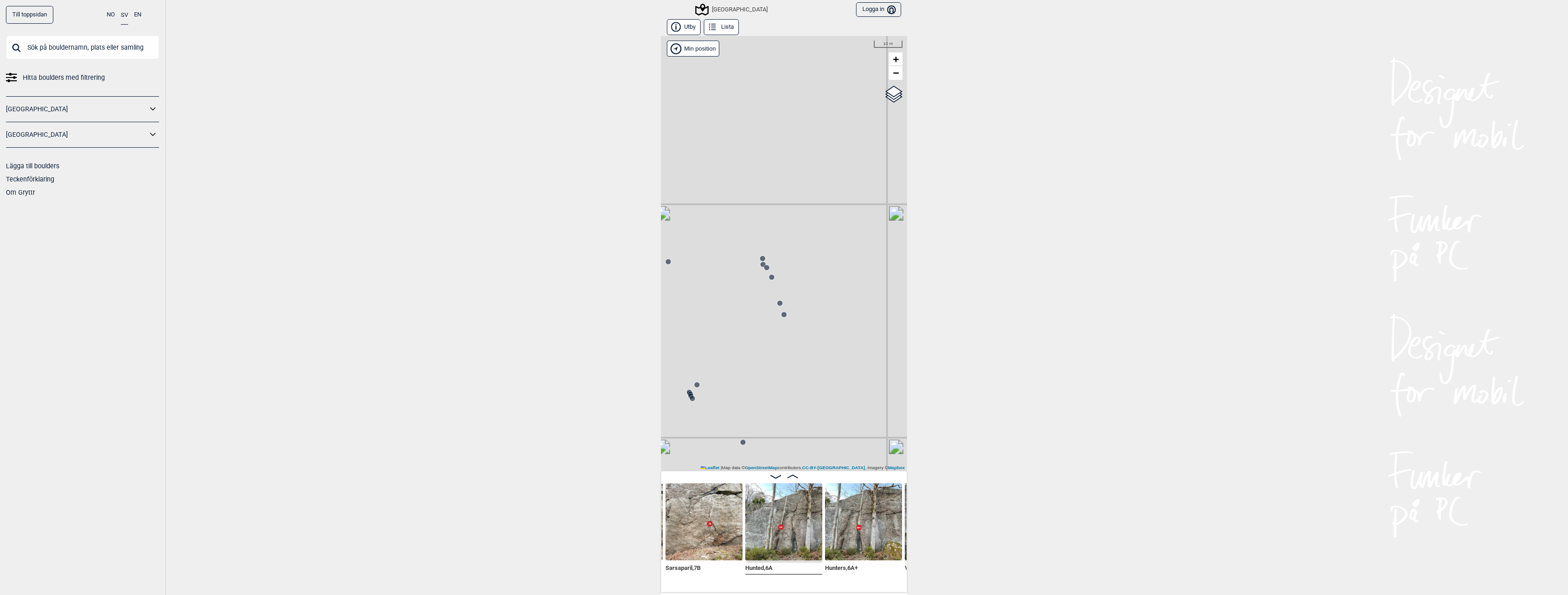
click at [522, 121] on div "Till toppsidan NO SV EN Hitta boulders med filtrering Norge Sverige Lägga till …" at bounding box center [784, 297] width 1568 height 595
click at [737, 4] on div "[GEOGRAPHIC_DATA]" at bounding box center [732, 10] width 71 height 11
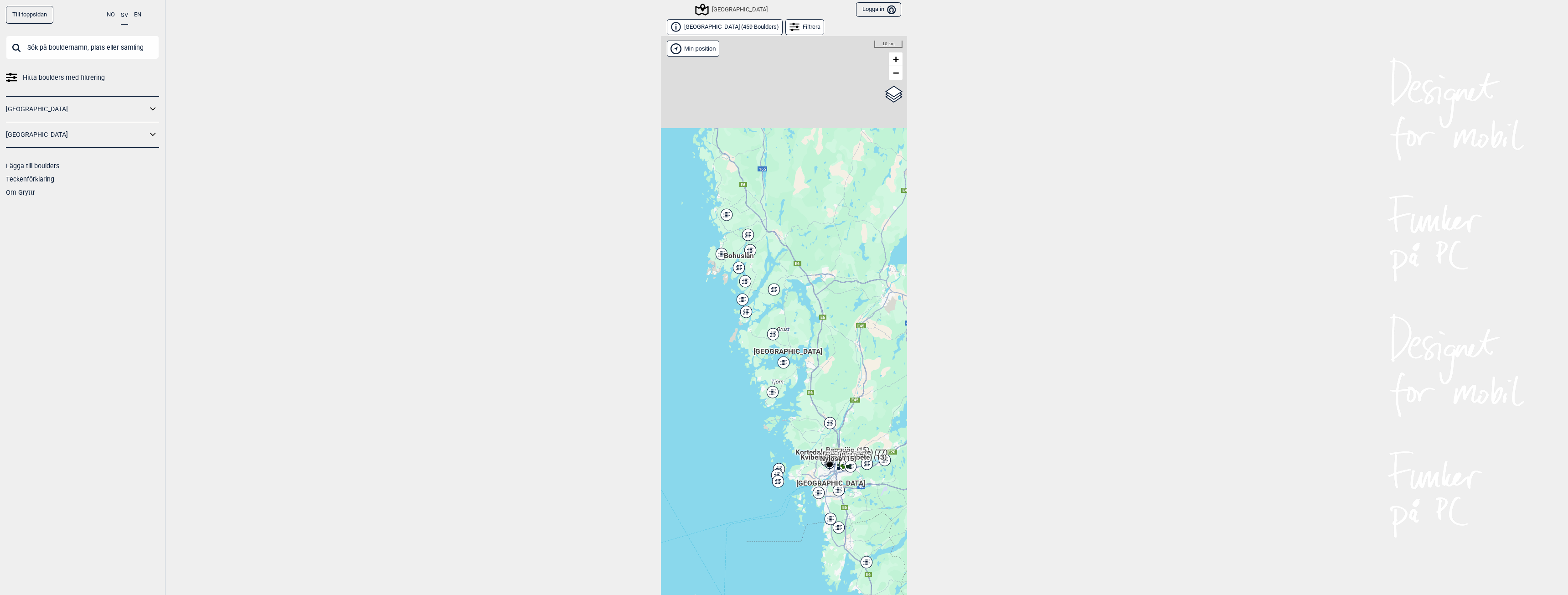
drag, startPoint x: 736, startPoint y: 364, endPoint x: 740, endPoint y: 372, distance: 8.9
click at [740, 372] on div "Hallingdal Stange [GEOGRAPHIC_DATA] syd [GEOGRAPHIC_DATA] og omegn [GEOGRAPHIC_…" at bounding box center [784, 322] width 246 height 573
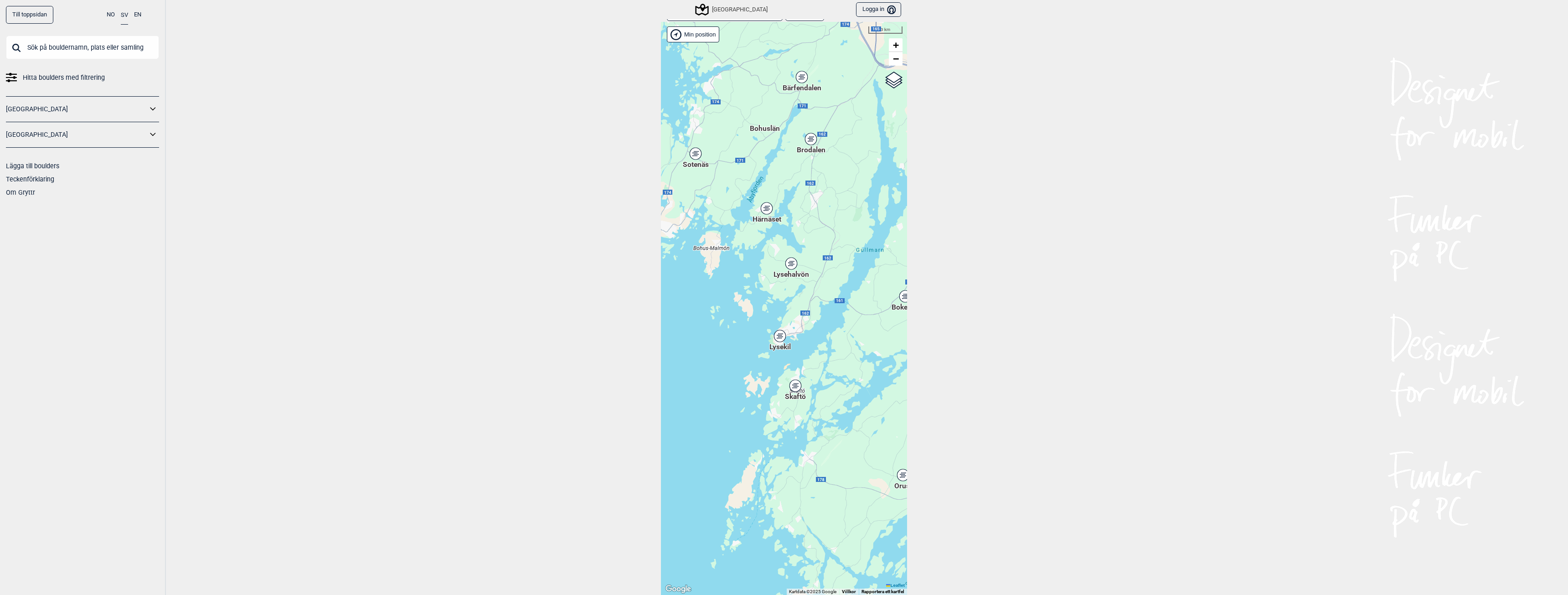
click at [1129, 292] on div "Till toppsidan NO SV EN Hitta boulders med filtrering Norge Sverige Lägga till …" at bounding box center [784, 297] width 1568 height 595
click at [496, 335] on div "Till toppsidan NO SV EN Hitta boulders med filtrering Norge Sverige Lägga till …" at bounding box center [784, 297] width 1568 height 595
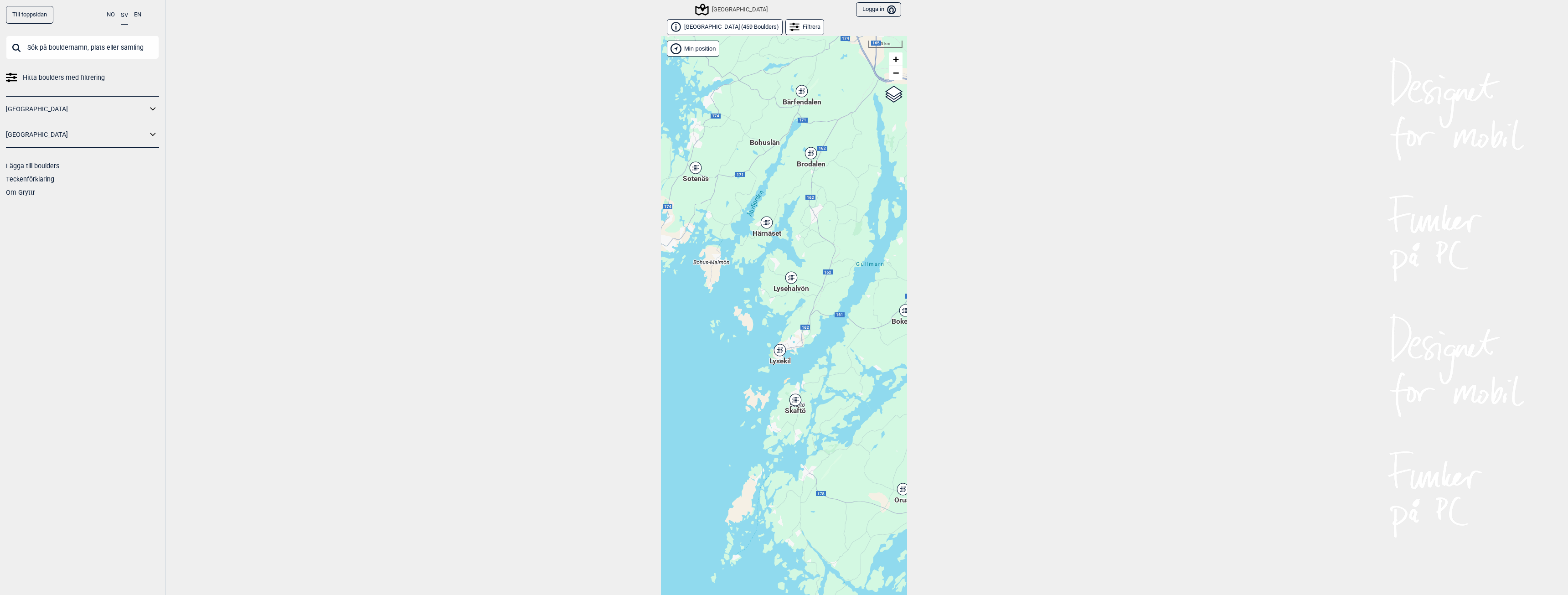
scroll to position [14, 0]
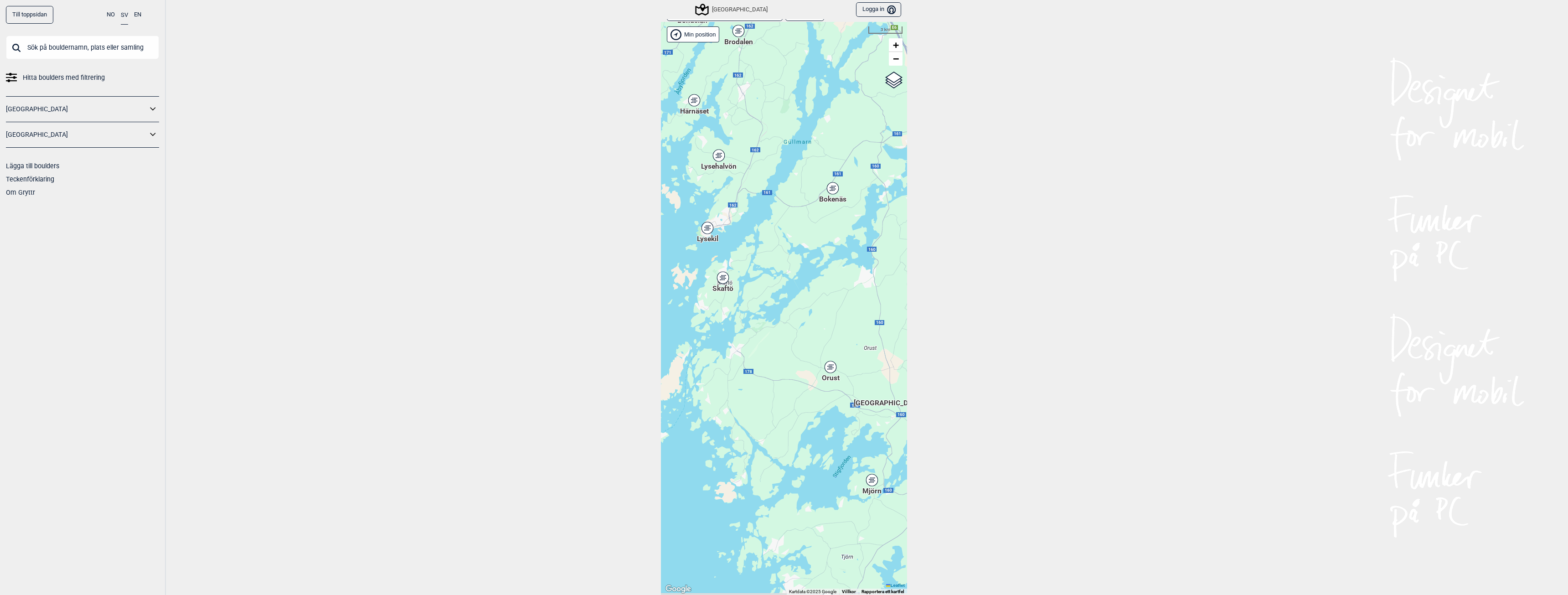
drag, startPoint x: 855, startPoint y: 473, endPoint x: 782, endPoint y: 364, distance: 131.2
click at [782, 364] on div "Hallingdal Stange [GEOGRAPHIC_DATA] syd [GEOGRAPHIC_DATA] og omegn [GEOGRAPHIC_…" at bounding box center [784, 308] width 246 height 573
click at [1132, 395] on div "Till toppsidan NO SV EN Hitta boulders med filtrering Norge Sverige Lägga till …" at bounding box center [784, 297] width 1568 height 595
click at [720, 278] on div "Skaftö" at bounding box center [723, 278] width 5 height 5
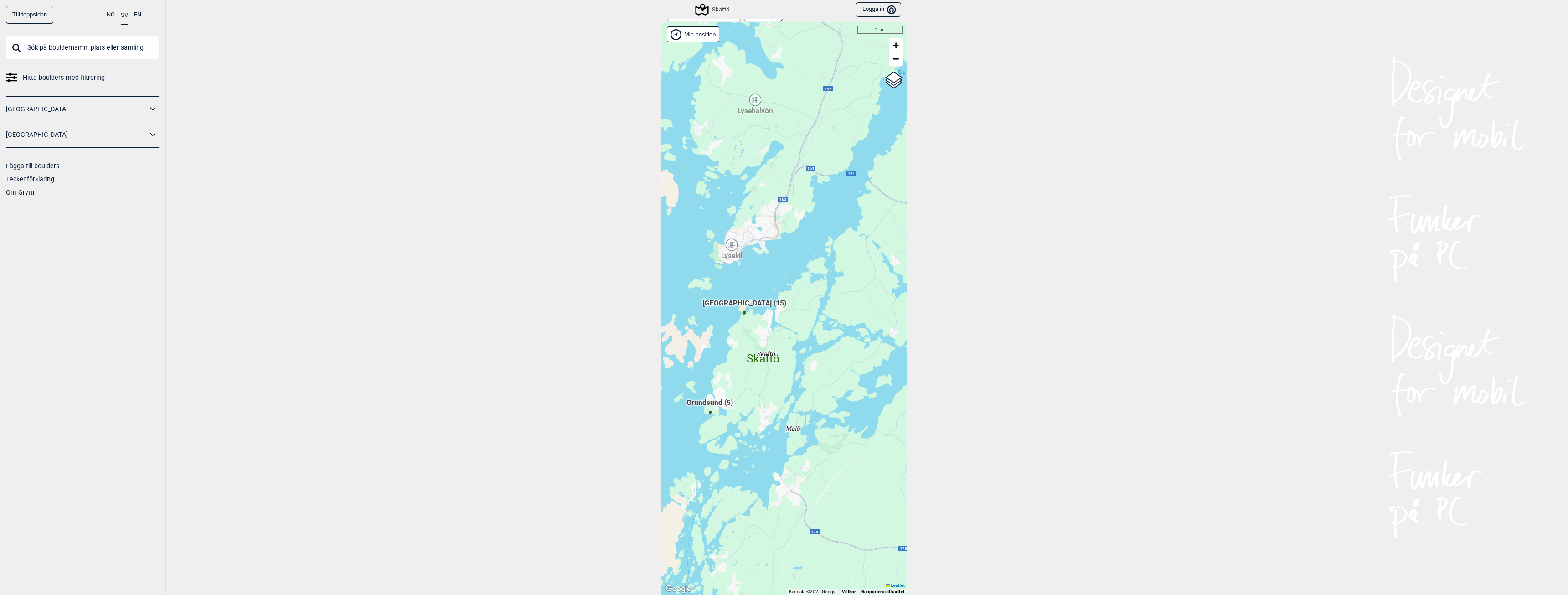
drag, startPoint x: 839, startPoint y: 403, endPoint x: 757, endPoint y: 431, distance: 86.6
click at [757, 431] on div "Hallingdal Stange [GEOGRAPHIC_DATA] syd [GEOGRAPHIC_DATA] og omegn [GEOGRAPHIC_…" at bounding box center [784, 308] width 246 height 573
click at [750, 303] on span "South beach (15)" at bounding box center [744, 307] width 83 height 17
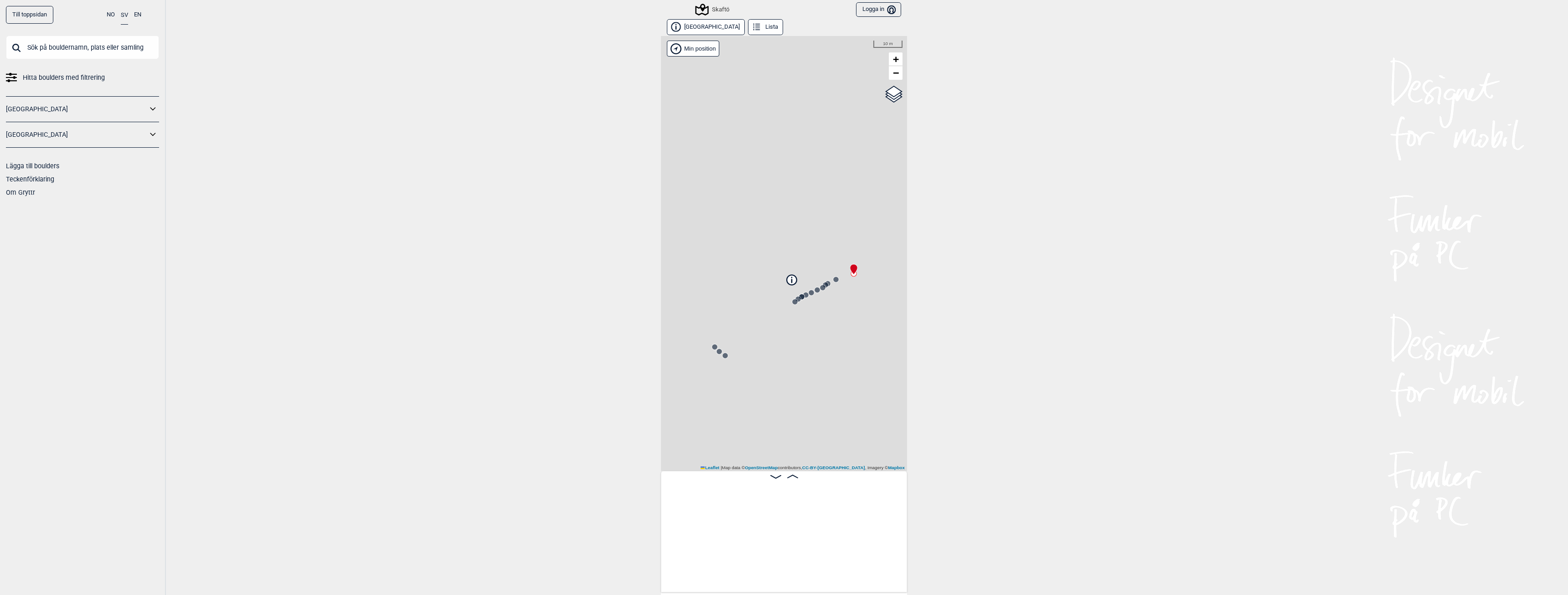
scroll to position [0, 72]
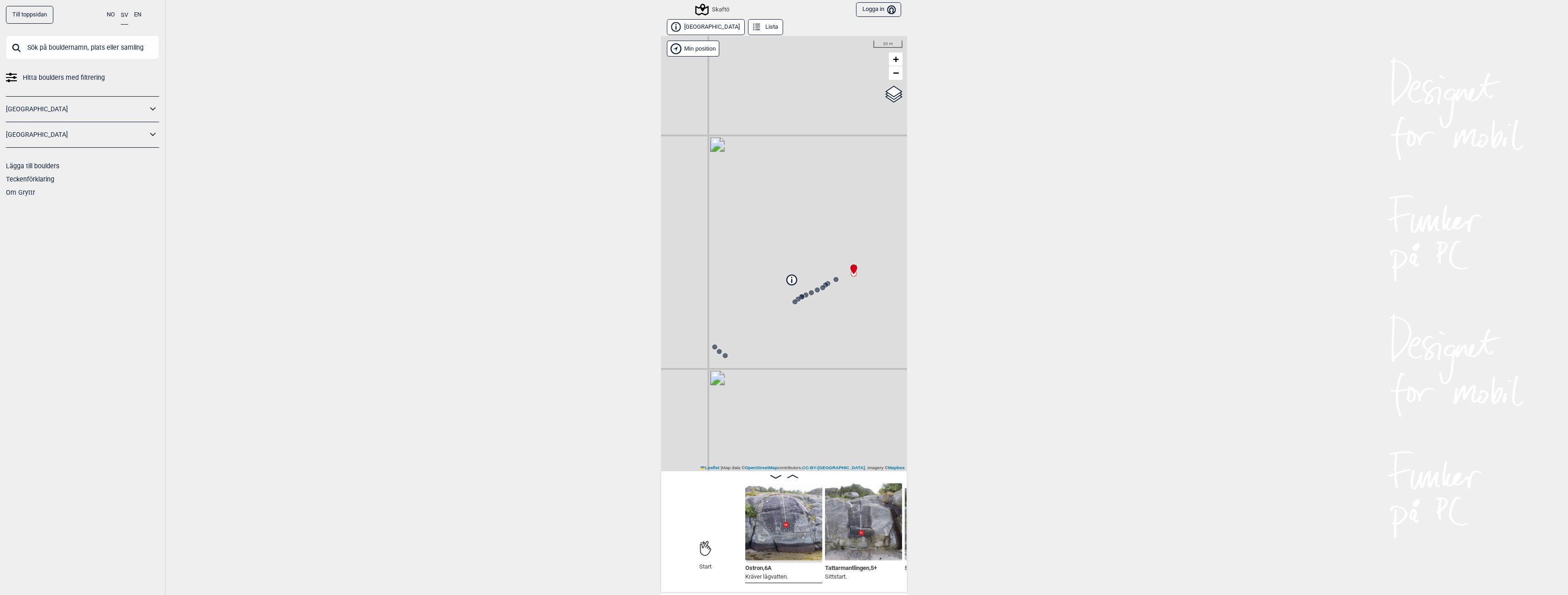
click at [833, 277] on icon at bounding box center [836, 280] width 7 height 7
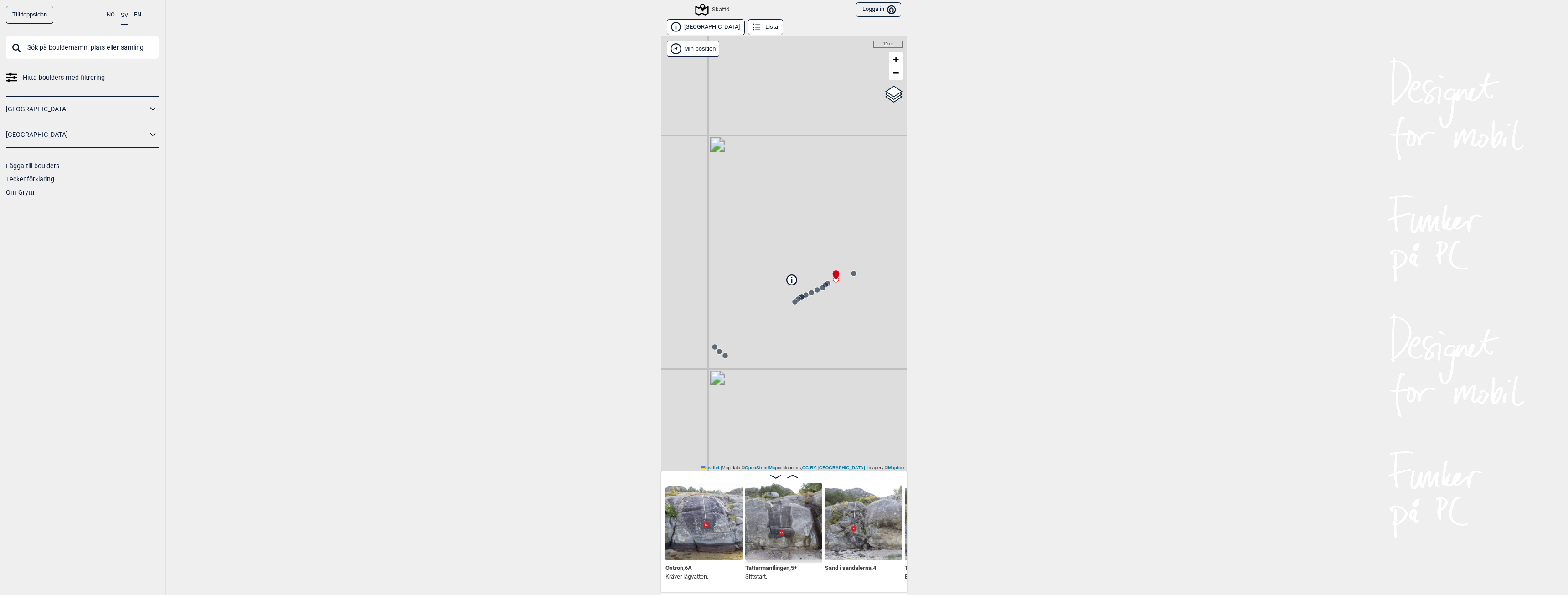
click at [854, 272] on div "Skaftö Brukerens posisjon Min position 10 m + − OpenStreetMap Google satellite …" at bounding box center [784, 253] width 246 height 435
click at [851, 272] on circle at bounding box center [853, 273] width 5 height 5
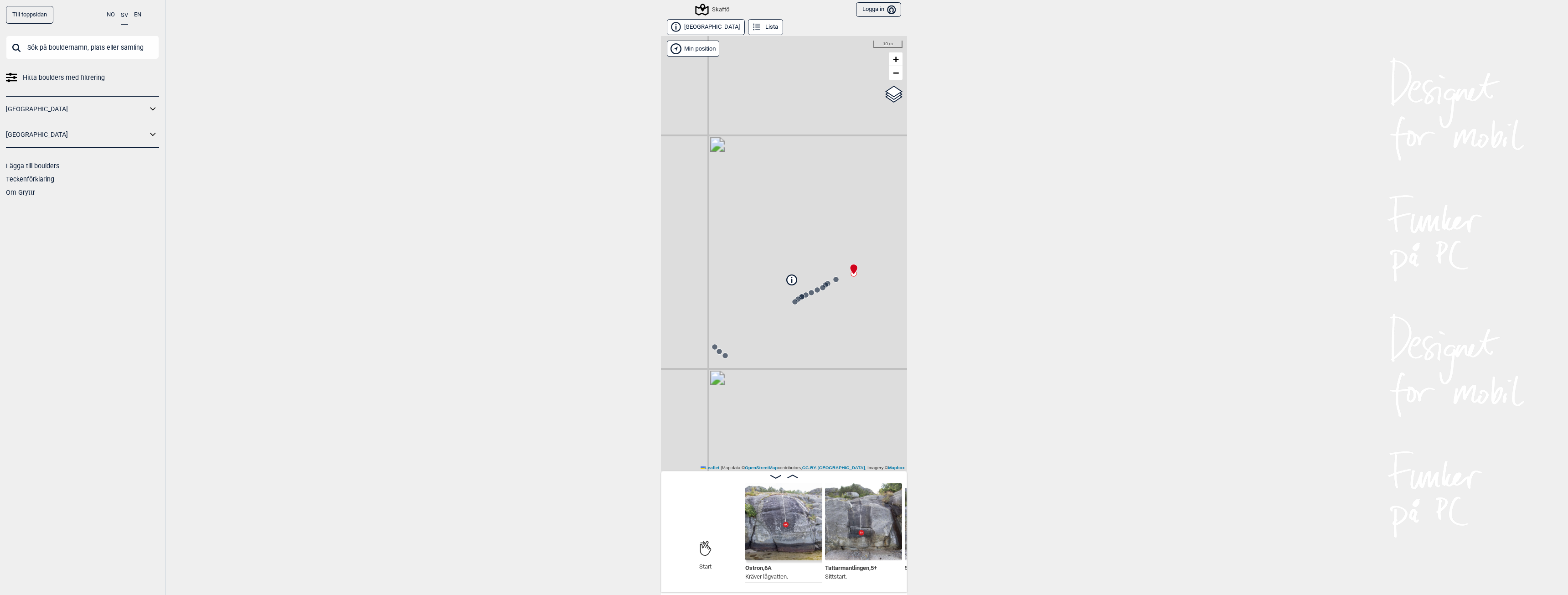
click at [786, 542] on img at bounding box center [783, 522] width 77 height 77
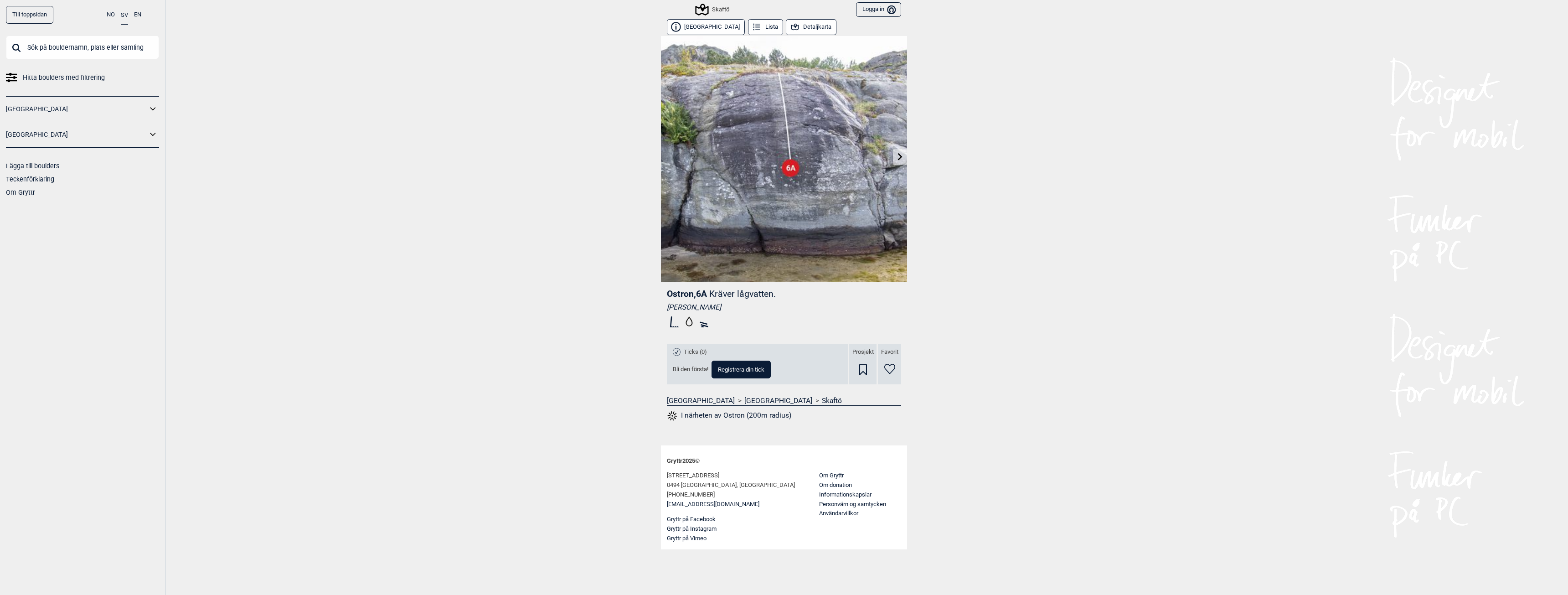
click at [895, 157] on link at bounding box center [900, 157] width 14 height 15
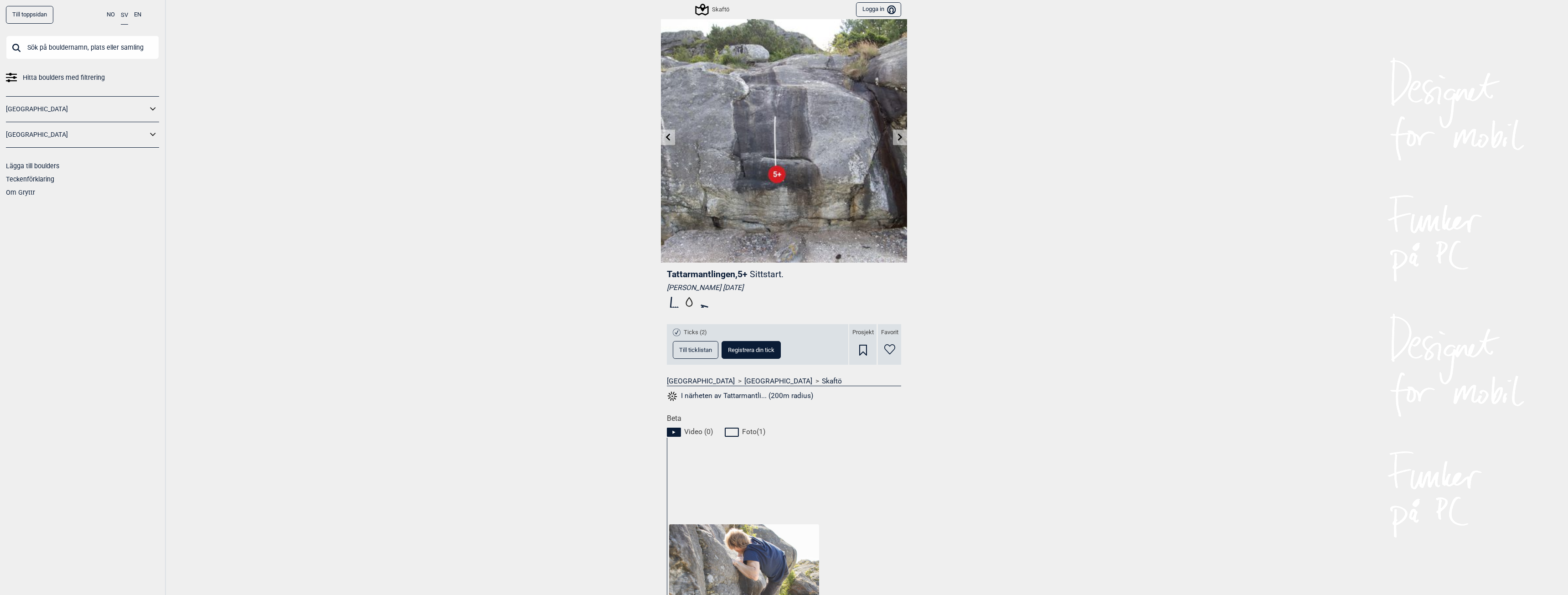
scroll to position [4, 0]
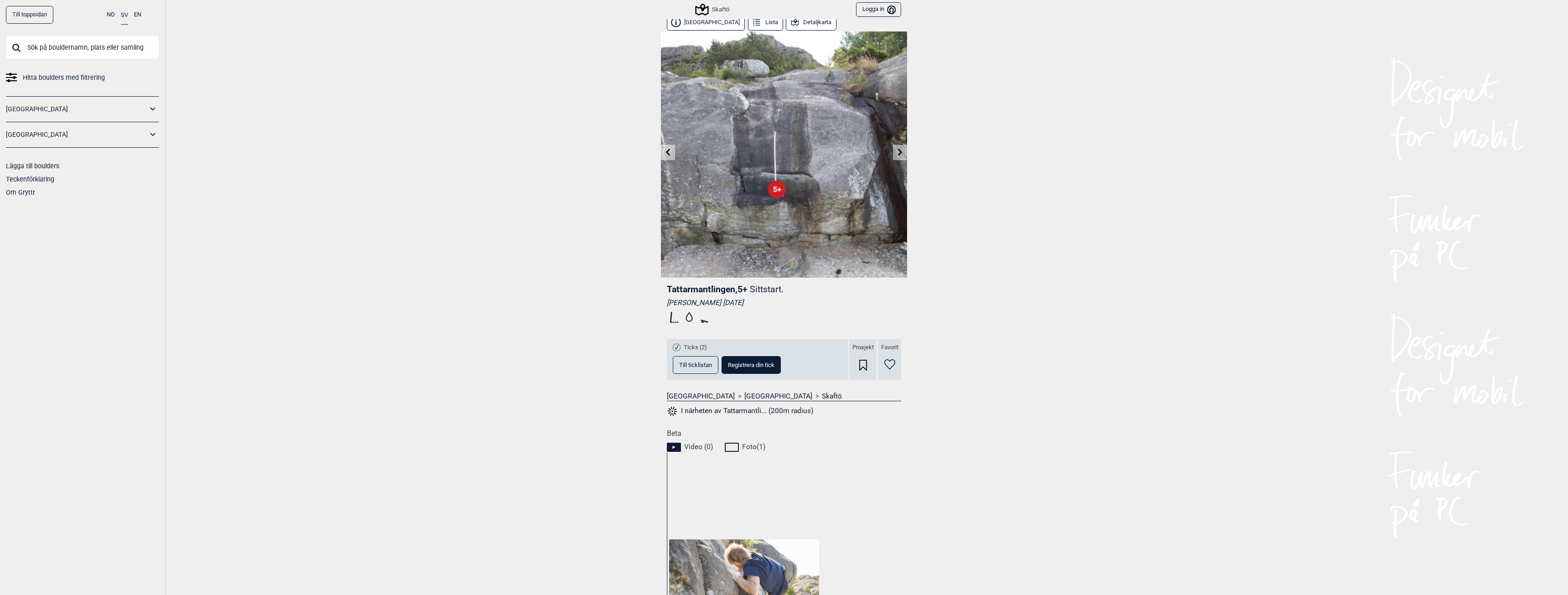
click at [897, 152] on icon at bounding box center [900, 152] width 7 height 7
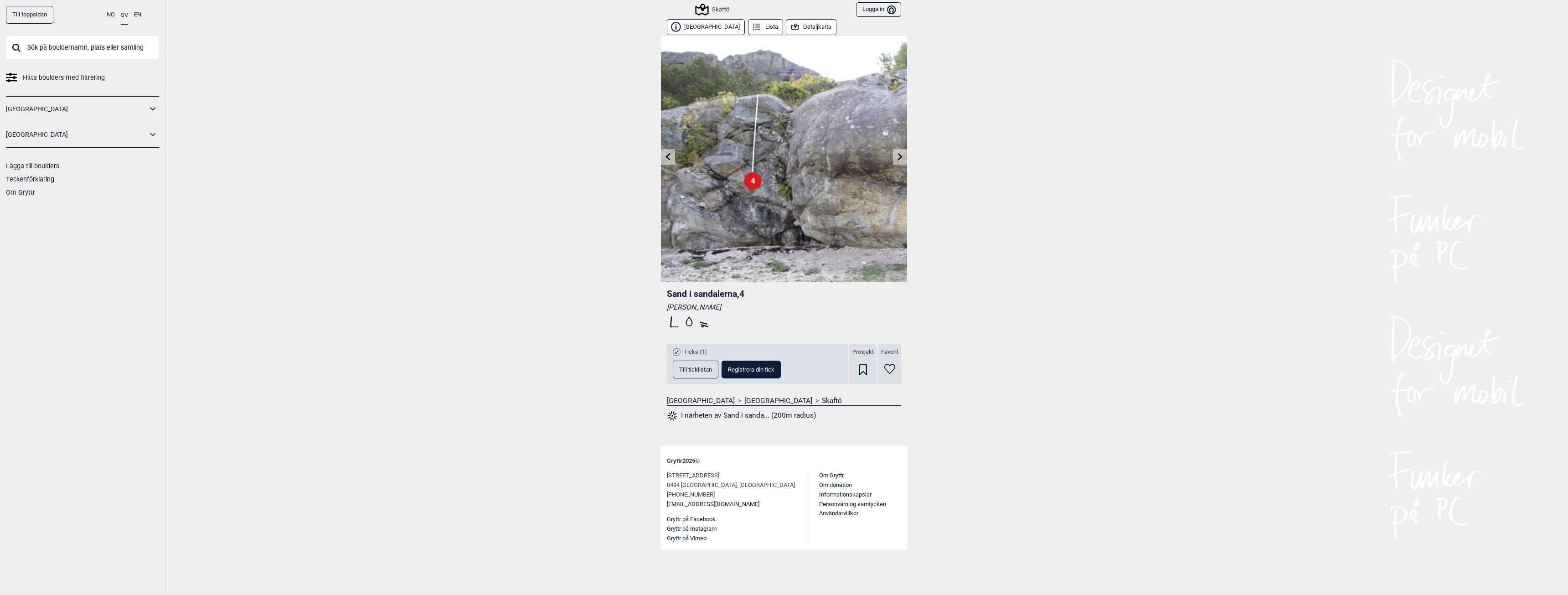
click at [894, 152] on link at bounding box center [900, 157] width 14 height 15
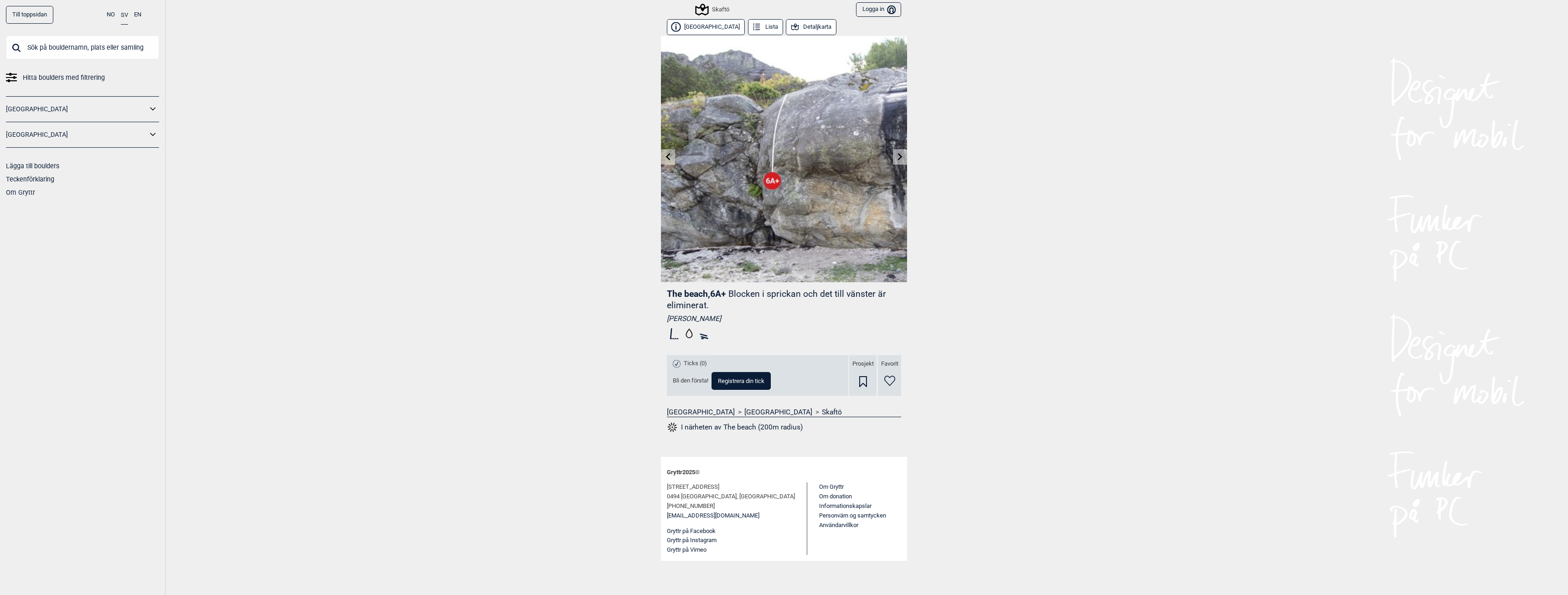
click at [898, 157] on icon at bounding box center [900, 157] width 7 height 7
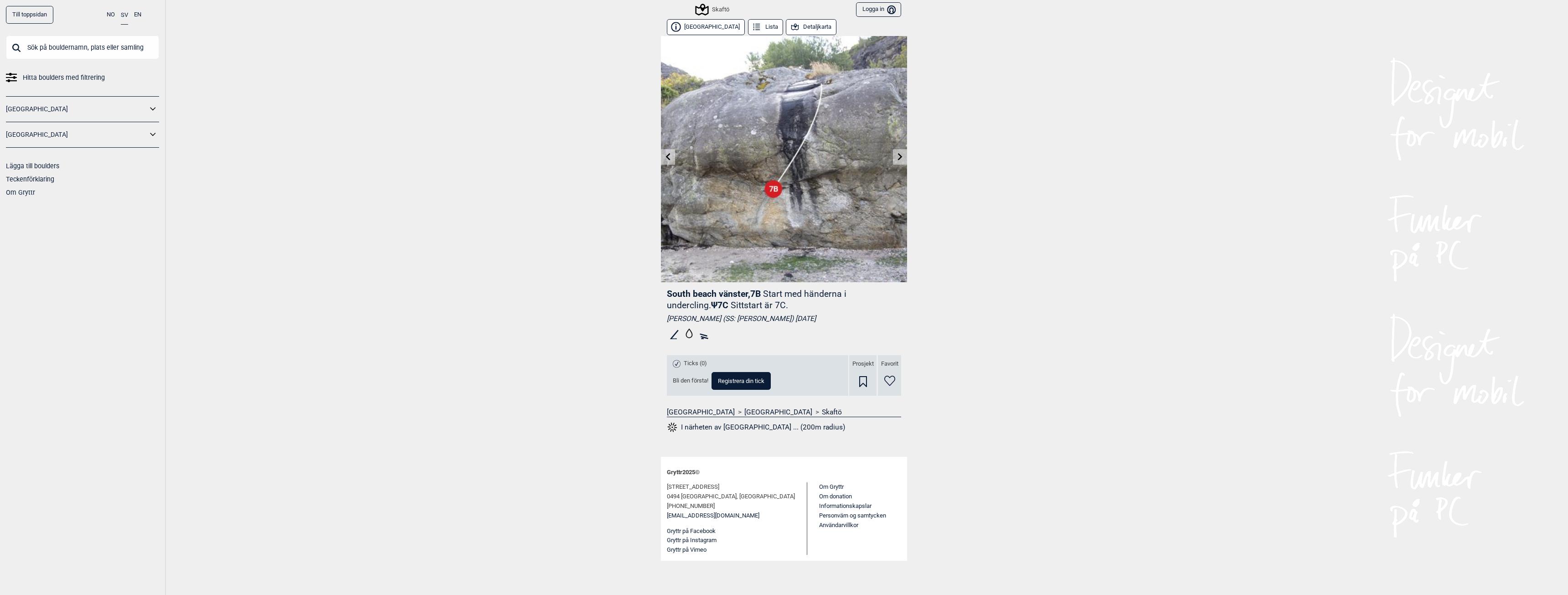
click at [540, 357] on div "Till toppsidan NO SV EN Hitta boulders med filtrering Norge Sverige Lägga till …" at bounding box center [784, 297] width 1568 height 595
click at [901, 155] on icon at bounding box center [900, 157] width 7 height 7
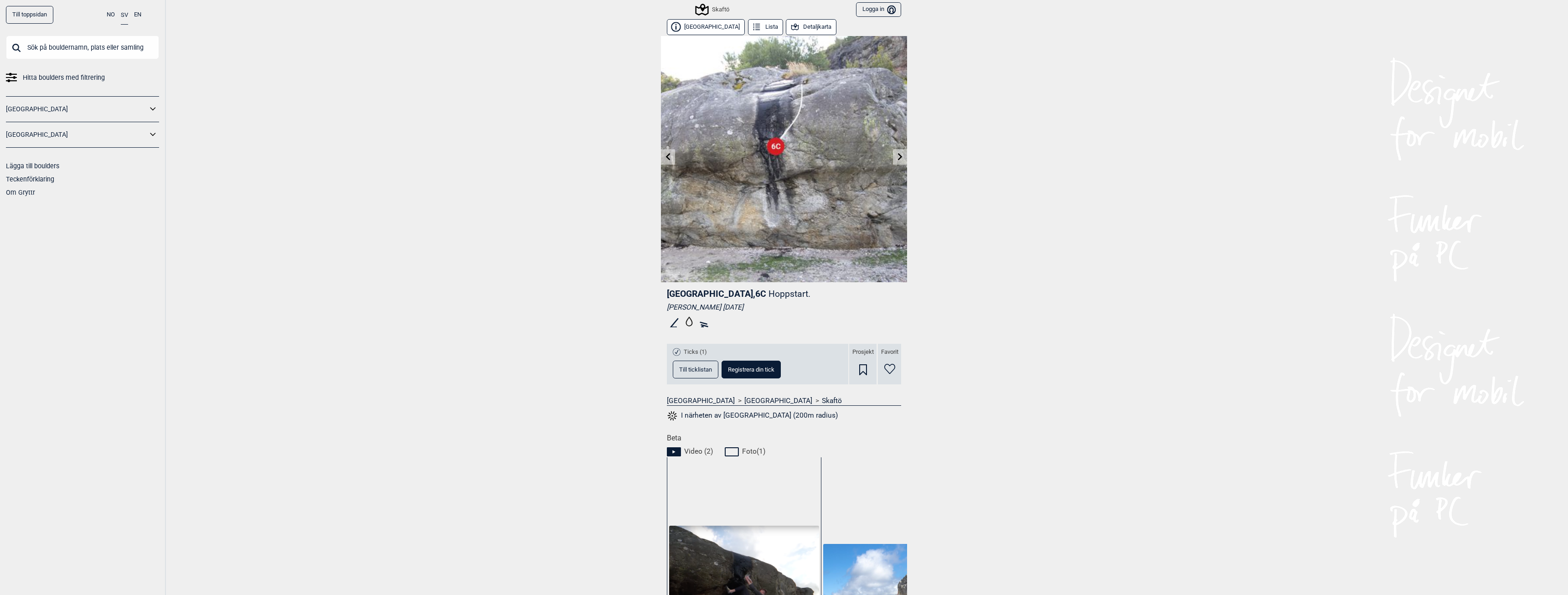
click at [897, 155] on icon at bounding box center [900, 157] width 7 height 7
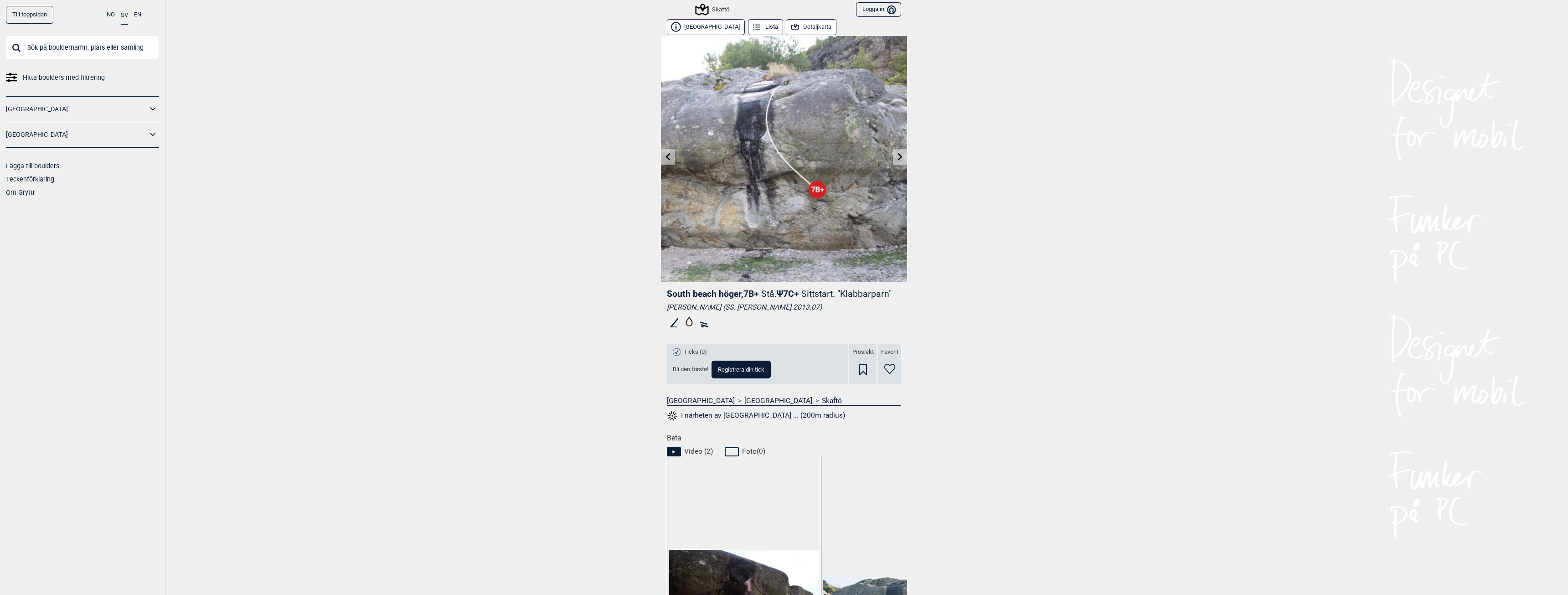
click at [897, 155] on icon at bounding box center [900, 157] width 7 height 7
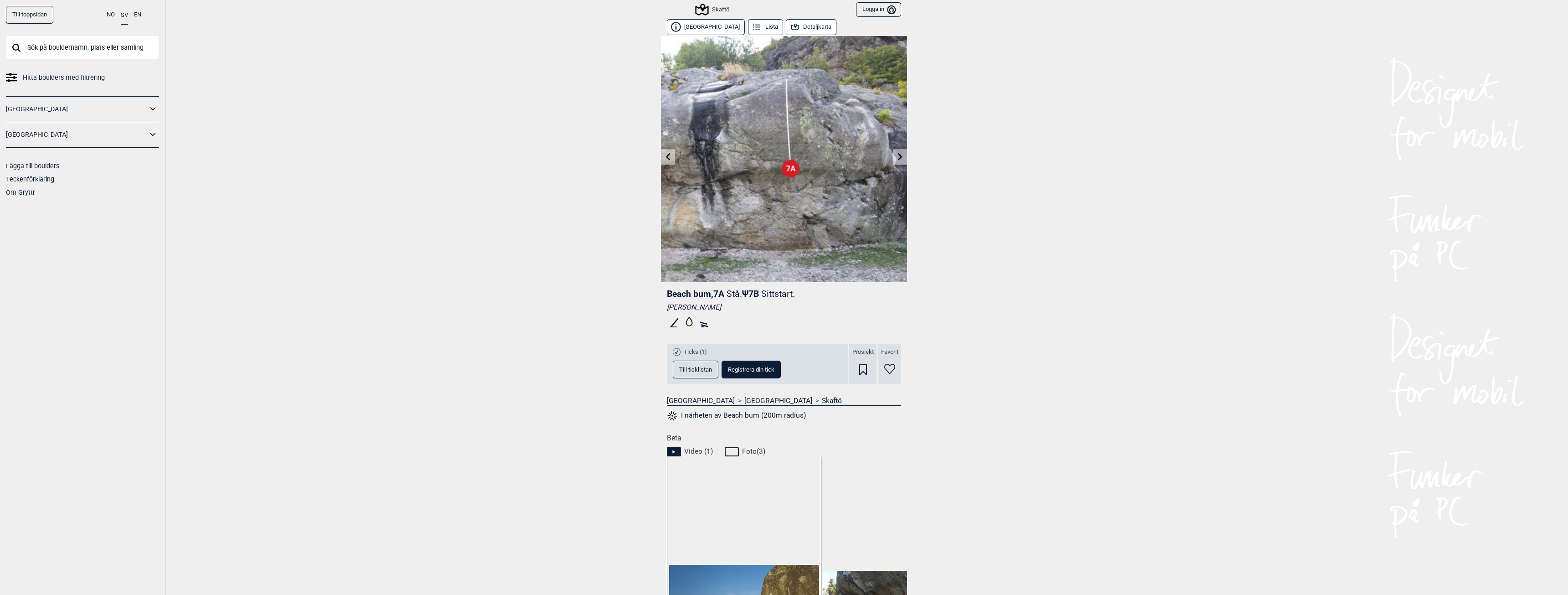
click at [897, 155] on icon at bounding box center [900, 157] width 7 height 7
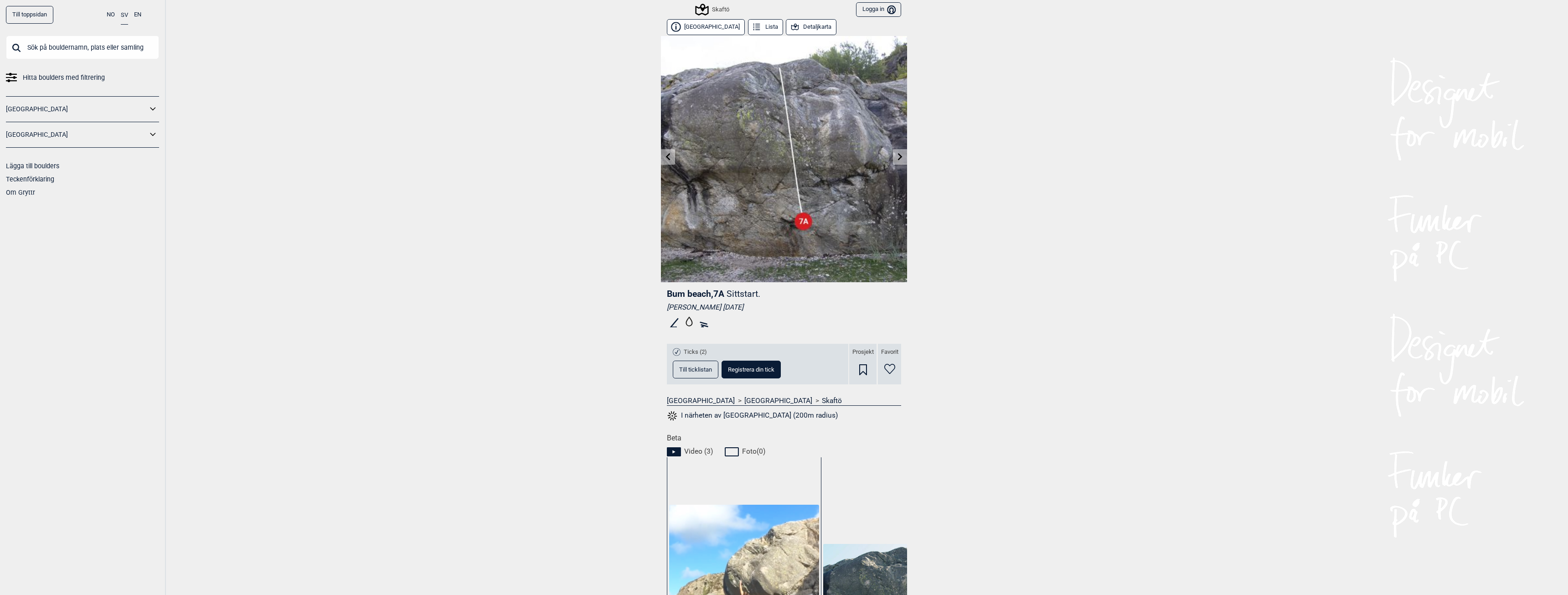
click at [897, 155] on icon at bounding box center [900, 157] width 7 height 7
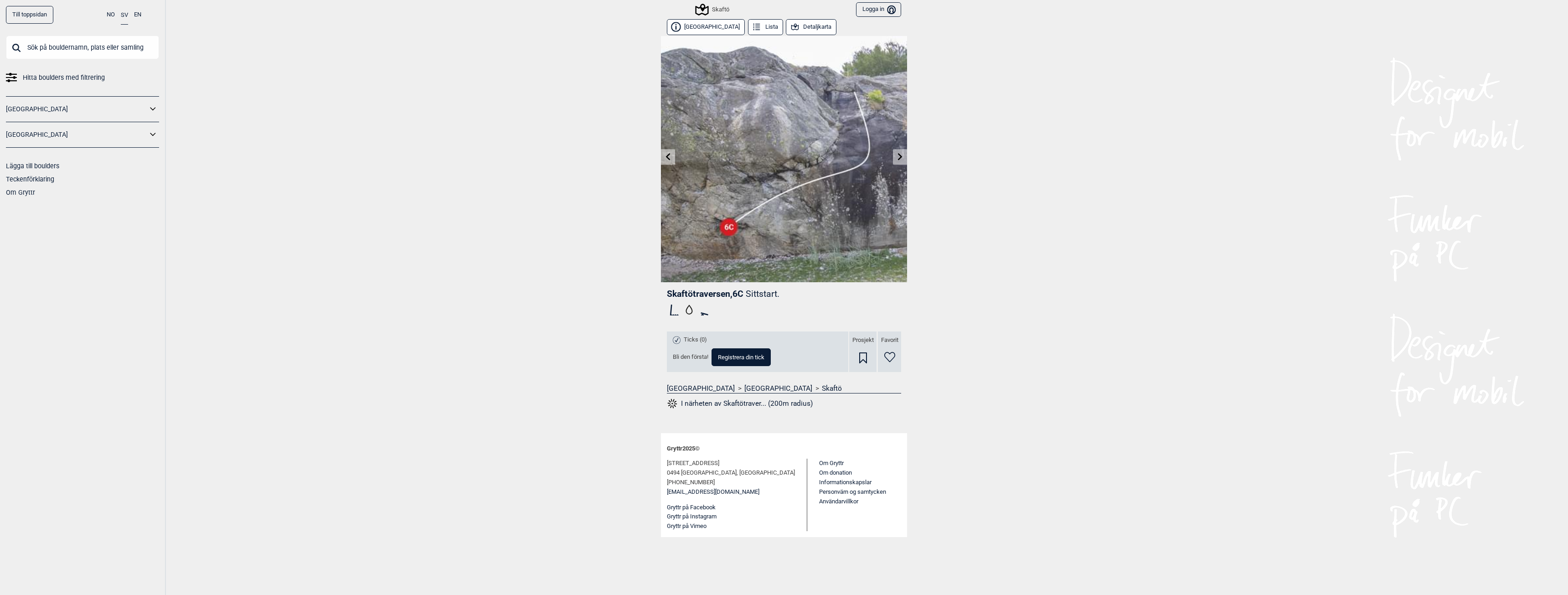
click at [897, 155] on icon at bounding box center [900, 157] width 7 height 7
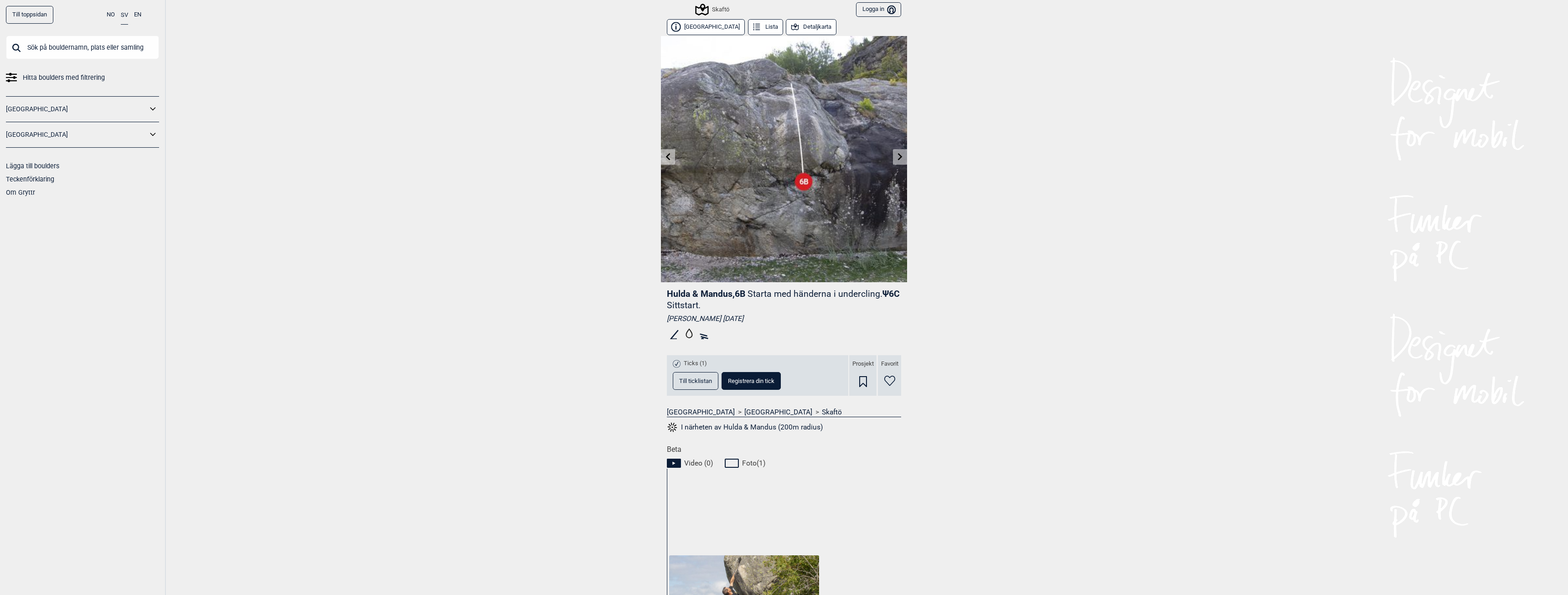
click at [897, 155] on icon at bounding box center [900, 157] width 7 height 7
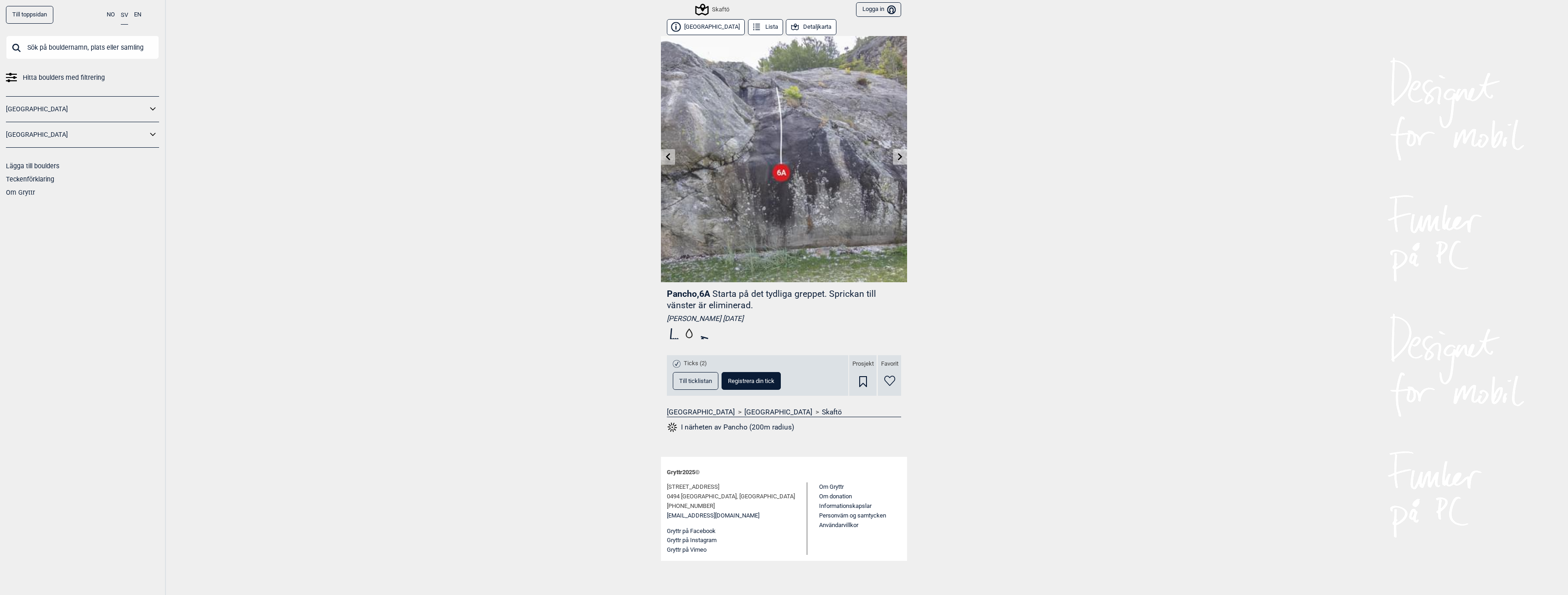
click at [897, 155] on icon at bounding box center [900, 157] width 7 height 7
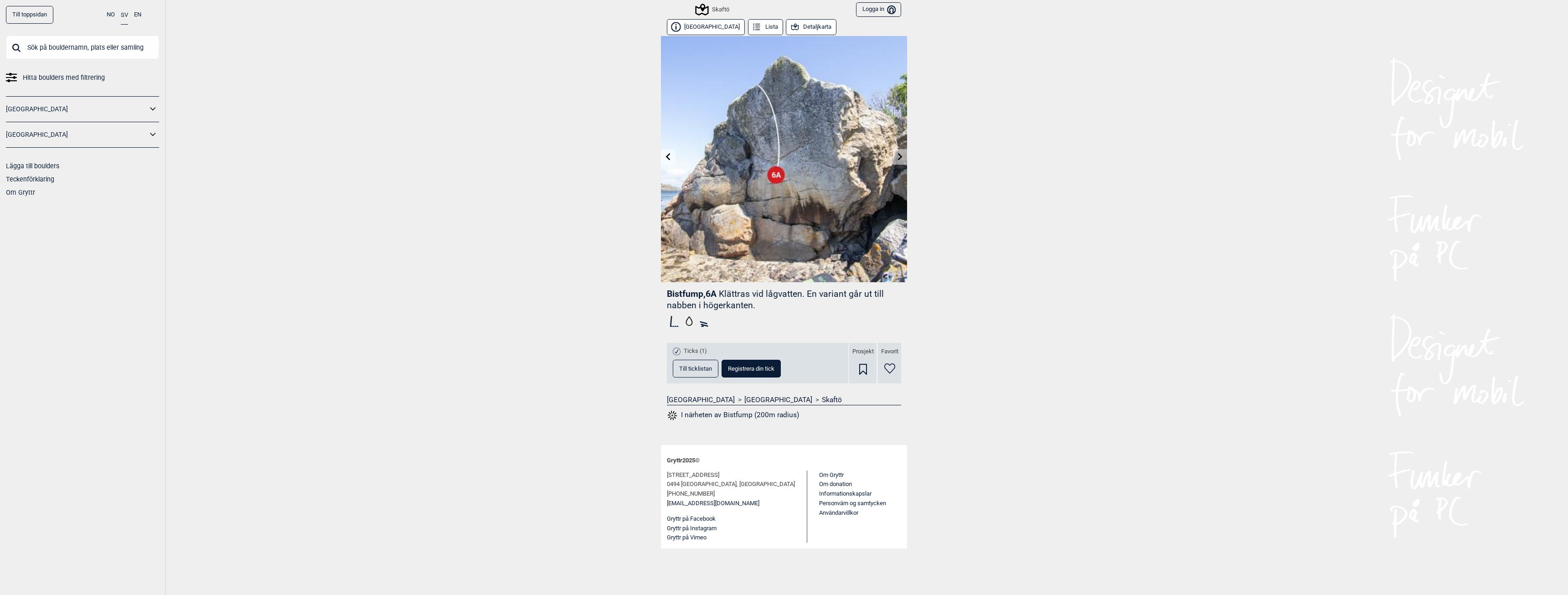
click at [898, 152] on link at bounding box center [900, 157] width 14 height 15
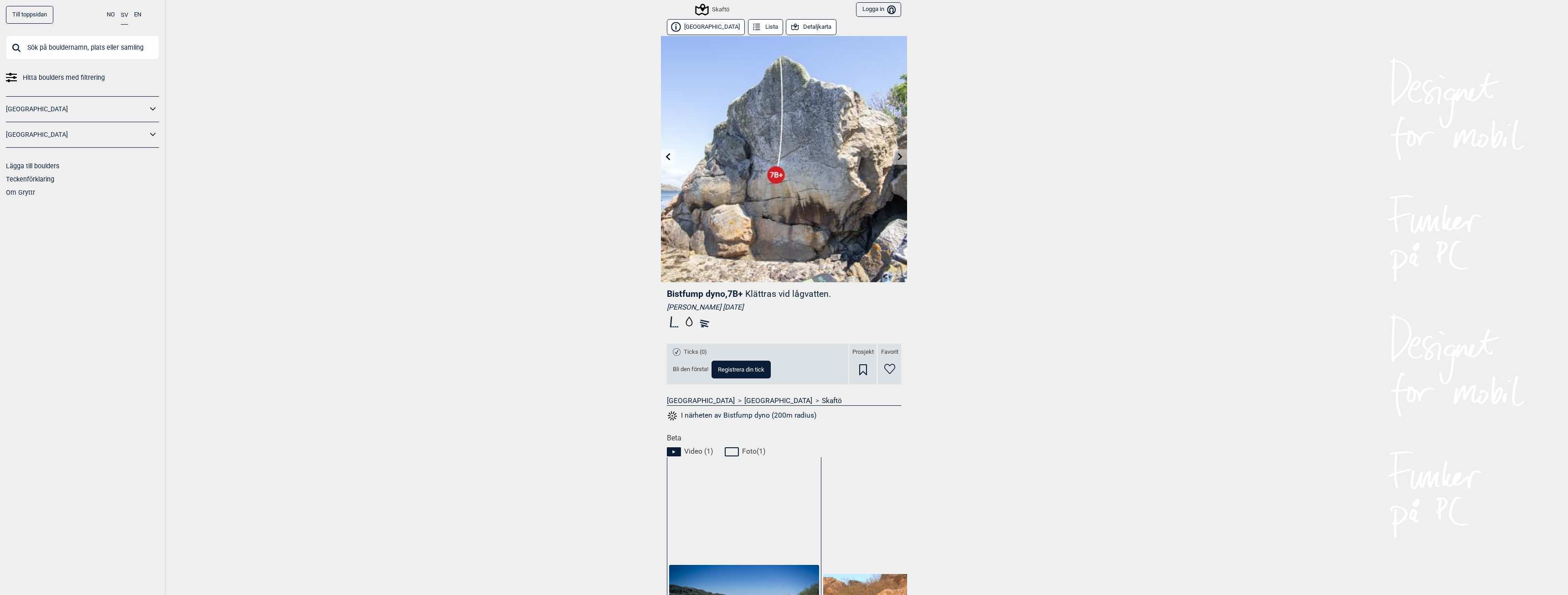
click at [898, 152] on link at bounding box center [900, 157] width 14 height 15
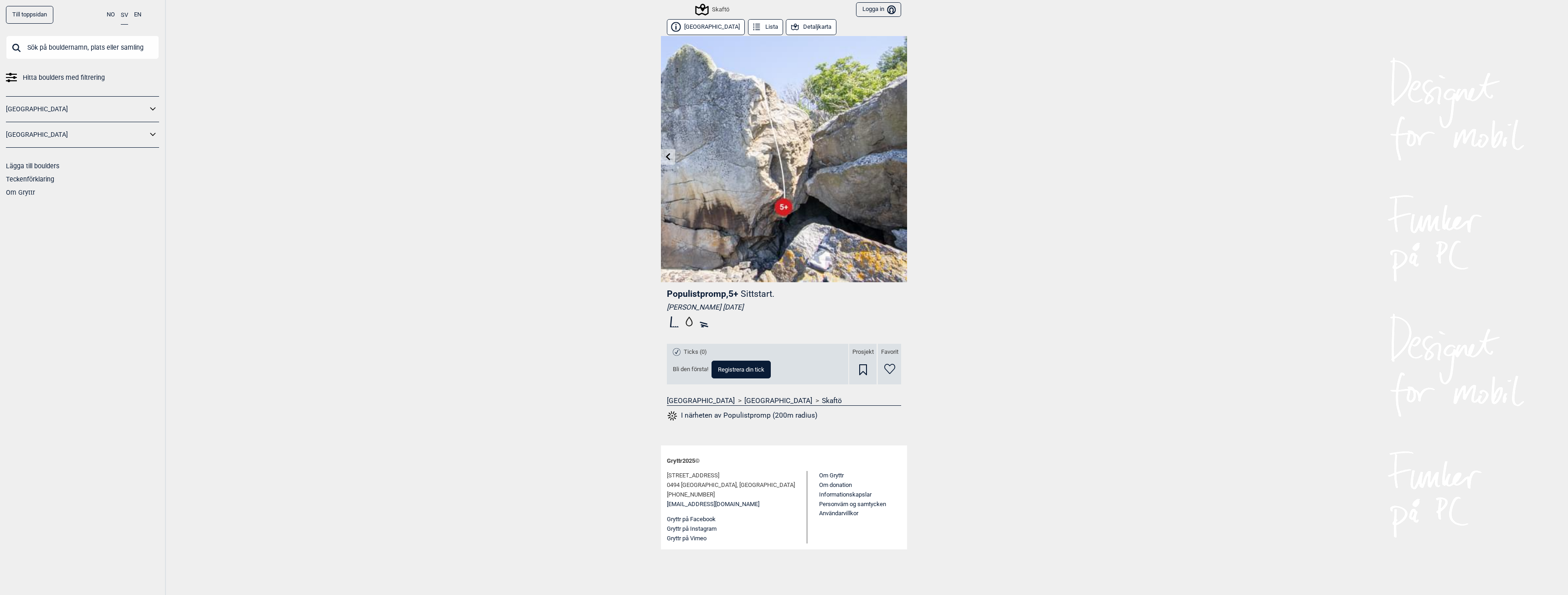
click at [898, 152] on img at bounding box center [784, 159] width 246 height 246
click at [709, 13] on icon at bounding box center [701, 9] width 17 height 17
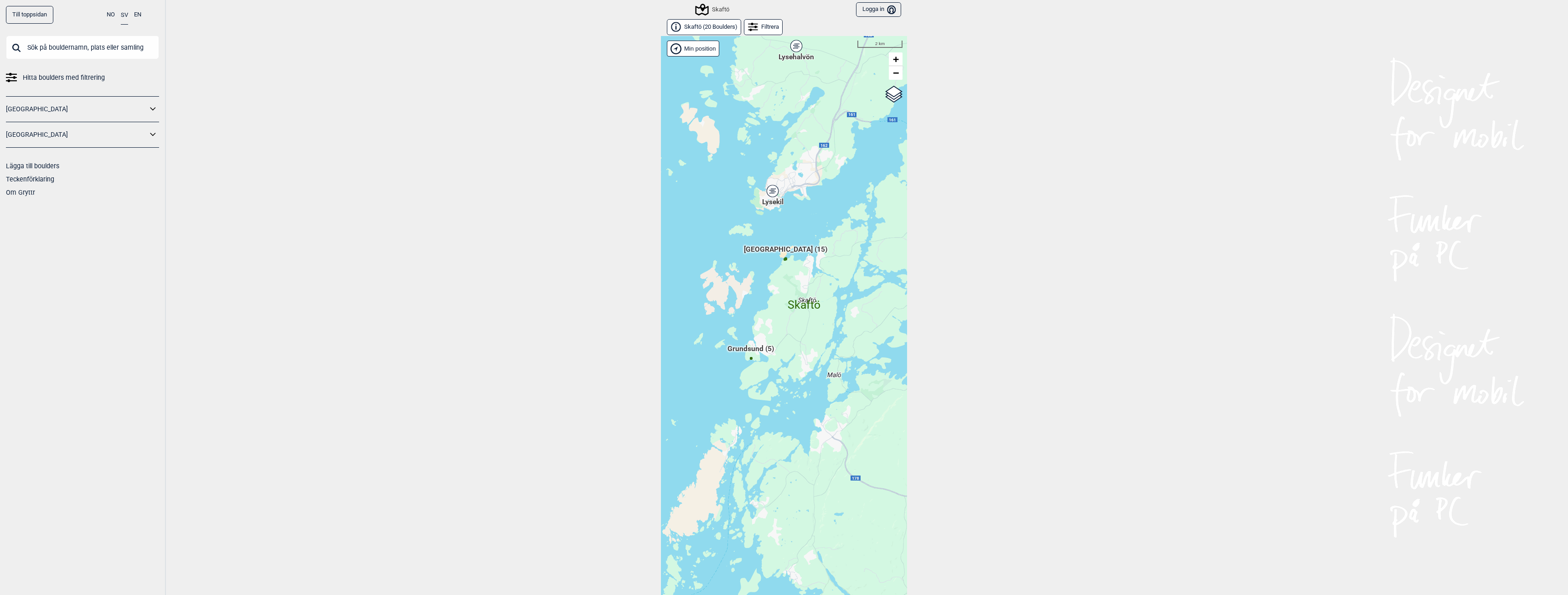
scroll to position [14, 0]
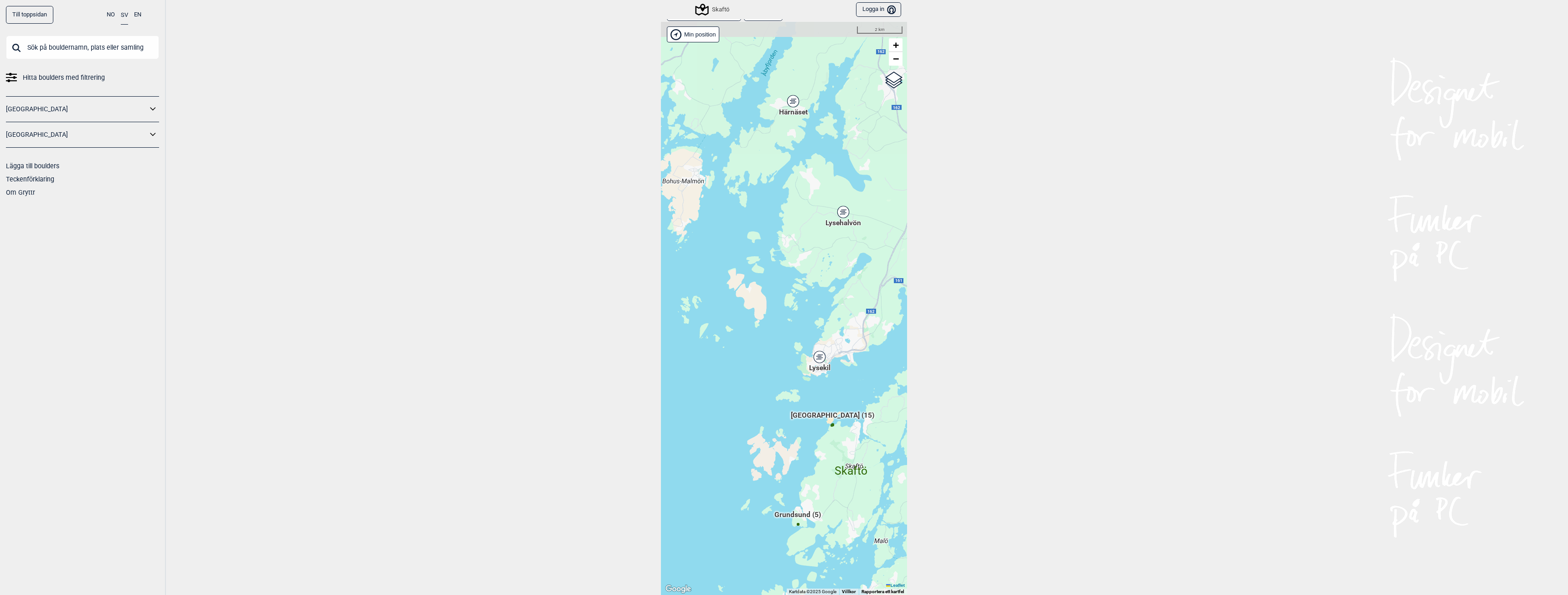
drag, startPoint x: 732, startPoint y: 243, endPoint x: 781, endPoint y: 426, distance: 189.4
click at [781, 426] on div "Hallingdal Gol [PERSON_NAME] Kolomoen [GEOGRAPHIC_DATA] [GEOGRAPHIC_DATA] [GEOG…" at bounding box center [784, 308] width 246 height 573
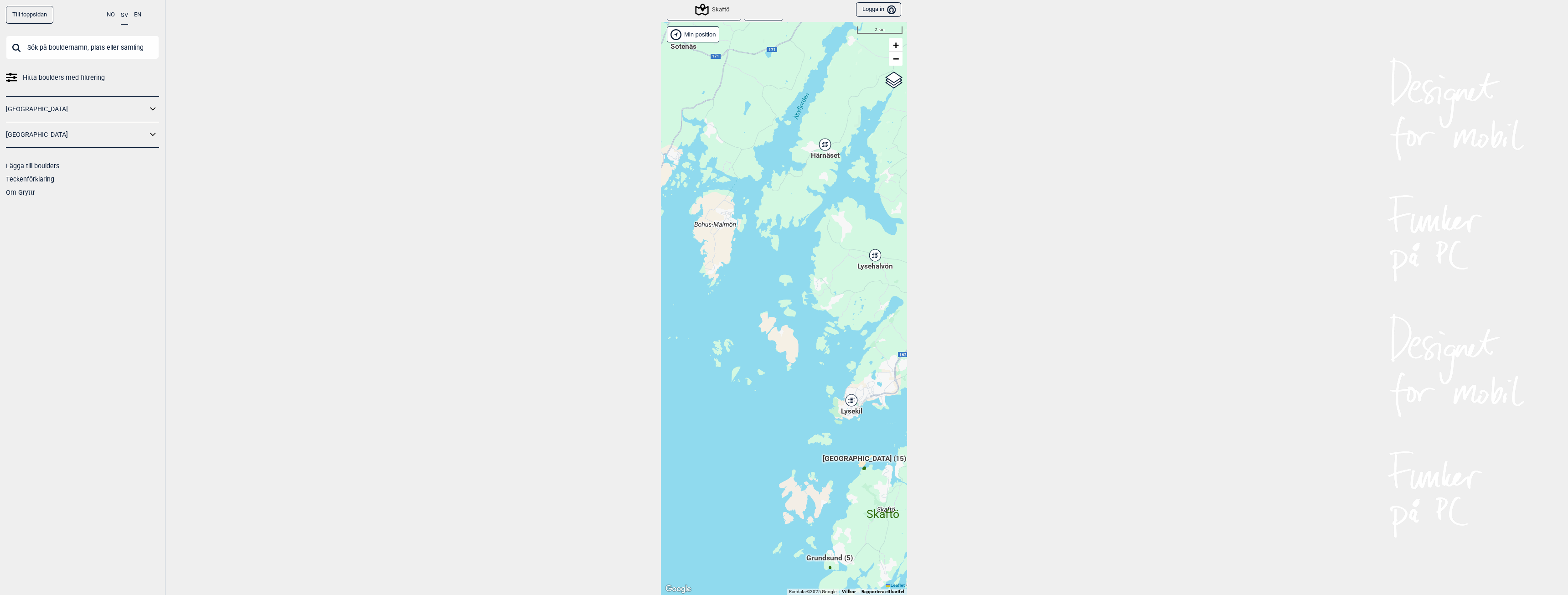
drag, startPoint x: 747, startPoint y: 283, endPoint x: 780, endPoint y: 329, distance: 56.6
click at [780, 328] on div "Hallingdal Gol [PERSON_NAME] Kolomoen [GEOGRAPHIC_DATA] [GEOGRAPHIC_DATA] [GEOG…" at bounding box center [784, 308] width 246 height 573
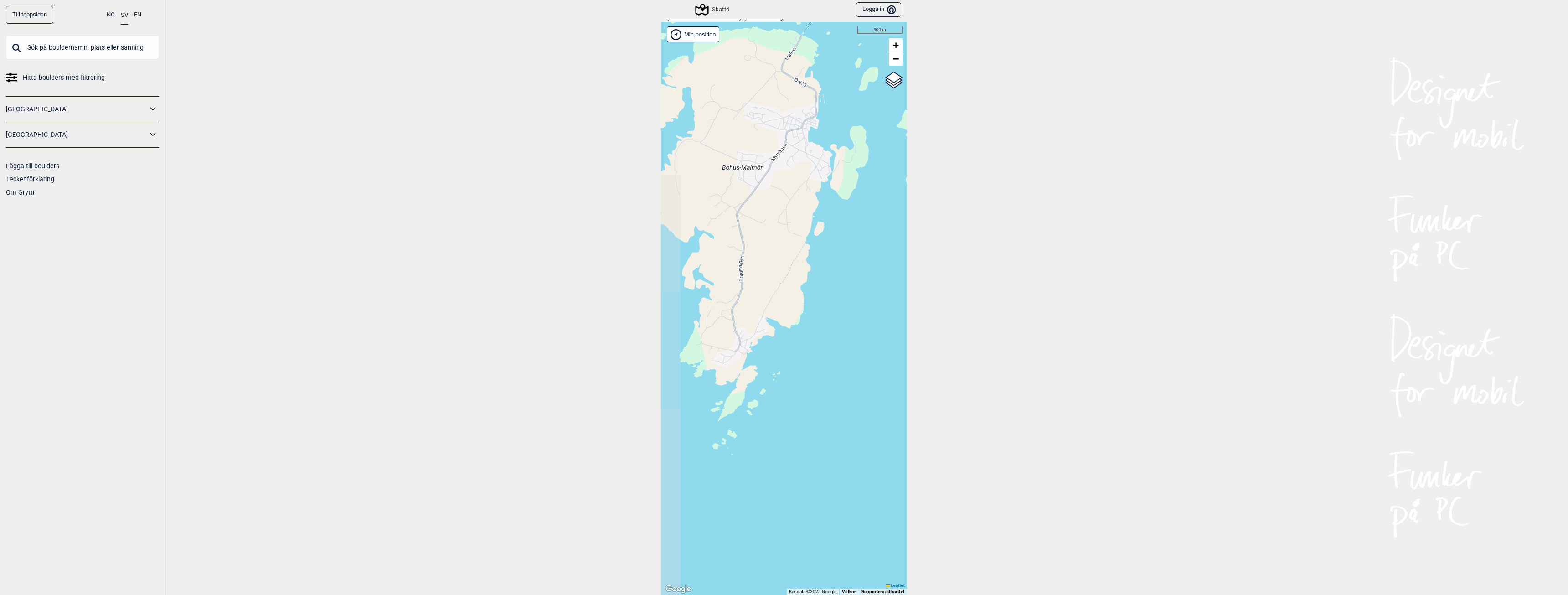
drag, startPoint x: 723, startPoint y: 294, endPoint x: 798, endPoint y: 248, distance: 88.0
click at [798, 248] on div "Hallingdal Gol [PERSON_NAME] Kolomoen [GEOGRAPHIC_DATA] [GEOGRAPHIC_DATA] [GEOG…" at bounding box center [784, 308] width 246 height 573
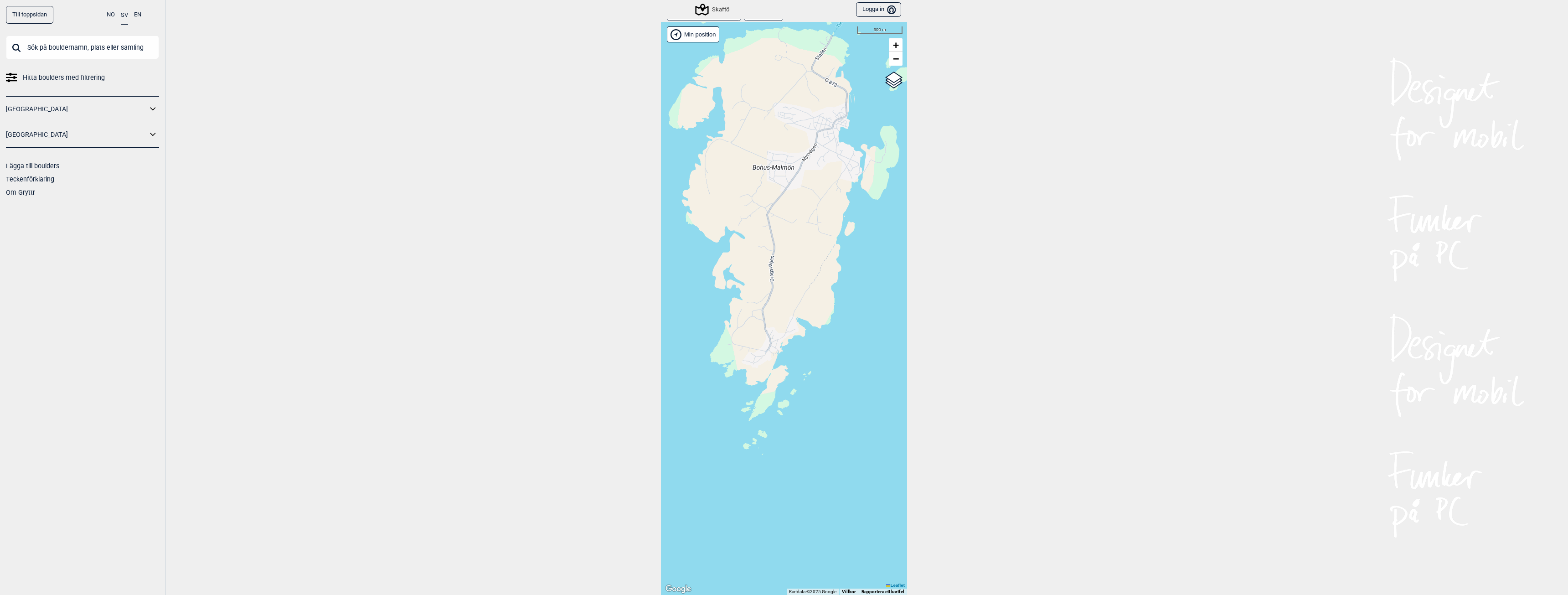
drag, startPoint x: 738, startPoint y: 259, endPoint x: 769, endPoint y: 259, distance: 31.0
click at [769, 259] on div "Hallingdal Gol [PERSON_NAME] Kolomoen [GEOGRAPHIC_DATA] [GEOGRAPHIC_DATA] [GEOG…" at bounding box center [784, 308] width 246 height 573
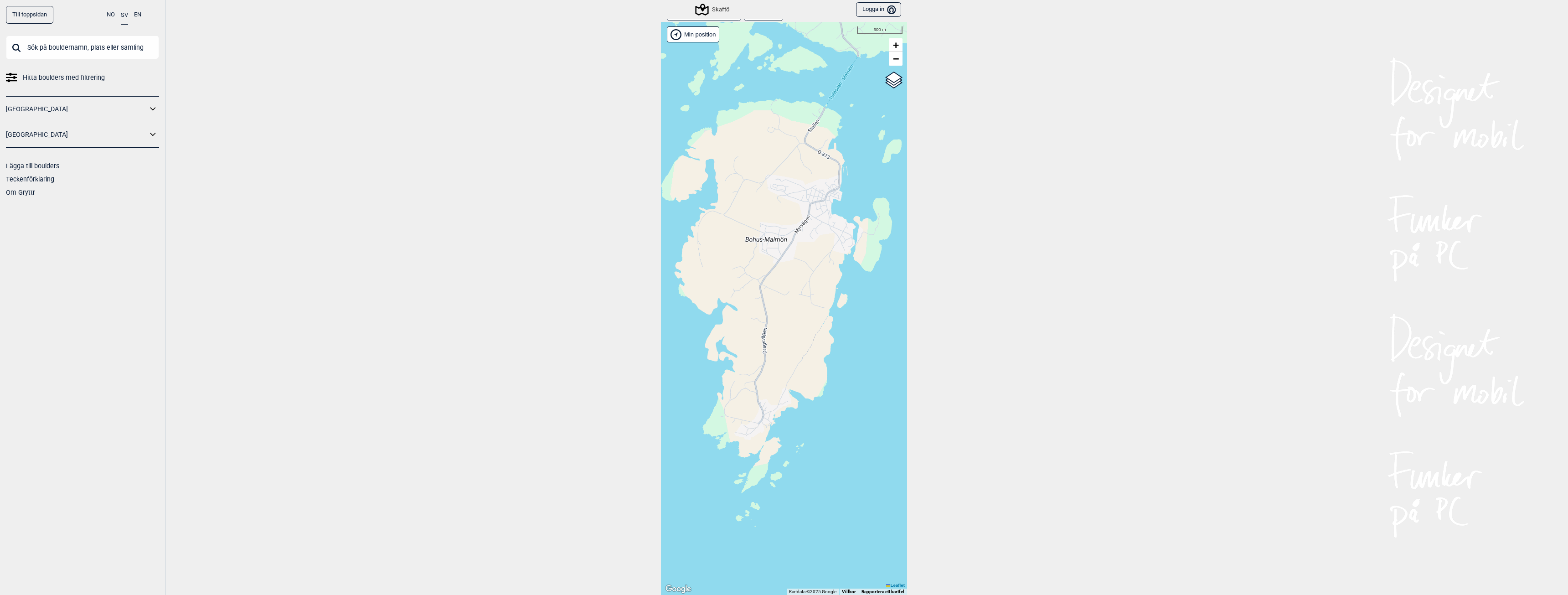
drag, startPoint x: 836, startPoint y: 205, endPoint x: 828, endPoint y: 276, distance: 71.4
click at [828, 276] on div "Hallingdal Gol [PERSON_NAME] Kolomoen [GEOGRAPHIC_DATA] [GEOGRAPHIC_DATA] [GEOG…" at bounding box center [784, 308] width 246 height 573
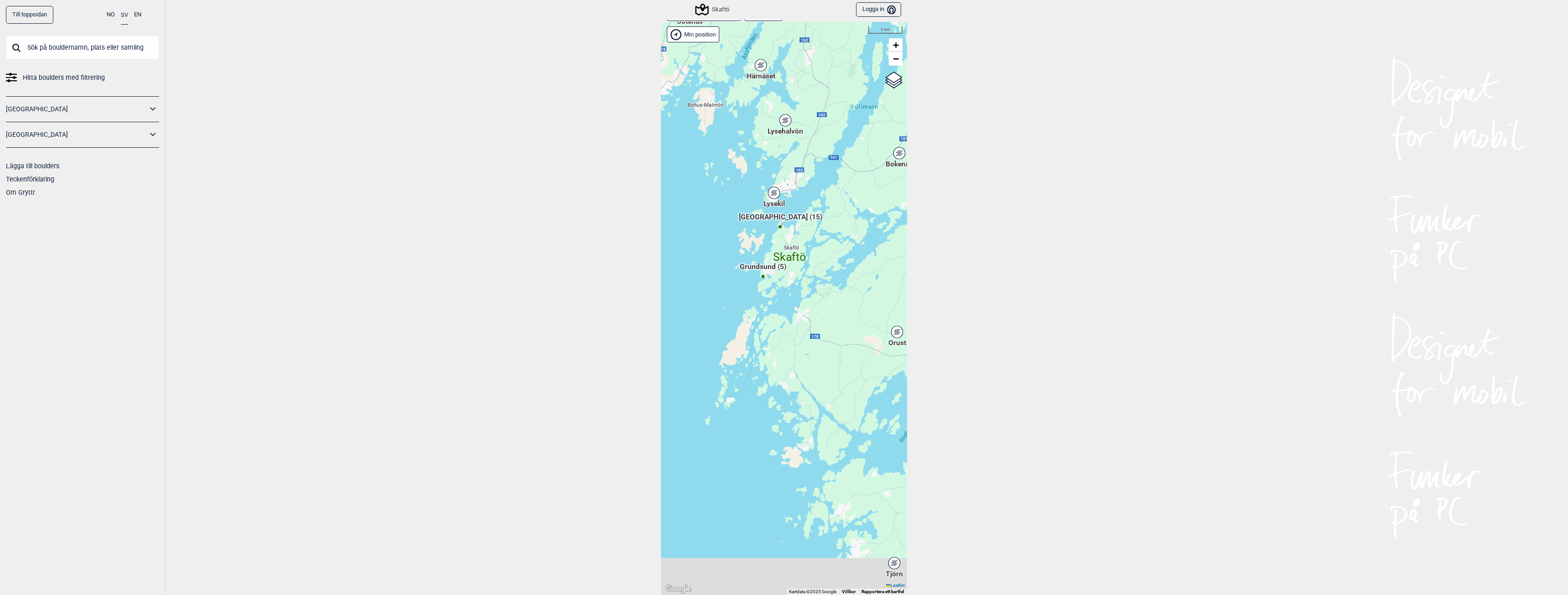
drag, startPoint x: 830, startPoint y: 251, endPoint x: 726, endPoint y: 107, distance: 177.6
click at [726, 107] on div "Hallingdal Gol [PERSON_NAME] Kolomoen [GEOGRAPHIC_DATA] [GEOGRAPHIC_DATA] [GEOG…" at bounding box center [784, 308] width 246 height 573
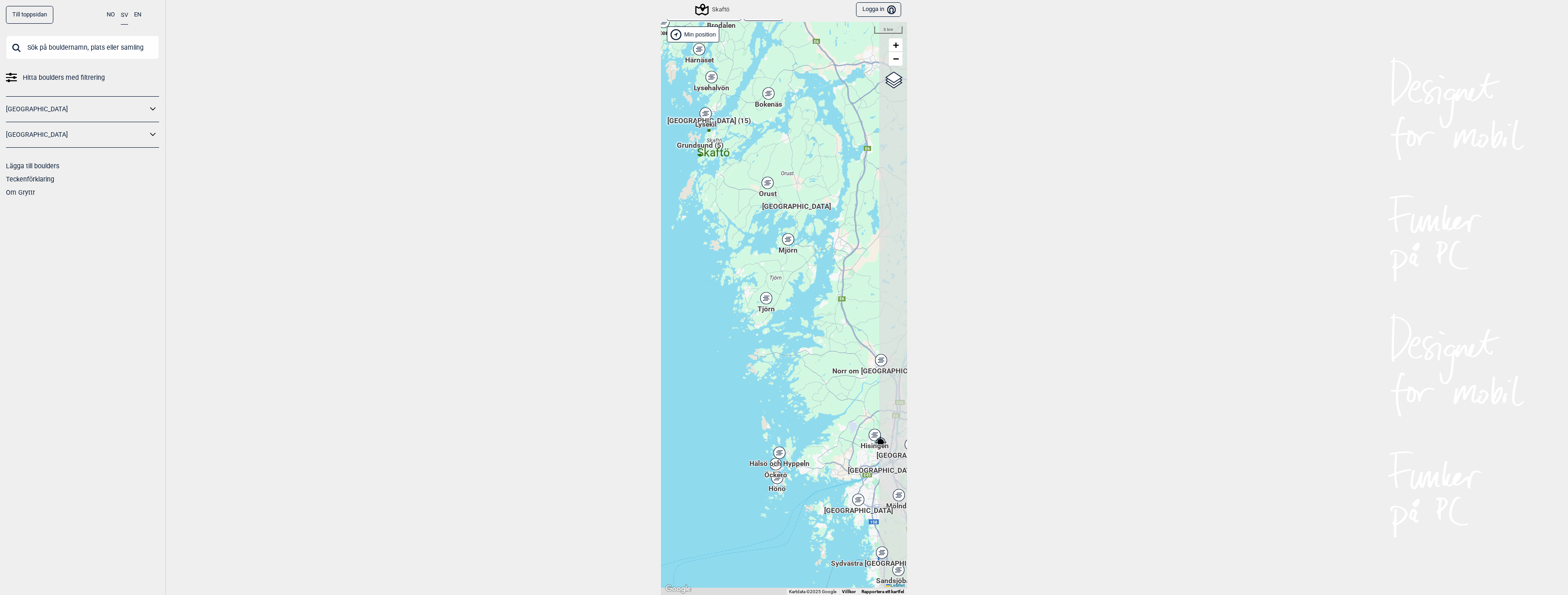
drag, startPoint x: 821, startPoint y: 357, endPoint x: 755, endPoint y: 267, distance: 111.6
click at [755, 267] on div "Hallingdal Gol [PERSON_NAME] Kolomoen [GEOGRAPHIC_DATA] [GEOGRAPHIC_DATA] [GEOG…" at bounding box center [784, 308] width 246 height 573
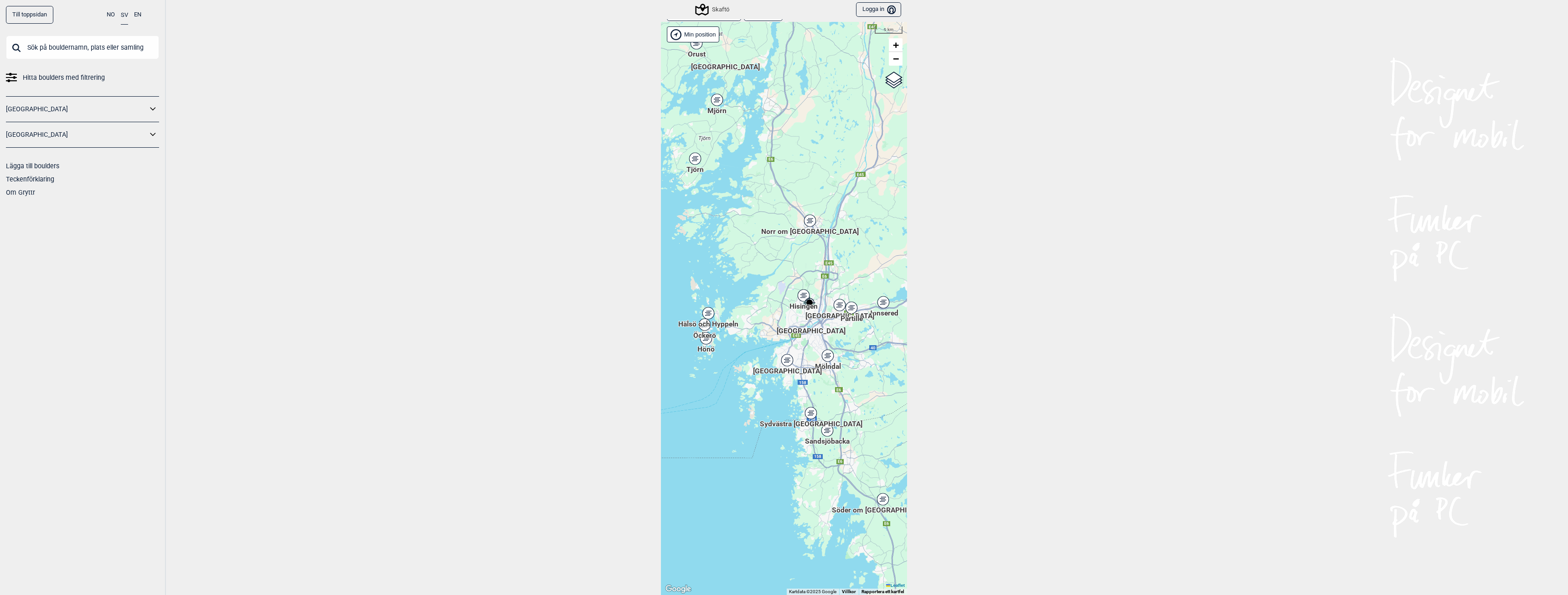
drag, startPoint x: 832, startPoint y: 350, endPoint x: 761, endPoint y: 205, distance: 161.4
click at [761, 205] on div "Hallingdal Gol [PERSON_NAME] Kolomoen [GEOGRAPHIC_DATA] [GEOGRAPHIC_DATA] [GEOG…" at bounding box center [784, 308] width 246 height 573
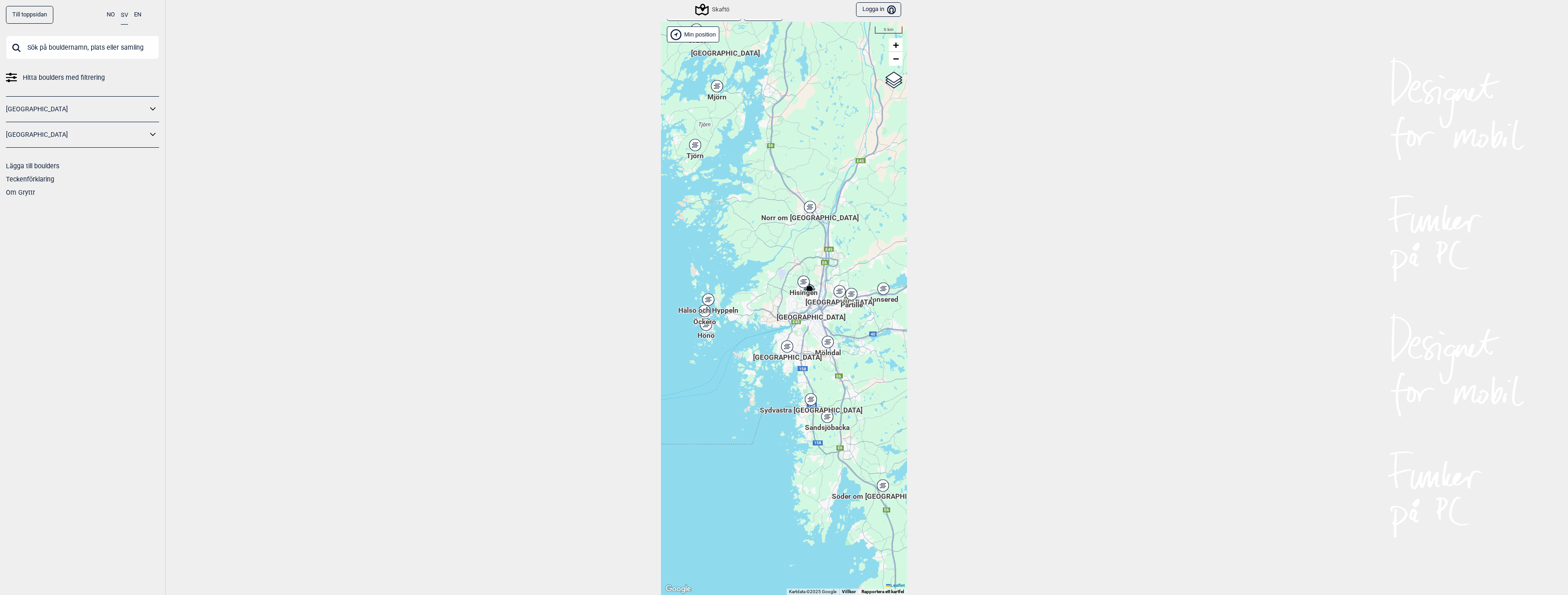
click at [803, 280] on div "Hisingen" at bounding box center [803, 281] width 5 height 5
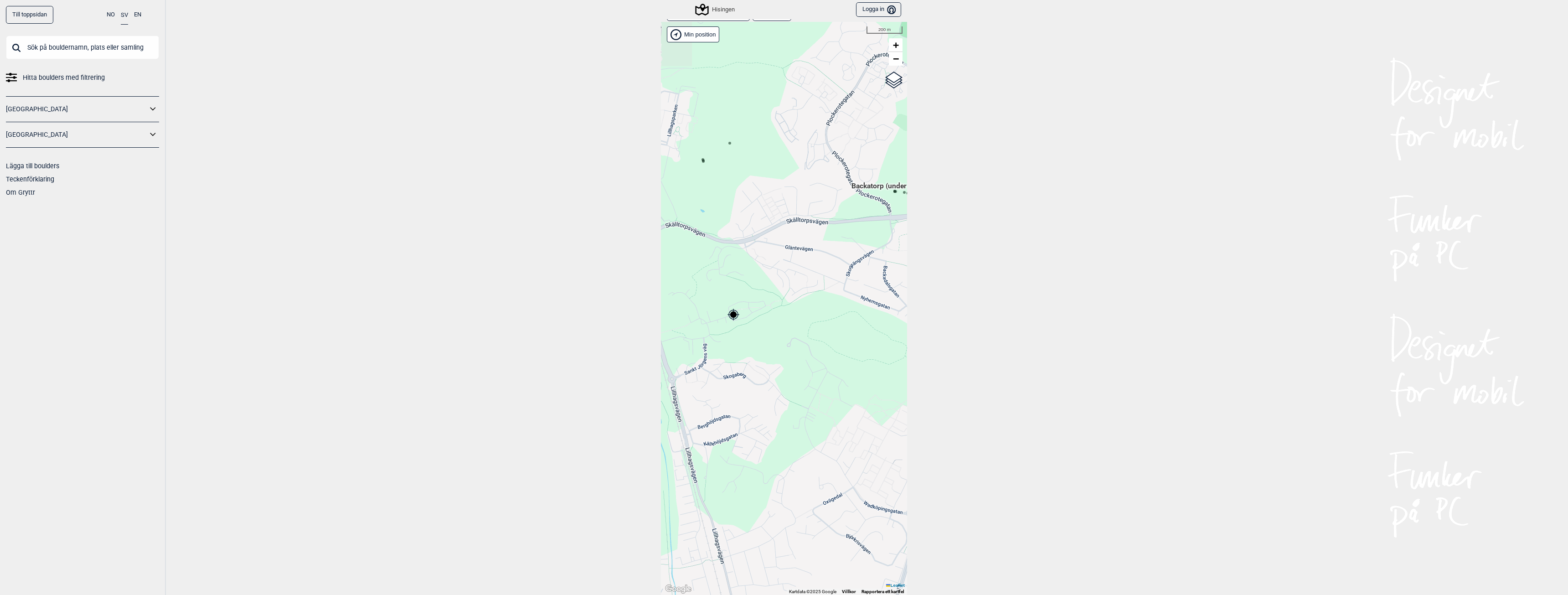
drag, startPoint x: 854, startPoint y: 284, endPoint x: 741, endPoint y: 395, distance: 158.4
click at [741, 395] on div "Hallingdal Gol [PERSON_NAME] Kolomoen [GEOGRAPHIC_DATA] [GEOGRAPHIC_DATA] [GEOG…" at bounding box center [784, 308] width 246 height 573
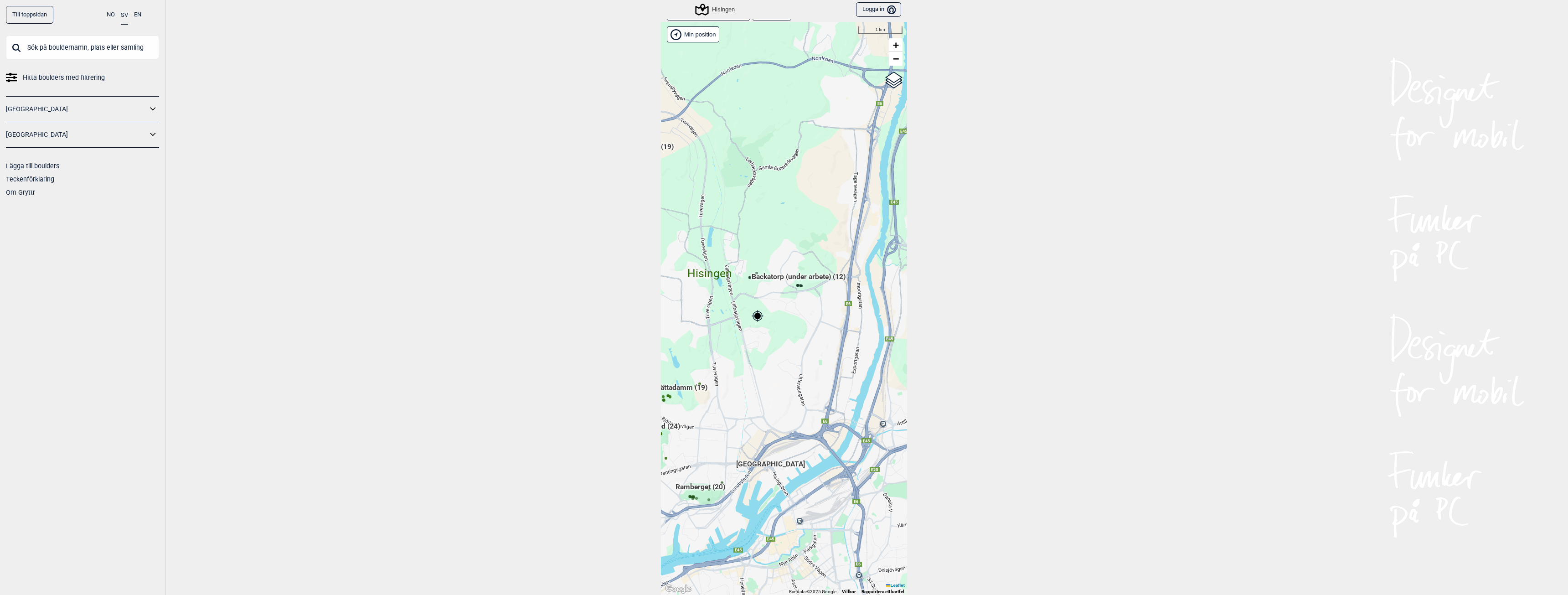
click at [818, 276] on span "Backatorp (under arbete) (12)" at bounding box center [799, 280] width 94 height 17
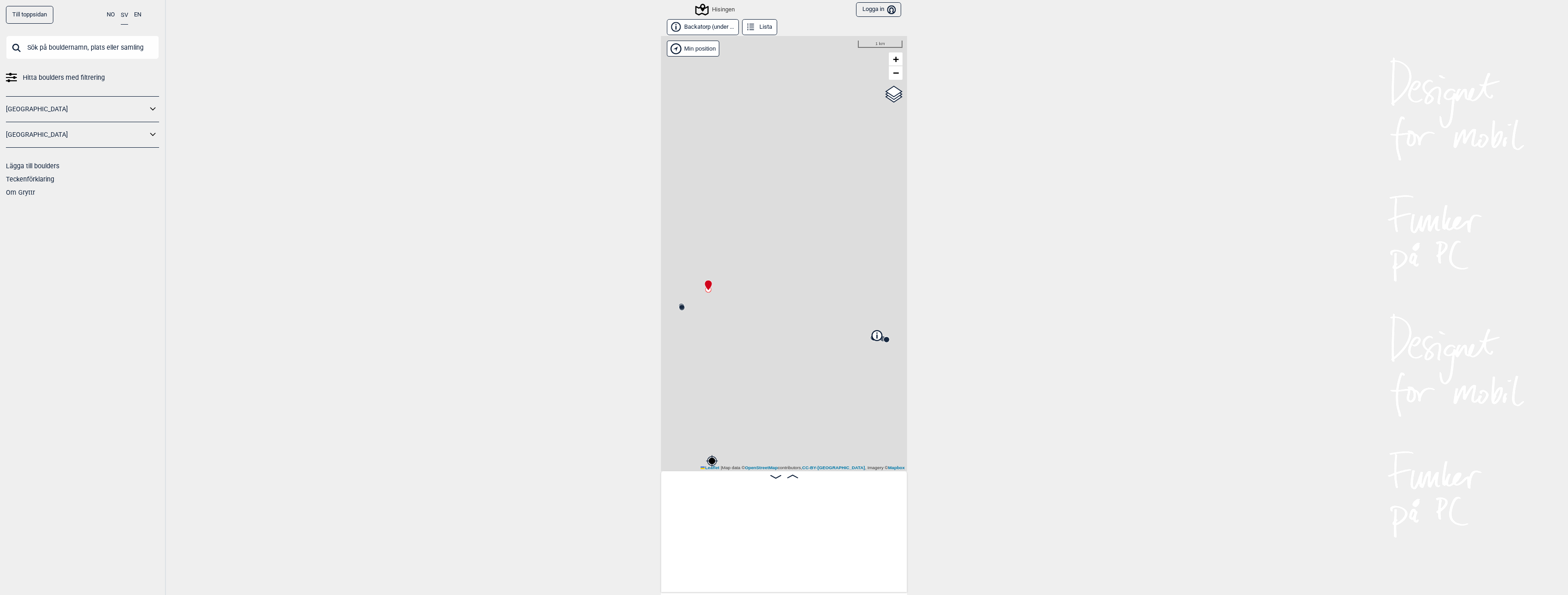
scroll to position [0, 72]
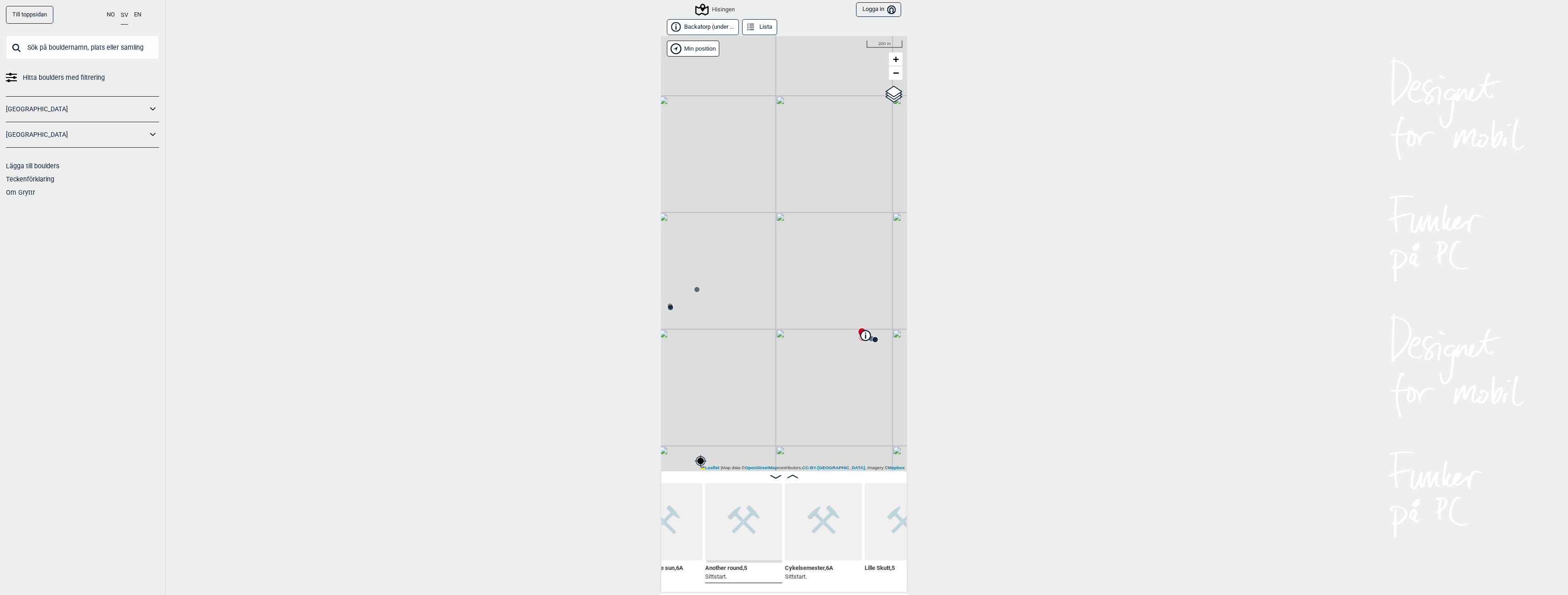
scroll to position [0, 714]
click at [730, 10] on div "Hisingen" at bounding box center [715, 10] width 38 height 11
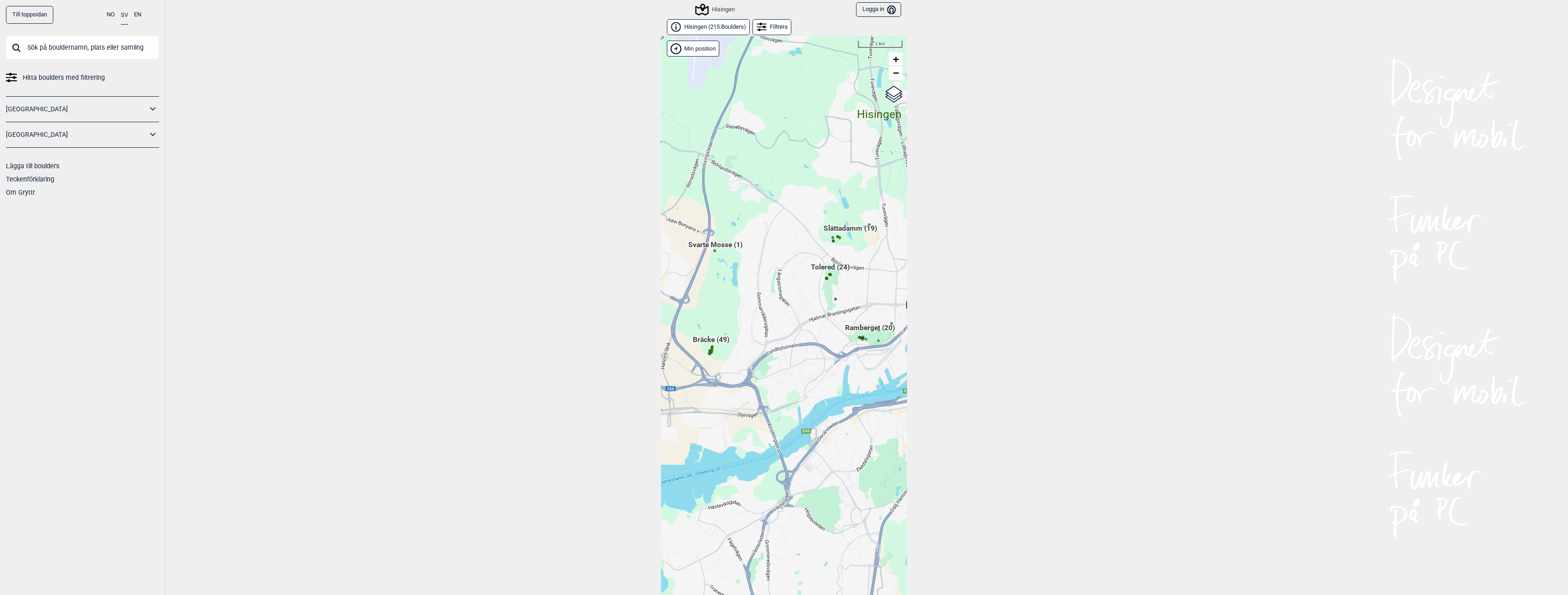
click at [718, 340] on div "Hallingdal Gol [PERSON_NAME] Kolomoen [GEOGRAPHIC_DATA] [GEOGRAPHIC_DATA] [GEOG…" at bounding box center [784, 322] width 246 height 573
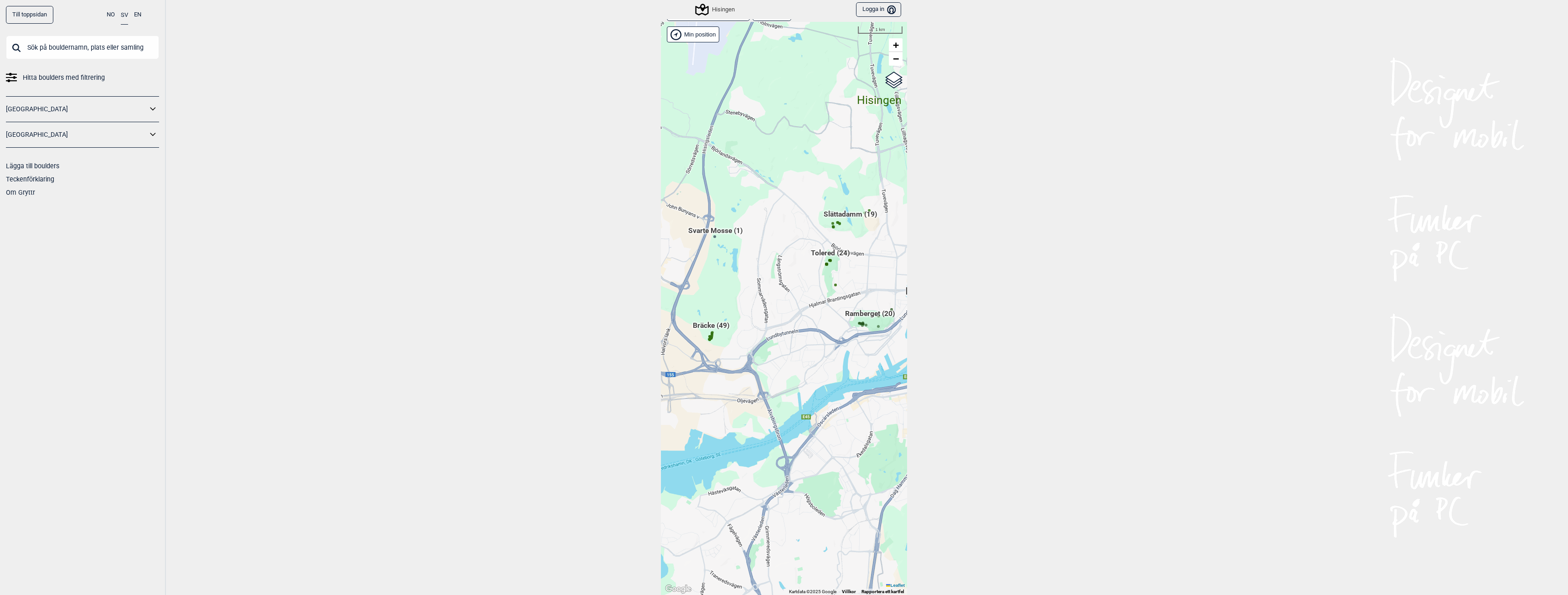
click at [720, 324] on span "Bräcke (49)" at bounding box center [711, 329] width 37 height 17
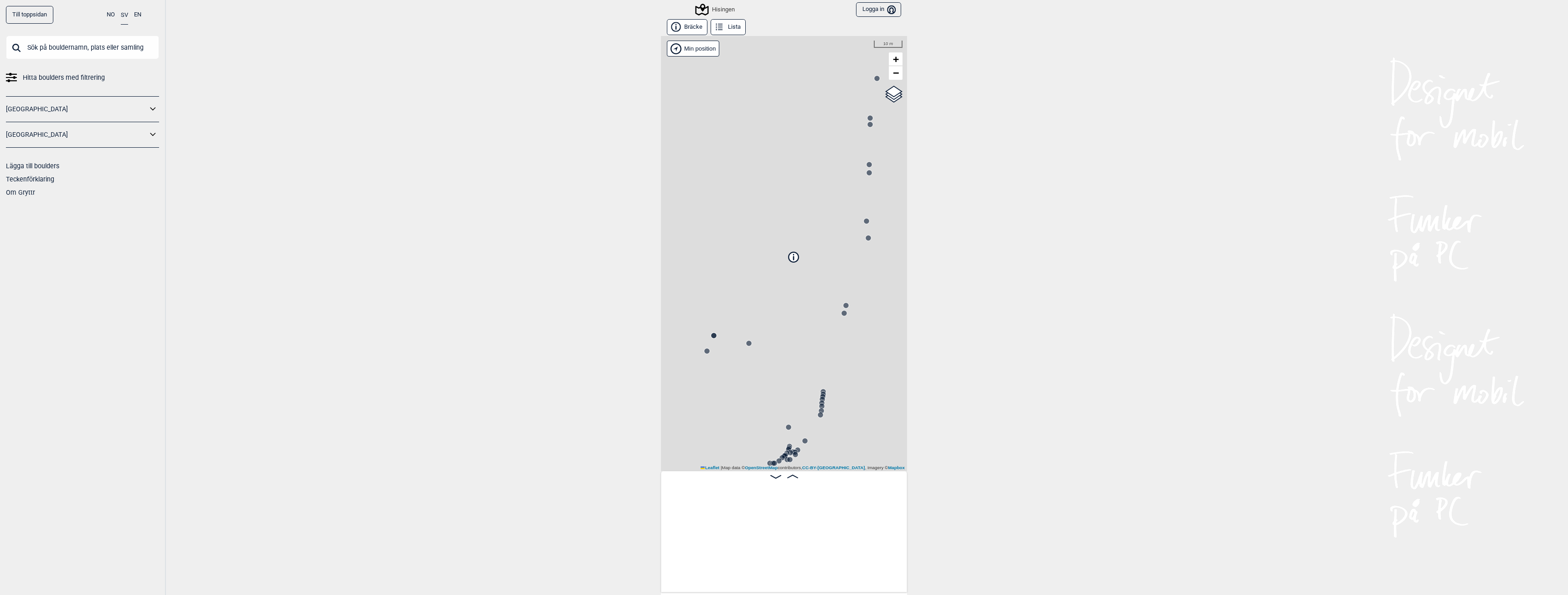
scroll to position [0, 72]
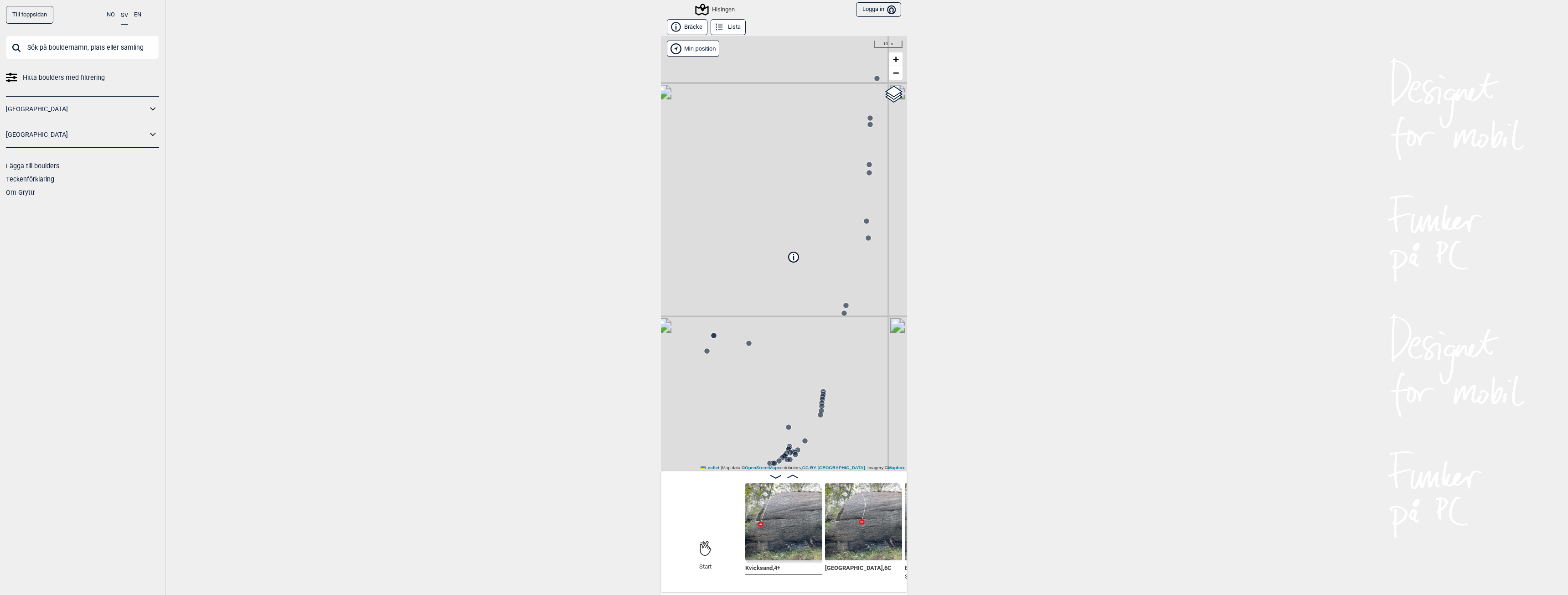
click at [792, 258] on icon at bounding box center [793, 256] width 10 height 10
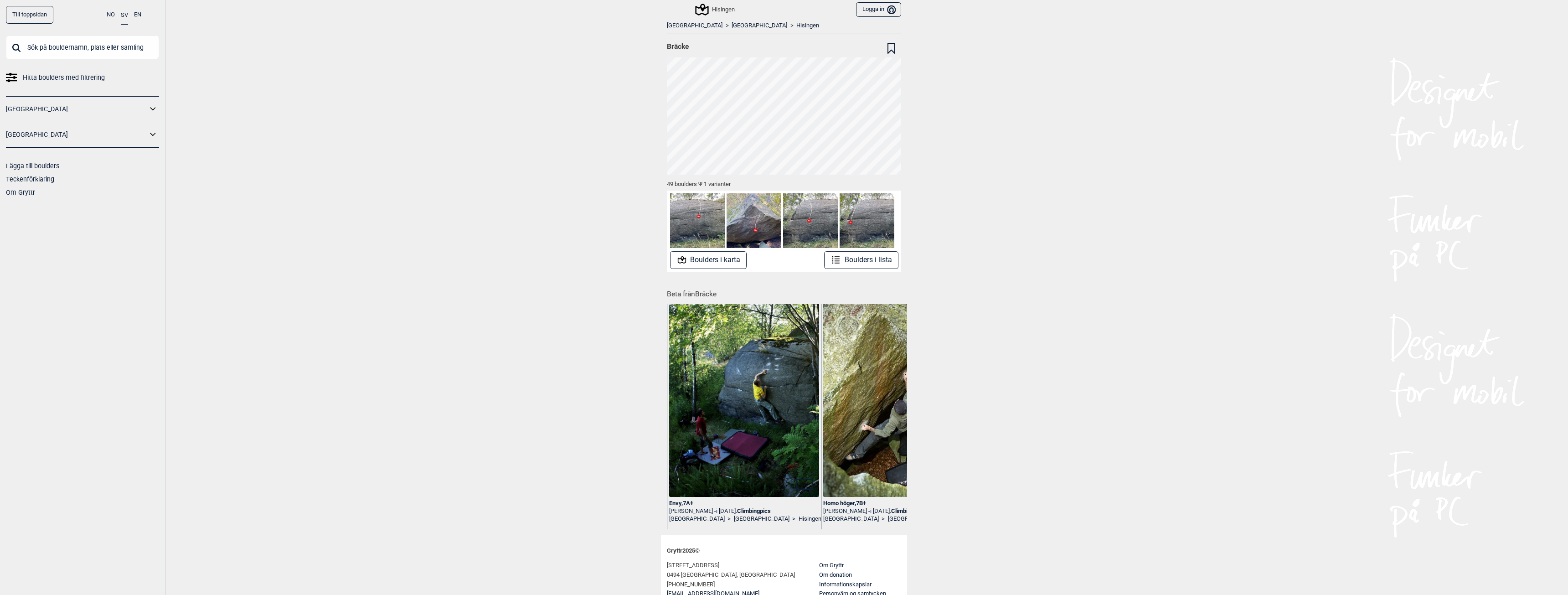
click at [831, 440] on img at bounding box center [898, 403] width 150 height 225
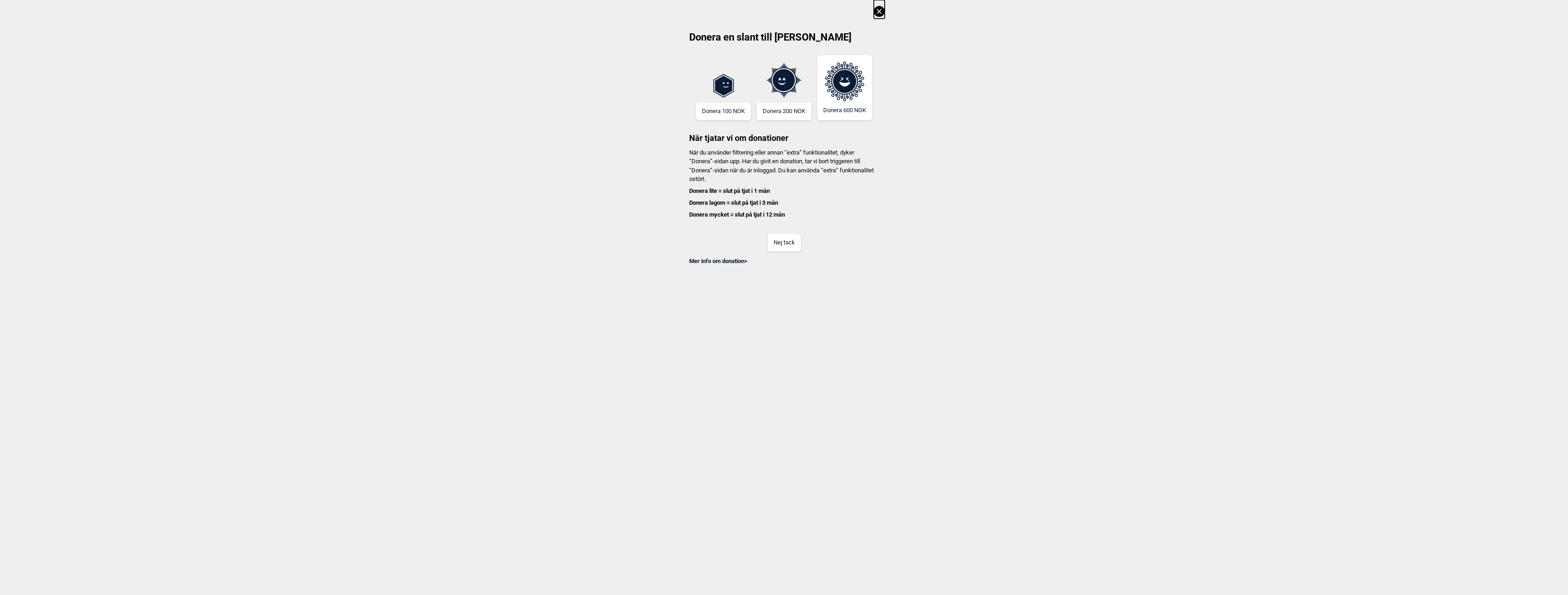
click at [780, 243] on button "Nej tack" at bounding box center [784, 242] width 33 height 18
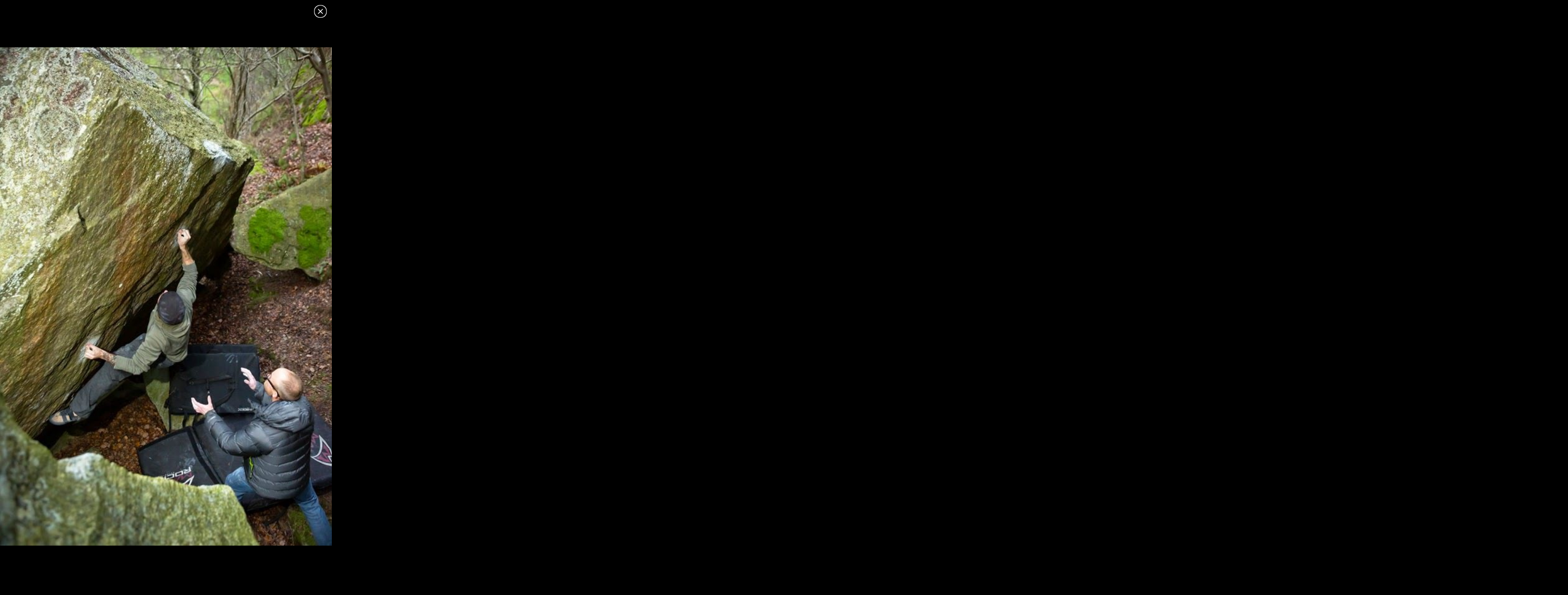
click at [318, 12] on icon at bounding box center [320, 12] width 11 height 11
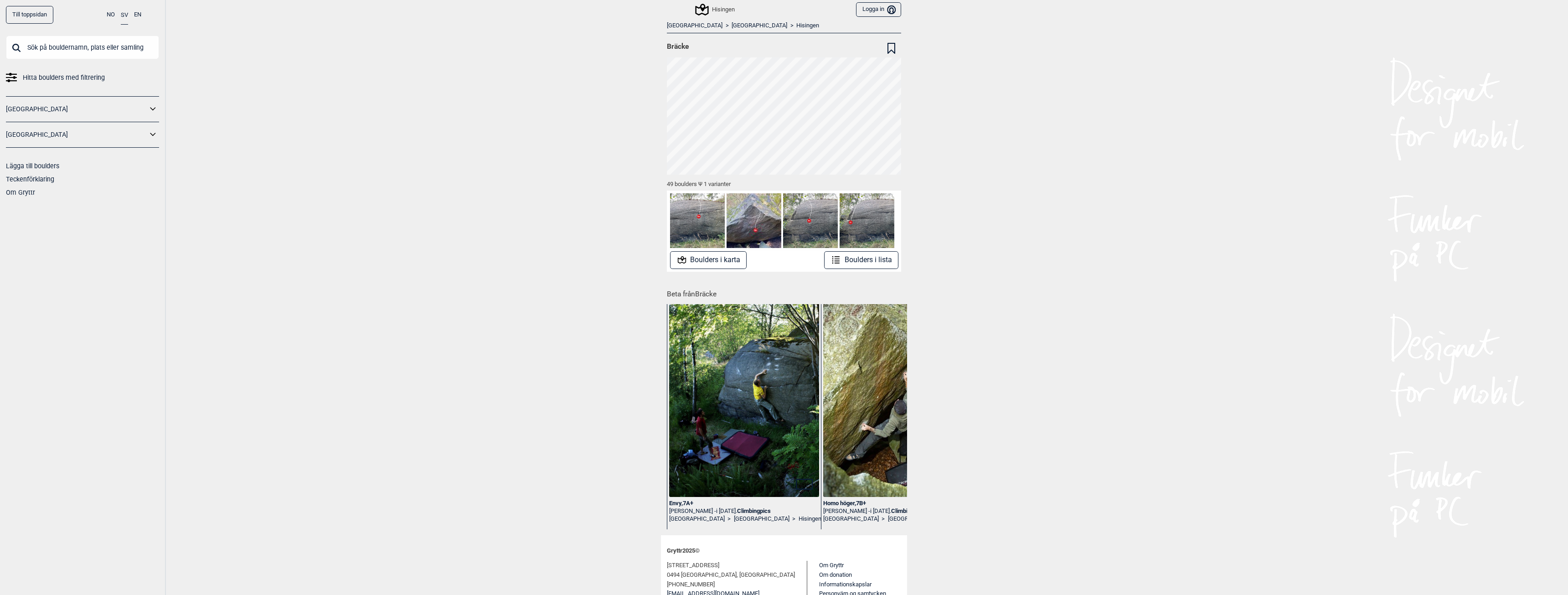
click at [719, 8] on div "Hisingen" at bounding box center [715, 10] width 38 height 11
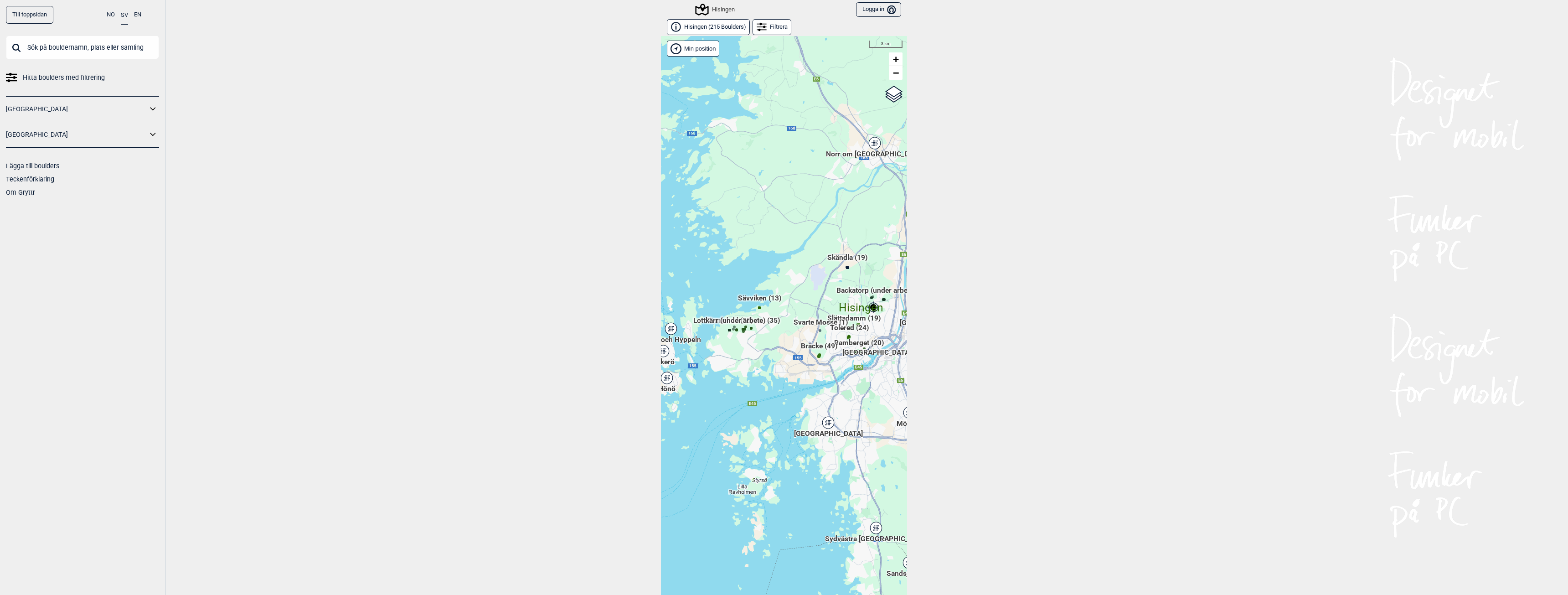
scroll to position [14, 0]
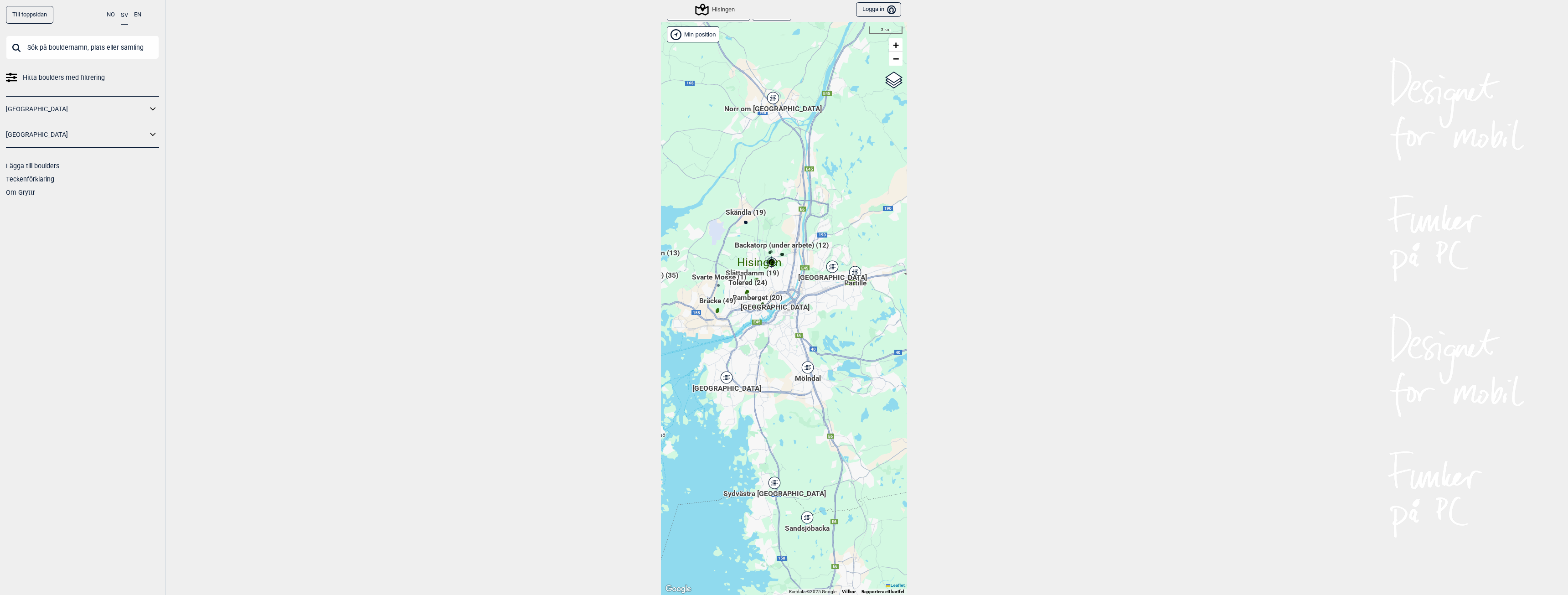
drag, startPoint x: 744, startPoint y: 393, endPoint x: 665, endPoint y: 351, distance: 89.5
click at [665, 351] on div "Hallingdal Gol [PERSON_NAME] Kolomoen [GEOGRAPHIC_DATA] [GEOGRAPHIC_DATA] [GEOG…" at bounding box center [784, 308] width 246 height 573
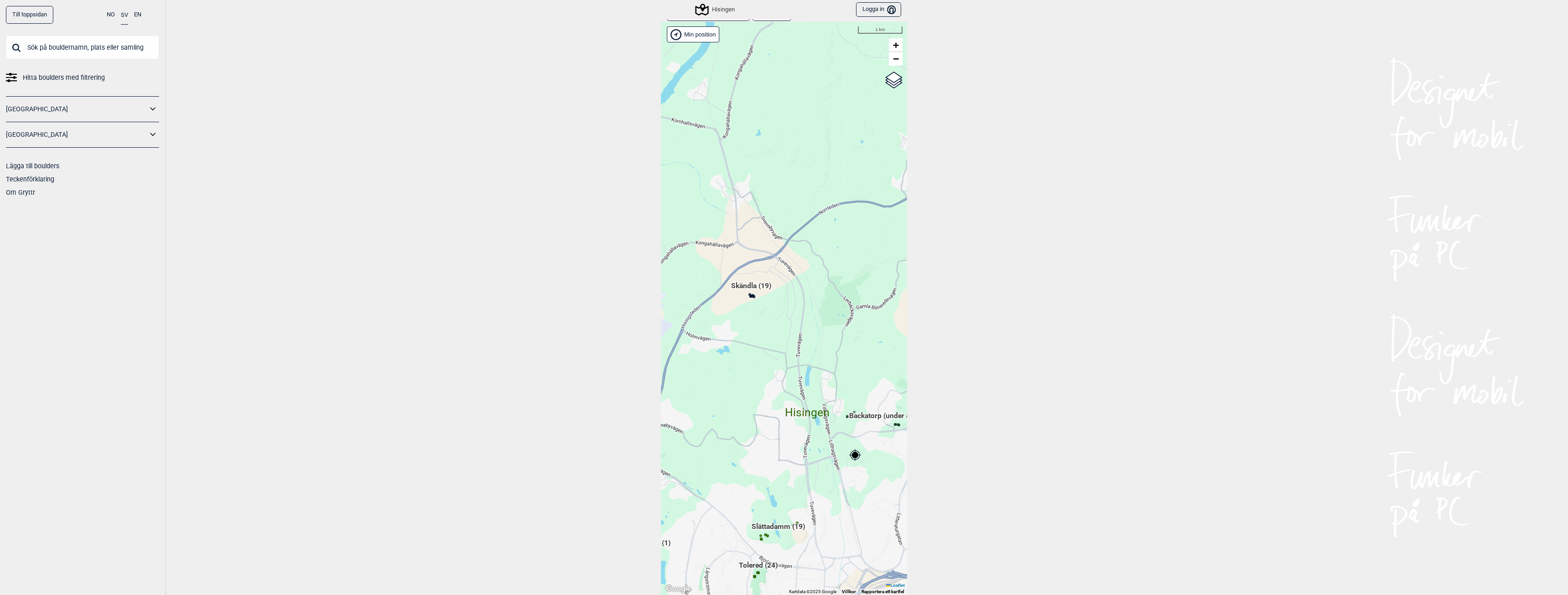
click at [747, 288] on span "Skändla (19)" at bounding box center [751, 289] width 40 height 17
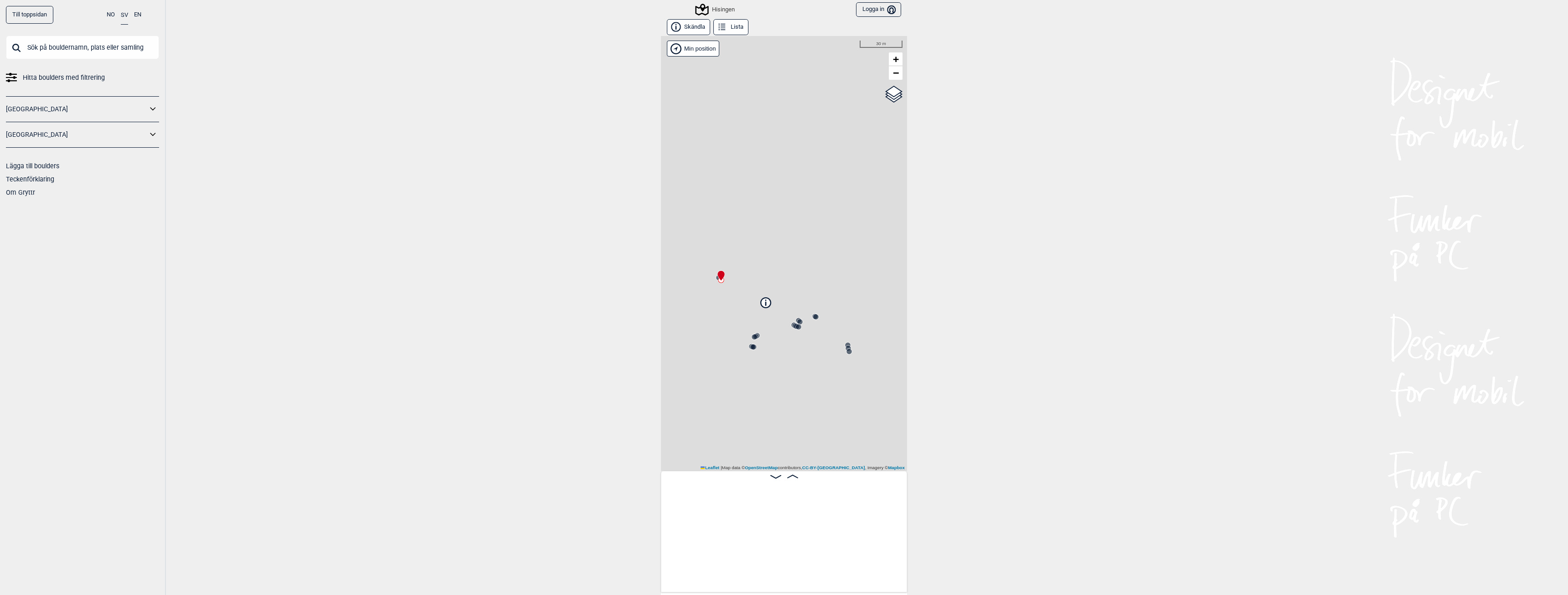
scroll to position [0, 72]
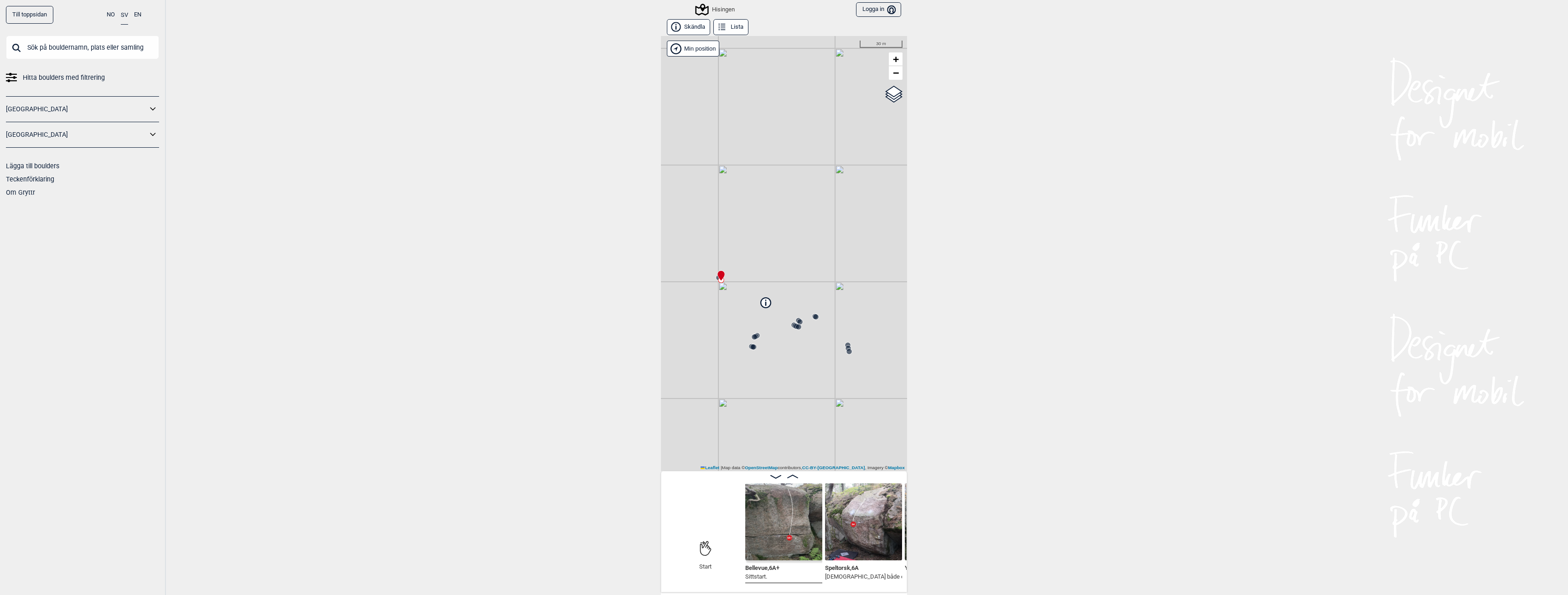
click at [718, 8] on div "Hisingen" at bounding box center [715, 10] width 38 height 11
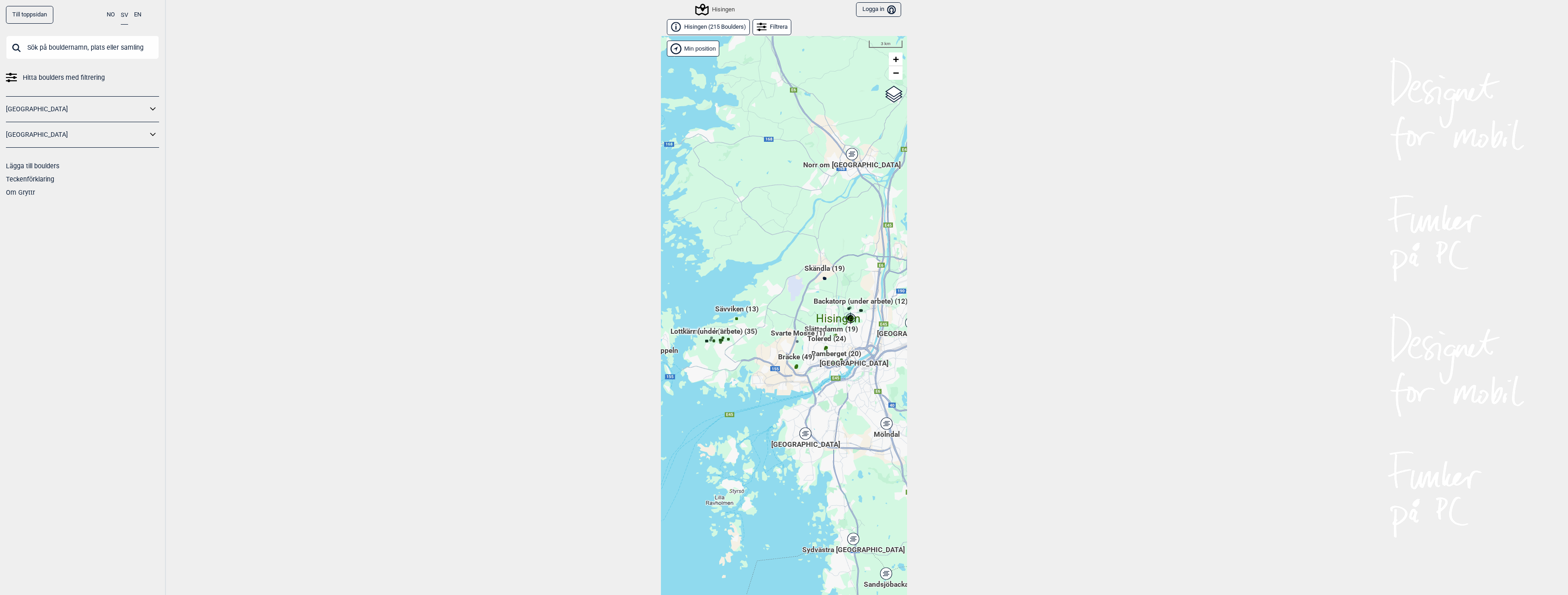
scroll to position [14, 0]
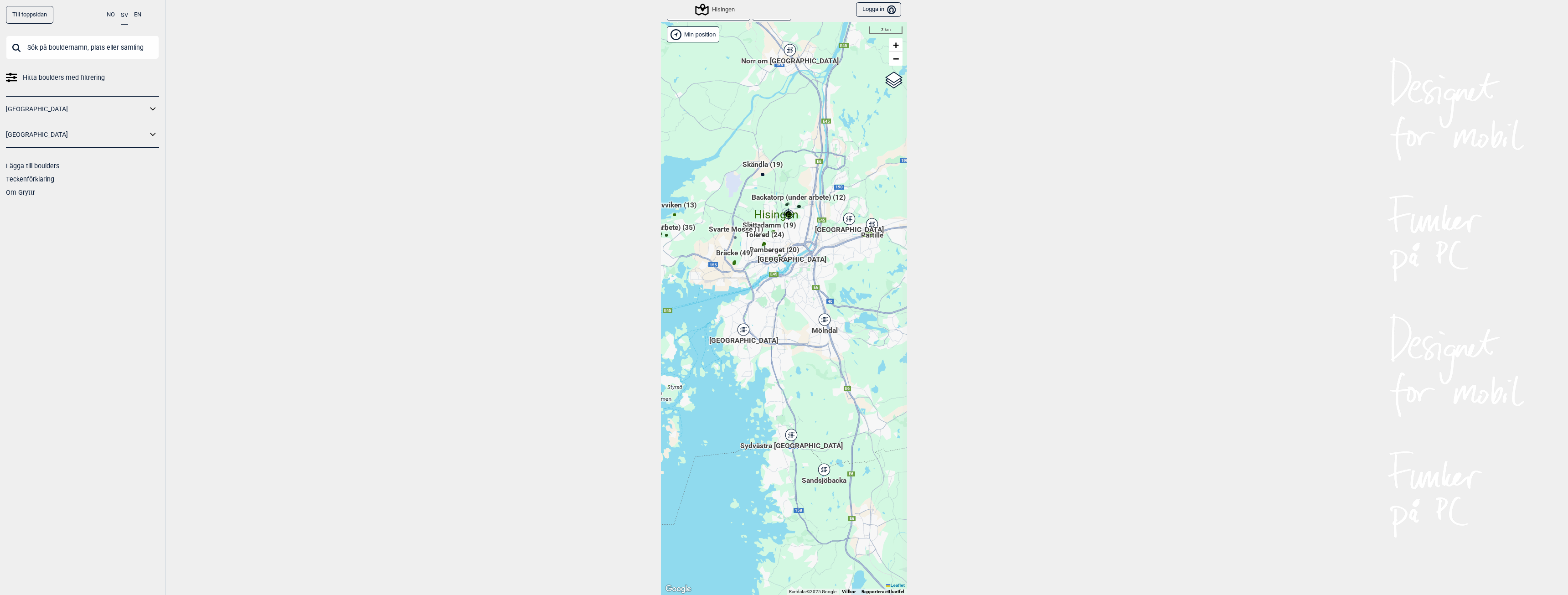
drag, startPoint x: 850, startPoint y: 418, endPoint x: 788, endPoint y: 328, distance: 109.3
click at [788, 328] on div "Hallingdal Gol [PERSON_NAME] Kolomoen [GEOGRAPHIC_DATA] [GEOGRAPHIC_DATA] [GEOG…" at bounding box center [784, 308] width 246 height 573
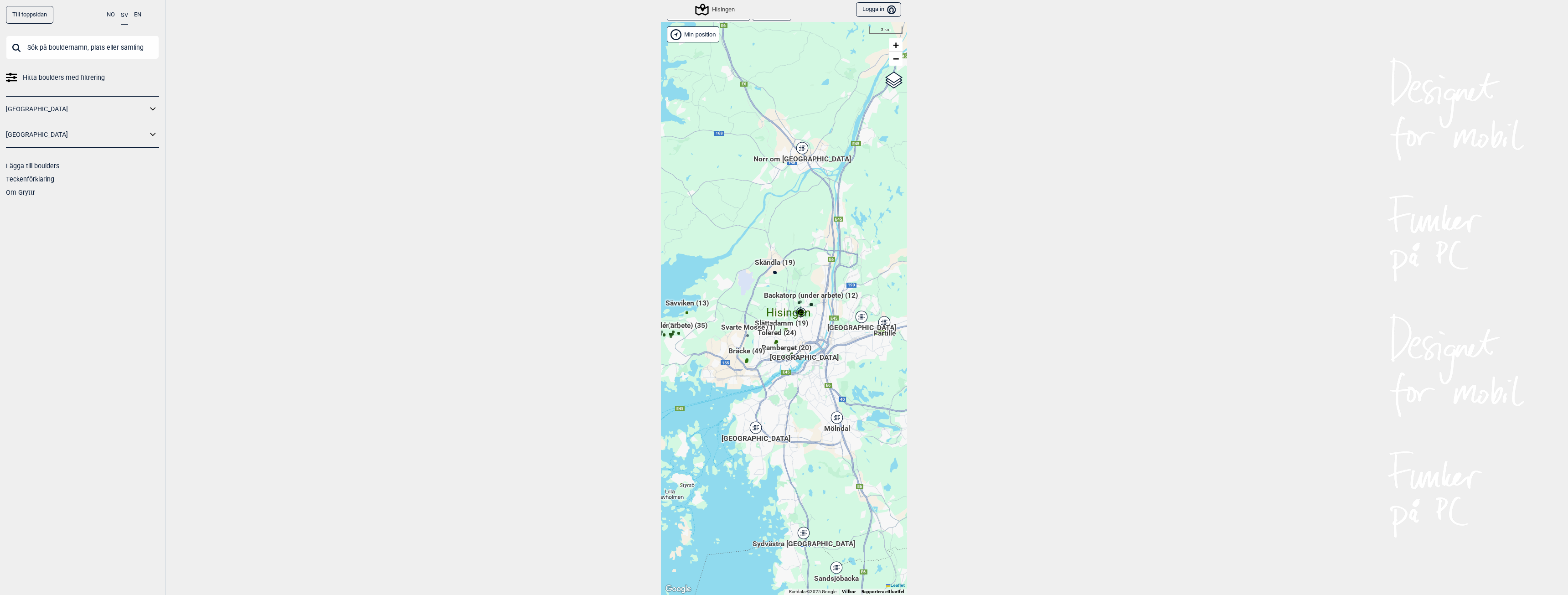
drag, startPoint x: 788, startPoint y: 313, endPoint x: 799, endPoint y: 411, distance: 98.6
click at [799, 411] on div "Hallingdal Gol [PERSON_NAME] Kolomoen [GEOGRAPHIC_DATA] [GEOGRAPHIC_DATA] [GEOG…" at bounding box center [784, 308] width 246 height 573
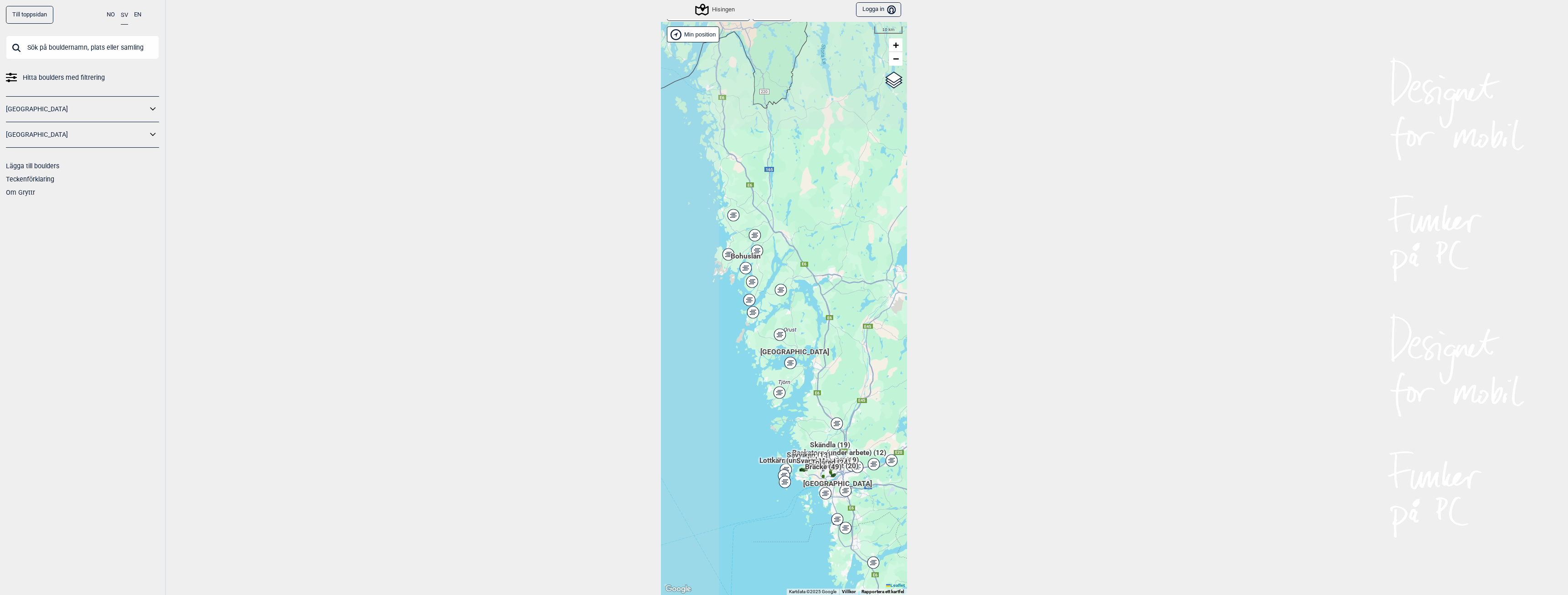
drag, startPoint x: 729, startPoint y: 286, endPoint x: 809, endPoint y: 424, distance: 159.5
click at [809, 424] on div "Hallingdal Stange [GEOGRAPHIC_DATA] syd [GEOGRAPHIC_DATA] og omegn [GEOGRAPHIC_…" at bounding box center [784, 308] width 246 height 573
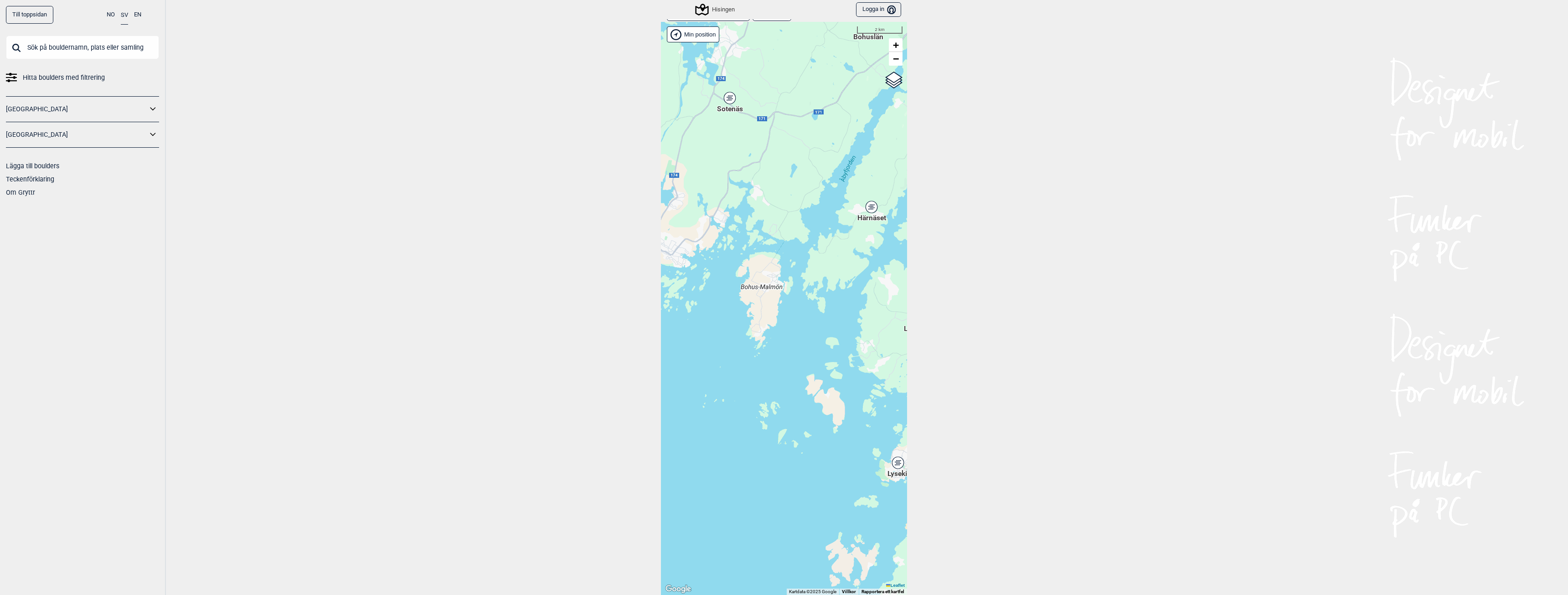
drag, startPoint x: 729, startPoint y: 287, endPoint x: 765, endPoint y: 309, distance: 42.2
click at [765, 309] on div "Hallingdal Stange [GEOGRAPHIC_DATA] syd [GEOGRAPHIC_DATA] og omegn [GEOGRAPHIC_…" at bounding box center [784, 308] width 246 height 573
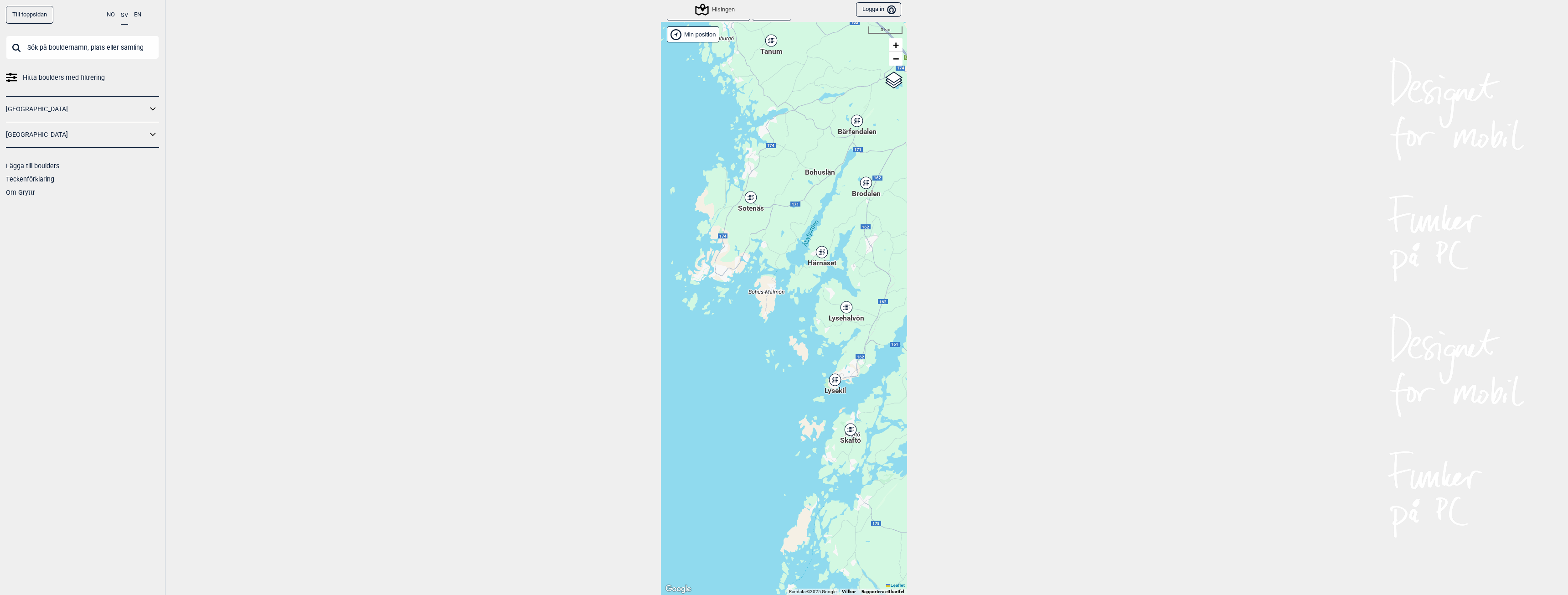
click at [984, 368] on div "Till toppsidan NO SV EN Hitta boulders med filtrering Norge Sverige Lägga till …" at bounding box center [784, 297] width 1568 height 595
